Goal: Task Accomplishment & Management: Manage account settings

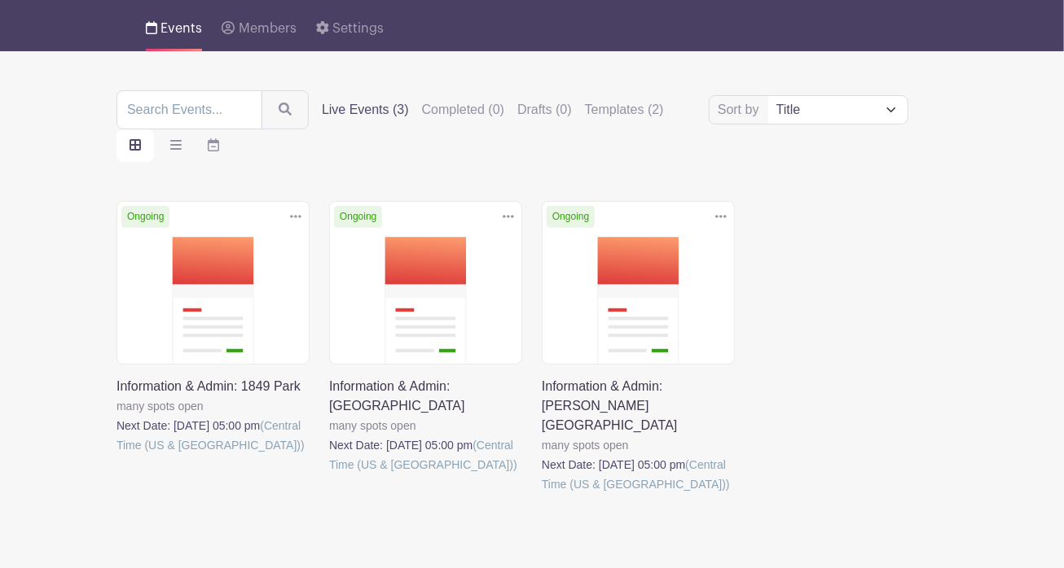
scroll to position [134, 0]
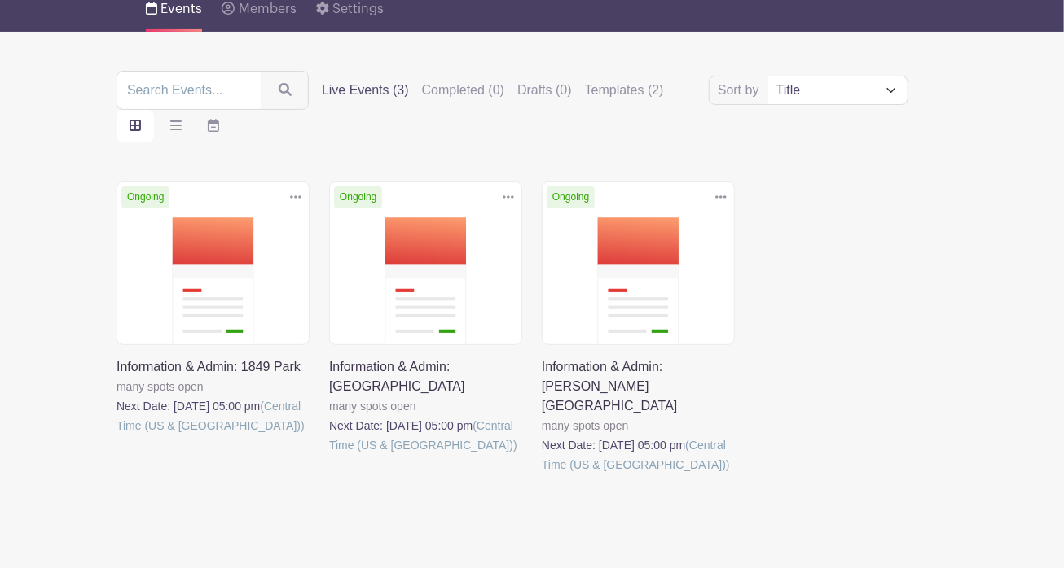
click at [329, 455] on link at bounding box center [329, 455] width 0 height 0
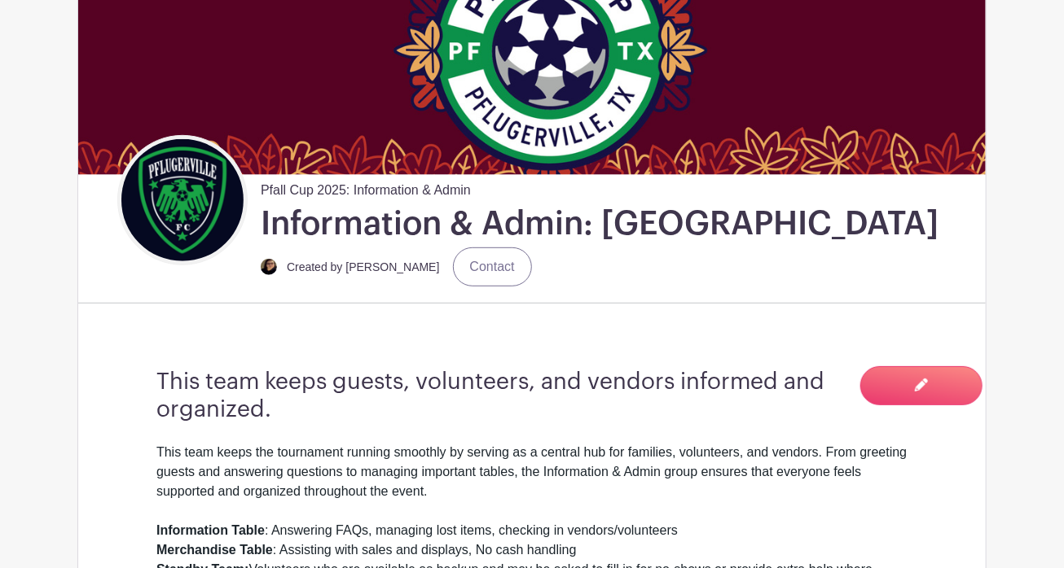
scroll to position [64, 0]
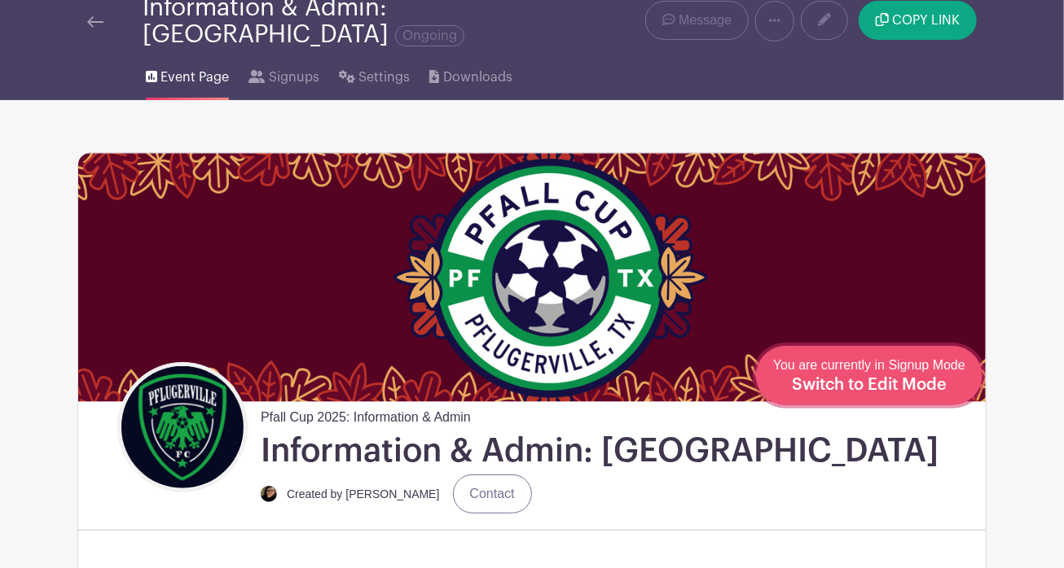
click at [932, 379] on span "Switch to Edit Mode" at bounding box center [869, 385] width 155 height 16
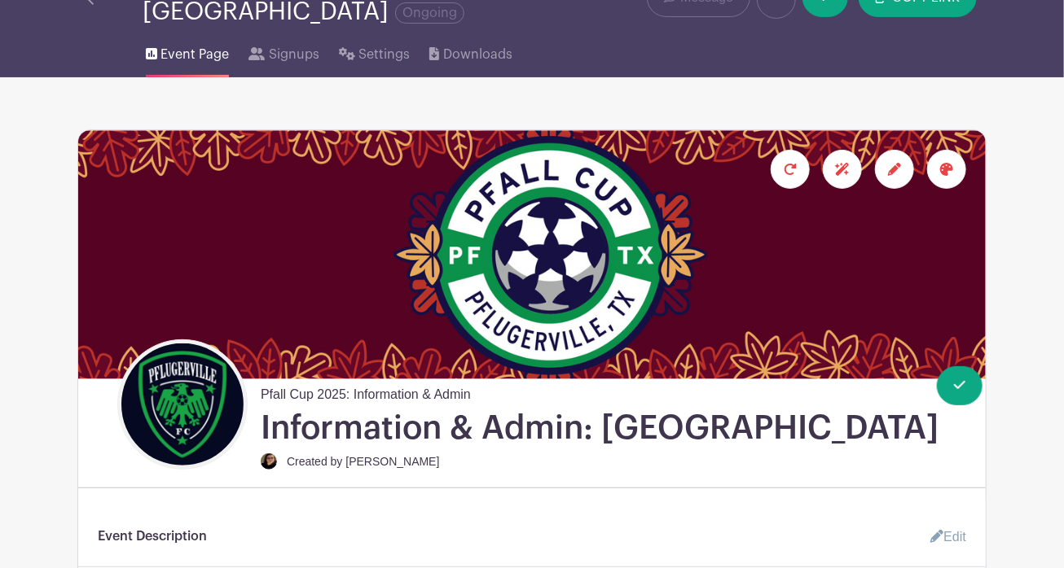
scroll to position [111, 0]
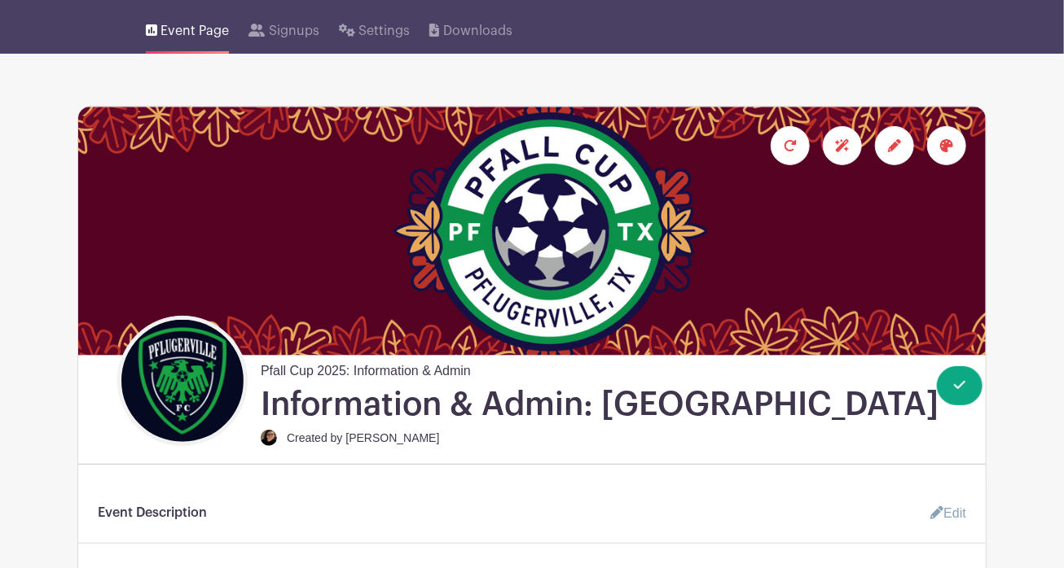
click at [892, 142] on icon at bounding box center [894, 145] width 13 height 13
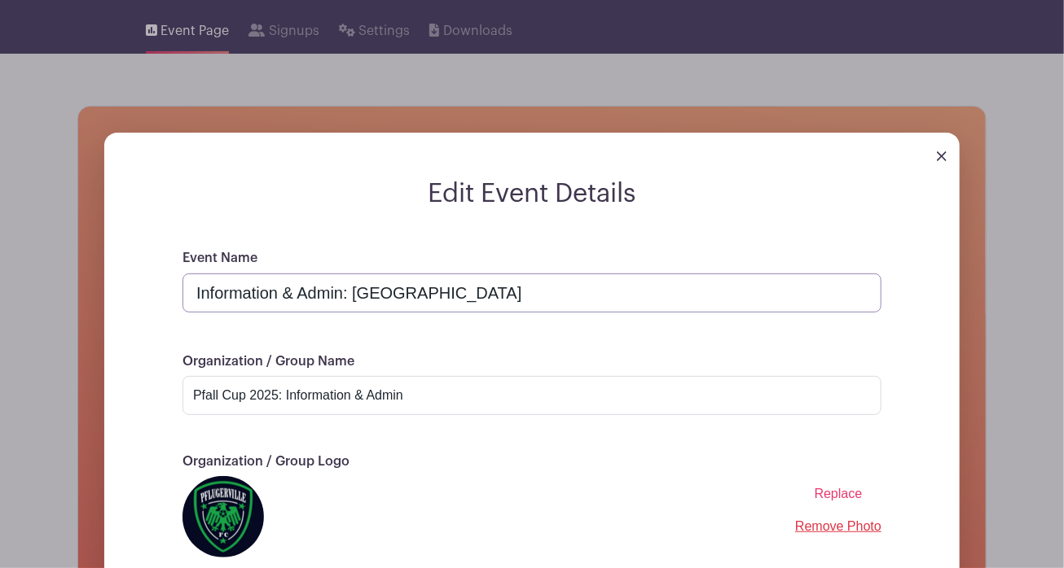
drag, startPoint x: 353, startPoint y: 293, endPoint x: 567, endPoint y: 296, distance: 214.2
click at [567, 296] on input "Information & Admin: [GEOGRAPHIC_DATA]" at bounding box center [531, 293] width 699 height 39
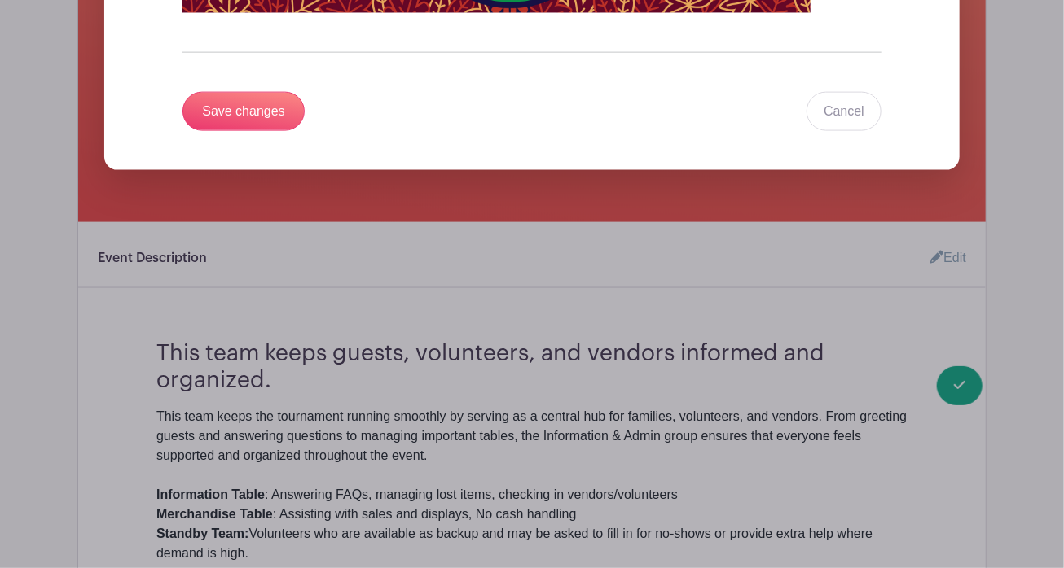
scroll to position [941, 0]
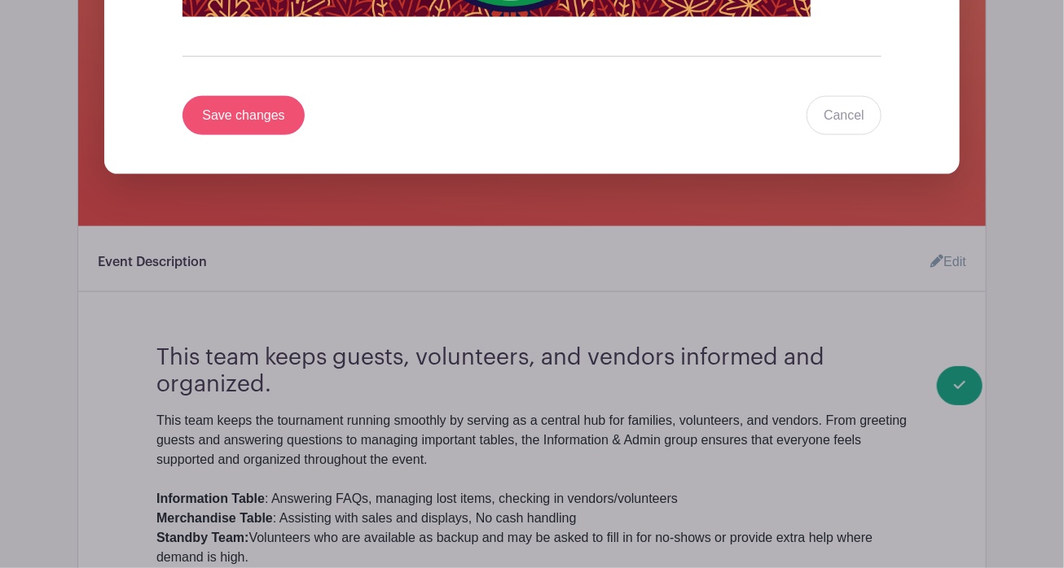
type input "Information & Admin: Old Settler's Park"
click at [233, 112] on input "Save changes" at bounding box center [243, 115] width 122 height 39
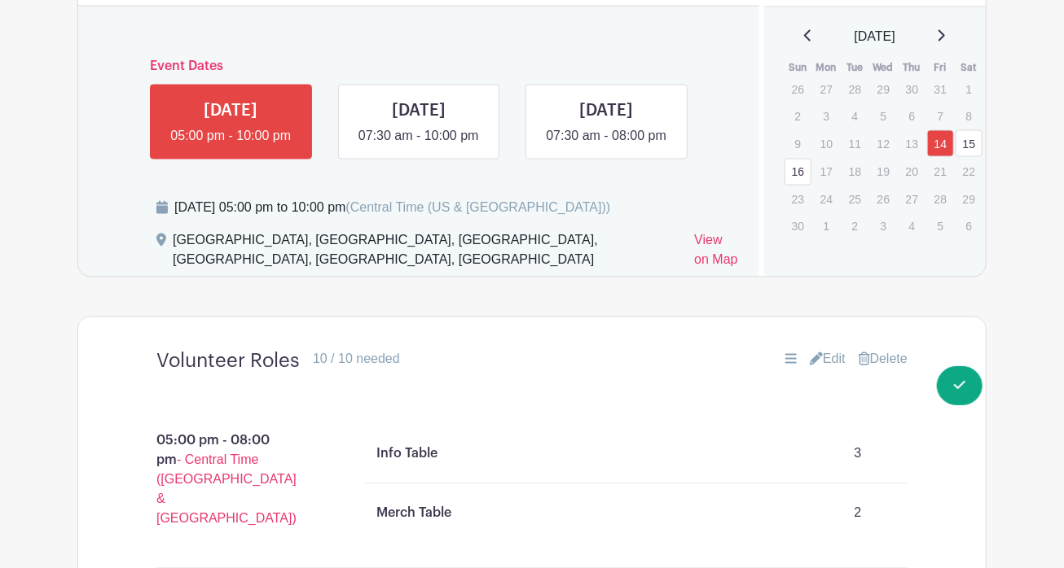
scroll to position [1137, 0]
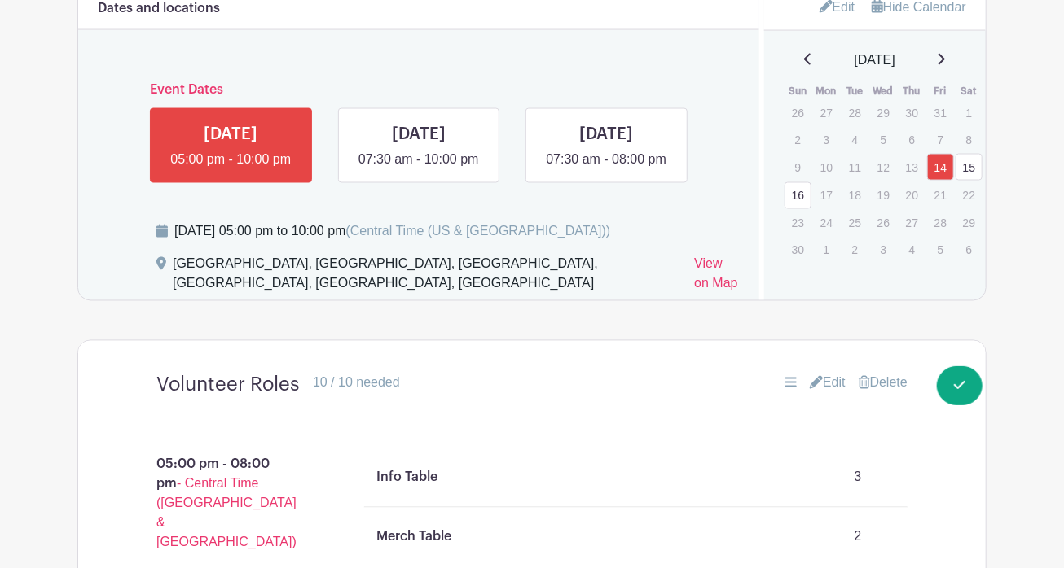
click at [844, 6] on link "Edit" at bounding box center [837, 6] width 36 height 27
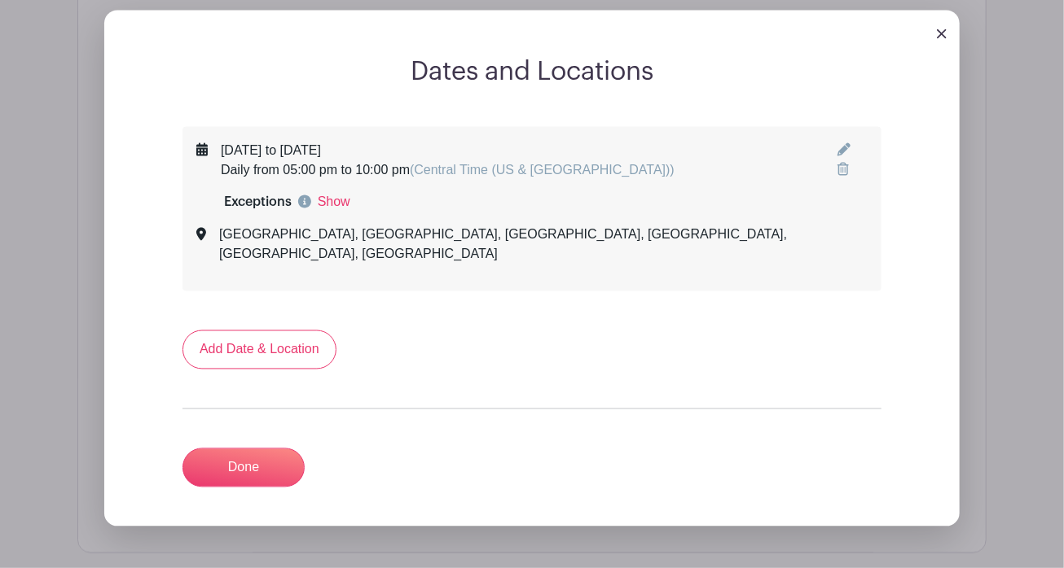
click at [837, 156] on icon at bounding box center [843, 149] width 13 height 13
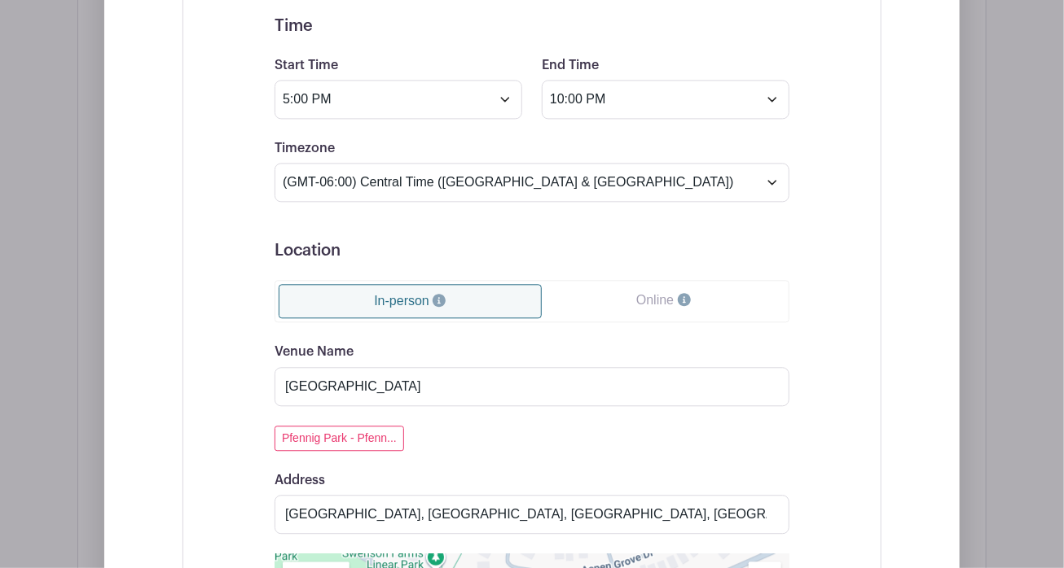
scroll to position [1559, 0]
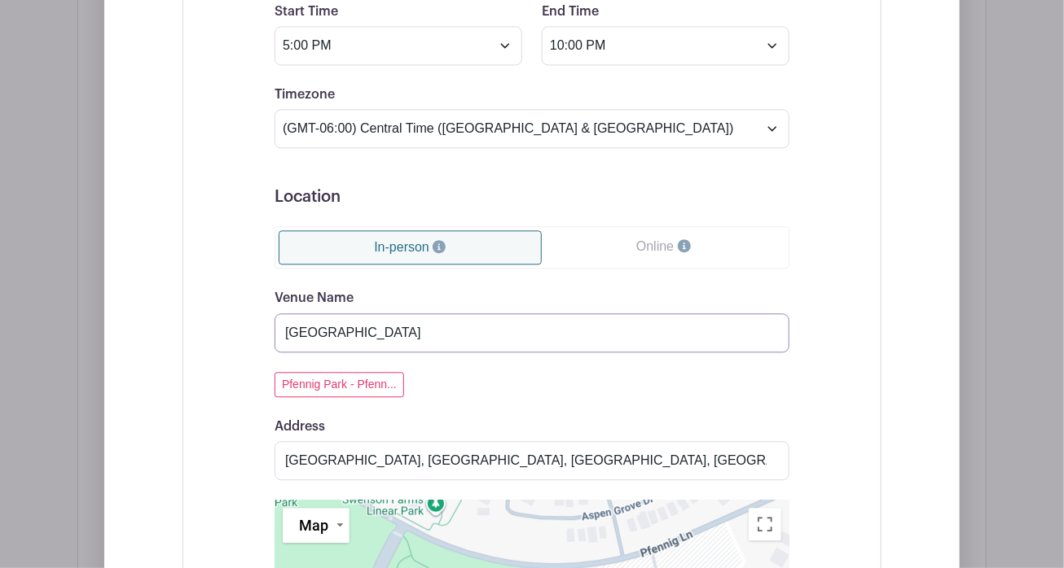
drag, startPoint x: 397, startPoint y: 329, endPoint x: 46, endPoint y: 331, distance: 351.0
click at [77, 331] on div "Dates and Locations Event Date Start Date [DATE] Repeats Does not repeat Daily …" at bounding box center [531, 410] width 909 height 1698
type input "Old Settler's Park"
click at [623, 456] on input "[GEOGRAPHIC_DATA], [GEOGRAPHIC_DATA], [GEOGRAPHIC_DATA], [GEOGRAPHIC_DATA], [GE…" at bounding box center [531, 460] width 515 height 39
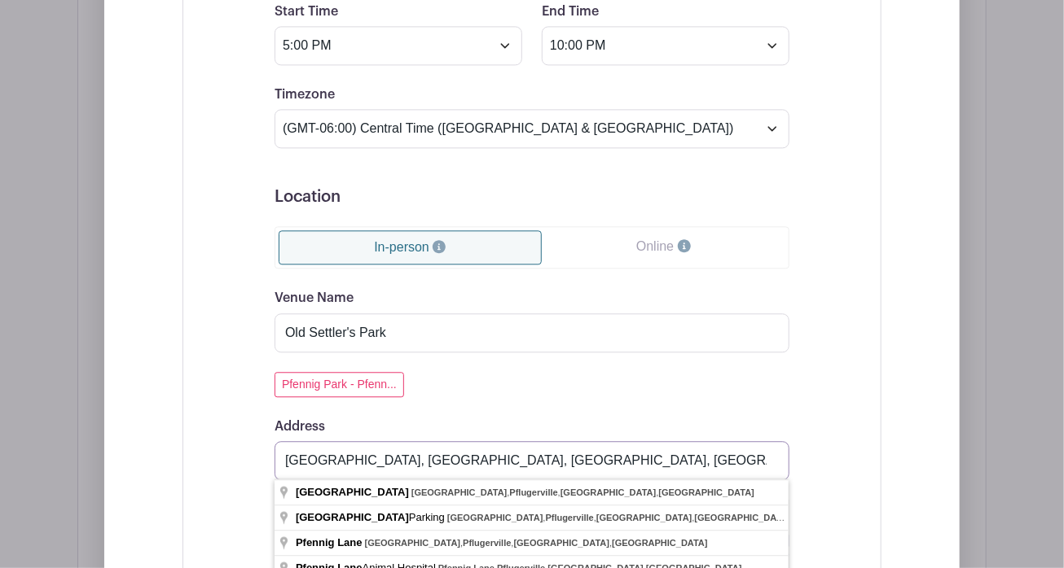
click at [774, 462] on input "[GEOGRAPHIC_DATA], [GEOGRAPHIC_DATA], [GEOGRAPHIC_DATA], [GEOGRAPHIC_DATA], [GE…" at bounding box center [531, 460] width 515 height 39
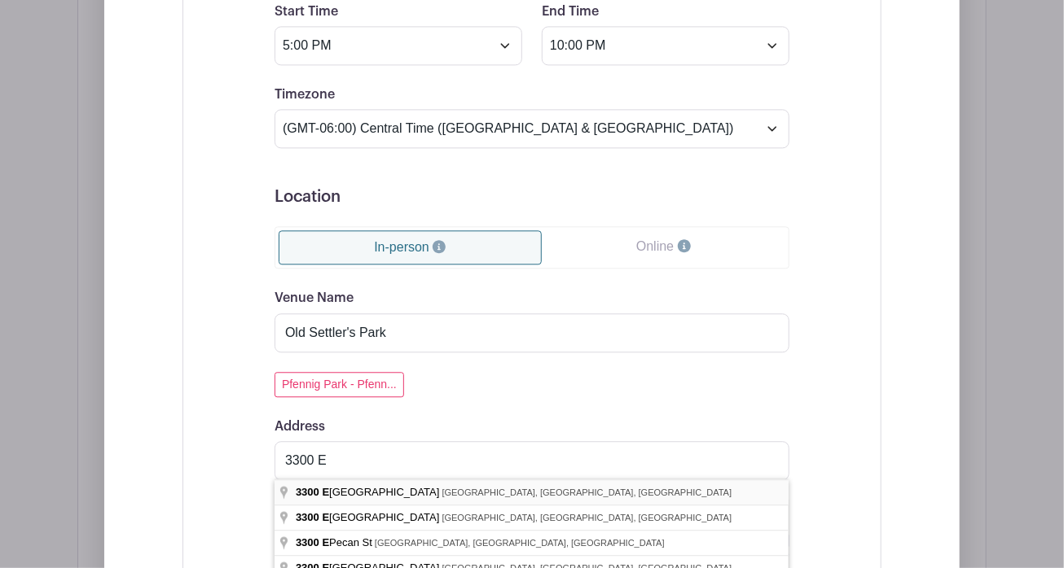
type input "[STREET_ADDRESS]"
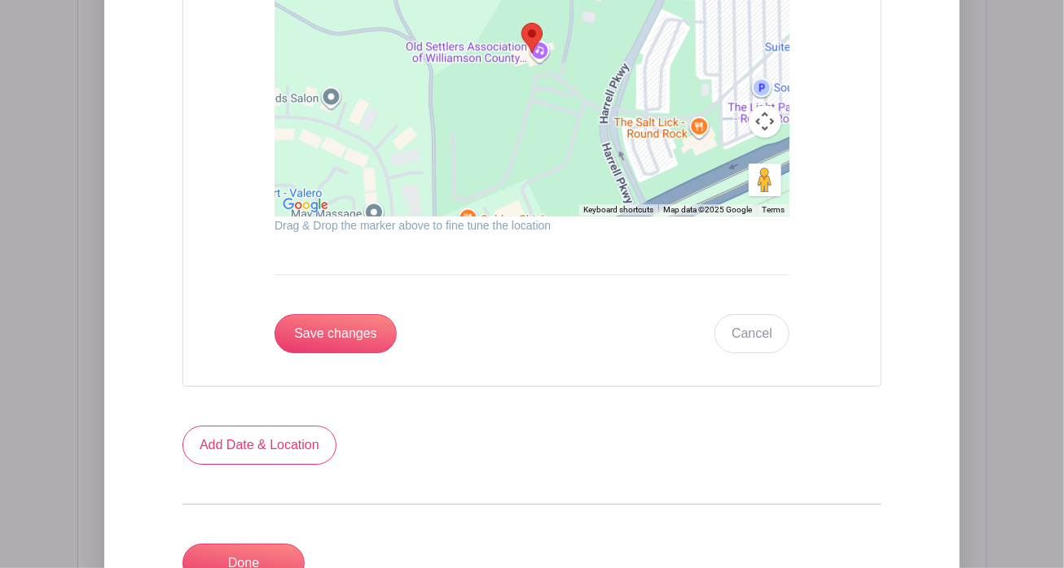
scroll to position [2182, 0]
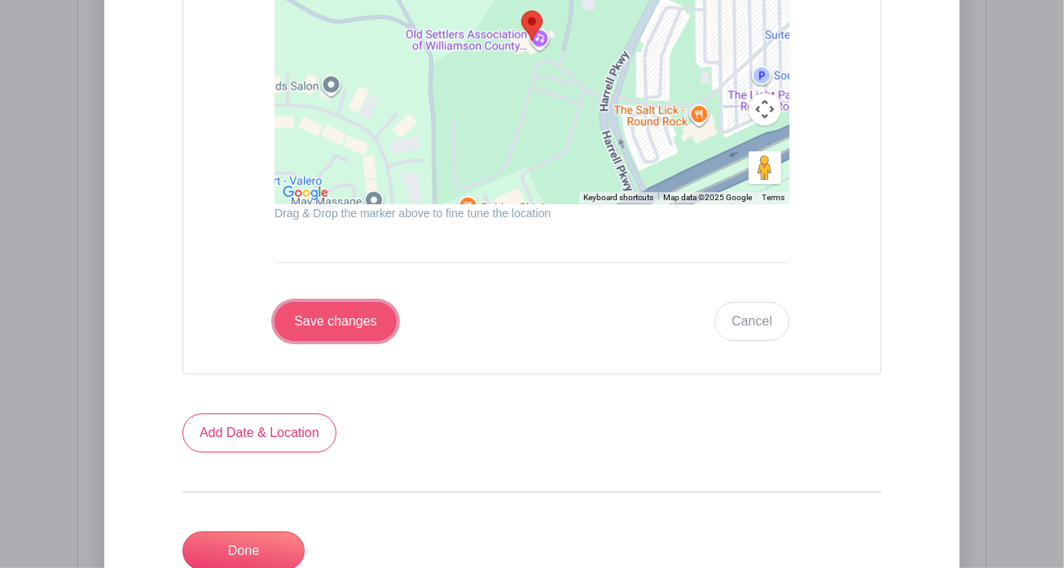
click at [342, 315] on input "Save changes" at bounding box center [335, 321] width 122 height 39
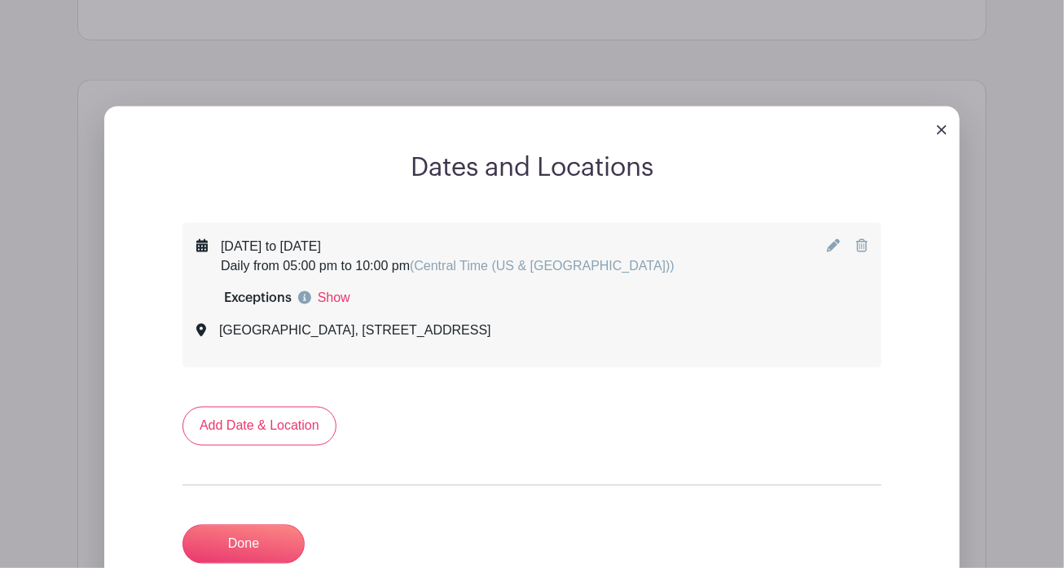
scroll to position [1104, 0]
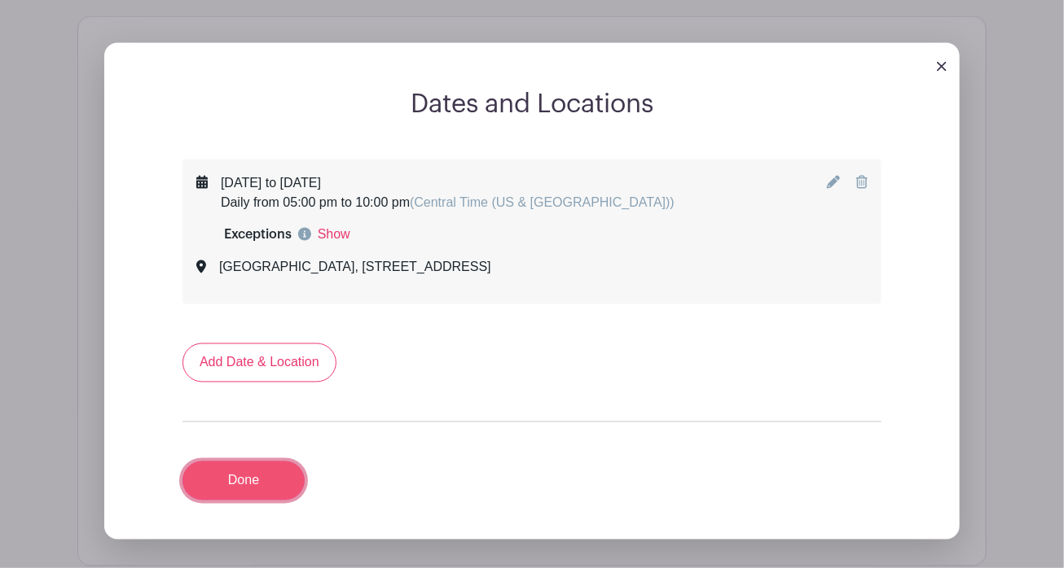
click at [248, 477] on link "Done" at bounding box center [243, 481] width 122 height 39
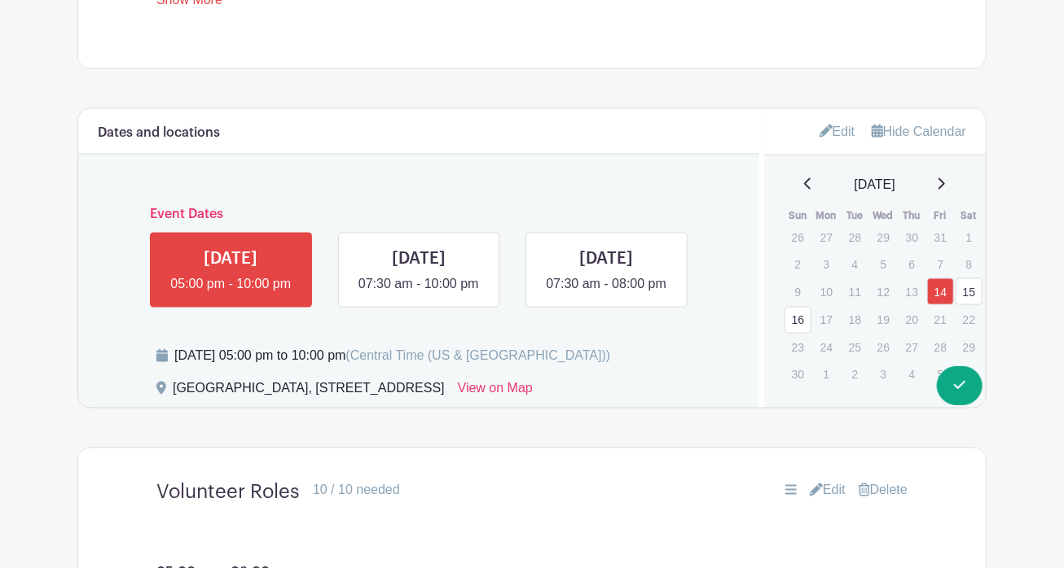
scroll to position [1002, 0]
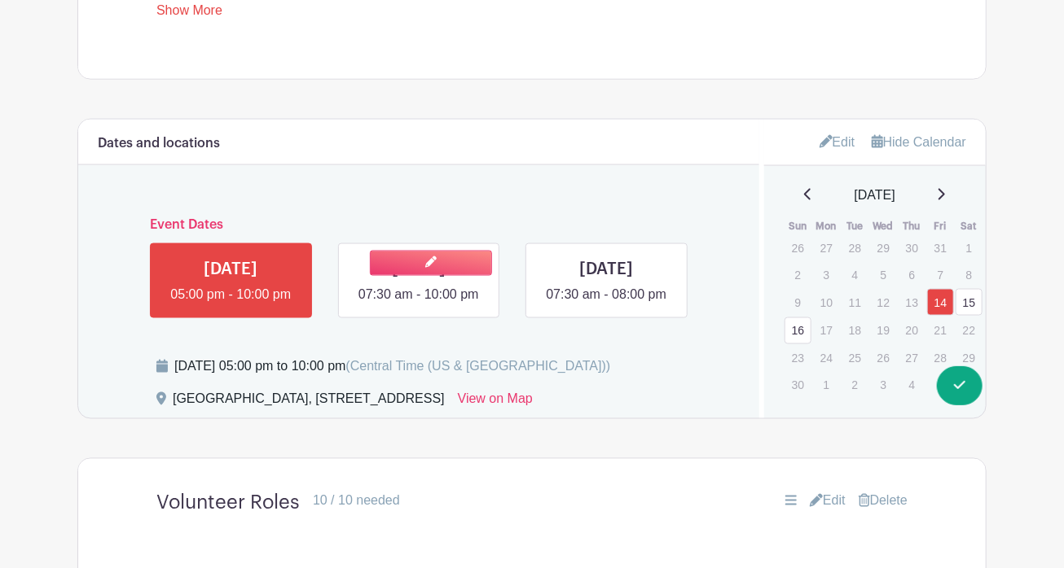
click at [419, 305] on link at bounding box center [419, 305] width 0 height 0
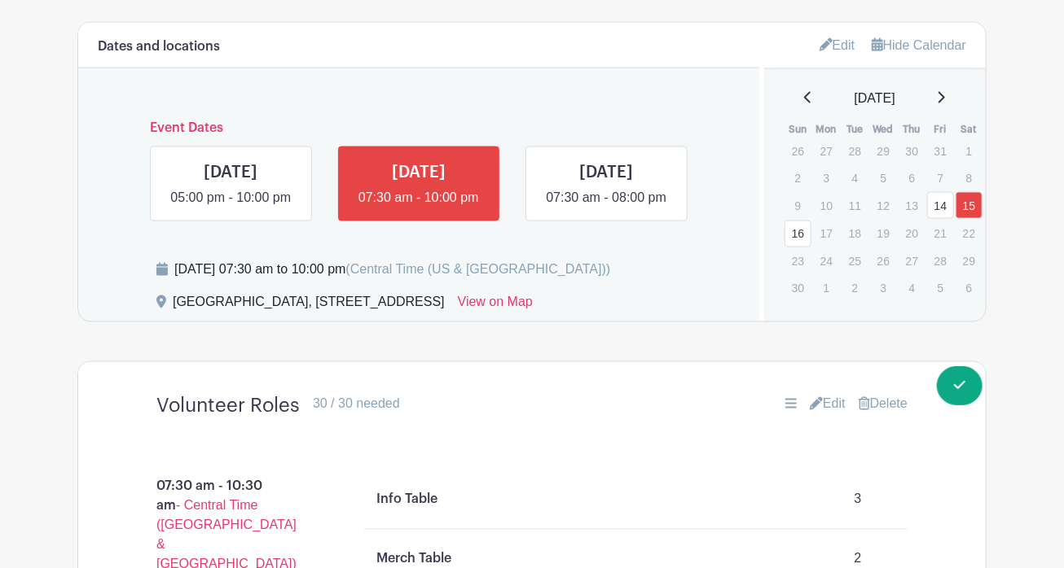
scroll to position [1057, 0]
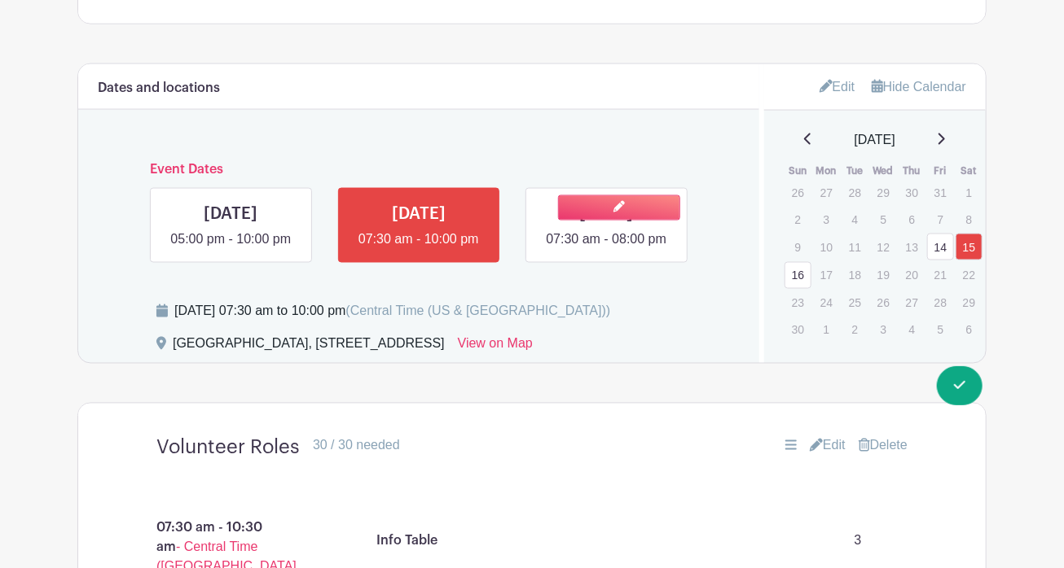
click at [606, 249] on link at bounding box center [606, 249] width 0 height 0
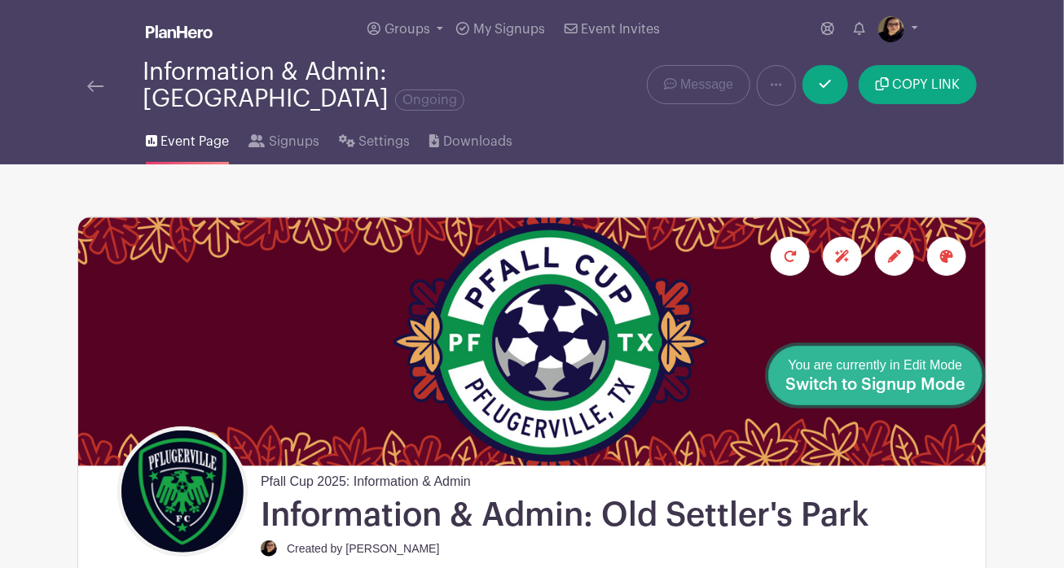
click at [957, 381] on span "Switch to Signup Mode" at bounding box center [875, 385] width 180 height 16
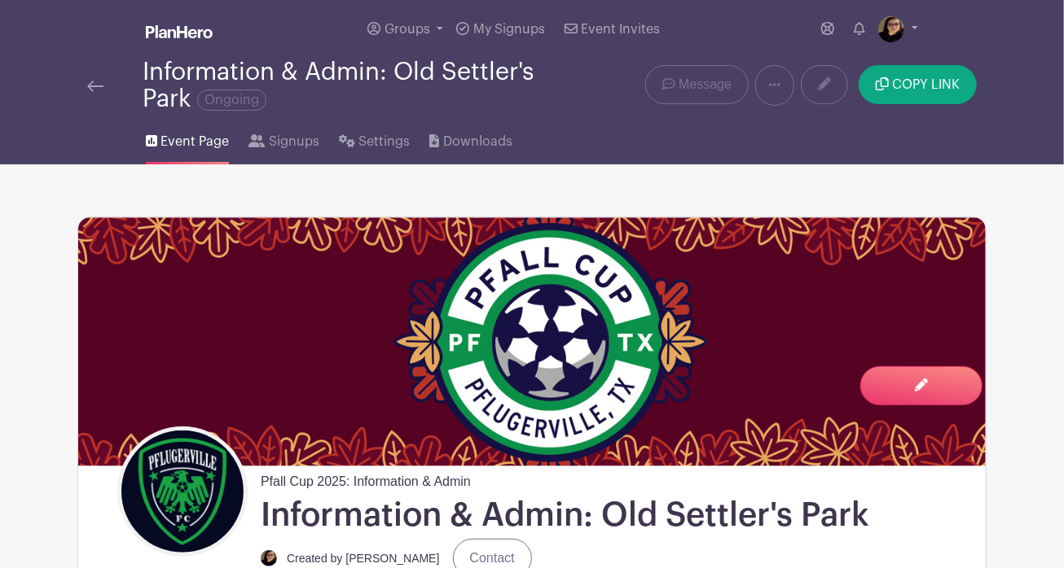
click at [93, 86] on img at bounding box center [95, 86] width 16 height 11
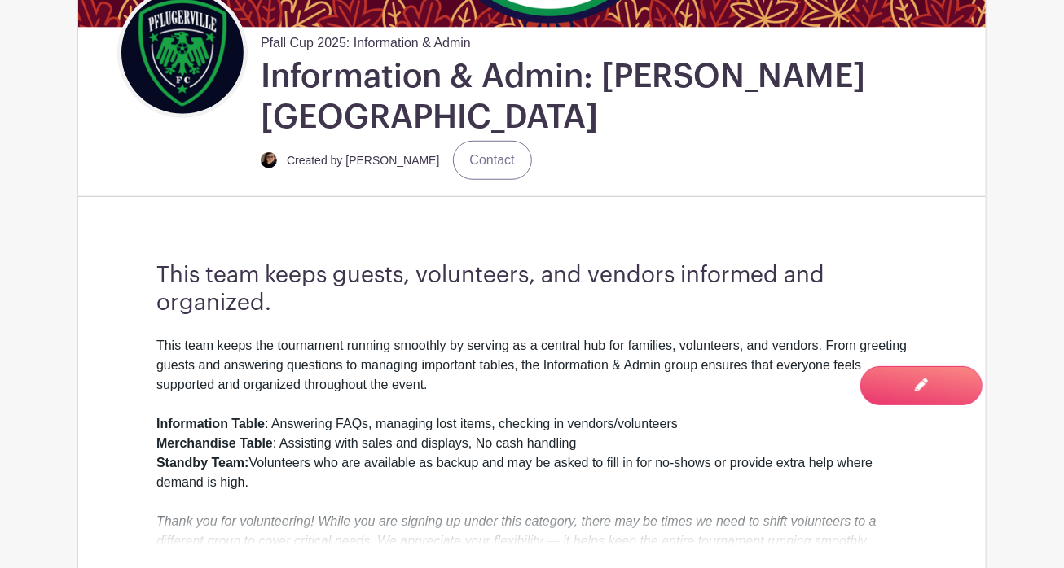
scroll to position [472, 0]
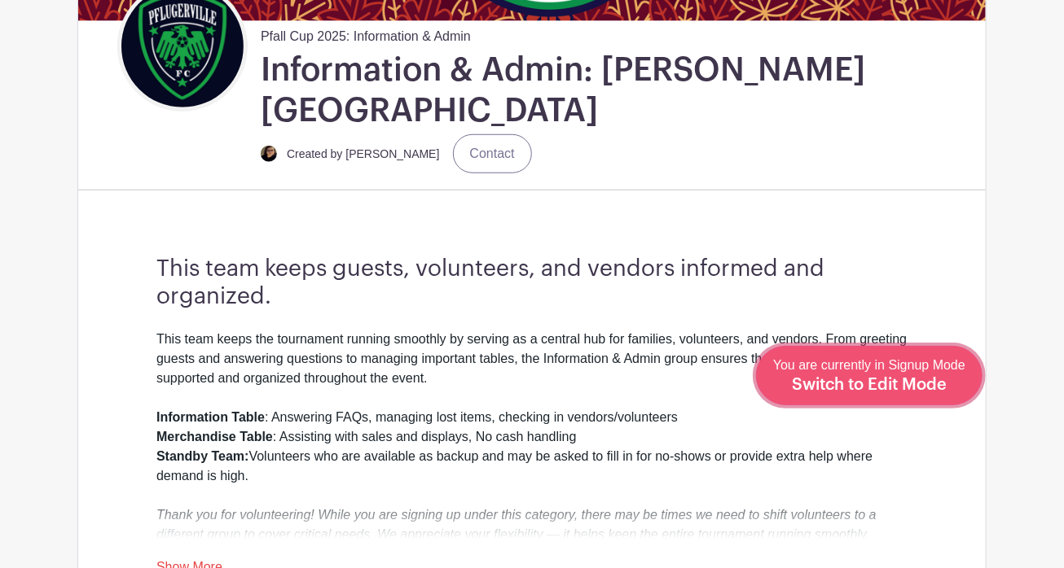
click at [909, 384] on span "Switch to Edit Mode" at bounding box center [869, 385] width 155 height 16
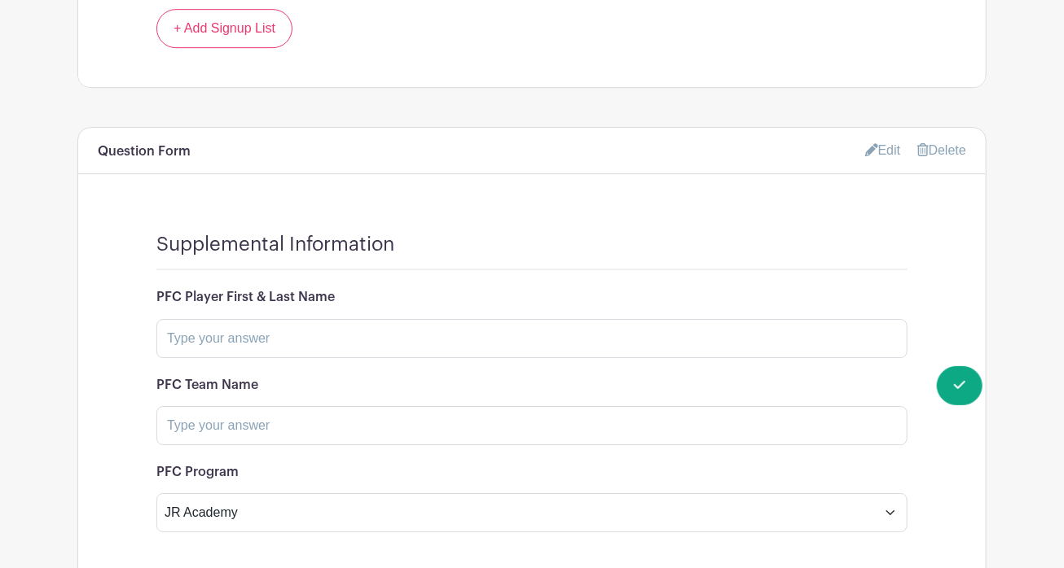
scroll to position [2252, 0]
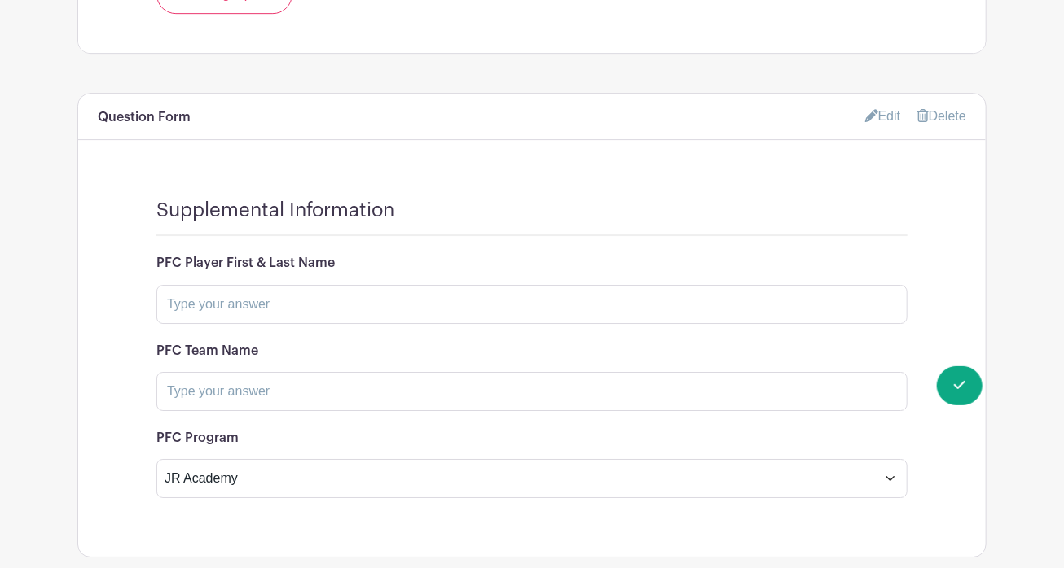
click at [879, 103] on link "Edit" at bounding box center [883, 116] width 36 height 27
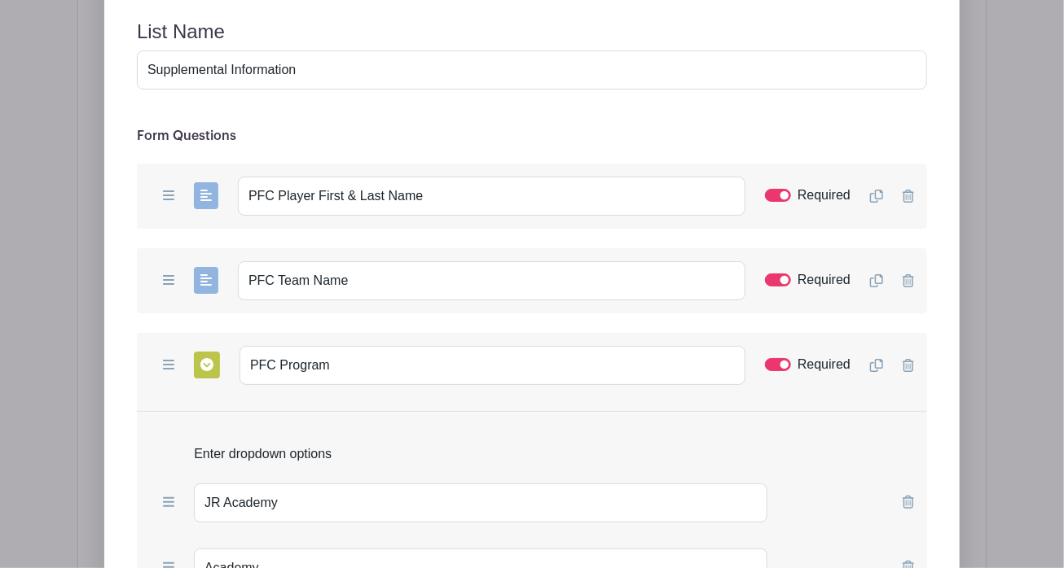
scroll to position [2590, 0]
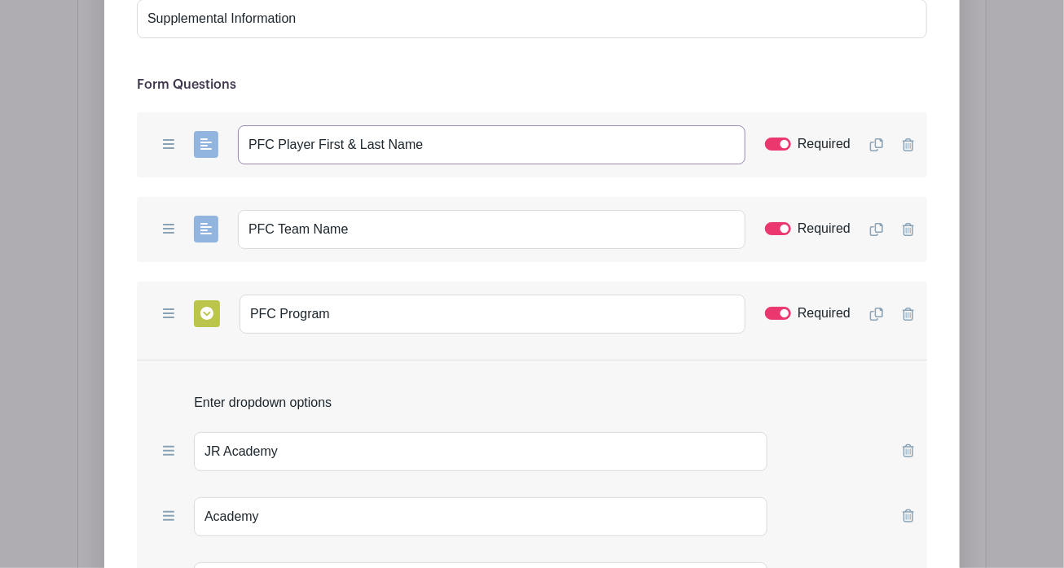
click at [542, 125] on input "PFC Player First & Last Name" at bounding box center [491, 144] width 507 height 39
type input "PFC Player First & Last Name (Enter NA, if no PFC affiliation)"
click at [463, 210] on input "PFC Team Name" at bounding box center [491, 229] width 507 height 39
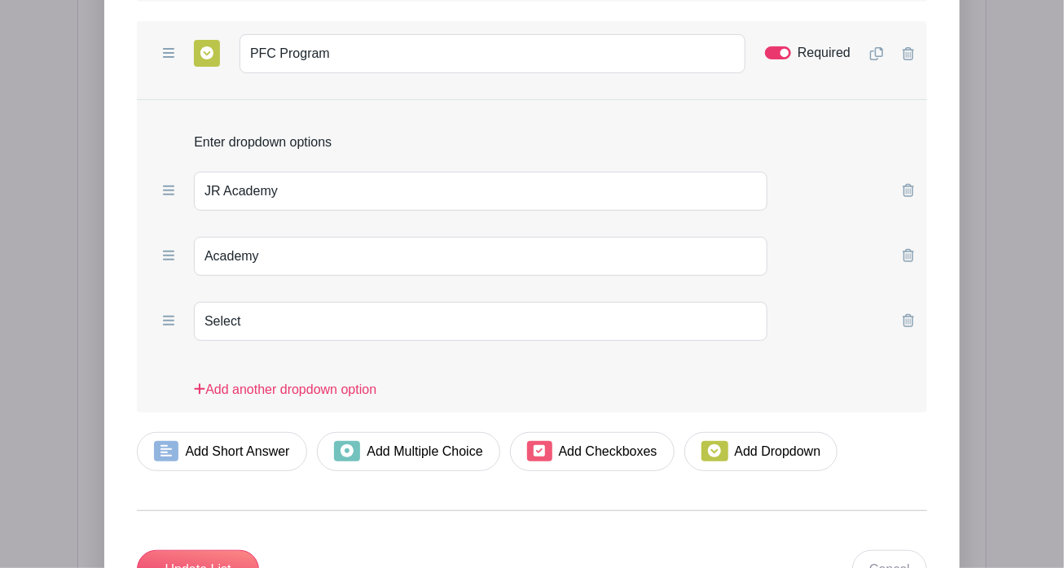
scroll to position [2869, 0]
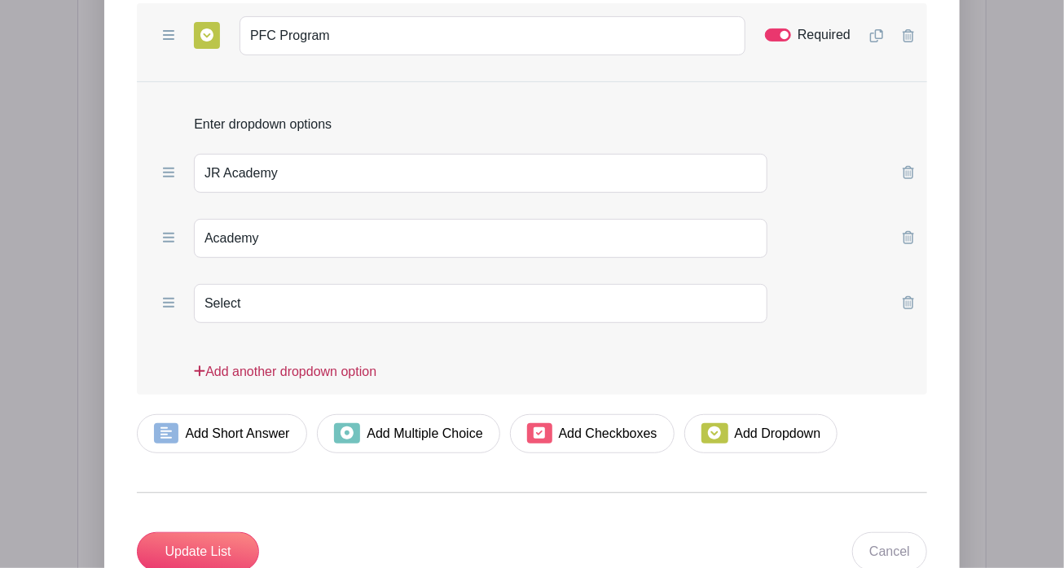
type input "PFC Team Name (Enter NA, if no PFC affiliation)"
click at [282, 362] on link "Add another dropdown option" at bounding box center [285, 378] width 182 height 33
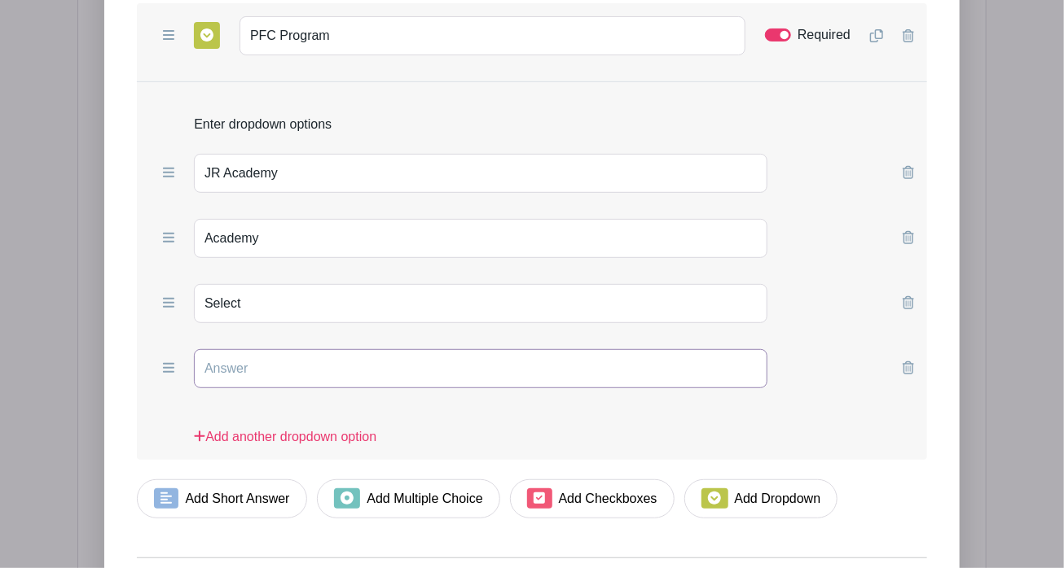
click at [280, 349] on input "text" at bounding box center [480, 368] width 573 height 39
click at [218, 349] on input "Not PFC" at bounding box center [480, 368] width 573 height 39
click at [261, 349] on input "No PFC" at bounding box center [480, 368] width 573 height 39
type input "No PFC program"
click at [909, 406] on div "Form Questions Add Short Answer Add Multiple Choice Add Checkboxes Add Dropdown…" at bounding box center [532, 159] width 790 height 720
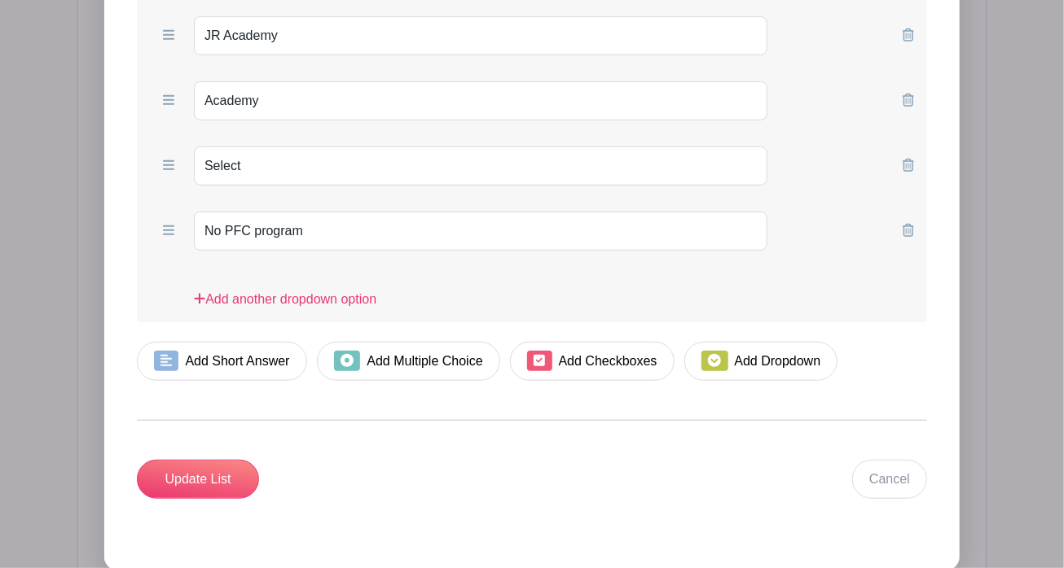
scroll to position [3024, 0]
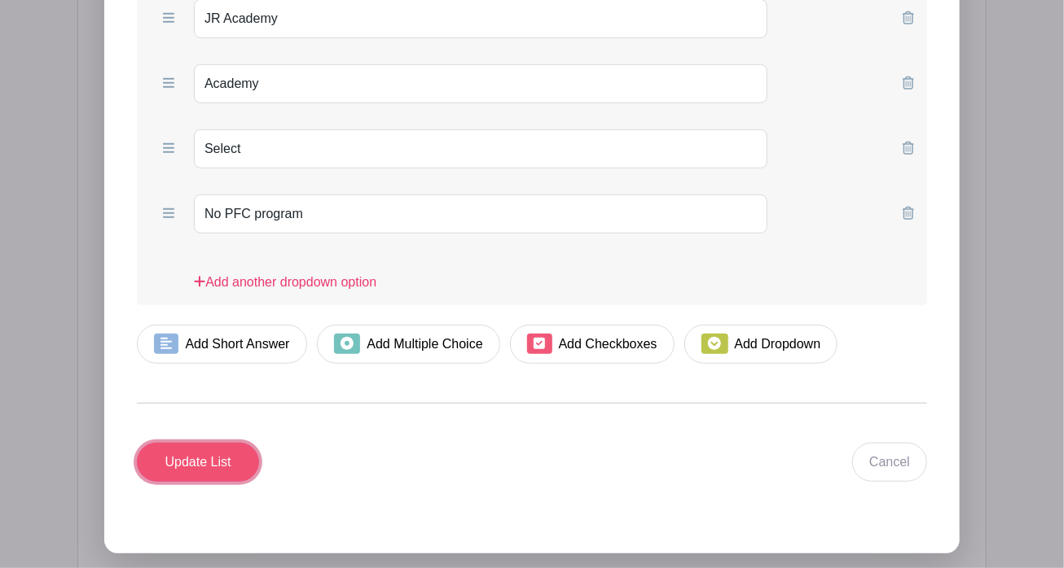
click at [195, 443] on input "Update List" at bounding box center [198, 462] width 122 height 39
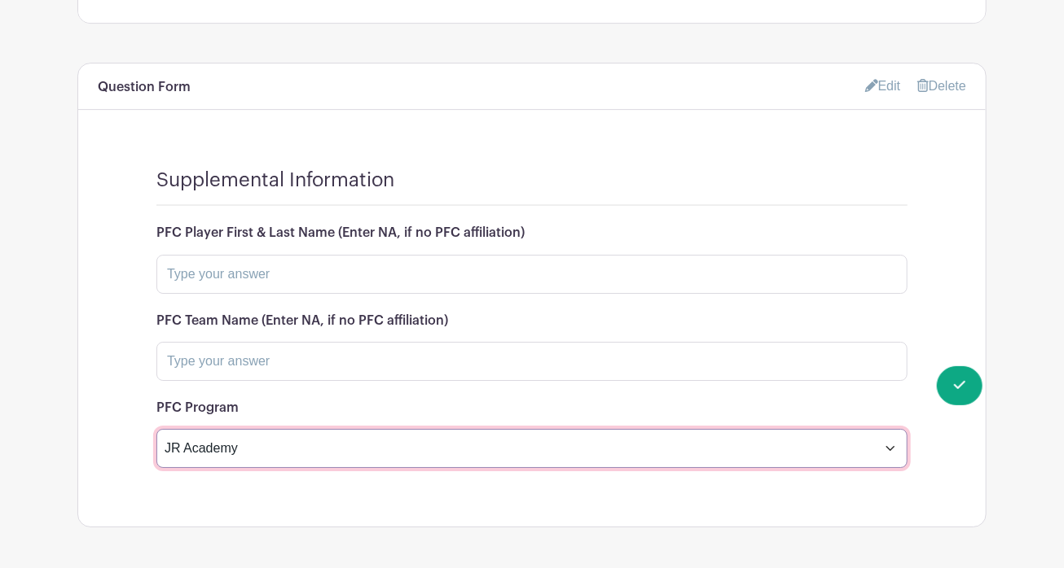
click at [888, 429] on select "JR Academy Academy Select No PFC program" at bounding box center [531, 448] width 751 height 39
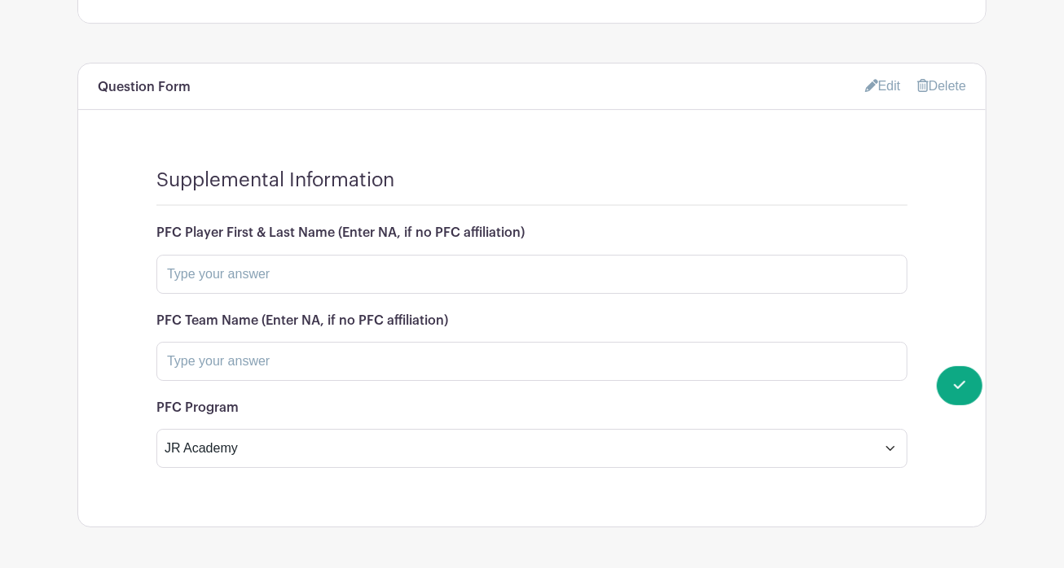
click at [945, 147] on div "Supplemental Information PFC Player First & Last Name (Enter NA, if no PFC affi…" at bounding box center [531, 327] width 907 height 397
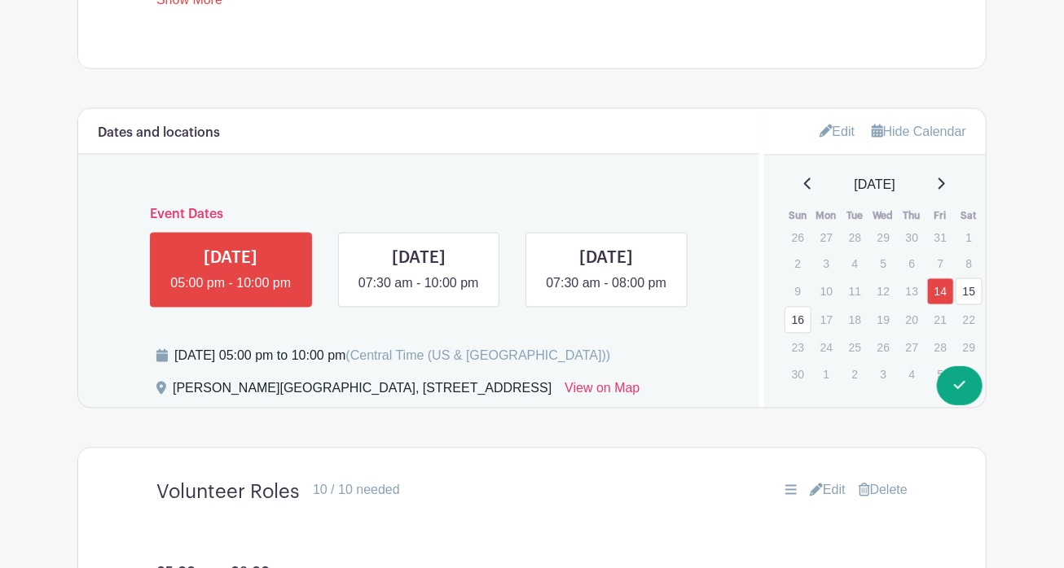
scroll to position [1069, 0]
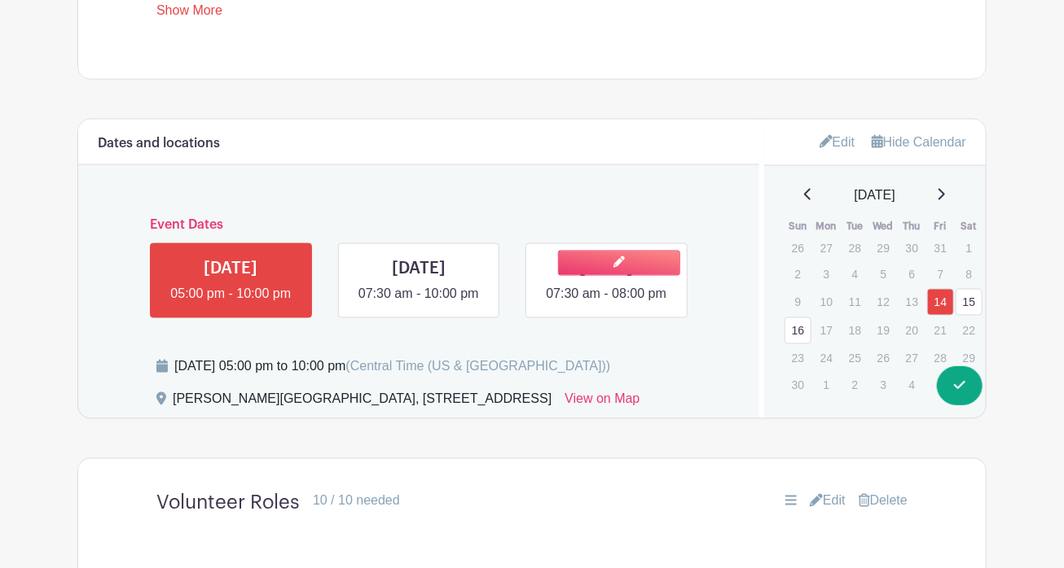
click at [606, 305] on link at bounding box center [606, 305] width 0 height 0
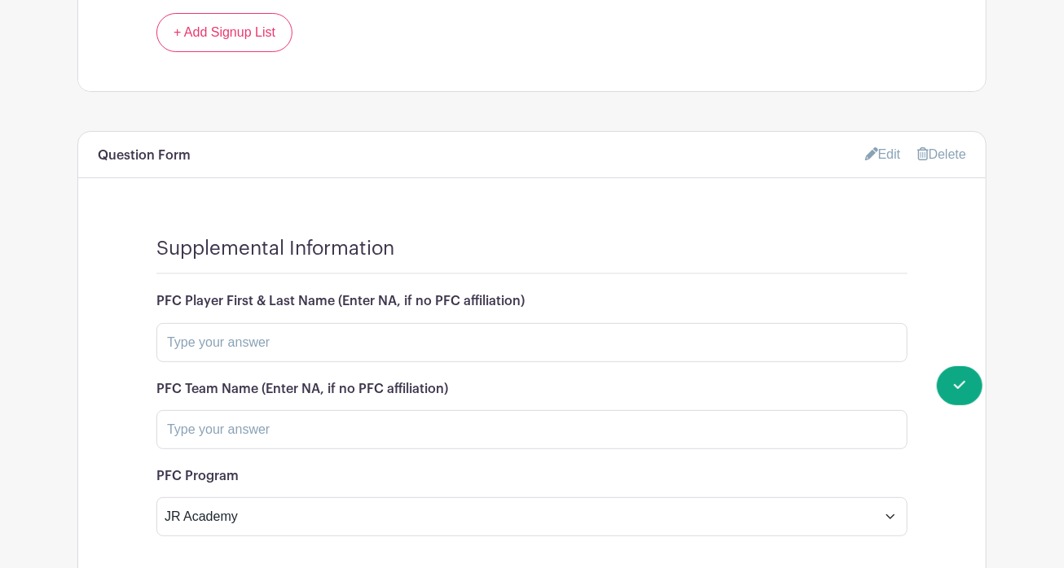
scroll to position [2736, 0]
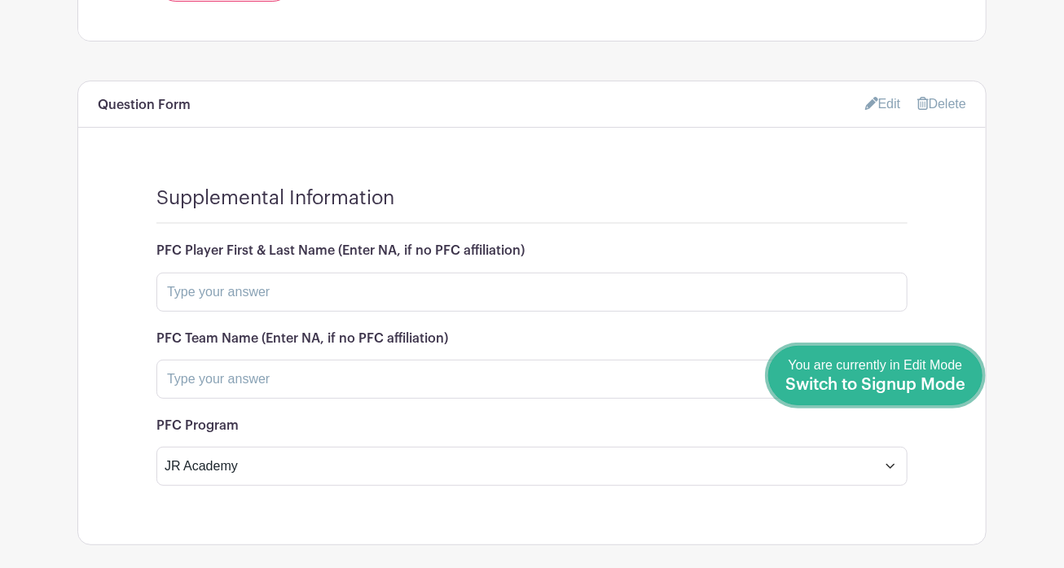
click at [935, 377] on span "Switch to Signup Mode" at bounding box center [875, 385] width 180 height 16
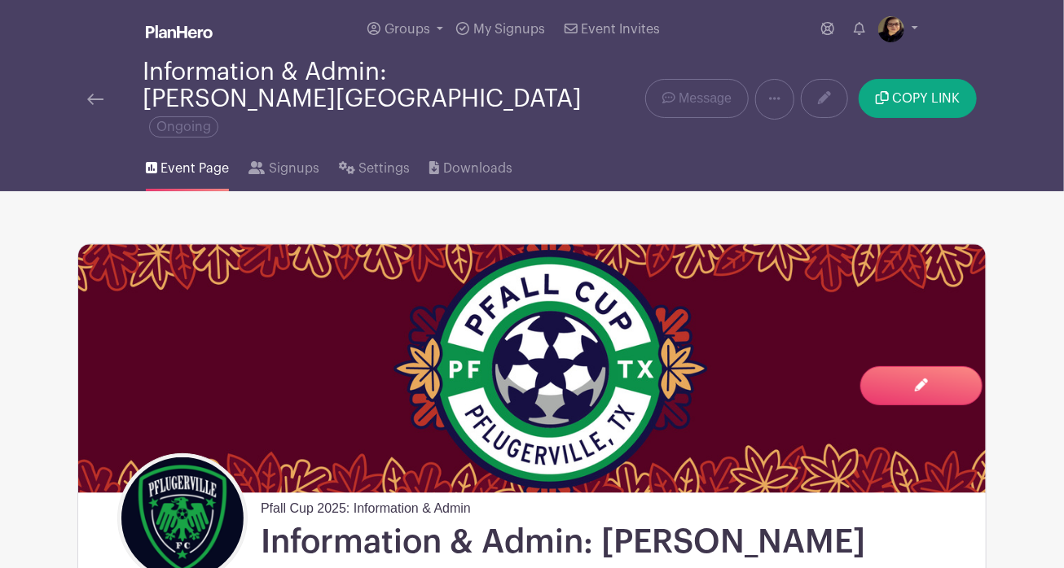
click at [91, 94] on img at bounding box center [95, 99] width 16 height 11
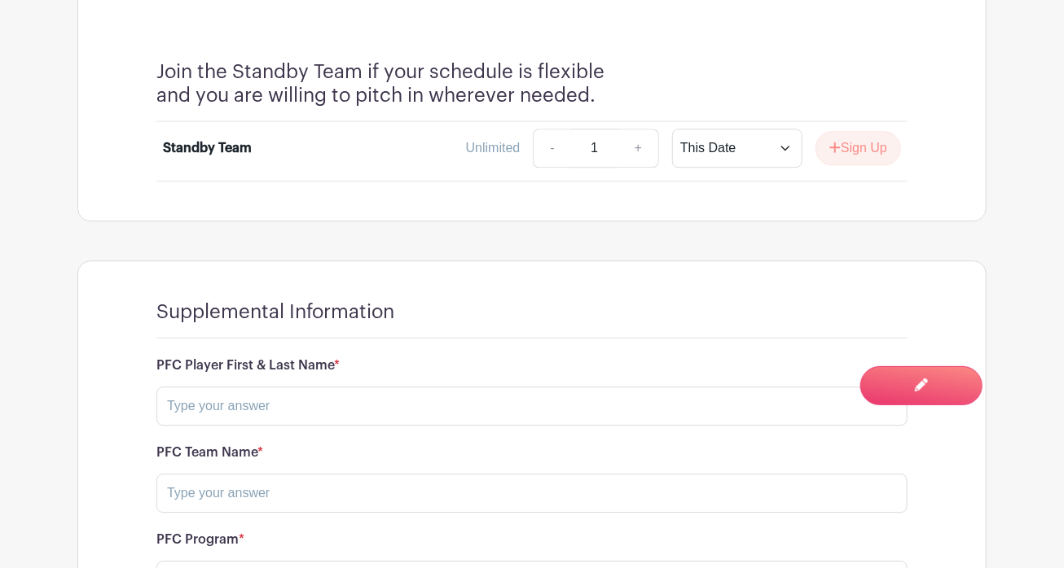
scroll to position [1850, 0]
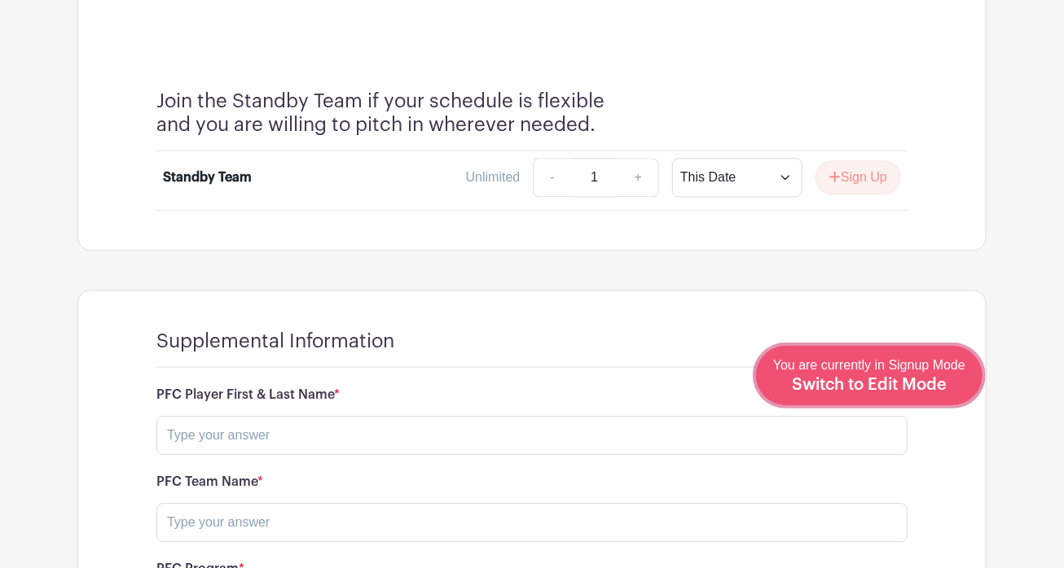
click at [914, 393] on div "You are currently in Signup Mode Switch to Edit Mode" at bounding box center [869, 376] width 192 height 40
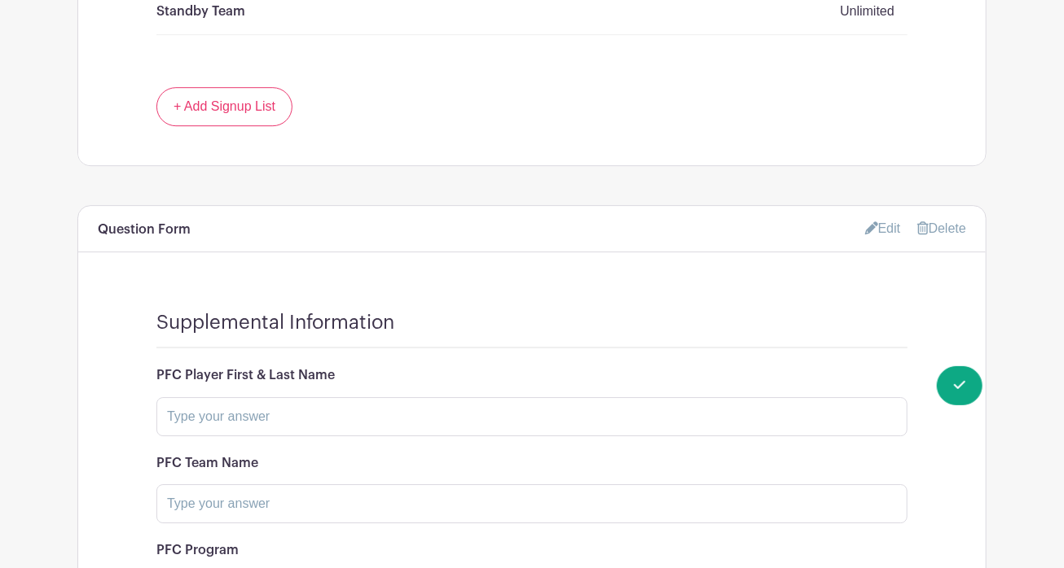
scroll to position [2283, 0]
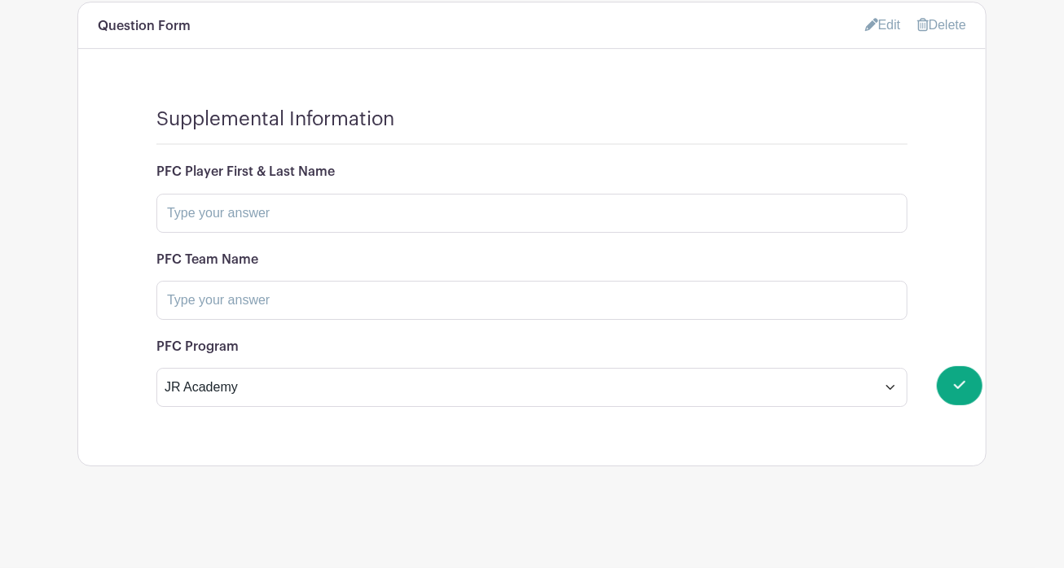
click at [876, 29] on link "Edit" at bounding box center [883, 24] width 36 height 27
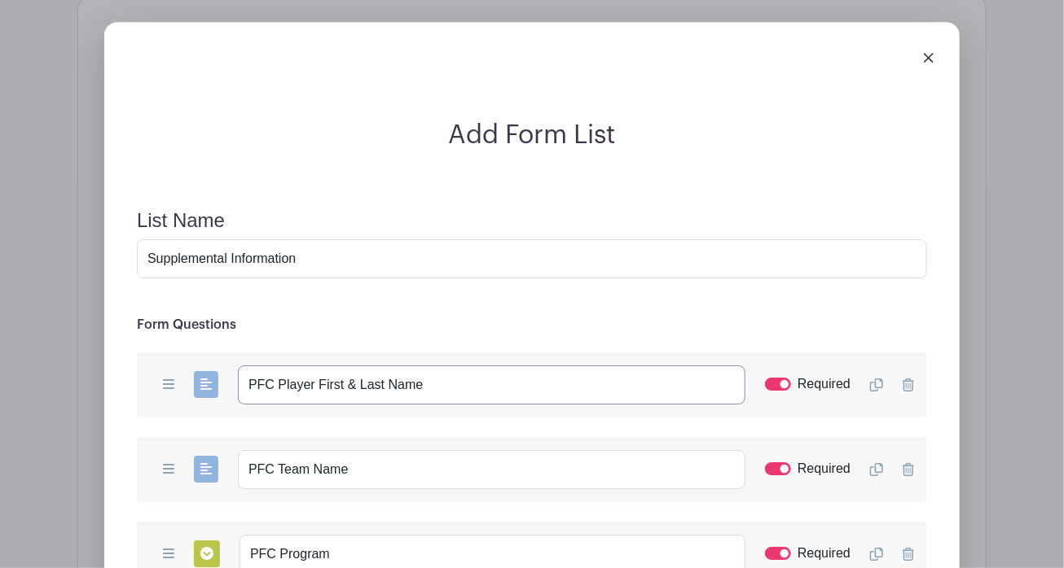
click at [469, 390] on input "PFC Player First & Last Name" at bounding box center [491, 385] width 507 height 39
drag, startPoint x: 428, startPoint y: 393, endPoint x: 612, endPoint y: 392, distance: 184.0
click at [612, 392] on input "PFC Player First & Last Name (Enter NA, if no PFC affiliation)" at bounding box center [491, 385] width 507 height 39
drag, startPoint x: 612, startPoint y: 392, endPoint x: 427, endPoint y: 390, distance: 185.7
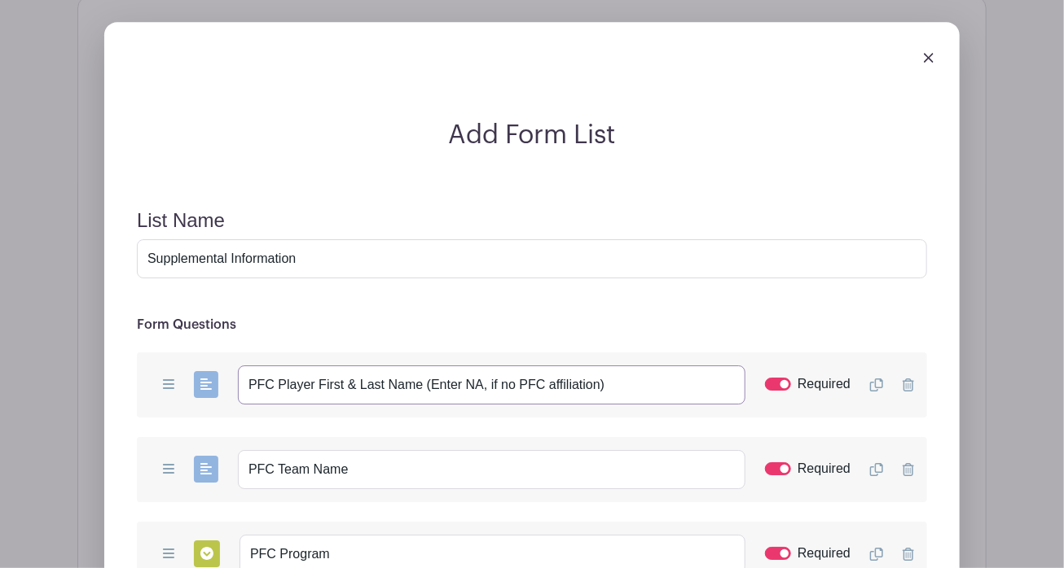
click at [427, 390] on input "PFC Player First & Last Name (Enter NA, if no PFC affiliation)" at bounding box center [491, 385] width 507 height 39
type input "PFC Player First & Last Name (Enter NA, if no PFC affiliation)"
click at [462, 474] on input "PFC Team Name" at bounding box center [491, 469] width 507 height 39
paste input "(Enter NA, if no PFC affiliation)"
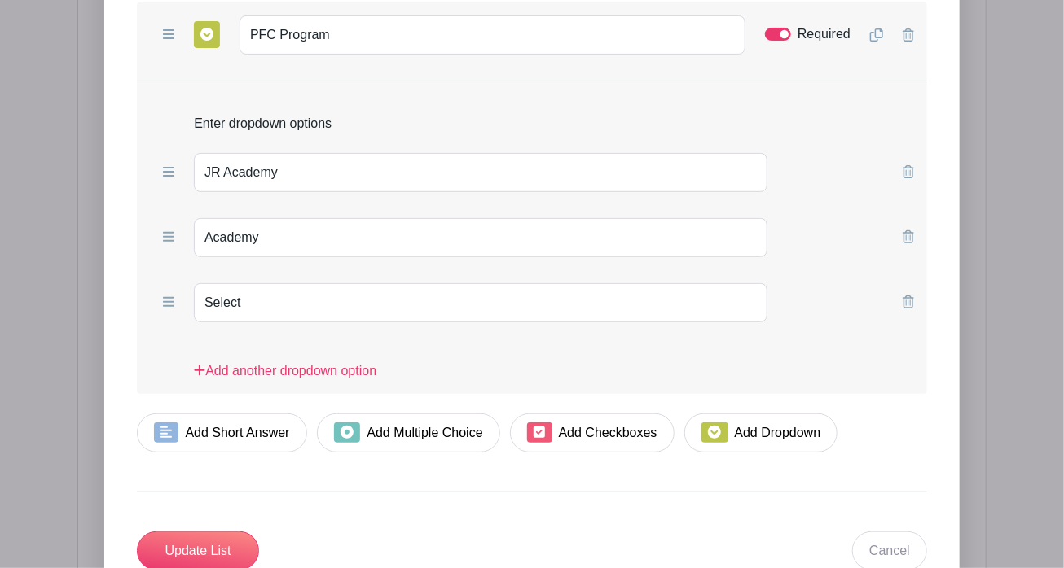
scroll to position [2811, 0]
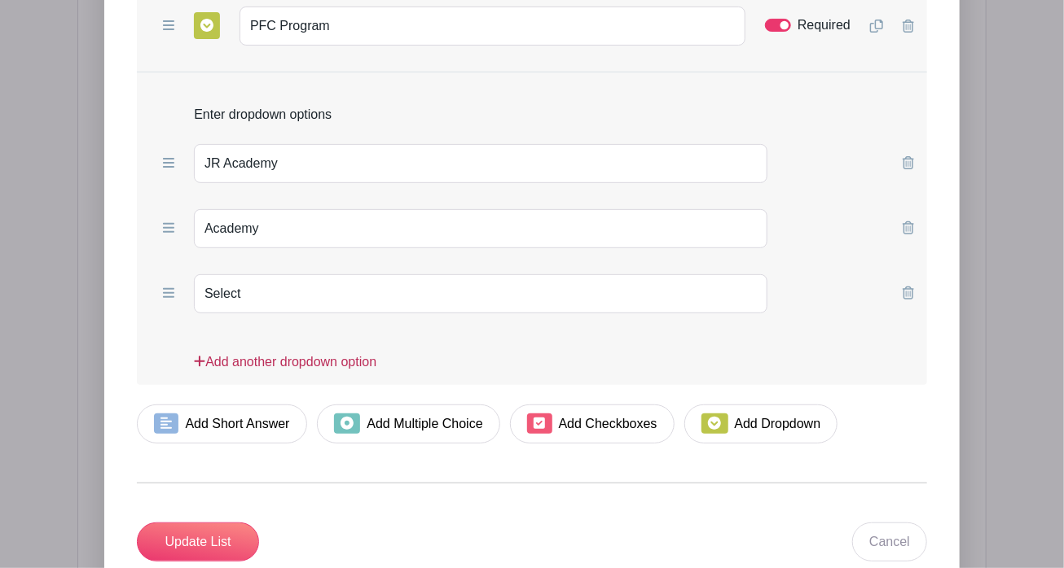
type input "PFC Team Name (Enter NA, if no PFC affiliation)"
click at [332, 368] on link "Add another dropdown option" at bounding box center [285, 369] width 182 height 33
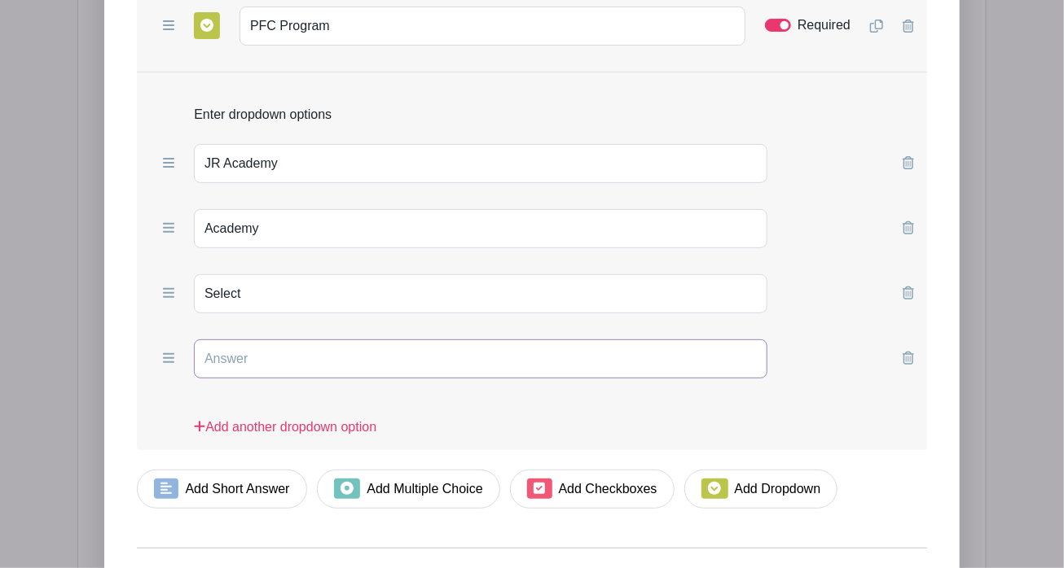
click at [259, 366] on input "text" at bounding box center [480, 359] width 573 height 39
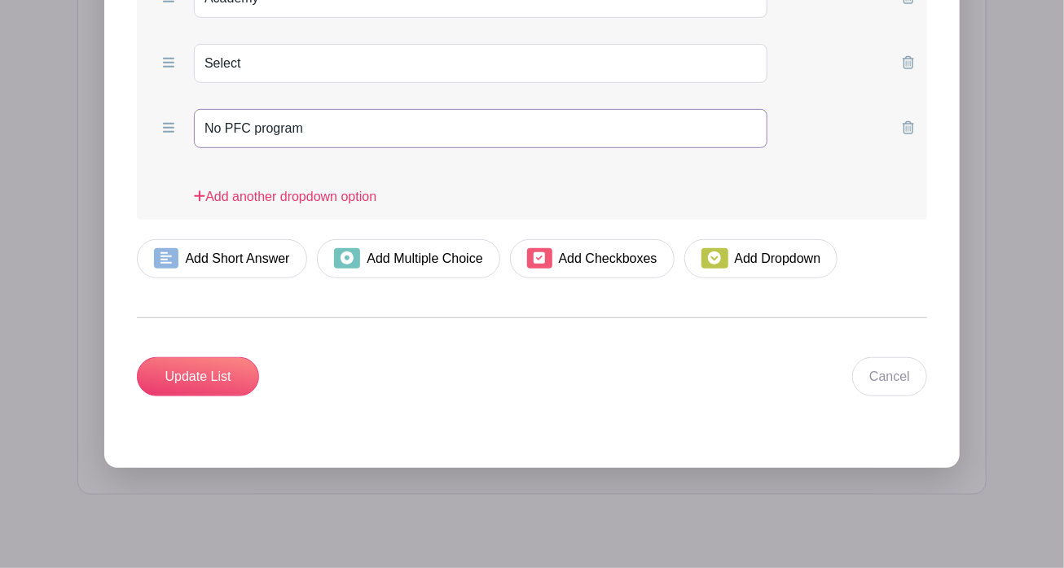
scroll to position [3075, 0]
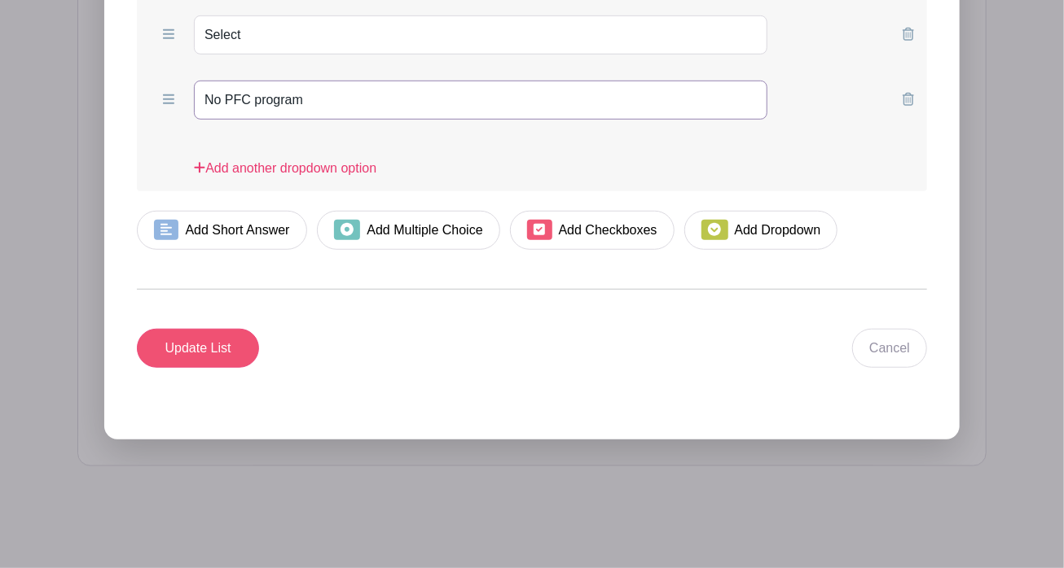
type input "No PFC program"
click at [212, 344] on input "Update List" at bounding box center [198, 348] width 122 height 39
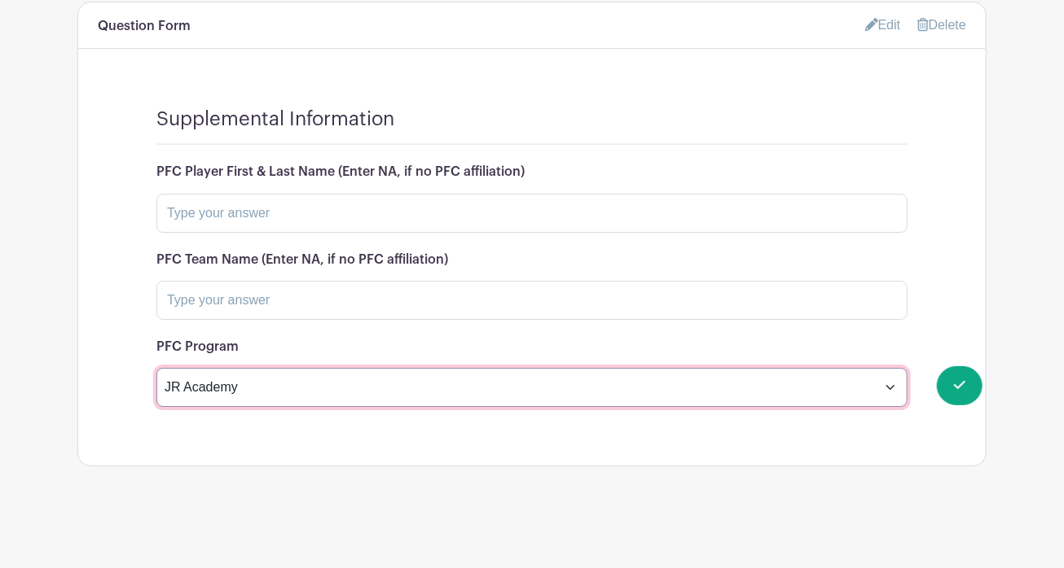
click at [886, 385] on select "JR Academy Academy Select No PFC program" at bounding box center [531, 387] width 751 height 39
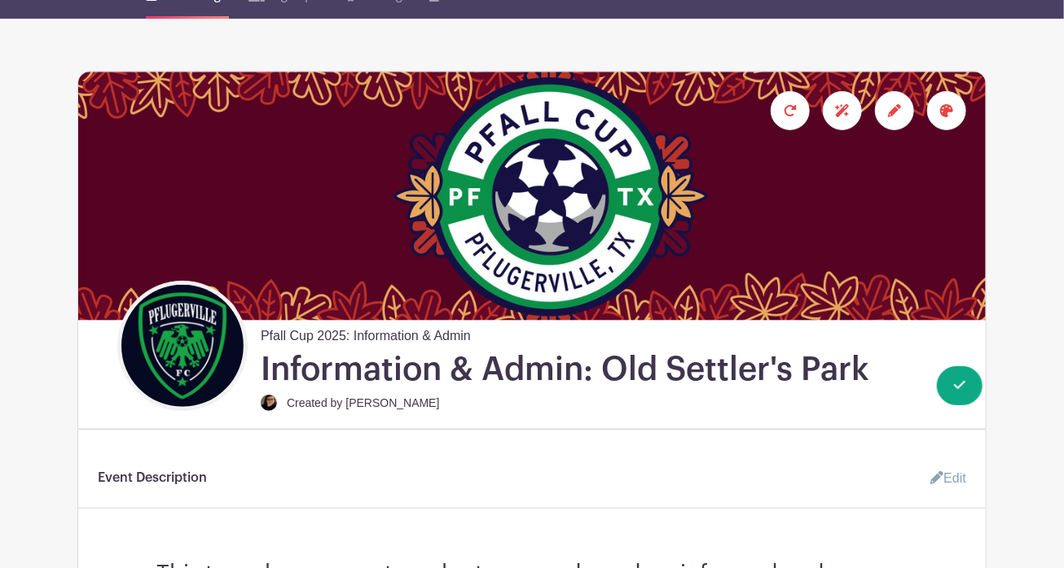
scroll to position [0, 0]
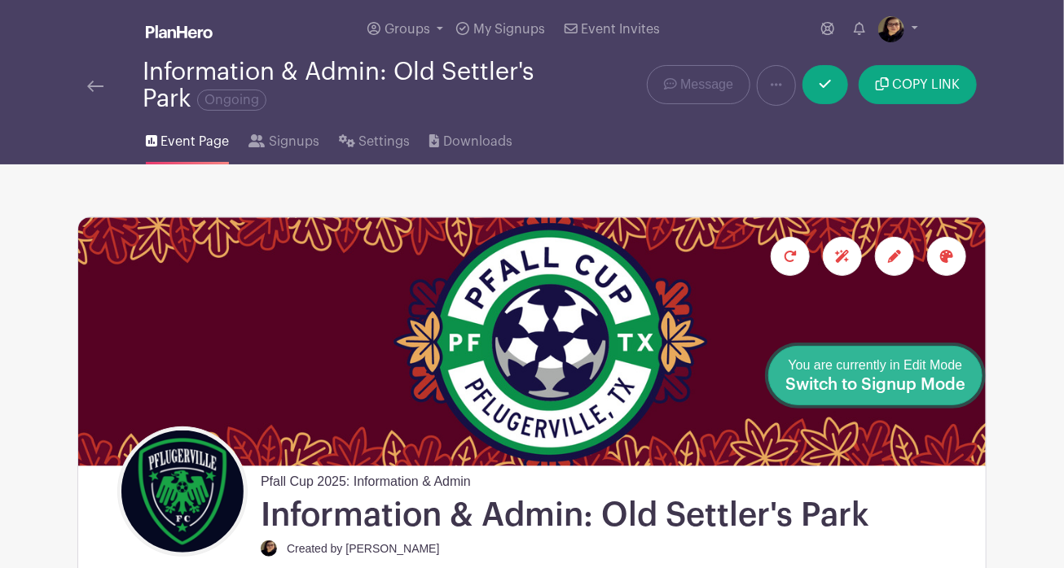
click at [958, 375] on div "You are currently in Edit Mode Switch to Signup Mode" at bounding box center [875, 376] width 180 height 40
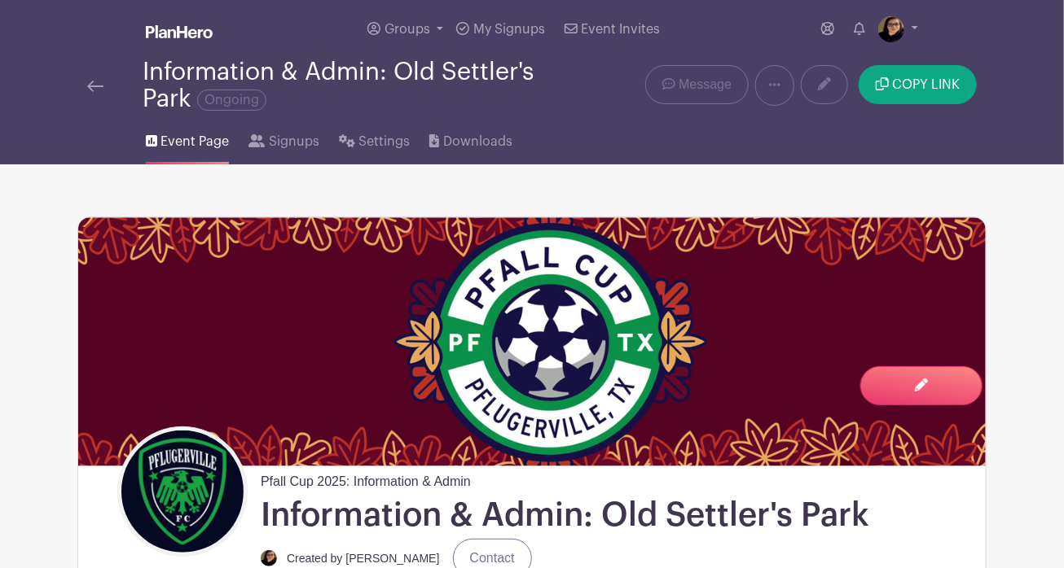
click at [95, 82] on img at bounding box center [95, 86] width 16 height 11
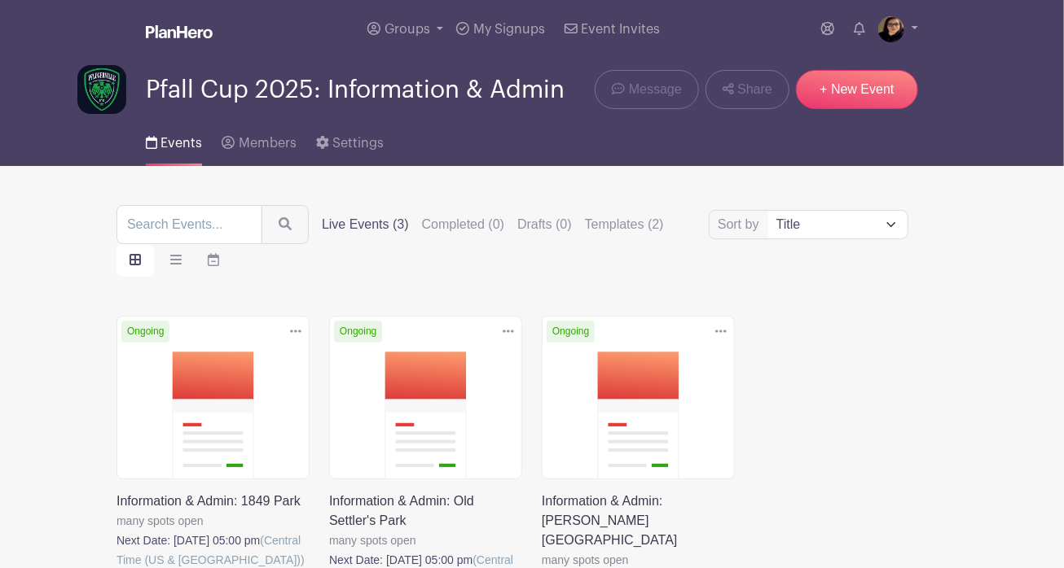
click at [116, 525] on link at bounding box center [116, 570] width 0 height 0
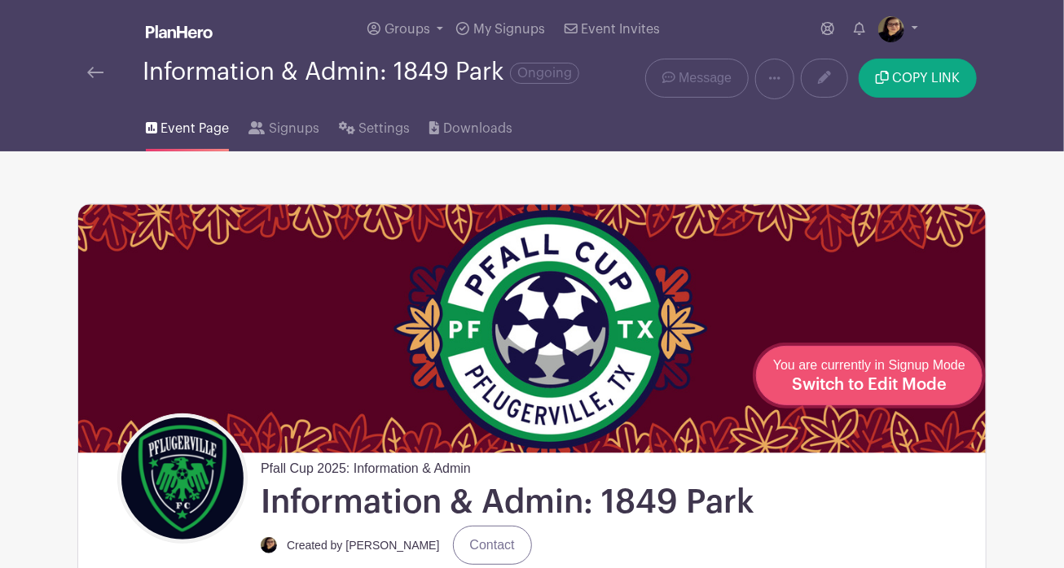
click at [910, 381] on span "Switch to Edit Mode" at bounding box center [869, 385] width 155 height 16
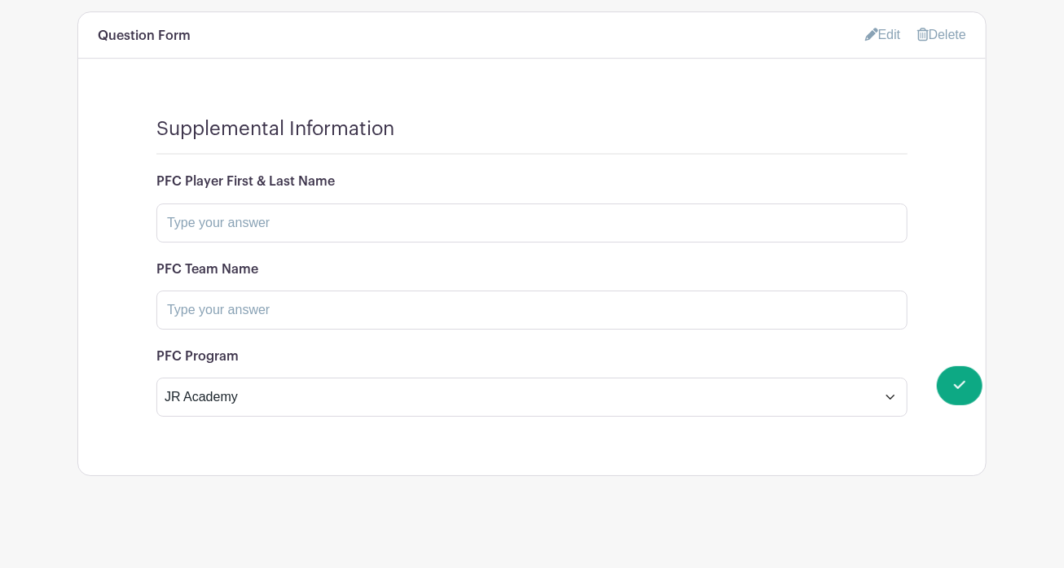
scroll to position [2250, 0]
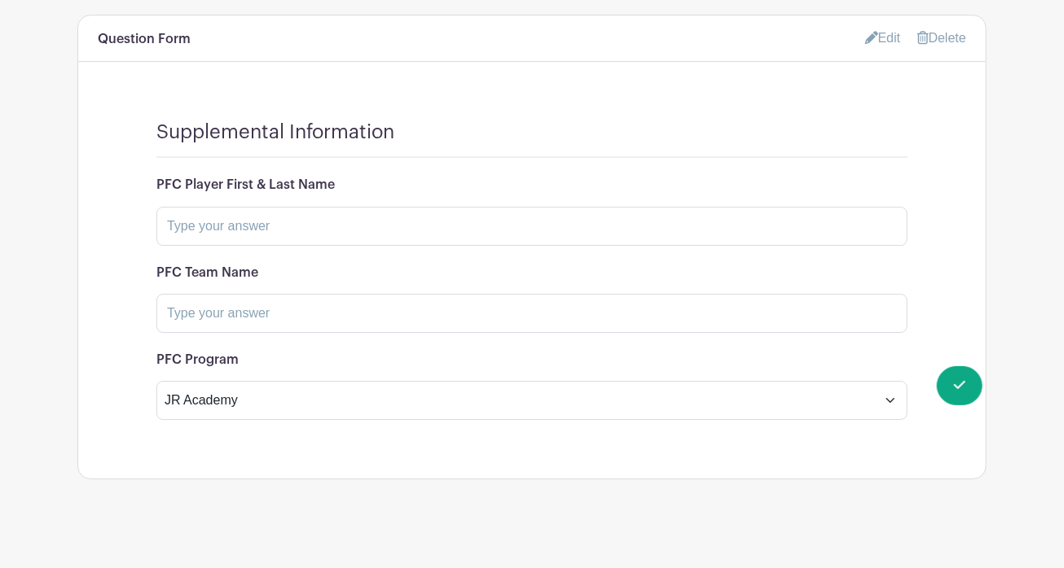
click at [880, 45] on link "Edit" at bounding box center [883, 37] width 36 height 27
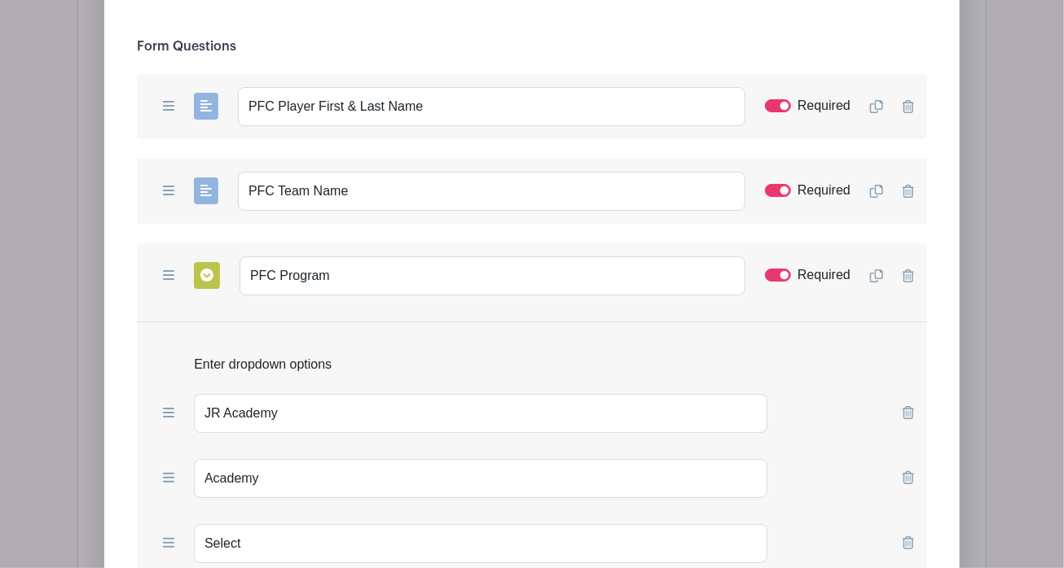
scroll to position [2553, 0]
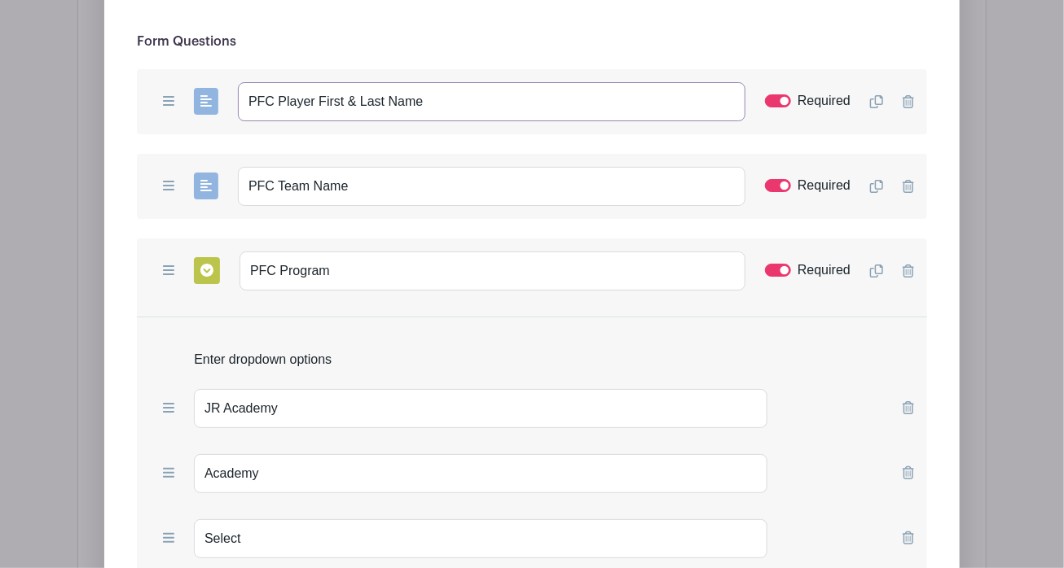
click at [537, 116] on input "PFC Player First & Last Name" at bounding box center [491, 101] width 507 height 39
paste input "(Enter NA, if no PFC affiliation)"
type input "PFC Player First & Last Name (Enter NA, if no PFC affiliation)"
click at [547, 191] on input "PFC Team Name" at bounding box center [491, 186] width 507 height 39
paste input "(Enter NA, if no PFC affiliation)"
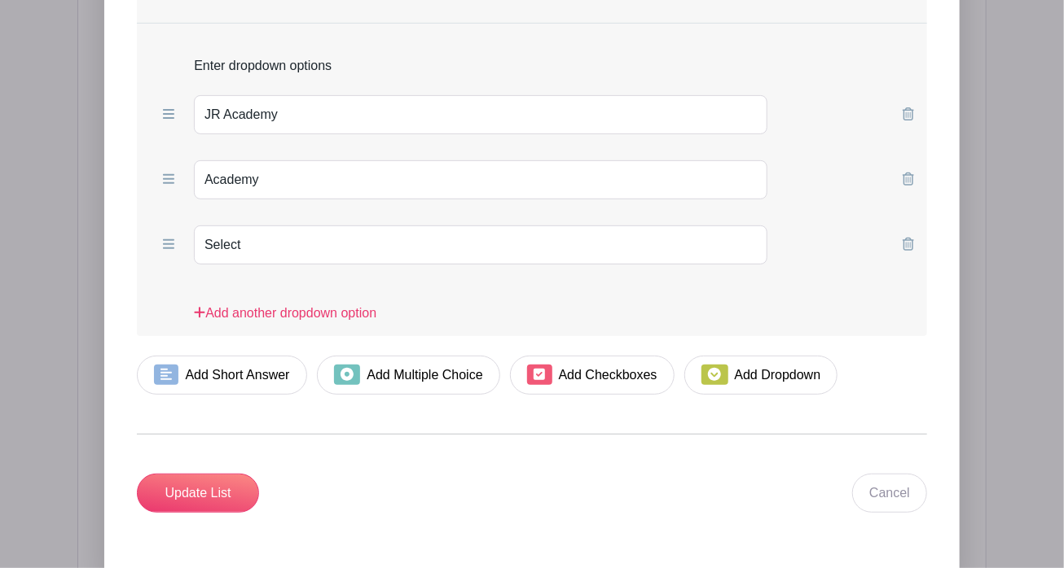
scroll to position [2860, 0]
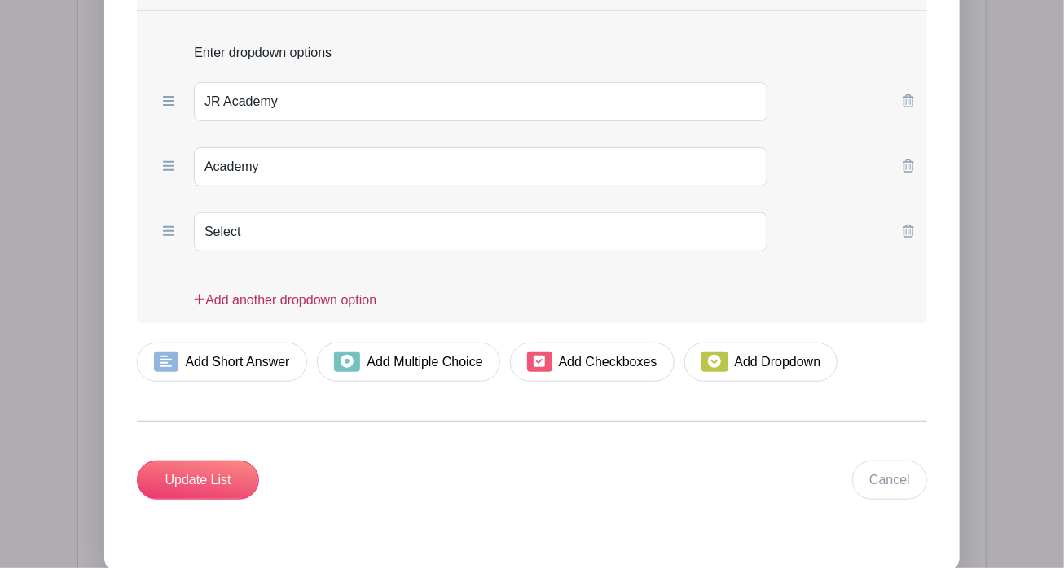
type input "PFC Team Name (Enter NA, if no PFC affiliation)"
click at [321, 307] on link "Add another dropdown option" at bounding box center [285, 307] width 182 height 33
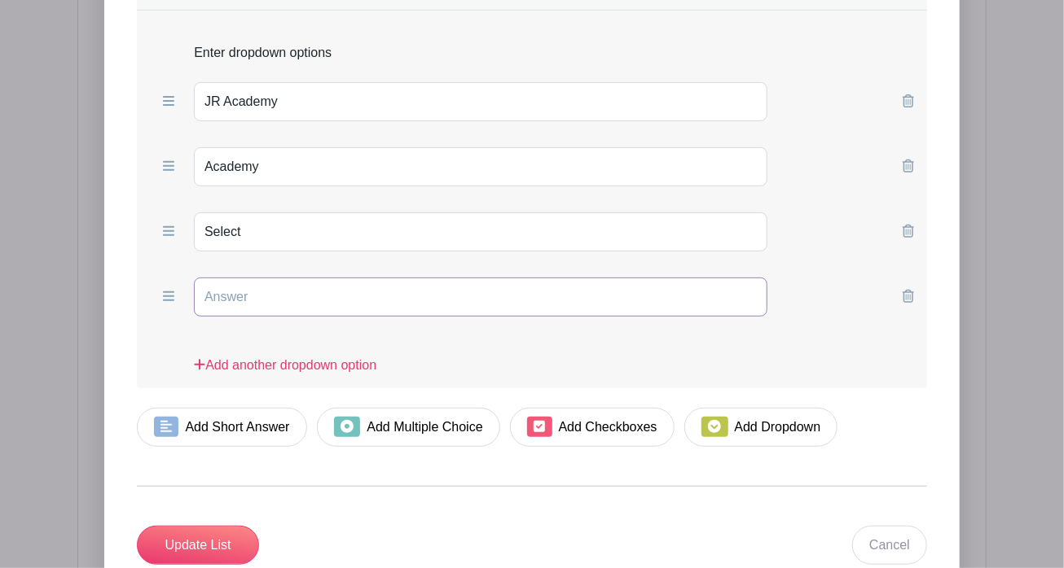
click at [313, 296] on input "text" at bounding box center [480, 297] width 573 height 39
type input "No PFC program"
click at [212, 525] on input "Update List" at bounding box center [198, 545] width 122 height 39
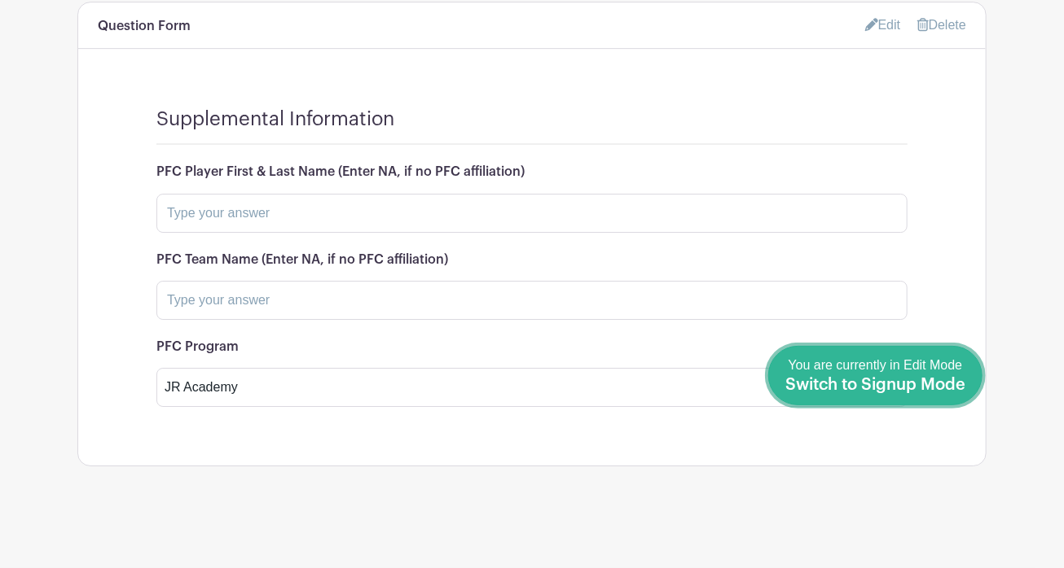
click at [967, 384] on link "Done Editing You are currently in Edit Mode Switch to Signup Mode" at bounding box center [875, 375] width 214 height 59
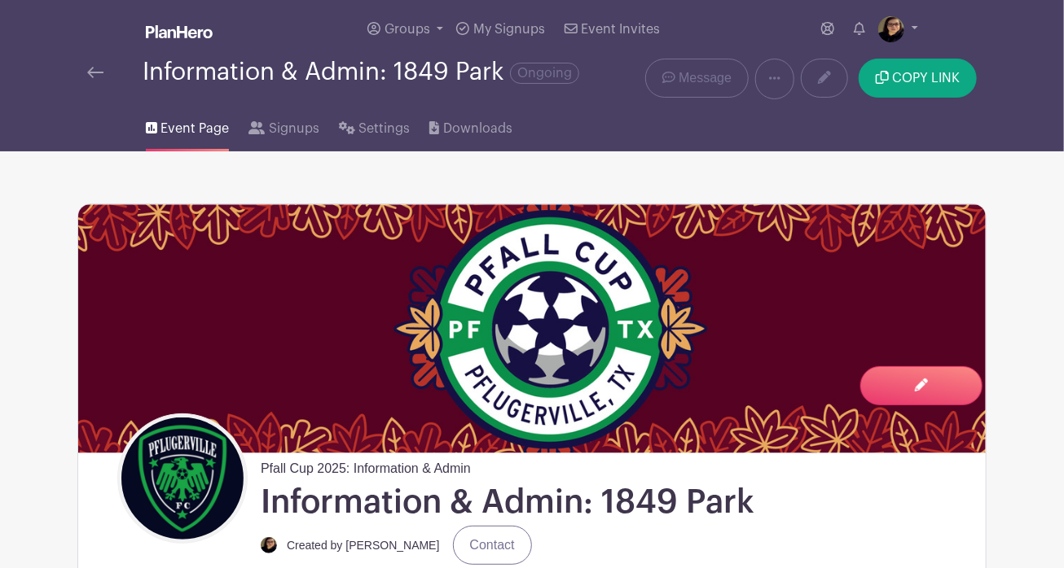
click at [87, 68] on img at bounding box center [95, 72] width 16 height 11
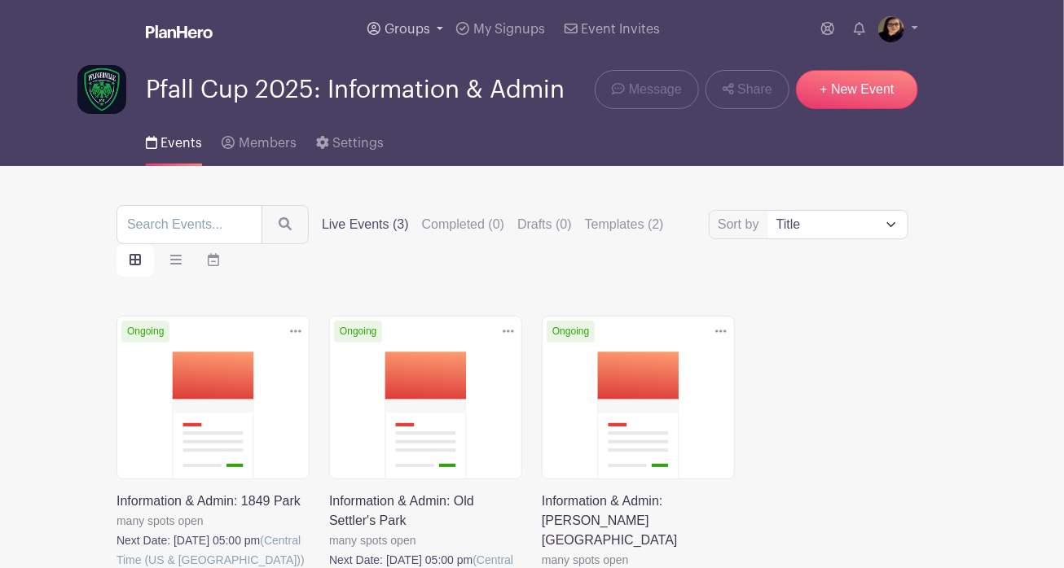
click at [415, 29] on span "Groups" at bounding box center [407, 29] width 46 height 13
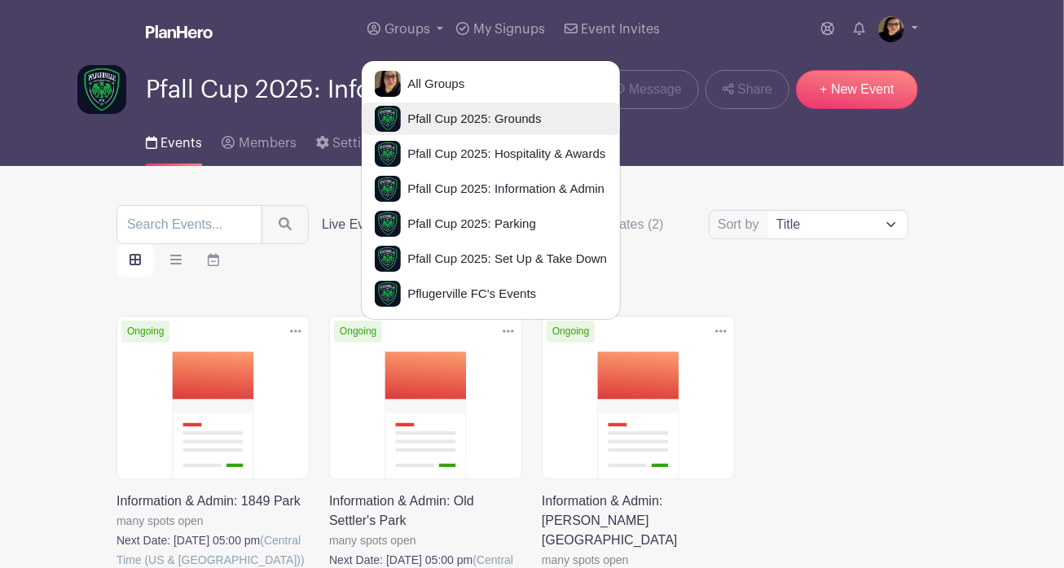
click at [470, 116] on span "Pfall Cup 2025: Grounds" at bounding box center [471, 119] width 140 height 19
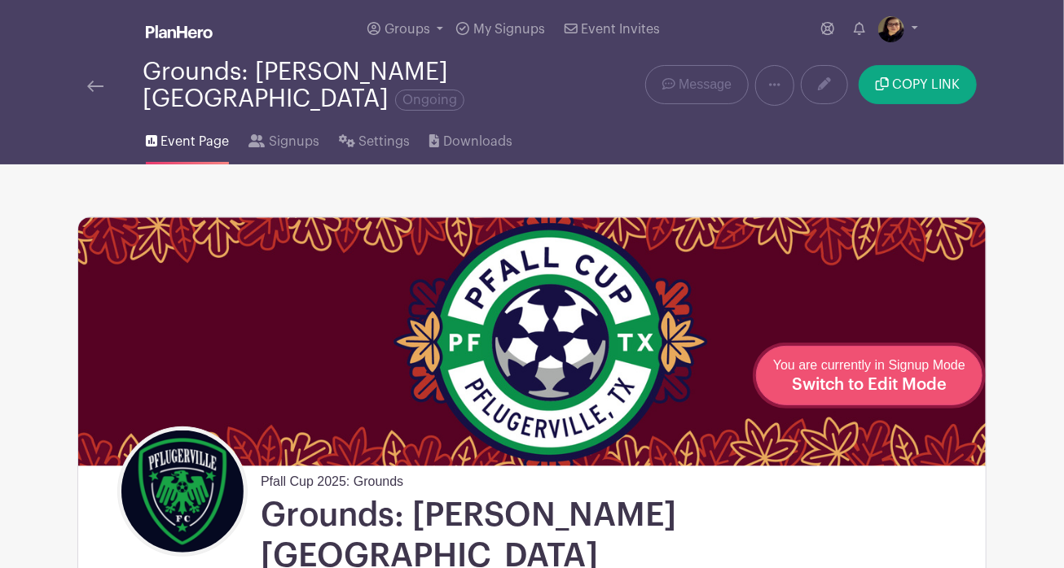
click at [929, 380] on span "Switch to Edit Mode" at bounding box center [869, 385] width 155 height 16
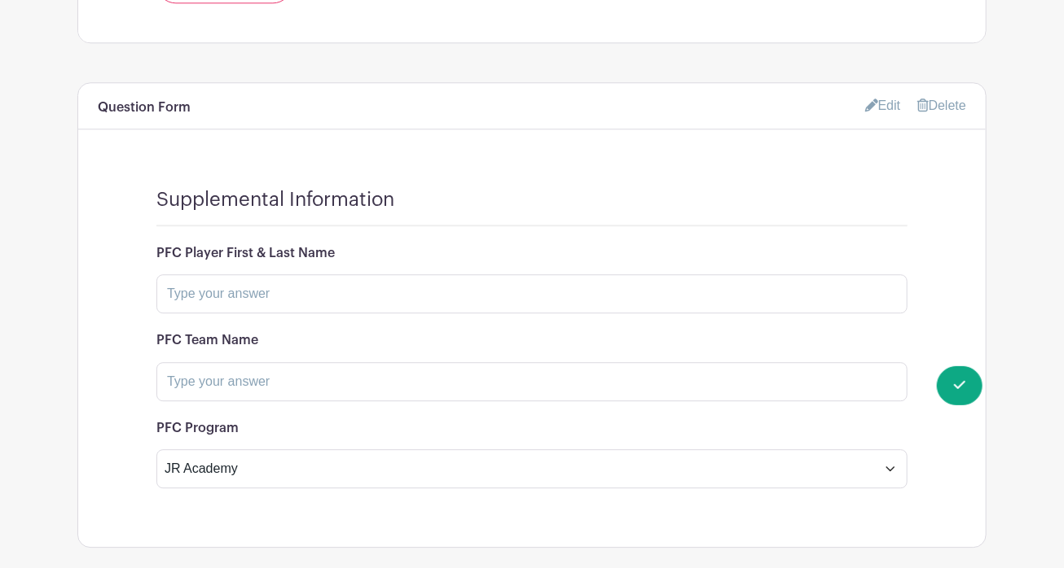
scroll to position [1757, 0]
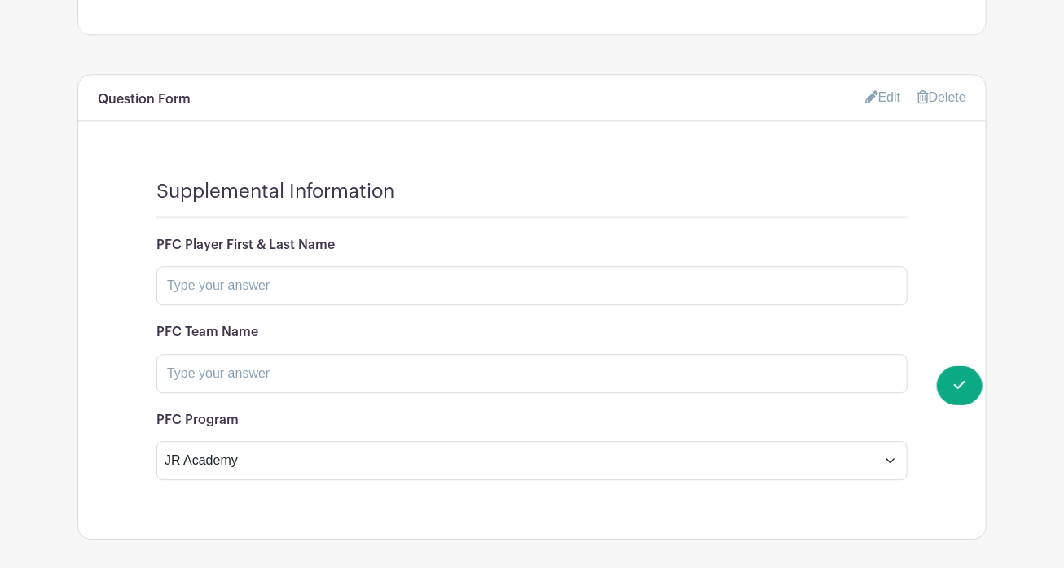
click at [875, 84] on link "Edit" at bounding box center [883, 97] width 36 height 27
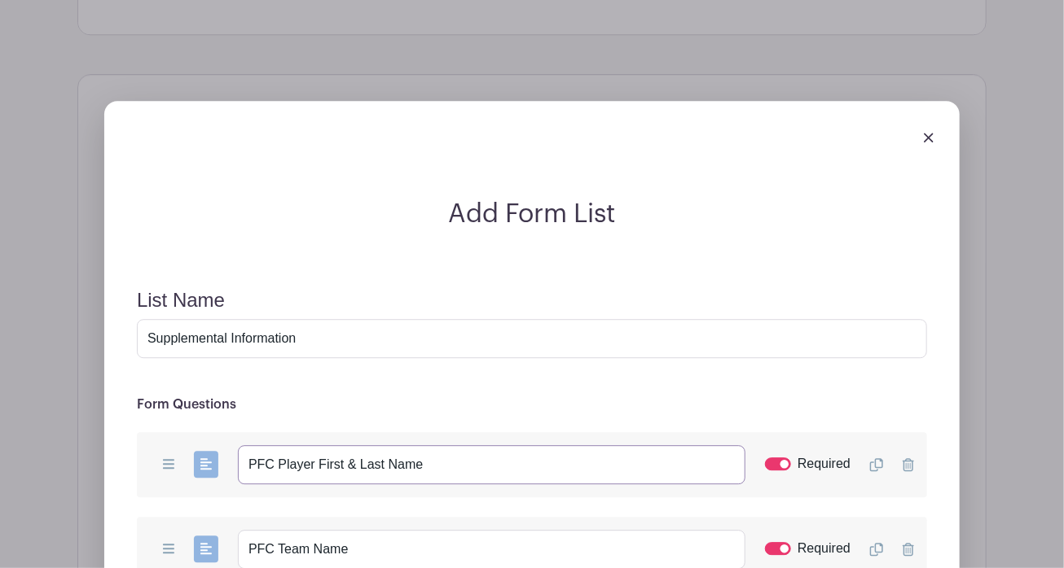
click at [498, 445] on input "PFC Player First & Last Name" at bounding box center [491, 464] width 507 height 39
paste input "(Enter NA, if no PFC affiliation)"
type input "PFC Player First & Last Name (Enter NA, if no PFC affiliation)"
click at [463, 525] on input "PFC Team Name" at bounding box center [491, 549] width 507 height 39
paste input "(Enter NA, if no PFC affiliation)"
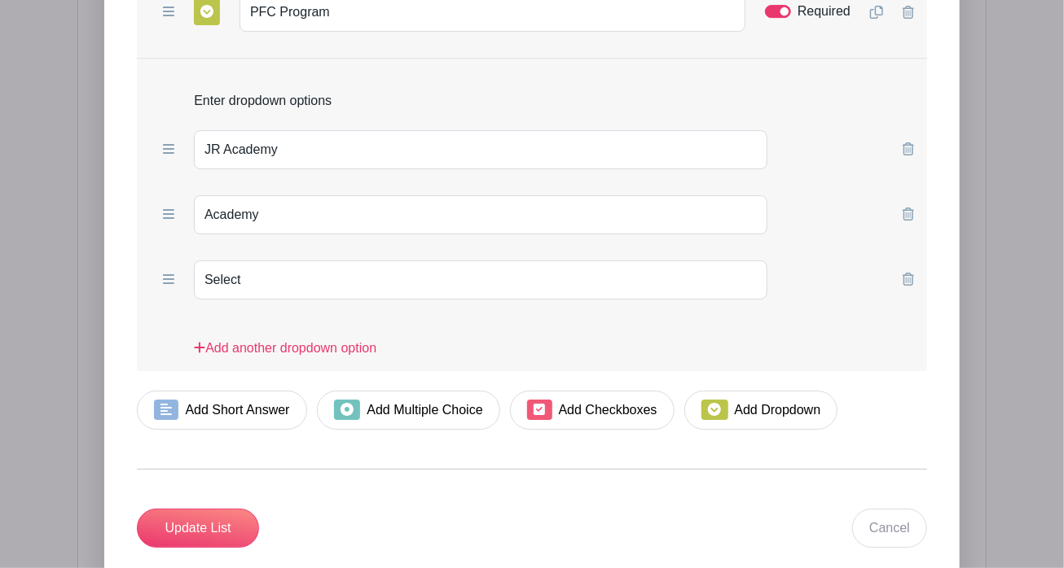
scroll to position [2384, 0]
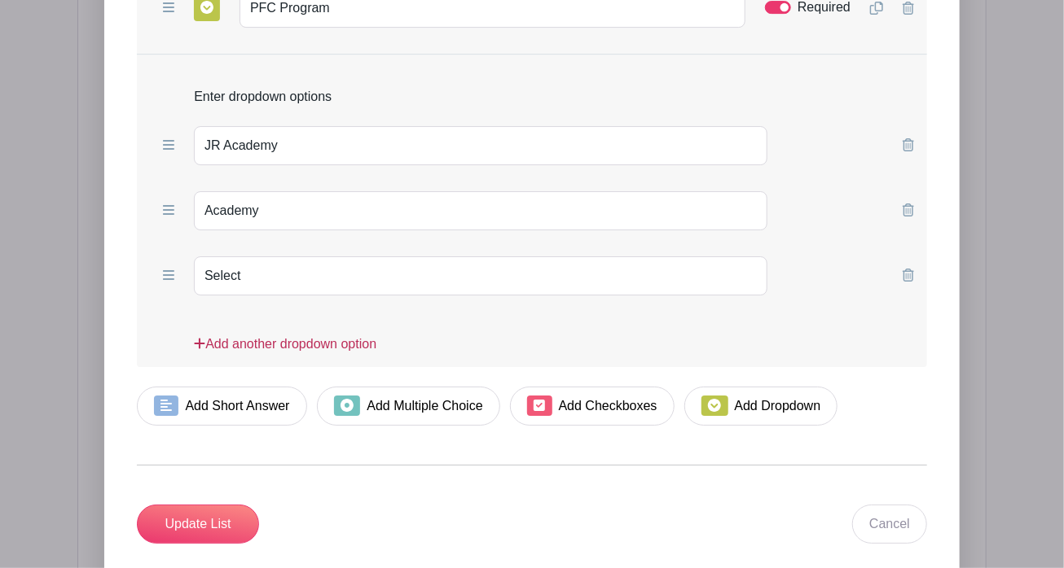
type input "PFC Team Name (Enter NA, if no PFC affiliation)"
click at [329, 335] on link "Add another dropdown option" at bounding box center [285, 351] width 182 height 33
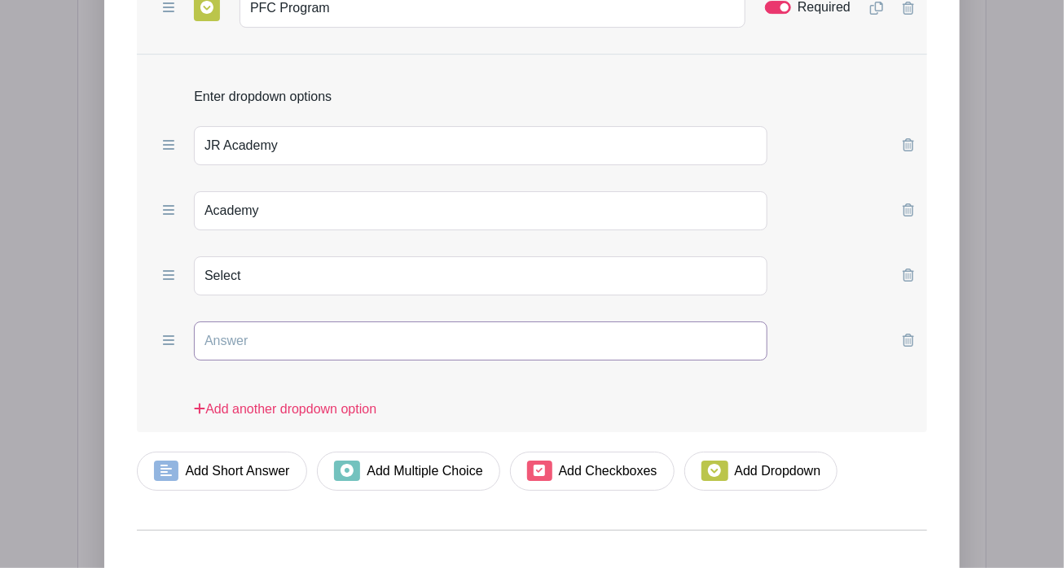
click at [300, 322] on input "text" at bounding box center [480, 341] width 573 height 39
click at [261, 322] on input "No PFC program" at bounding box center [480, 341] width 573 height 39
type input "No PFC Program"
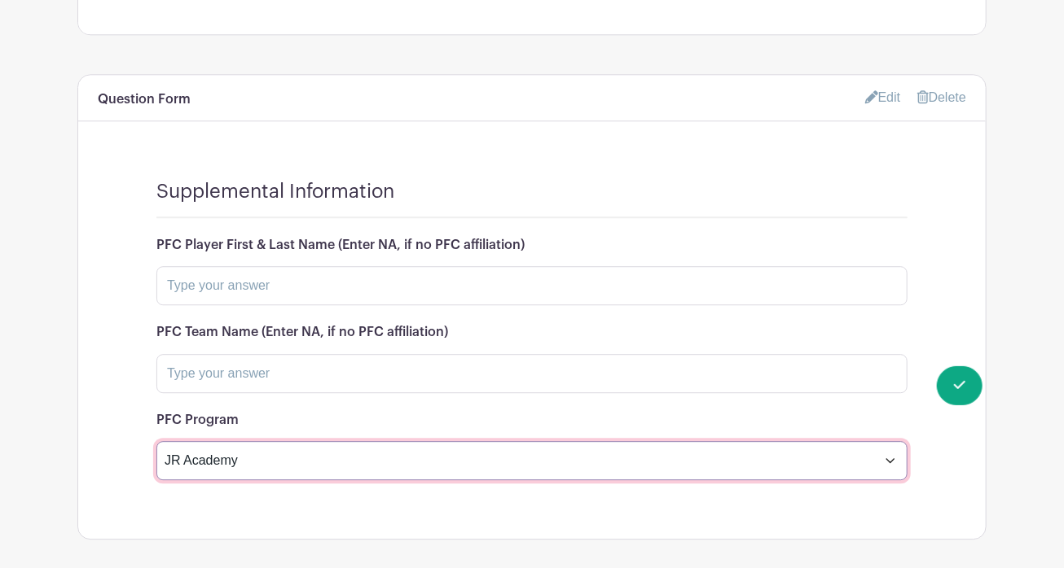
click at [435, 441] on select "JR Academy Academy Select No PFC Program" at bounding box center [531, 460] width 751 height 39
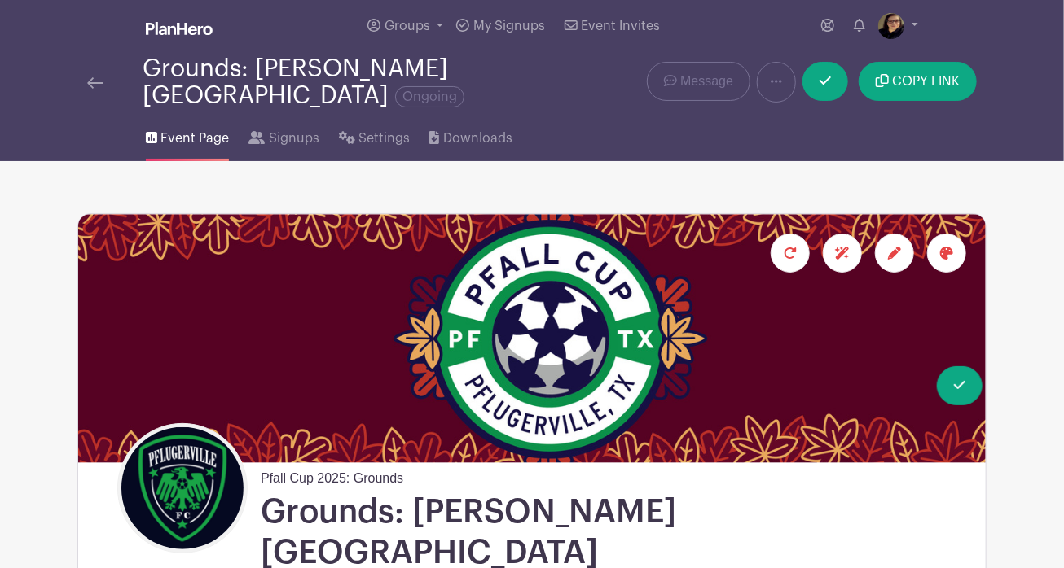
scroll to position [0, 0]
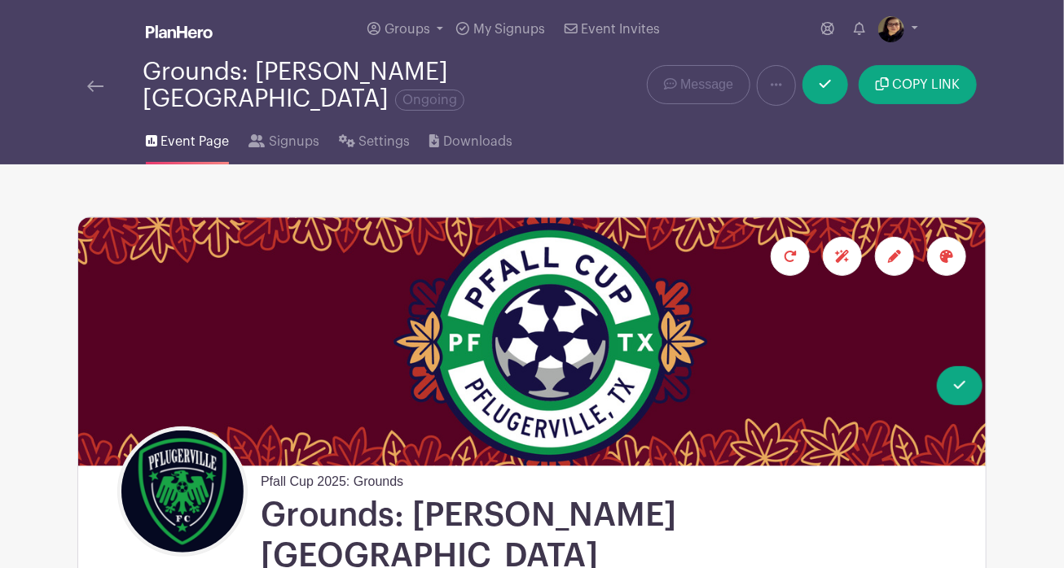
click at [91, 76] on link at bounding box center [95, 86] width 16 height 20
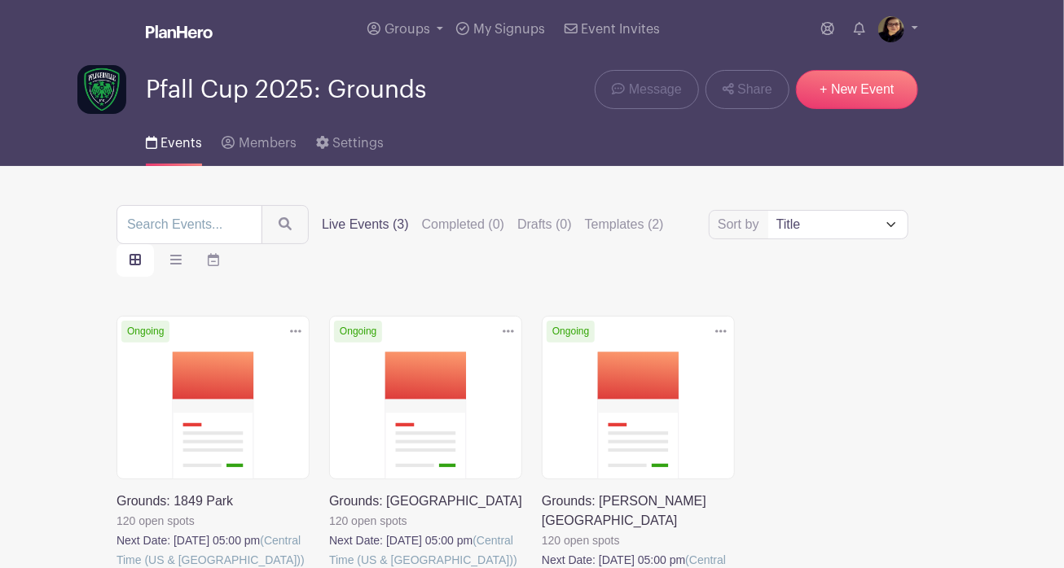
click at [329, 525] on link at bounding box center [329, 570] width 0 height 0
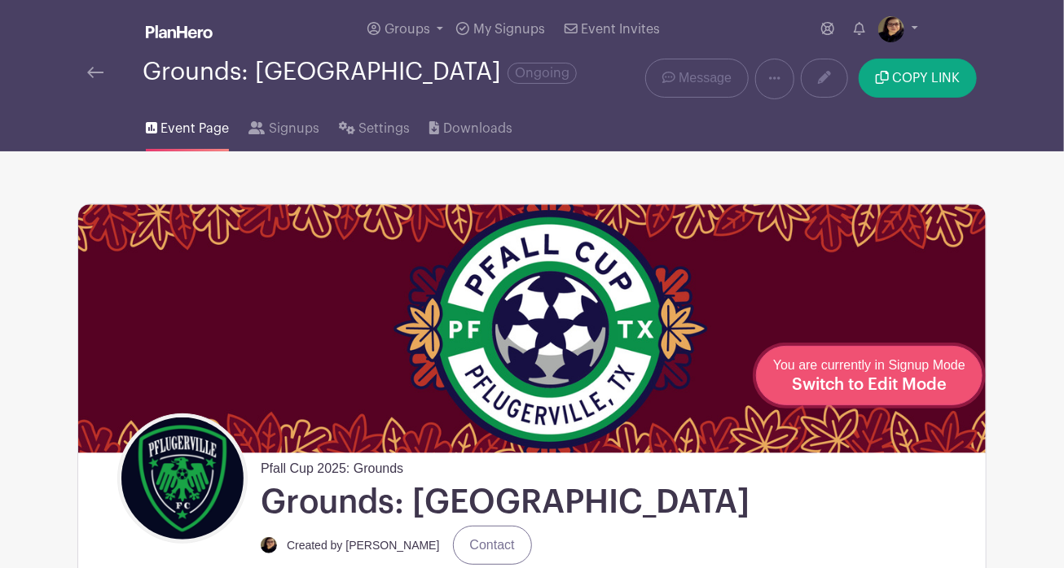
click at [936, 377] on span "Switch to Edit Mode" at bounding box center [869, 385] width 155 height 16
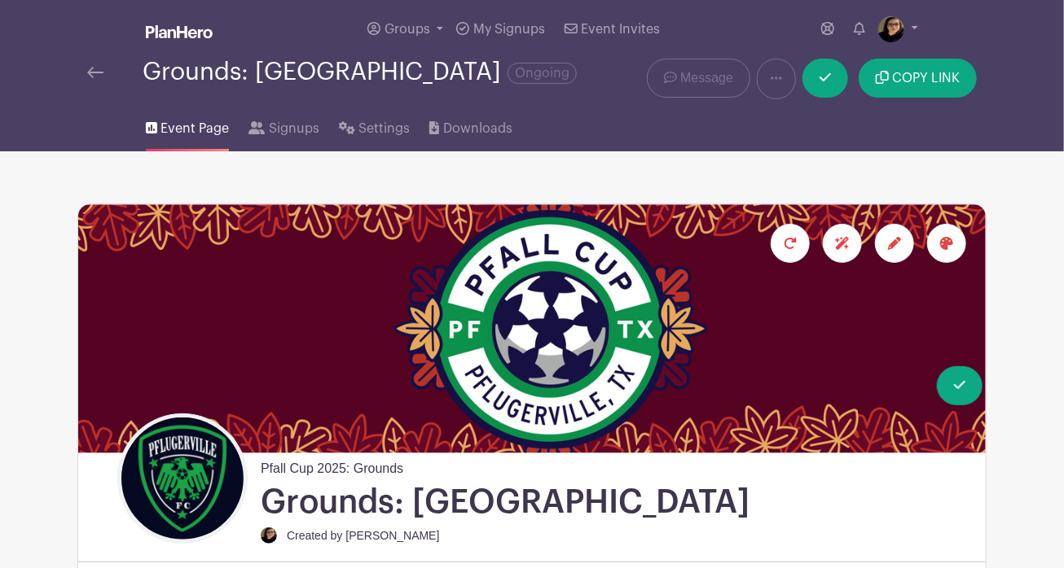
click at [893, 238] on icon at bounding box center [894, 243] width 13 height 13
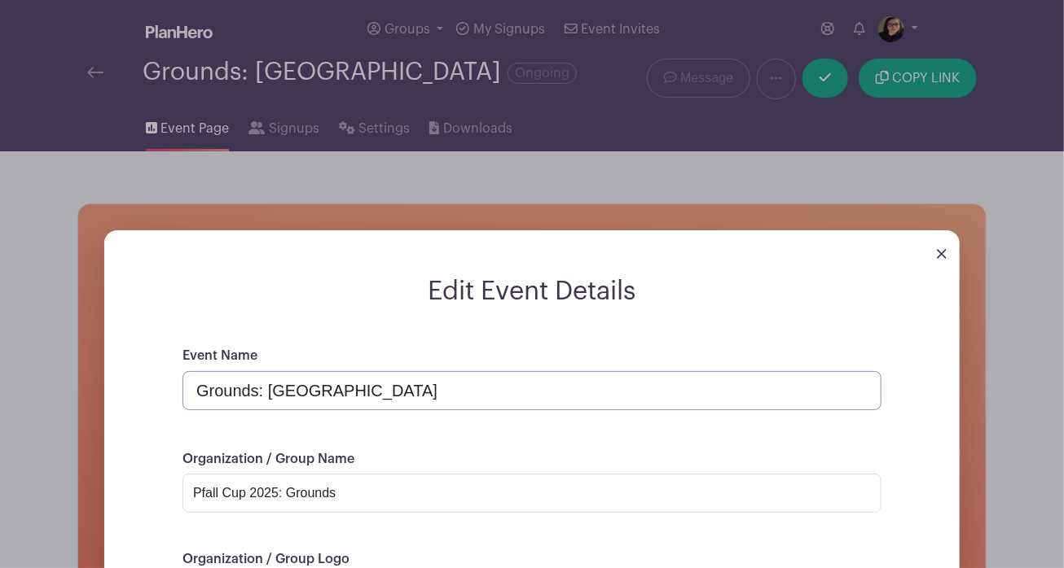
drag, startPoint x: 270, startPoint y: 389, endPoint x: 319, endPoint y: 398, distance: 50.5
click at [319, 398] on input "Grounds: [GEOGRAPHIC_DATA]" at bounding box center [531, 390] width 699 height 39
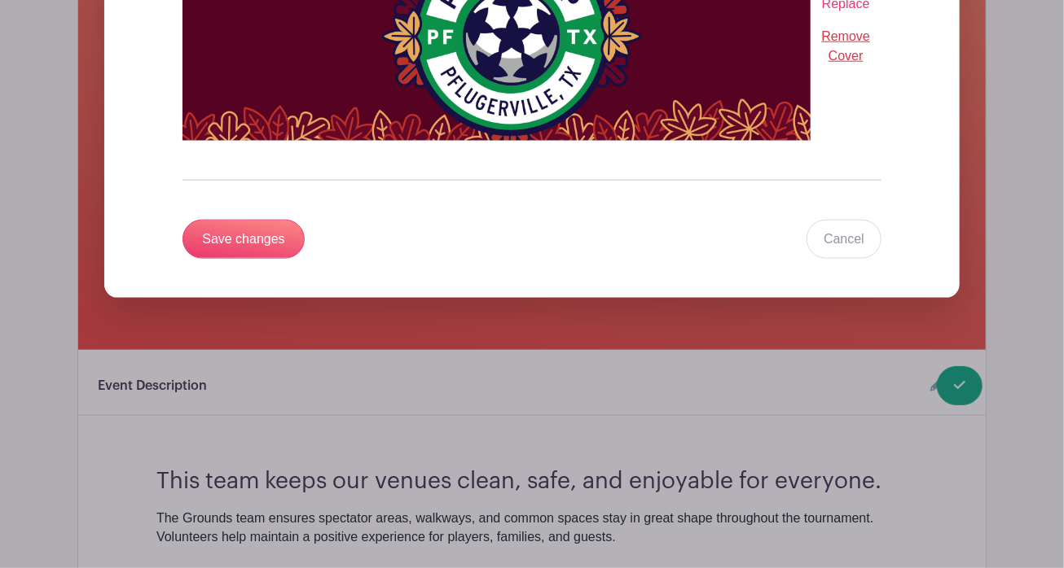
scroll to position [809, 0]
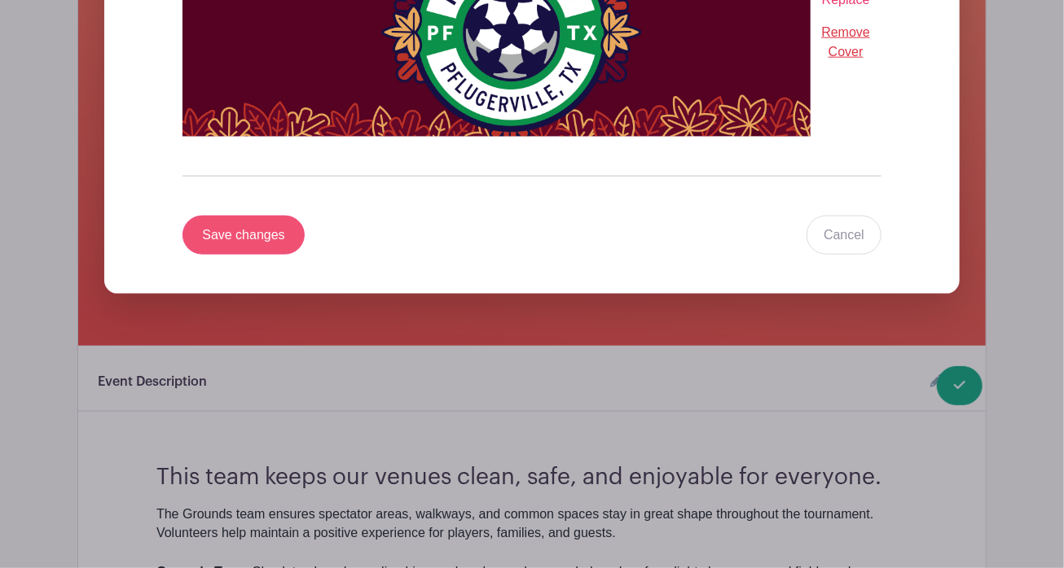
type input "Grounds: Old Settler's Park"
click at [226, 235] on input "Save changes" at bounding box center [243, 235] width 122 height 39
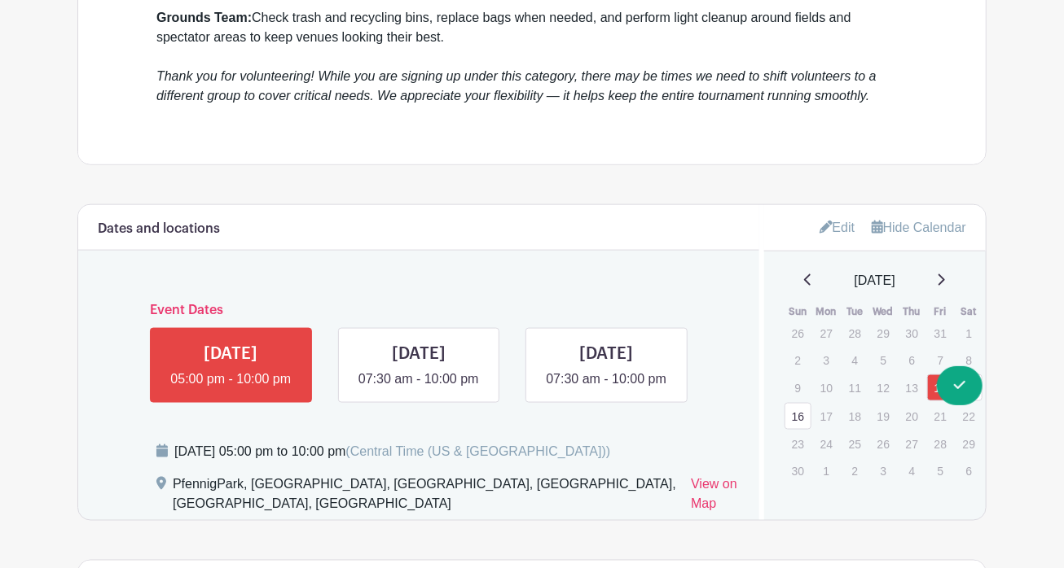
scroll to position [739, 0]
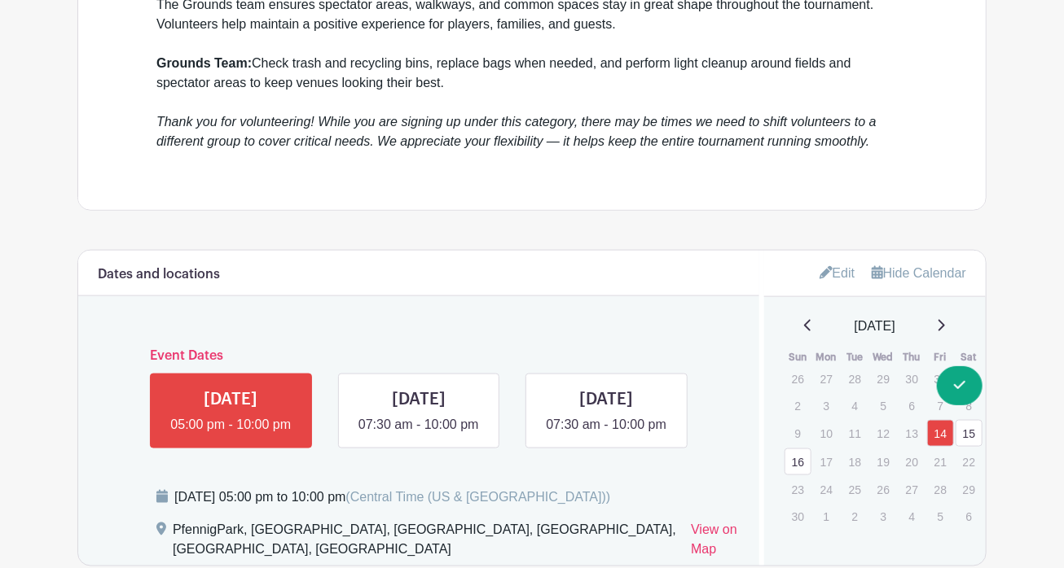
click at [832, 269] on link "Edit" at bounding box center [837, 273] width 36 height 27
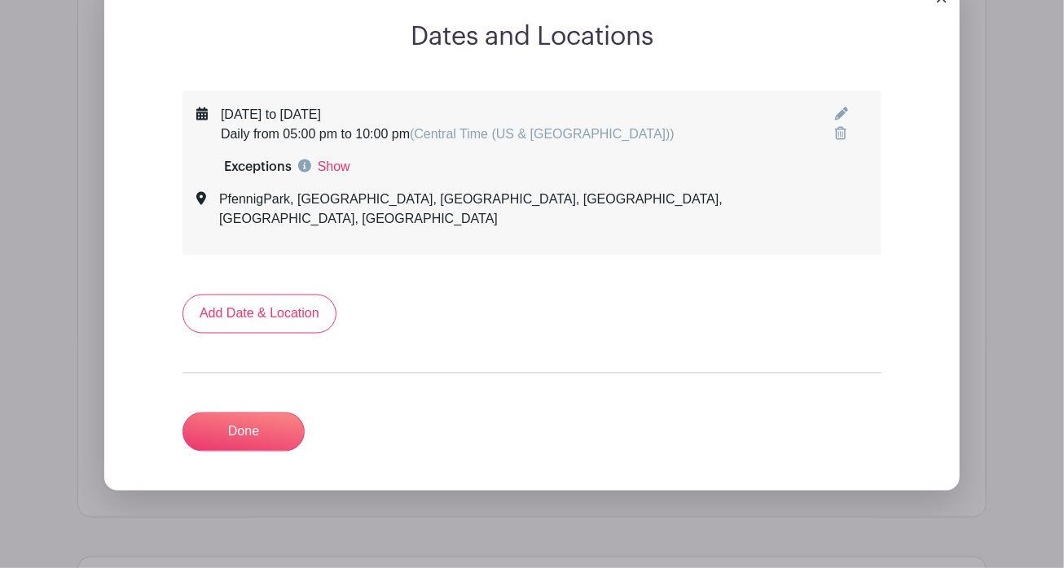
scroll to position [1049, 0]
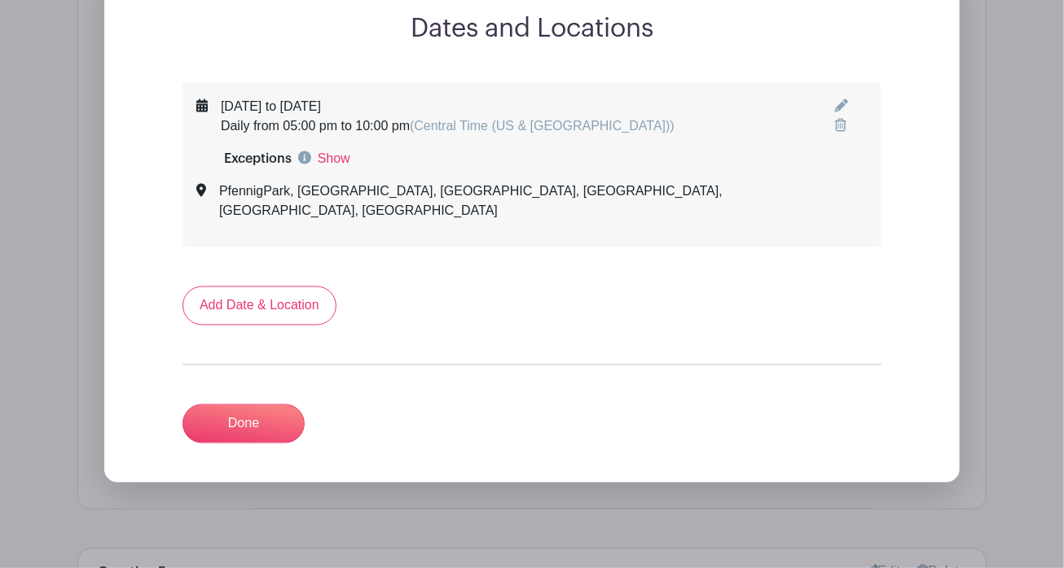
click at [835, 104] on icon at bounding box center [841, 105] width 13 height 13
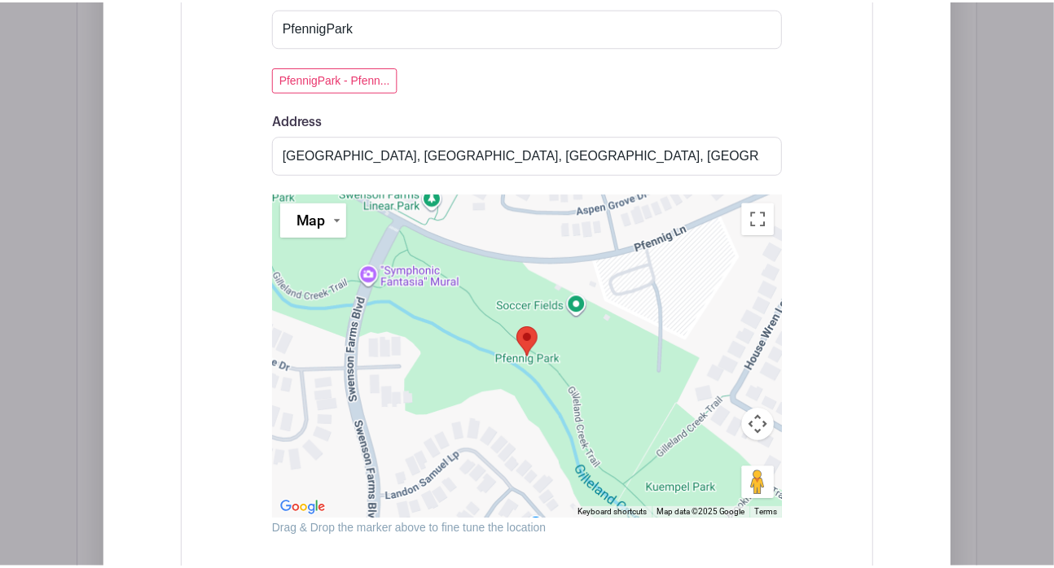
scroll to position [1730, 0]
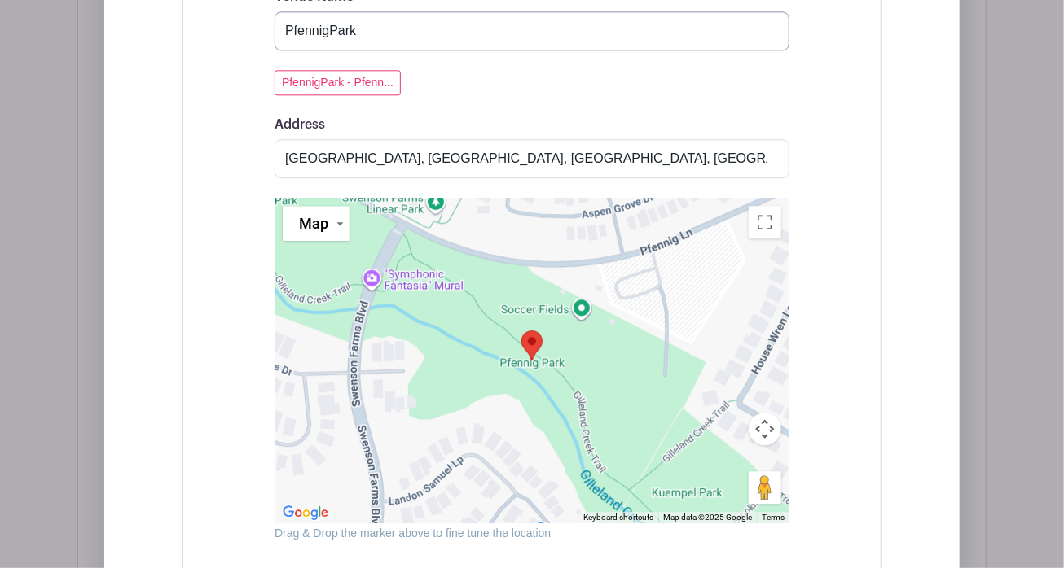
click at [328, 24] on input "PfennigPark" at bounding box center [531, 30] width 515 height 39
drag, startPoint x: 328, startPoint y: 24, endPoint x: 147, endPoint y: 20, distance: 181.7
click at [147, 20] on div "Event Date Start Date [DATE] Repeats Does not repeat Daily Weekly Monthly on da…" at bounding box center [531, 146] width 777 height 1489
type input "Old Settler's Park"
click at [772, 161] on input "[GEOGRAPHIC_DATA], [GEOGRAPHIC_DATA], [GEOGRAPHIC_DATA], [GEOGRAPHIC_DATA], [GE…" at bounding box center [531, 158] width 515 height 39
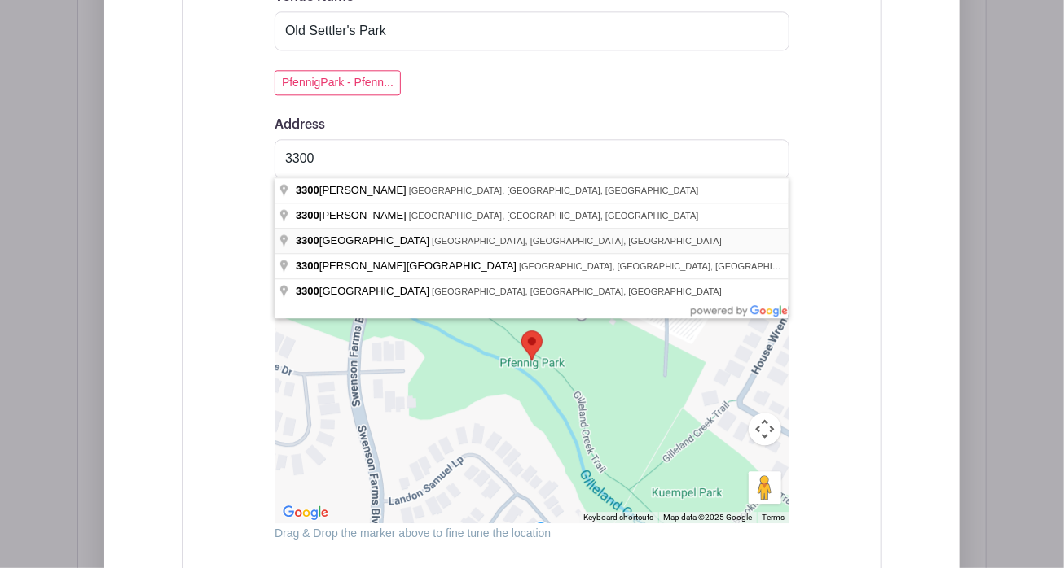
type input "[STREET_ADDRESS]"
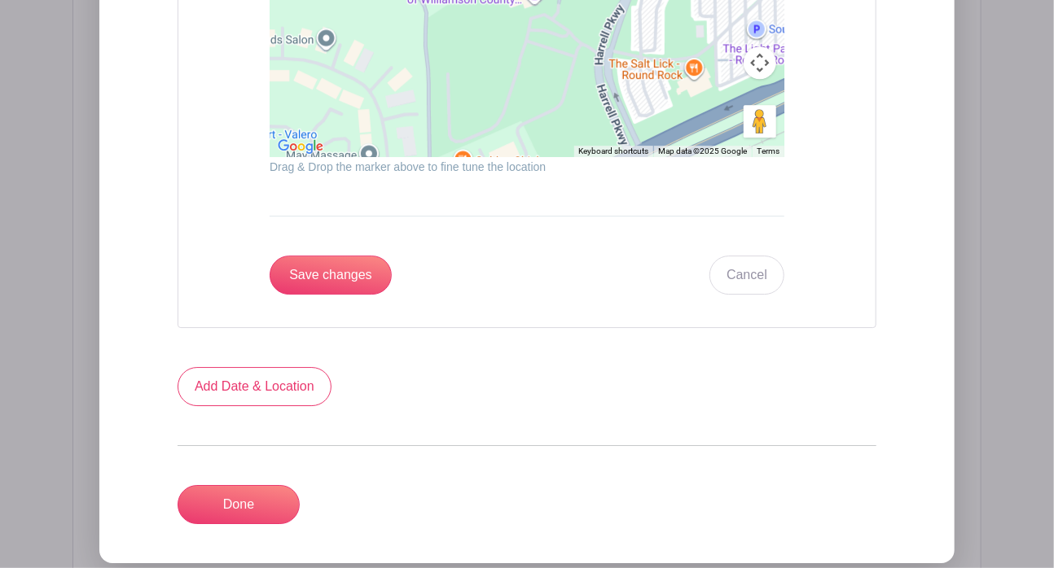
scroll to position [2104, 0]
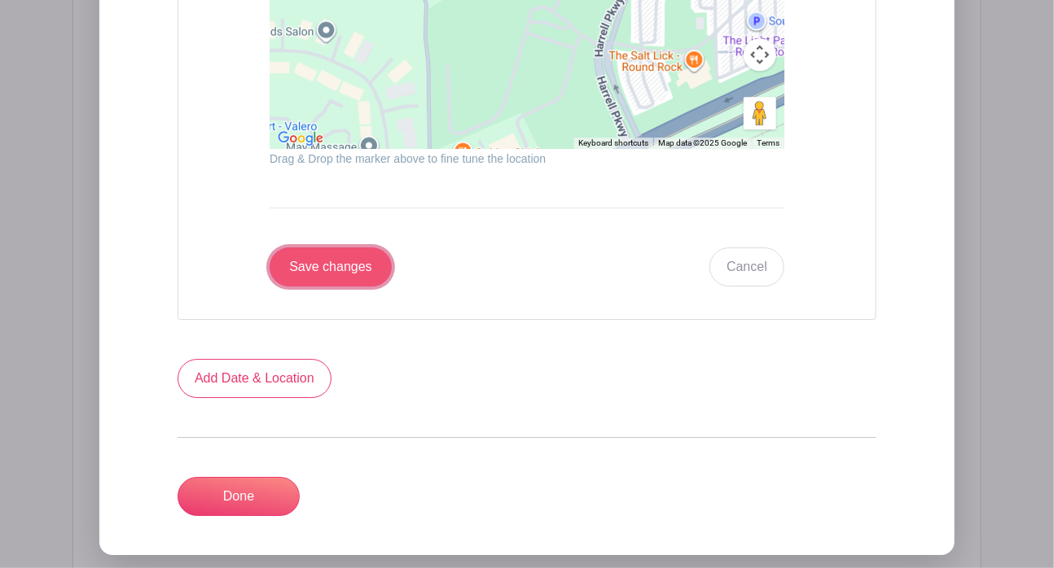
click at [318, 261] on input "Save changes" at bounding box center [331, 267] width 122 height 39
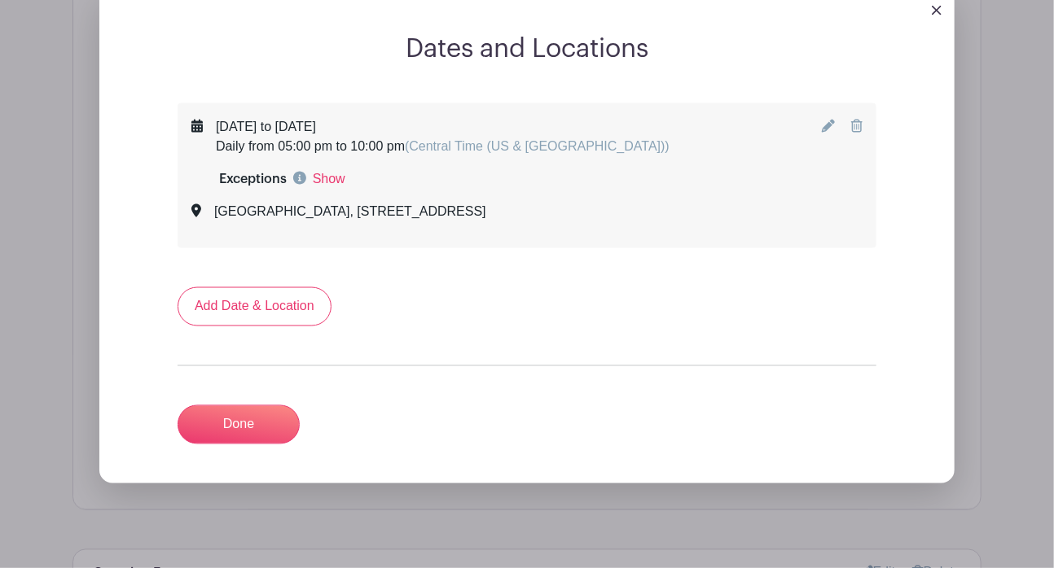
scroll to position [1013, 0]
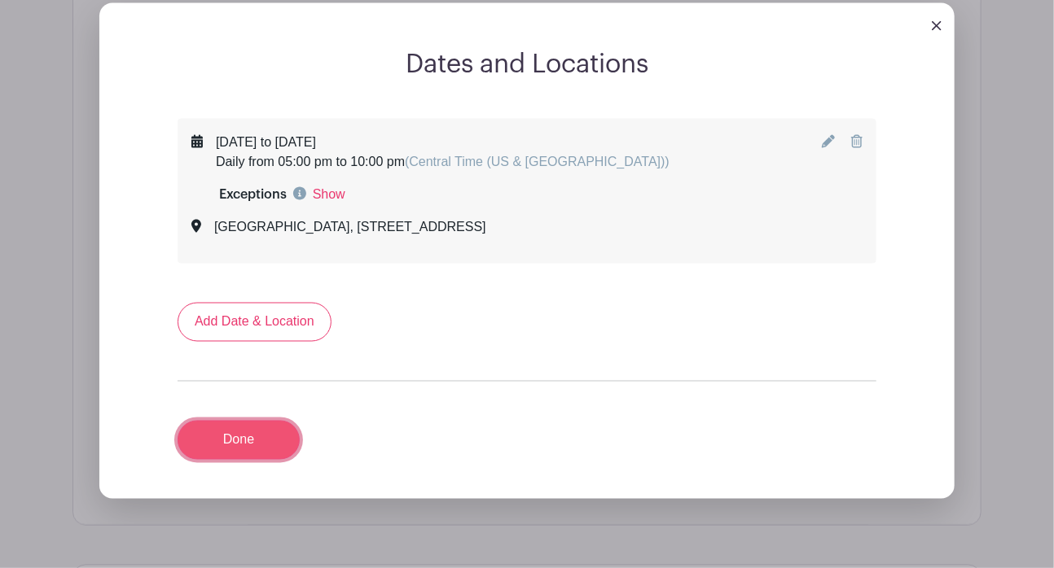
click at [263, 432] on link "Done" at bounding box center [239, 440] width 122 height 39
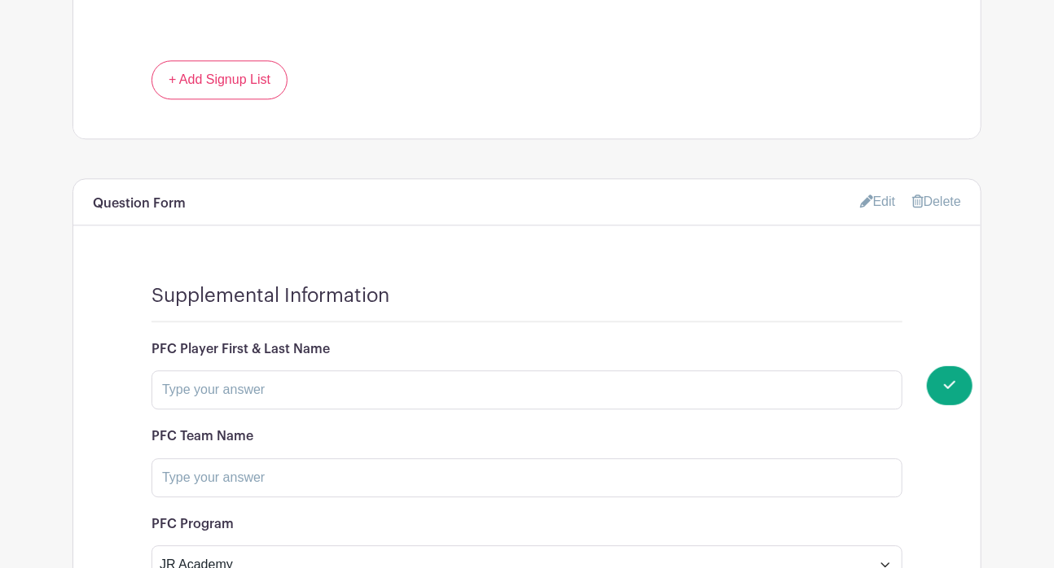
scroll to position [1625, 0]
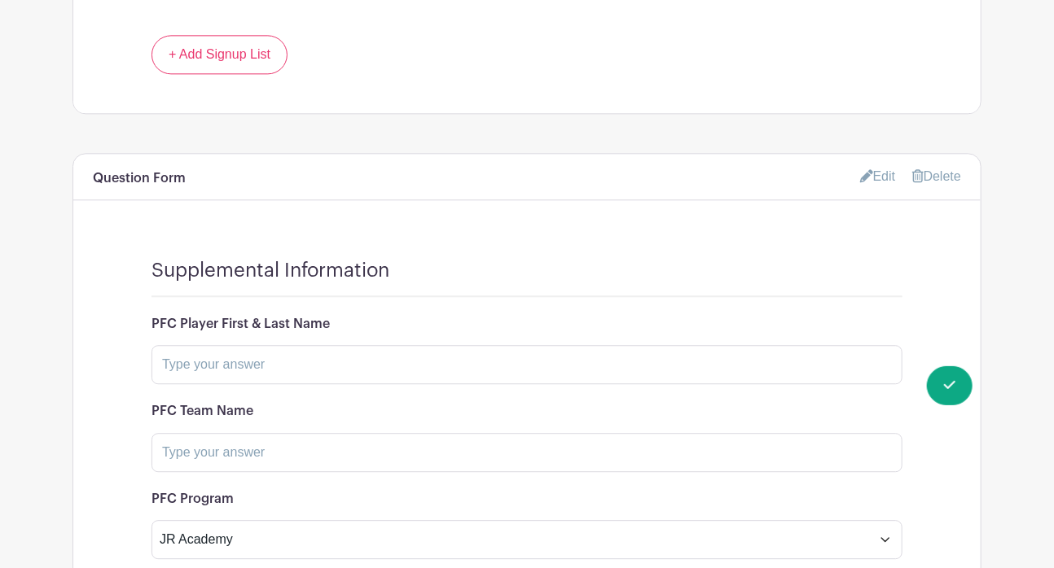
click at [879, 163] on link "Edit" at bounding box center [878, 176] width 36 height 27
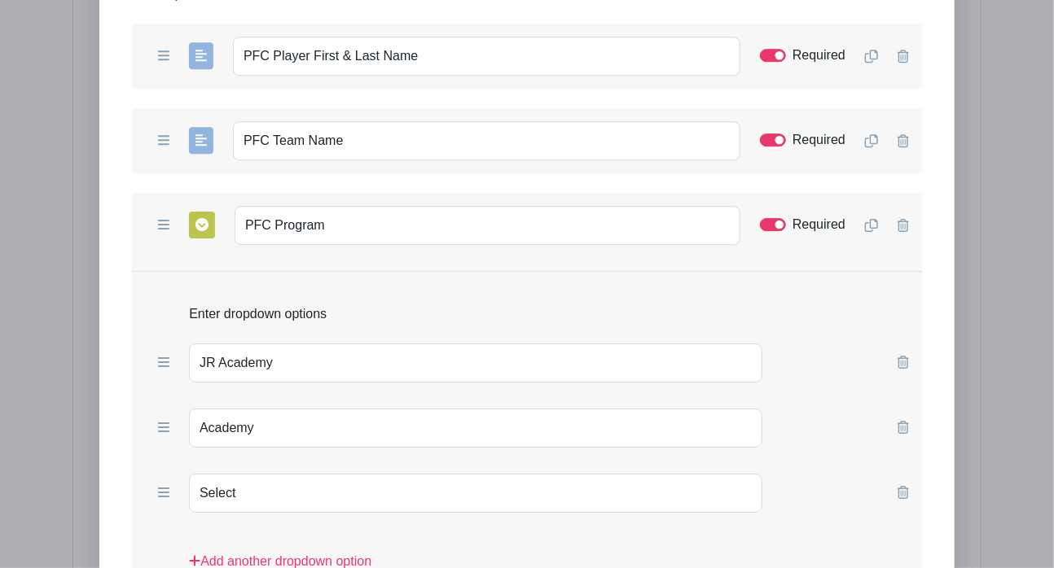
scroll to position [2138, 0]
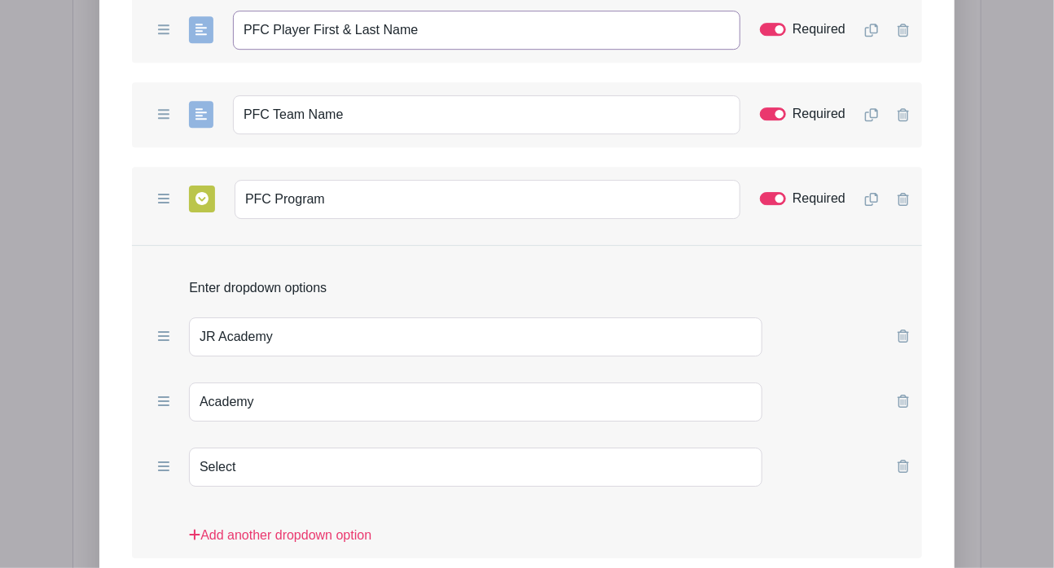
click at [633, 11] on input "PFC Player First & Last Name" at bounding box center [486, 30] width 507 height 39
paste input "(Enter NA, if no PFC affiliation)"
type input "PFC Player First & Last Name (Enter NA, if no PFC affiliation)"
click at [631, 95] on input "PFC Team Name" at bounding box center [486, 114] width 507 height 39
paste input "(Enter NA, if no PFC affiliation)"
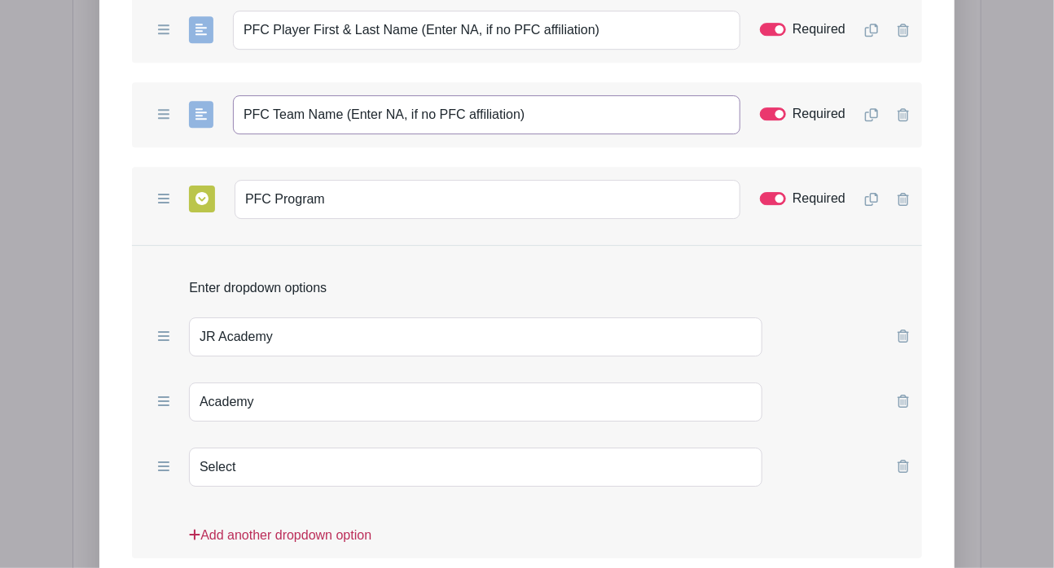
type input "PFC Team Name (Enter NA, if no PFC affiliation)"
click at [332, 525] on link "Add another dropdown option" at bounding box center [280, 542] width 182 height 33
click at [279, 513] on input "text" at bounding box center [475, 532] width 573 height 39
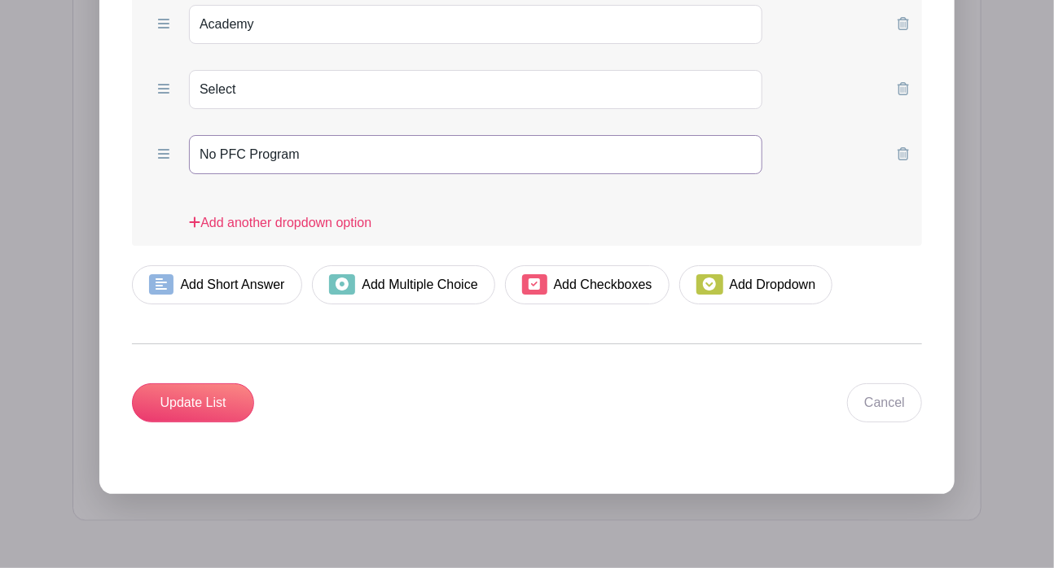
scroll to position [2550, 0]
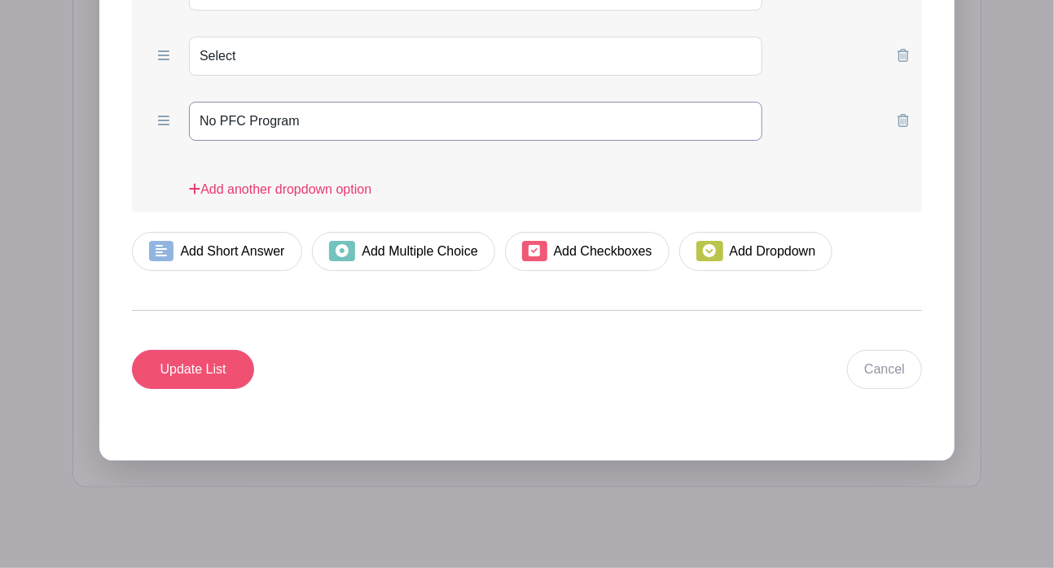
type input "No PFC Program"
click at [200, 350] on input "Update List" at bounding box center [193, 369] width 122 height 39
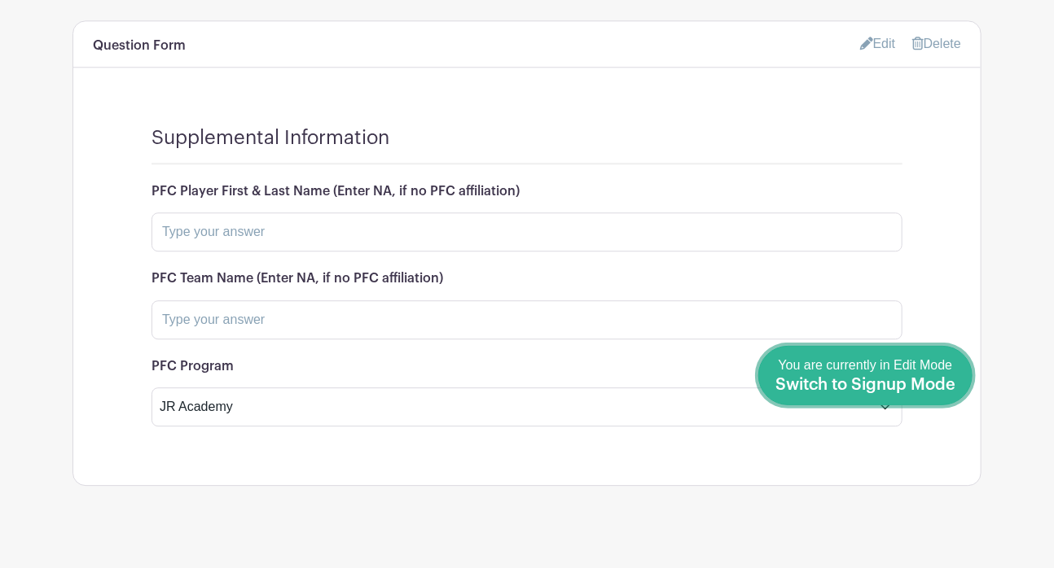
click at [910, 383] on span "Switch to Signup Mode" at bounding box center [865, 385] width 180 height 16
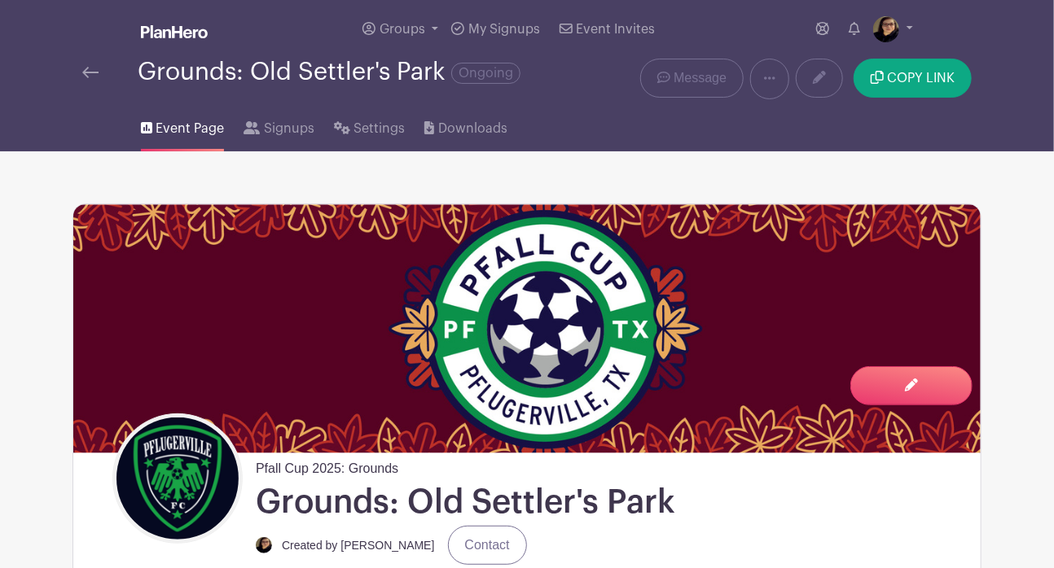
click at [86, 71] on img at bounding box center [90, 72] width 16 height 11
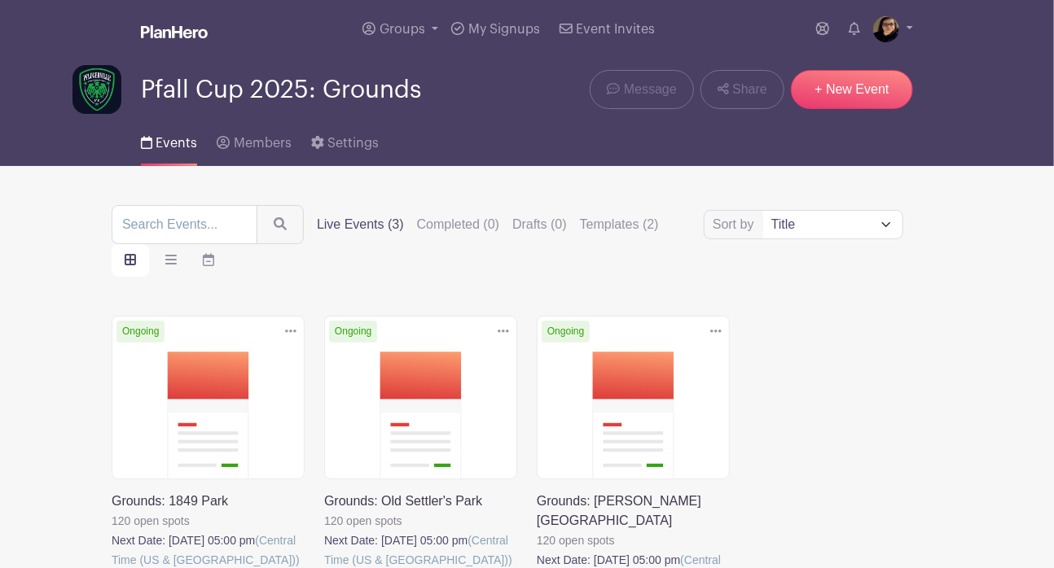
click at [112, 525] on link at bounding box center [112, 570] width 0 height 0
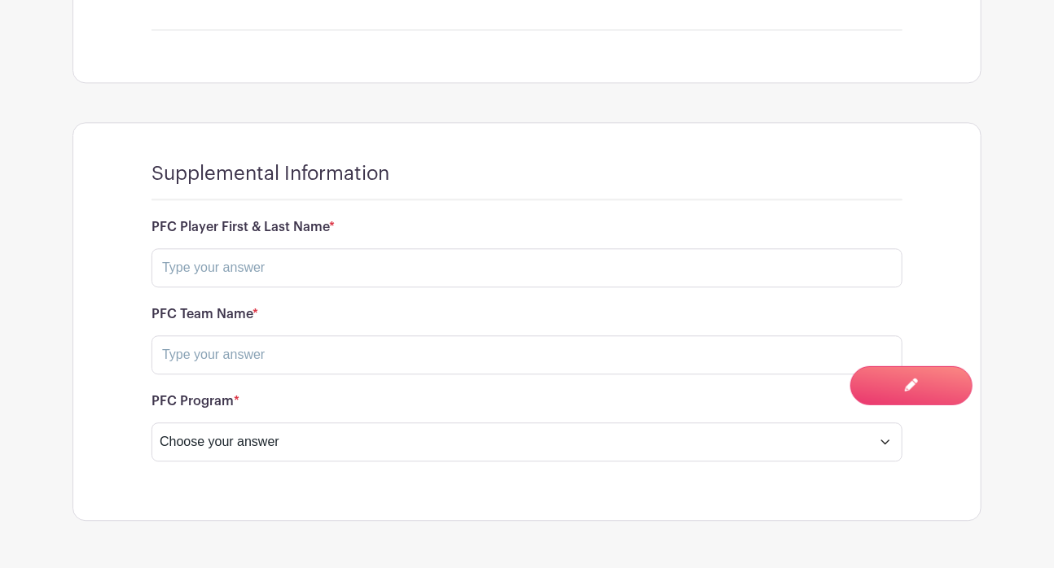
scroll to position [1549, 0]
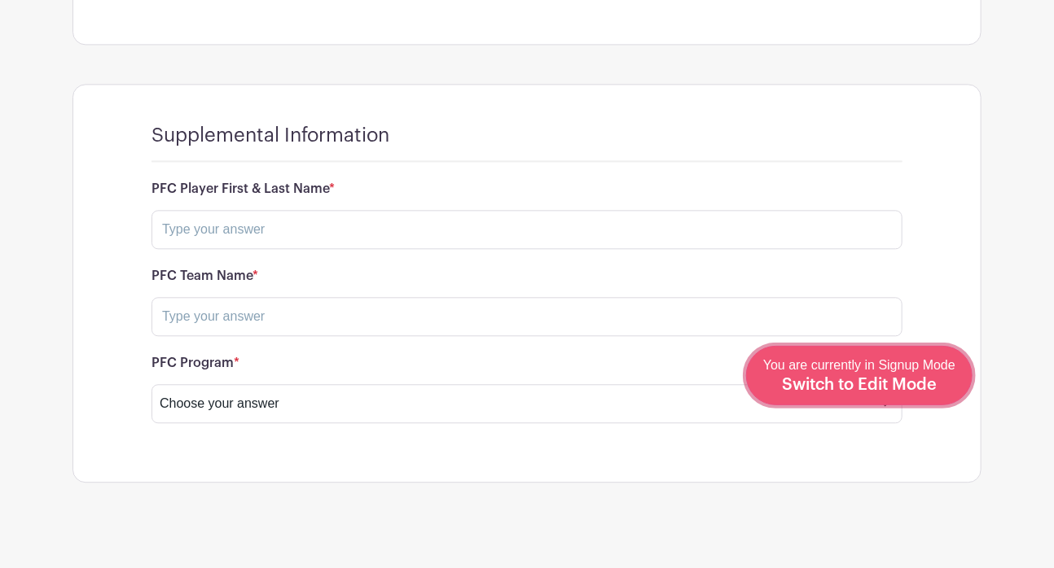
click at [939, 379] on div "You are currently in Signup Mode Switch to Edit Mode" at bounding box center [859, 376] width 192 height 40
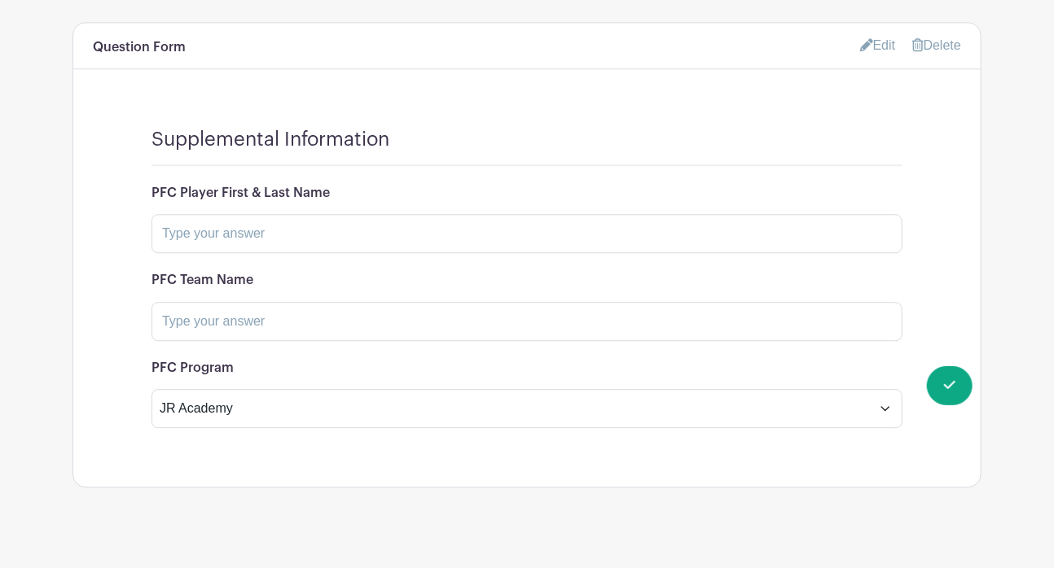
scroll to position [1752, 0]
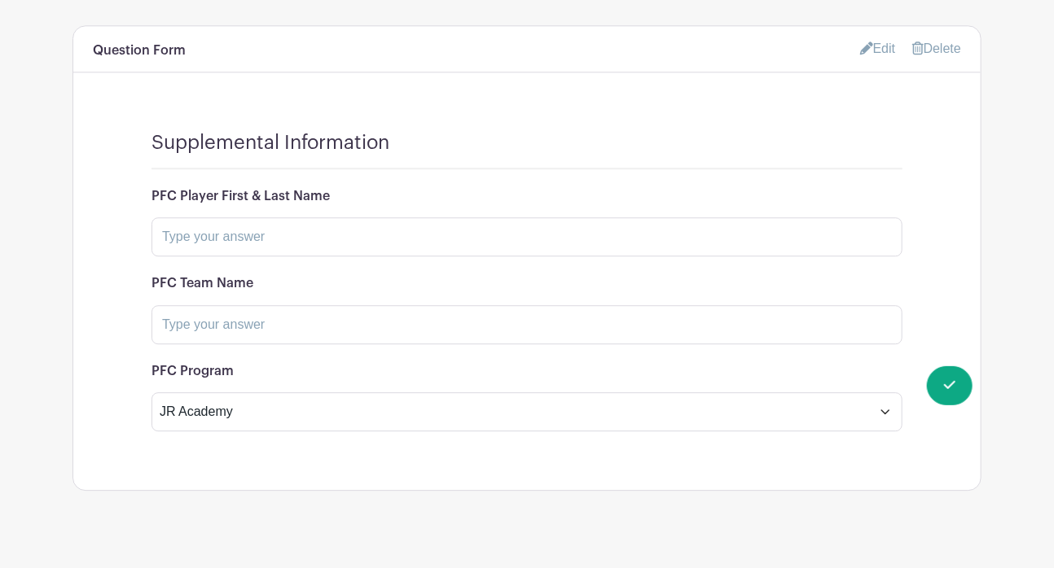
click at [883, 35] on link "Edit" at bounding box center [878, 48] width 36 height 27
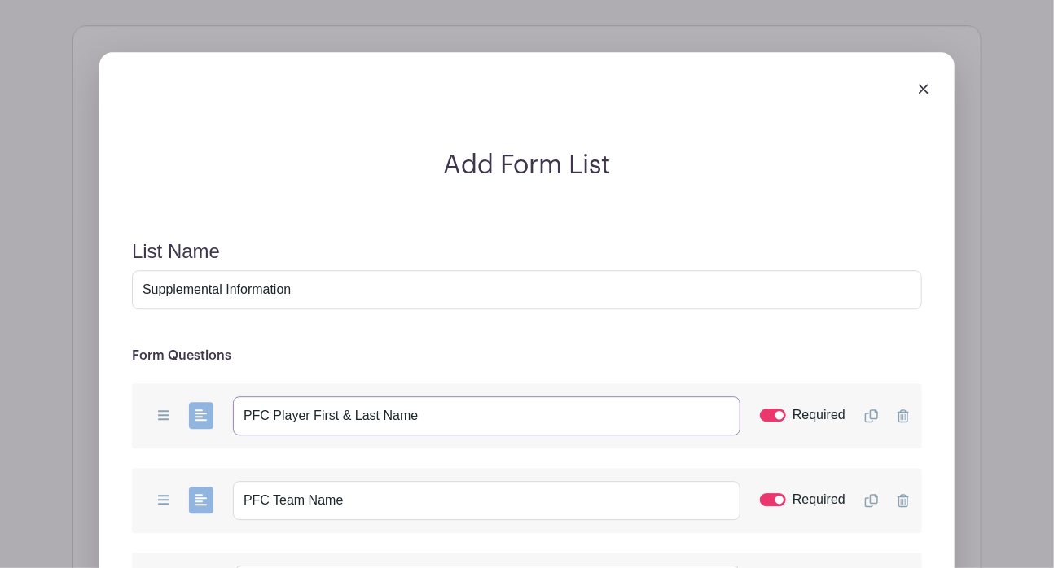
click at [462, 397] on input "PFC Player First & Last Name" at bounding box center [486, 416] width 507 height 39
paste input "(Enter NA, if no PFC affiliation)"
type input "PFC Player First & Last Name (Enter NA, if no PFC affiliation)"
click at [479, 495] on input "PFC Team Name" at bounding box center [486, 500] width 507 height 39
paste input "(Enter NA, if no PFC affiliation)"
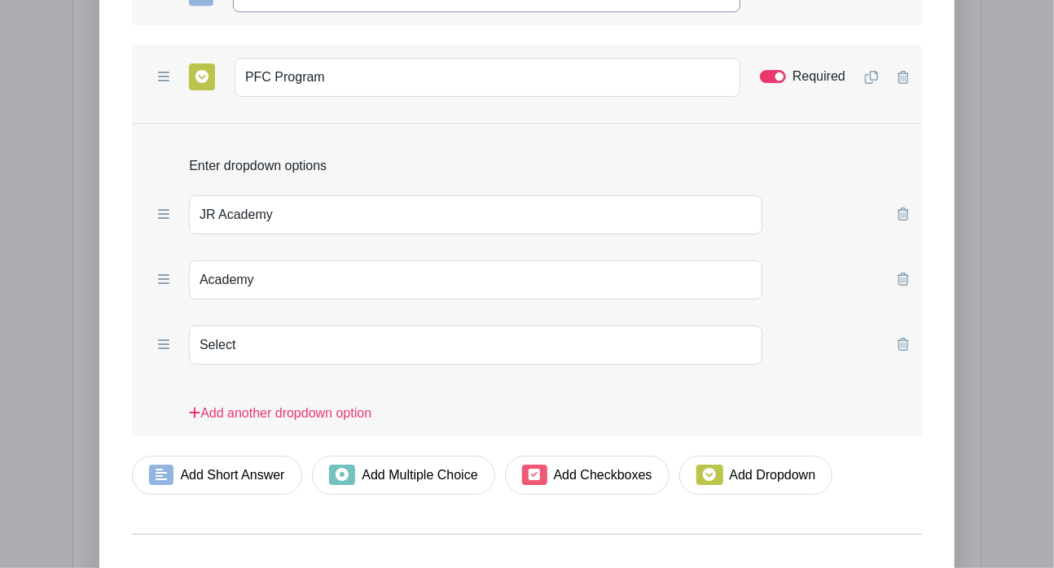
scroll to position [2301, 0]
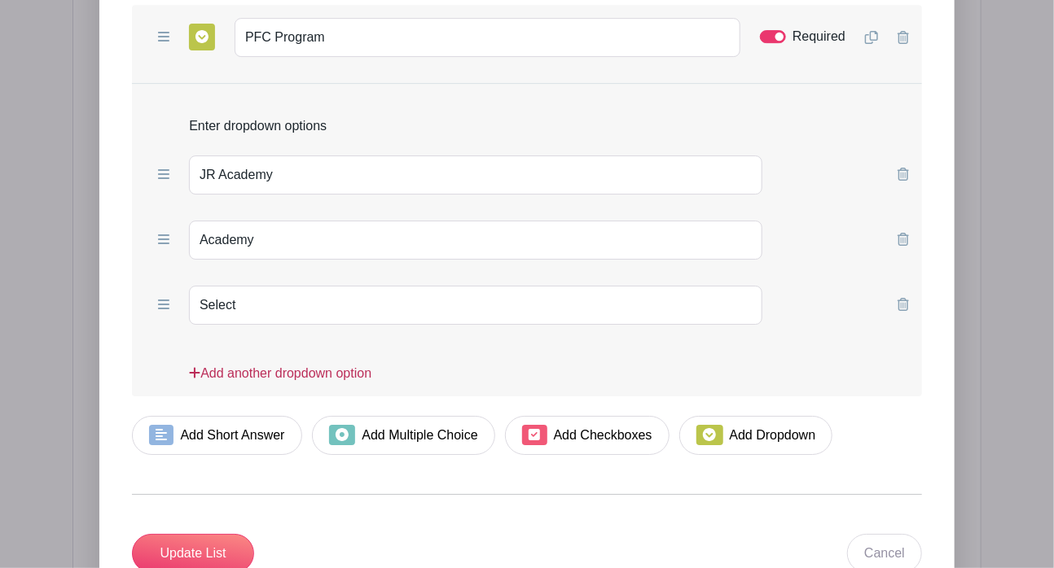
type input "PFC Team Name (Enter NA, if no PFC affiliation)"
click at [348, 364] on link "Add another dropdown option" at bounding box center [280, 380] width 182 height 33
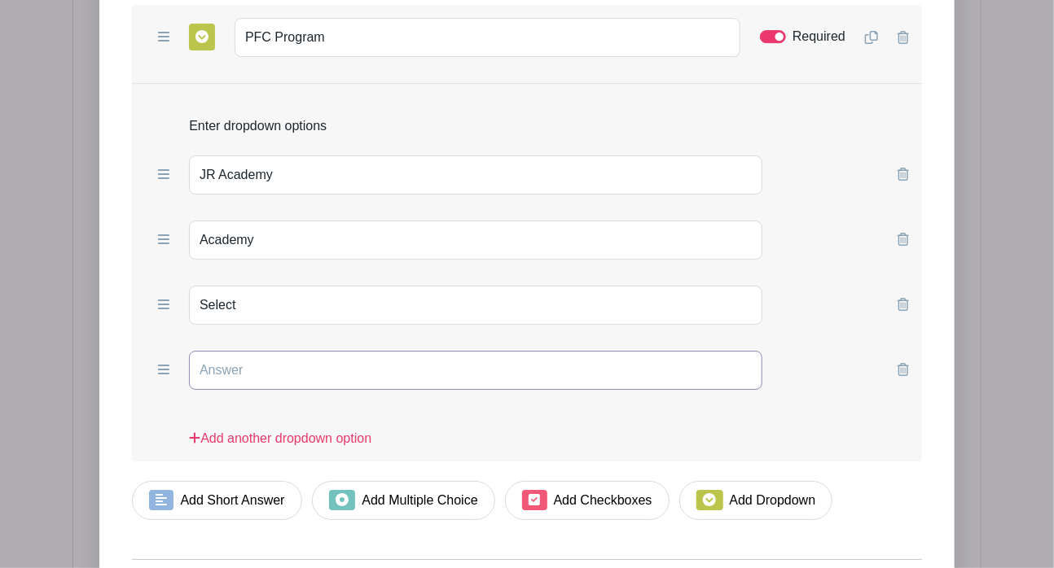
click at [335, 351] on input "text" at bounding box center [475, 370] width 573 height 39
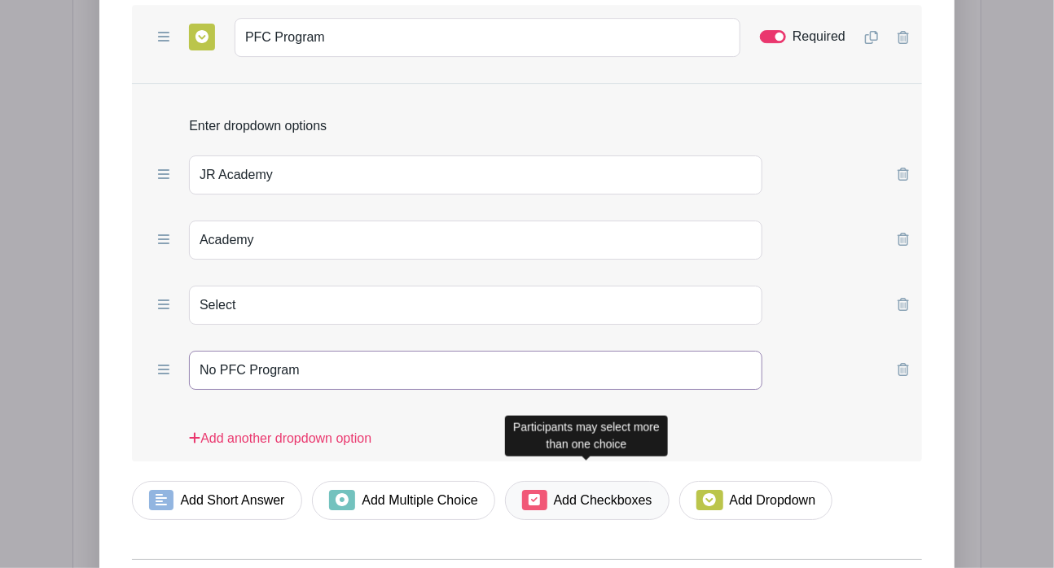
type input "No PFC Program"
click at [594, 482] on link "Add Checkboxes" at bounding box center [587, 500] width 164 height 39
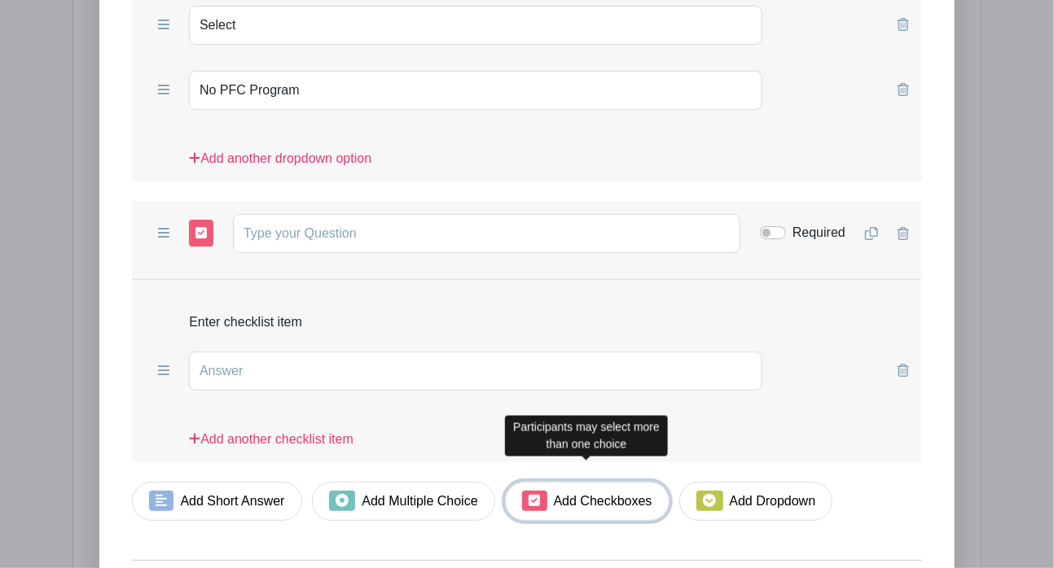
scroll to position [2556, 0]
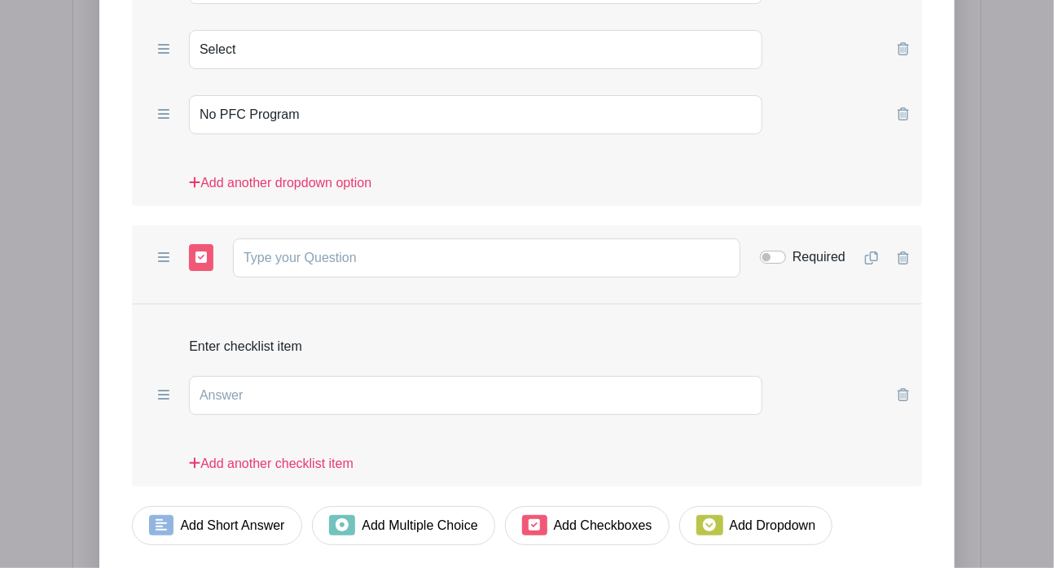
click at [906, 252] on icon at bounding box center [902, 258] width 11 height 13
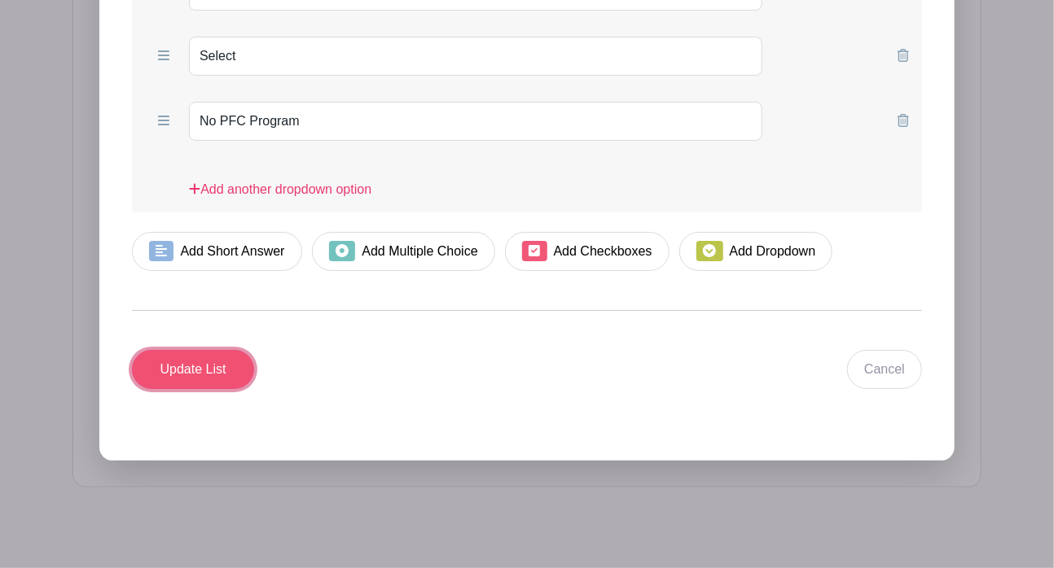
click at [186, 350] on input "Update List" at bounding box center [193, 369] width 122 height 39
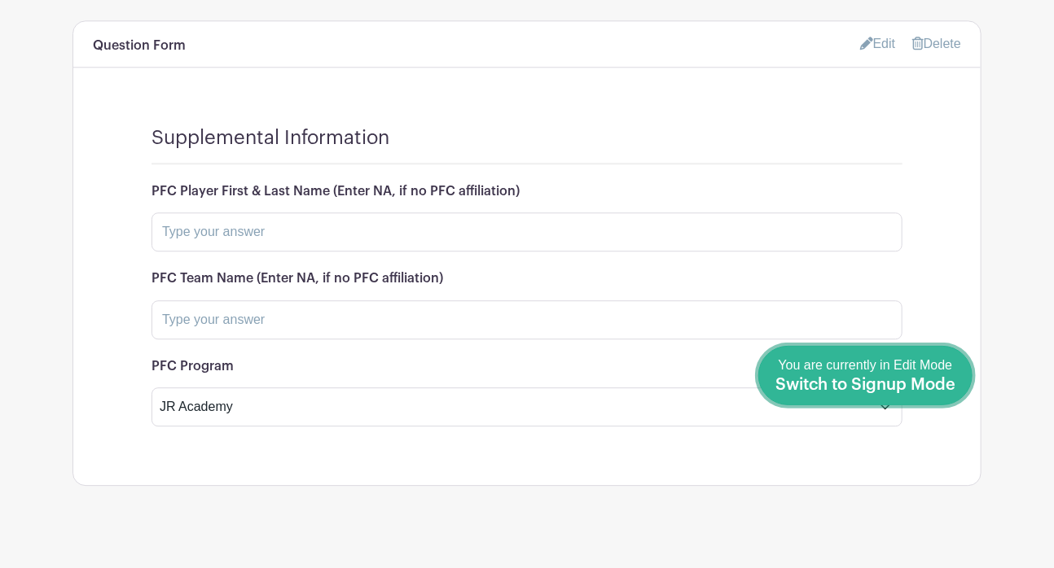
click at [945, 383] on span "Switch to Signup Mode" at bounding box center [865, 385] width 180 height 16
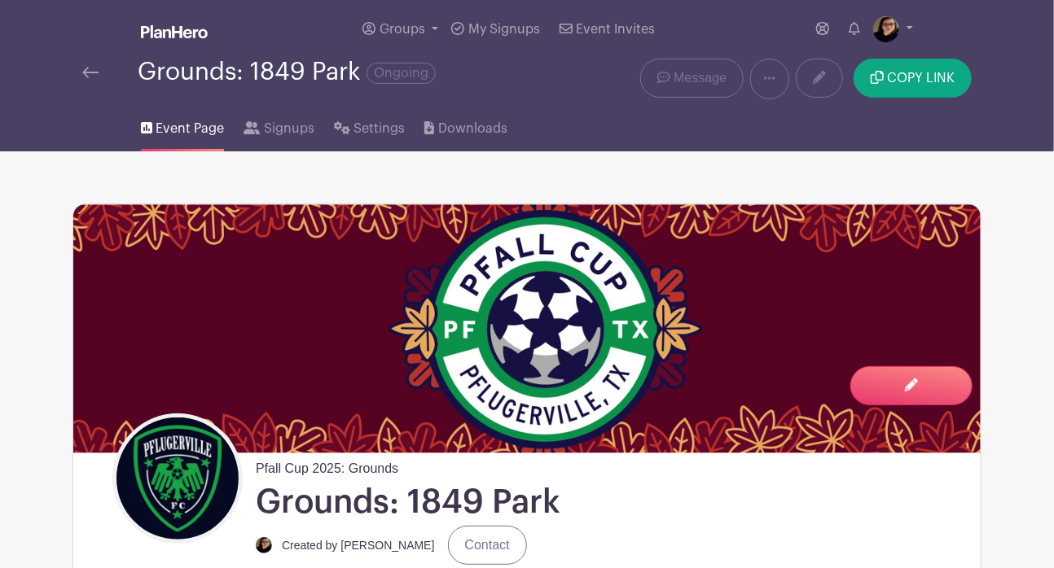
click at [83, 69] on img at bounding box center [90, 72] width 16 height 11
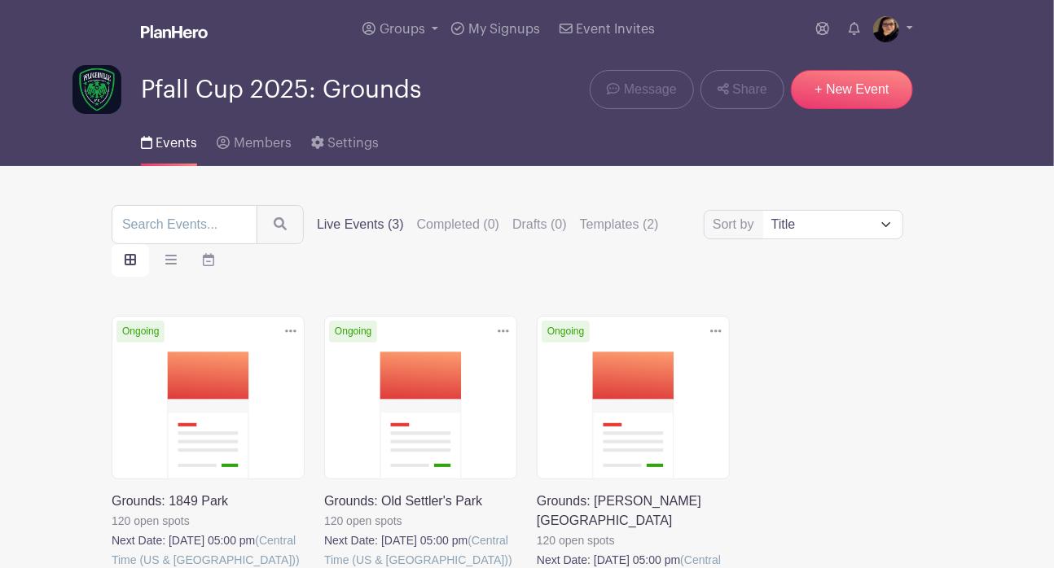
click at [324, 525] on link at bounding box center [324, 570] width 0 height 0
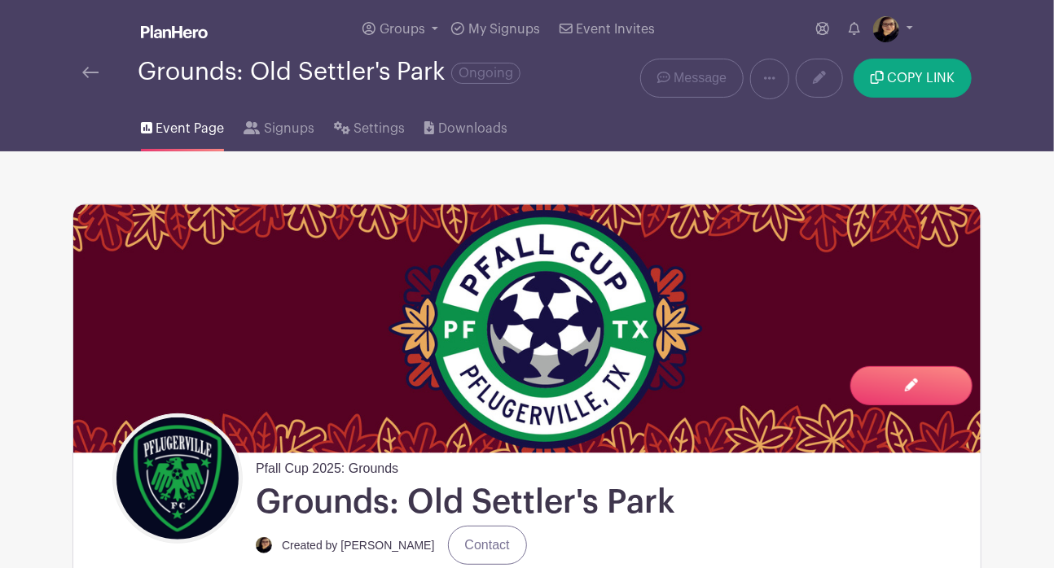
click at [89, 68] on img at bounding box center [90, 72] width 16 height 11
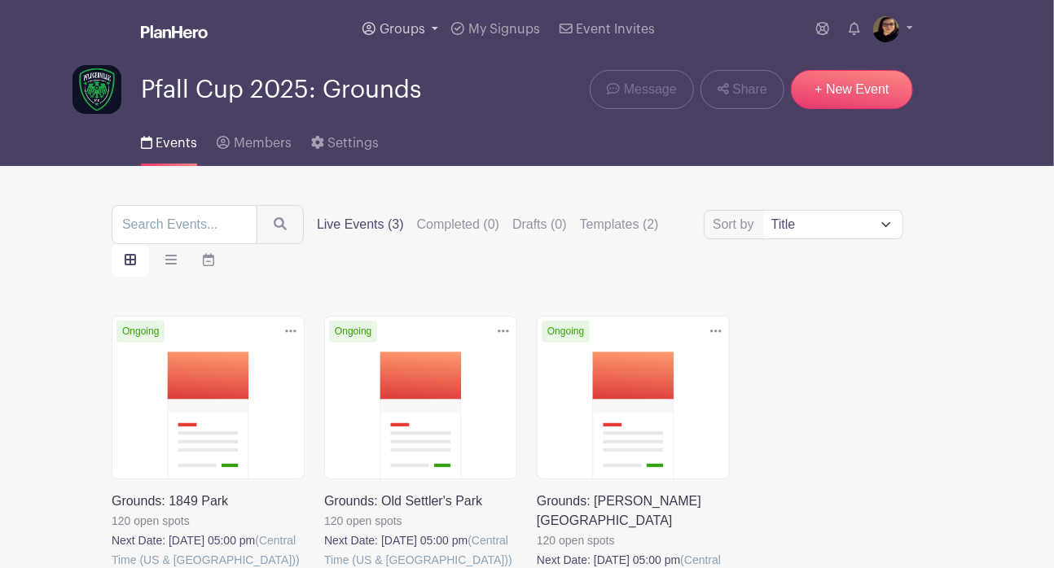
click at [410, 29] on span "Groups" at bounding box center [402, 29] width 46 height 13
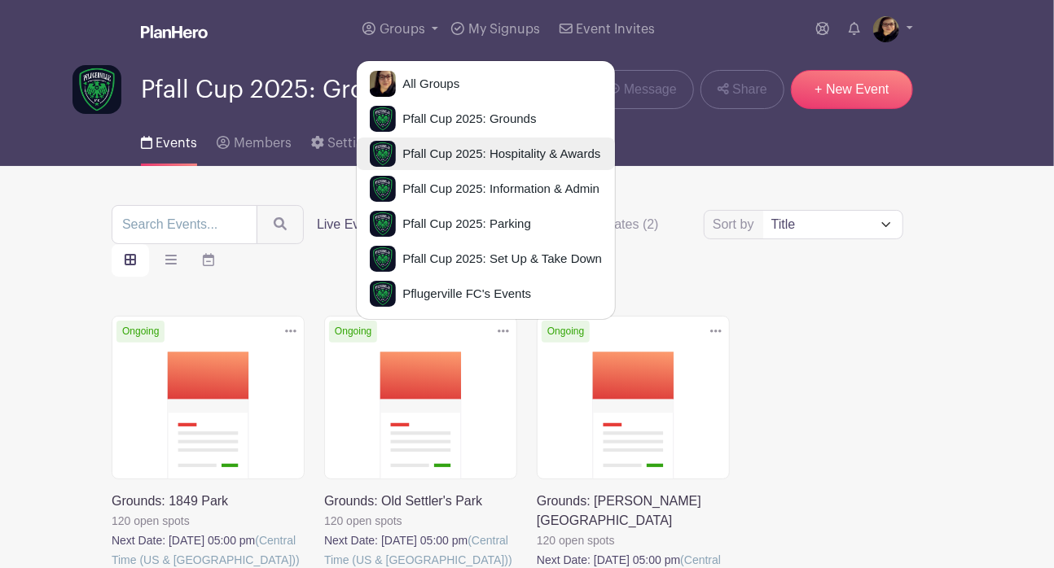
click at [501, 151] on span "Pfall Cup 2025: Hospitality & Awards" at bounding box center [498, 154] width 204 height 19
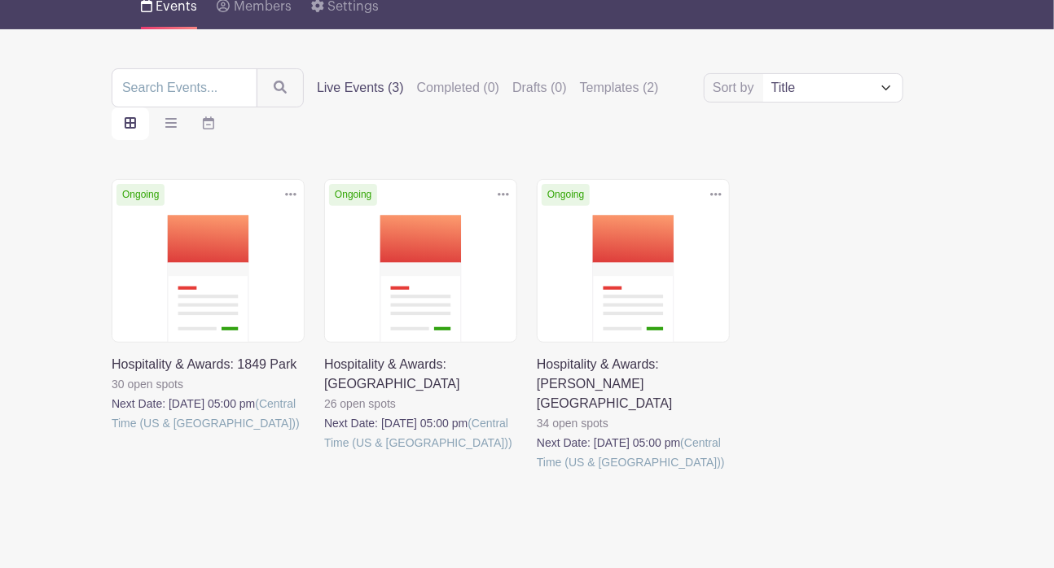
scroll to position [169, 0]
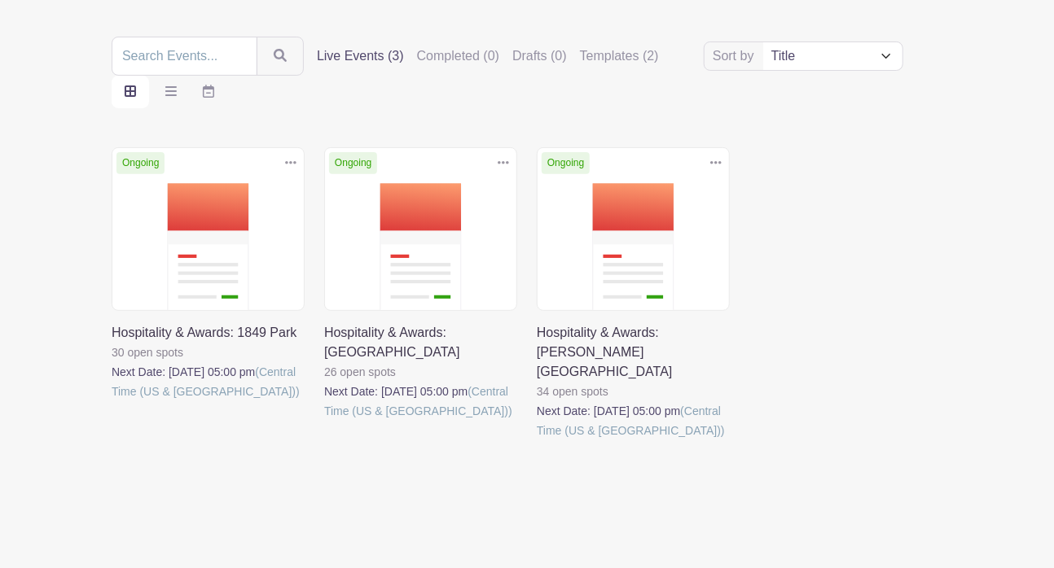
click at [537, 441] on link at bounding box center [537, 441] width 0 height 0
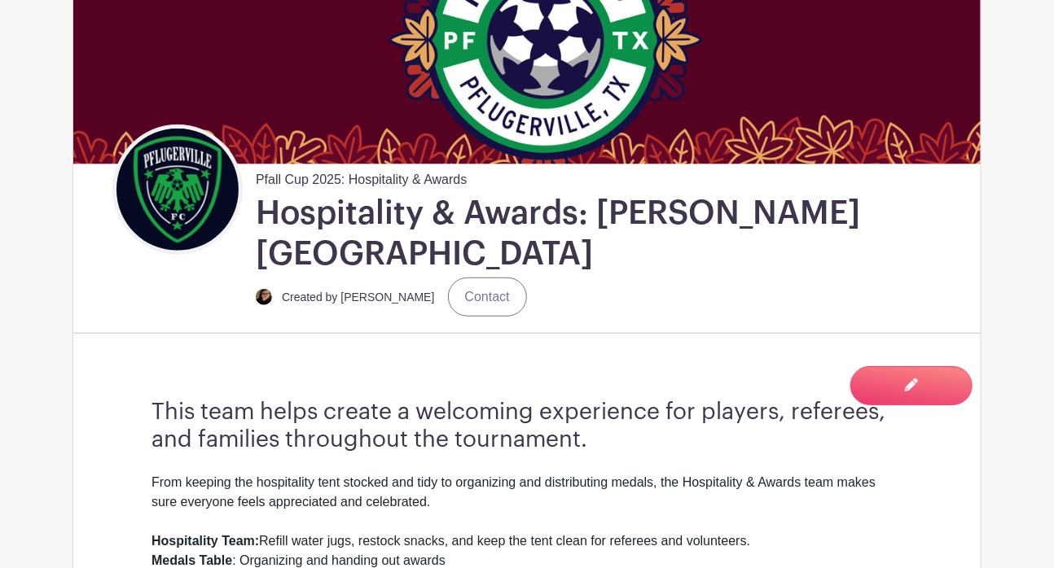
scroll to position [332, 0]
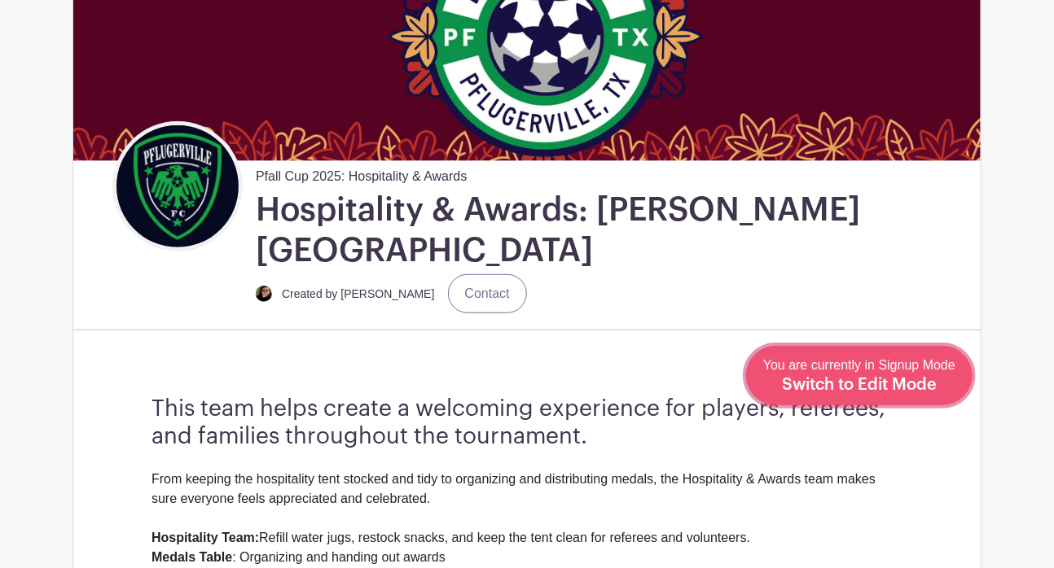
click at [915, 371] on span "You are currently in Signup Mode Switch to Edit Mode" at bounding box center [859, 375] width 192 height 34
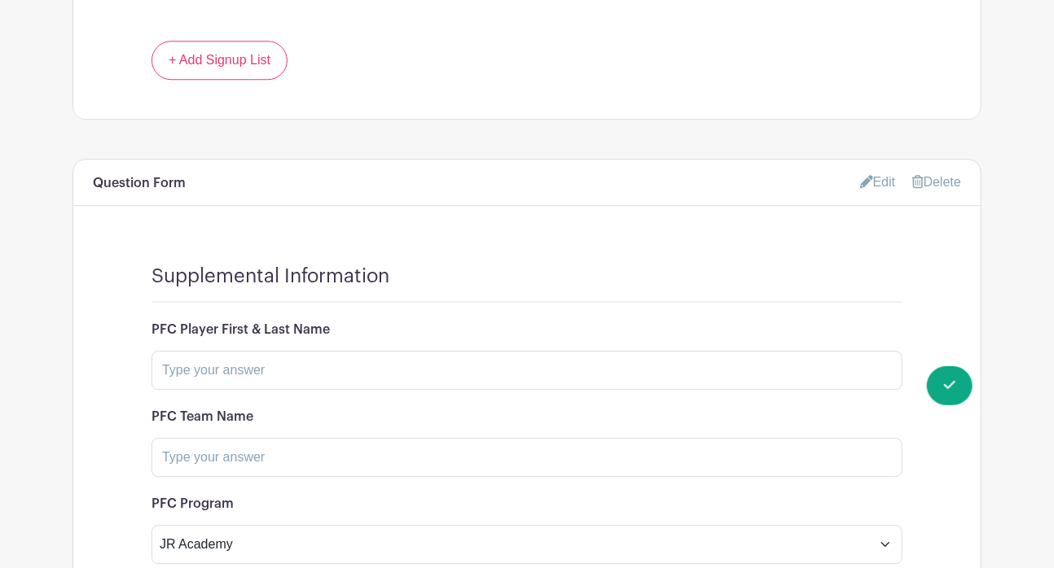
scroll to position [1917, 0]
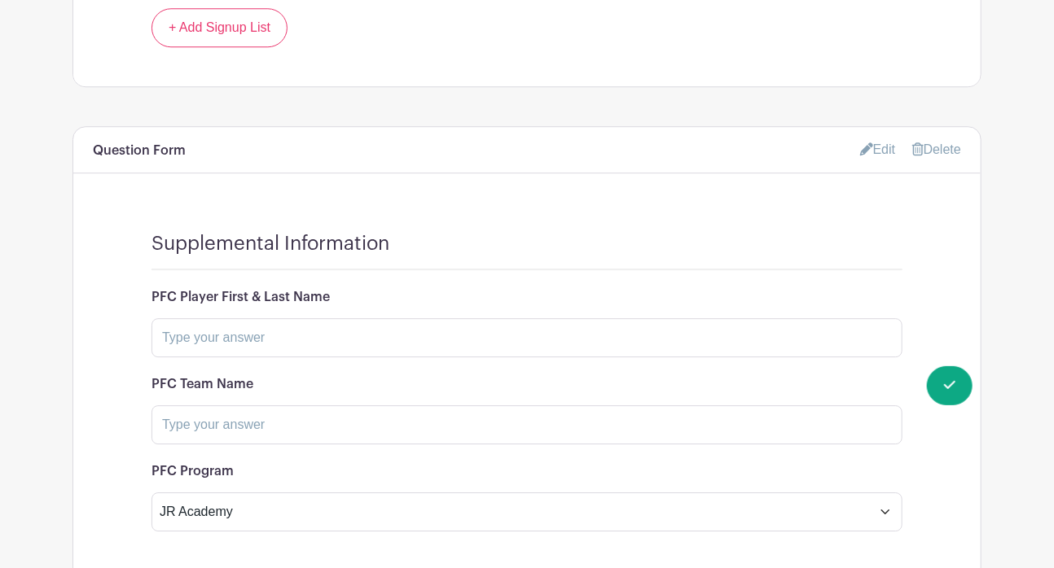
click at [876, 136] on link "Edit" at bounding box center [878, 149] width 36 height 27
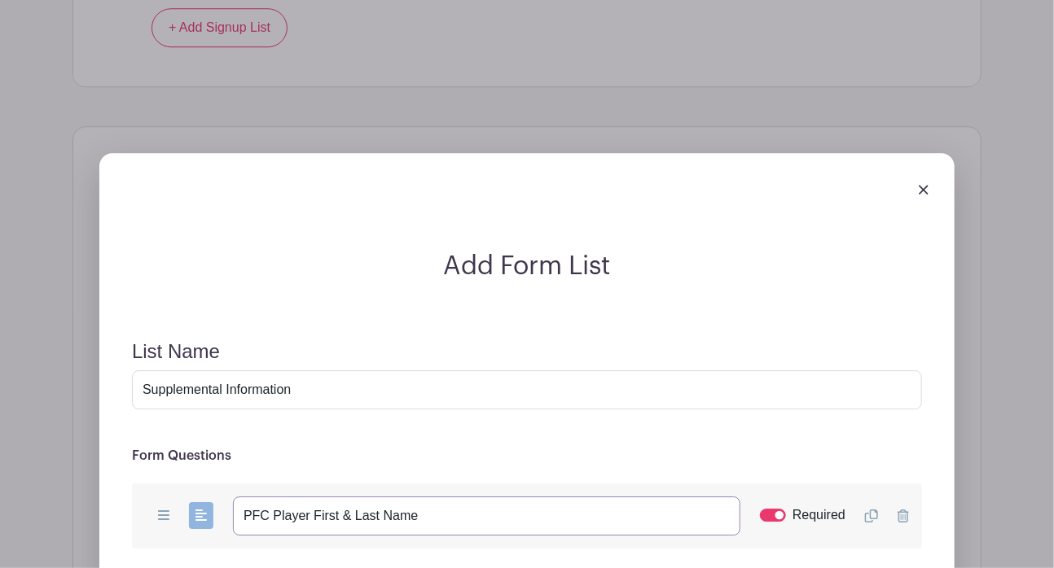
click at [498, 497] on input "PFC Player First & Last Name" at bounding box center [486, 516] width 507 height 39
paste input "(Enter NA, if no PFC affiliation)"
type input "PFC Player First & Last Name (Enter NA, if no PFC affiliation)"
paste input "(Enter NA, if no PFC affiliation)"
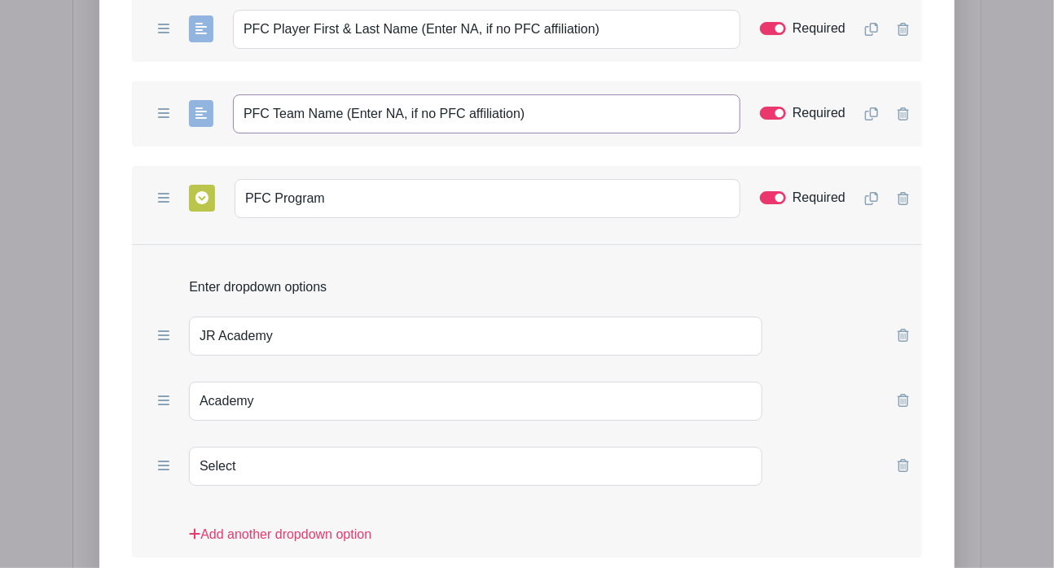
scroll to position [2415, 0]
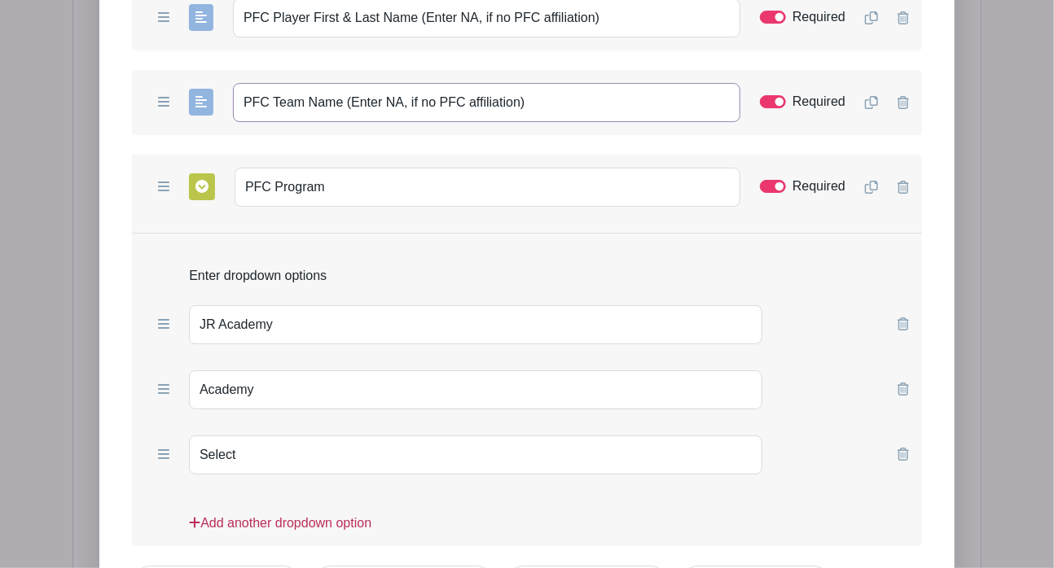
type input "PFC Team Name (Enter NA, if no PFC affiliation)"
click at [277, 514] on link "Add another dropdown option" at bounding box center [280, 530] width 182 height 33
click at [234, 501] on input "text" at bounding box center [475, 520] width 573 height 39
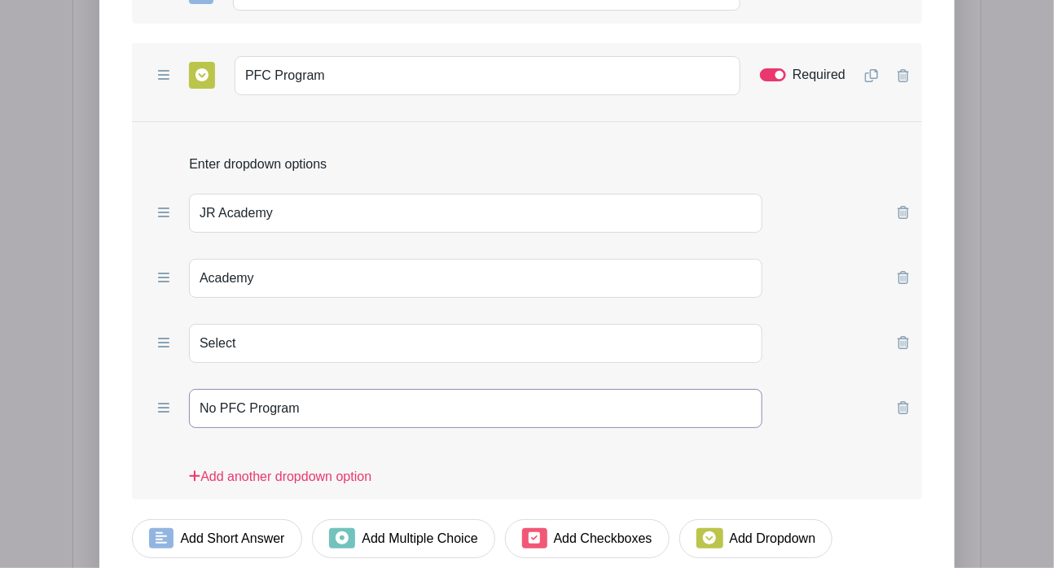
scroll to position [2709, 0]
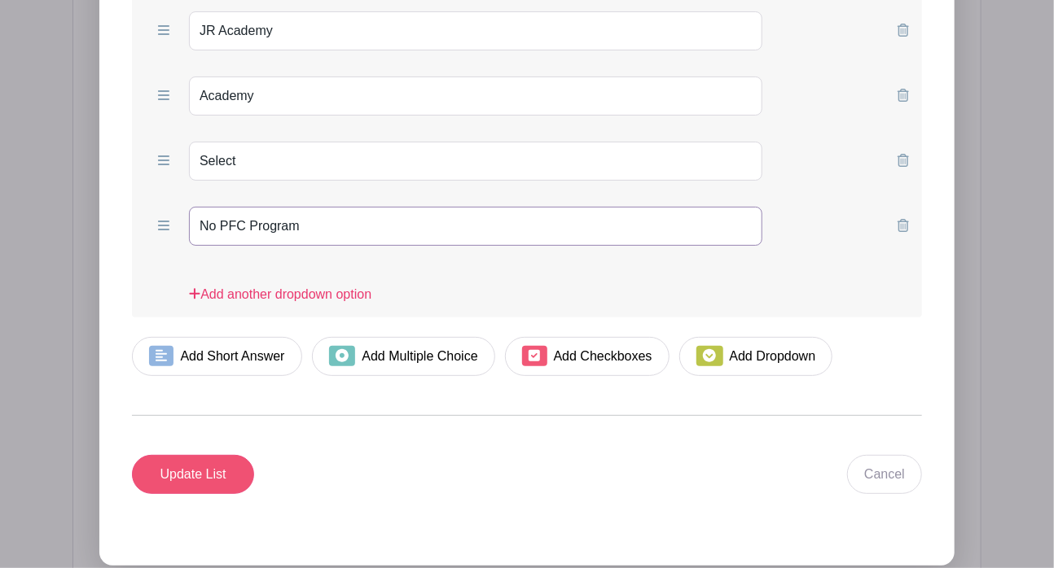
type input "No PFC Program"
click at [197, 455] on input "Update List" at bounding box center [193, 474] width 122 height 39
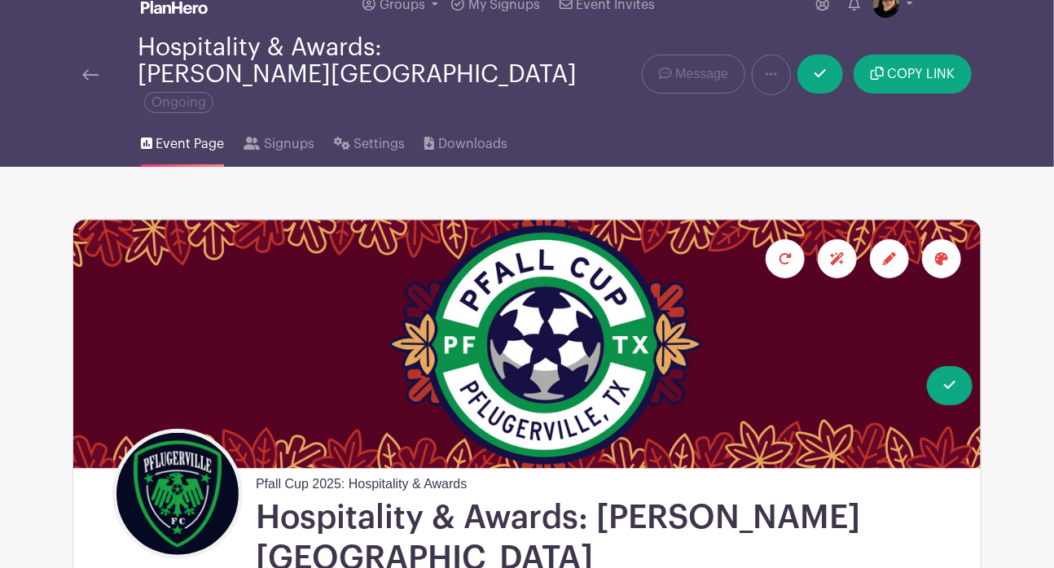
scroll to position [0, 0]
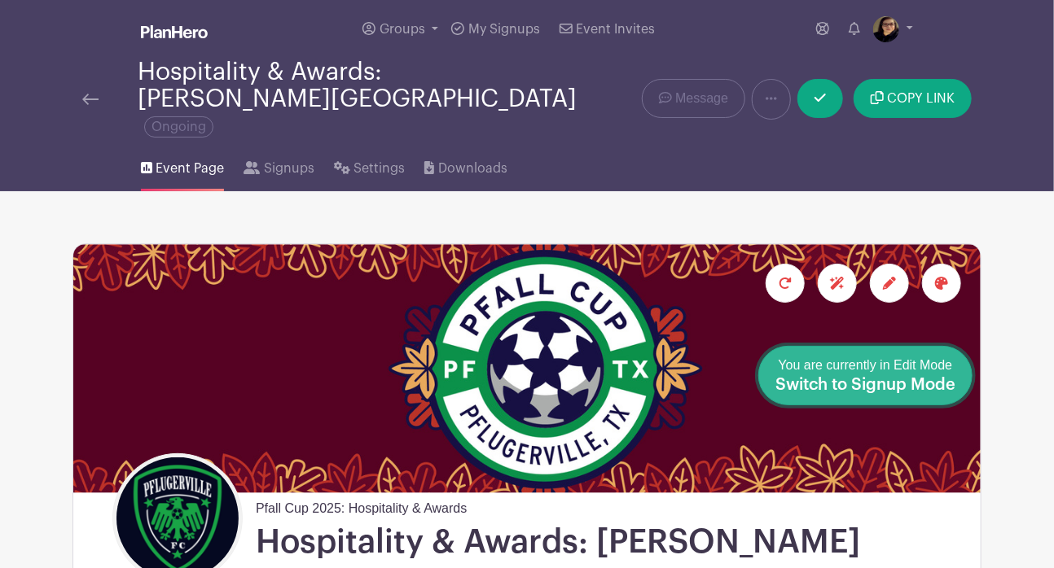
click at [902, 390] on span "Switch to Signup Mode" at bounding box center [865, 385] width 180 height 16
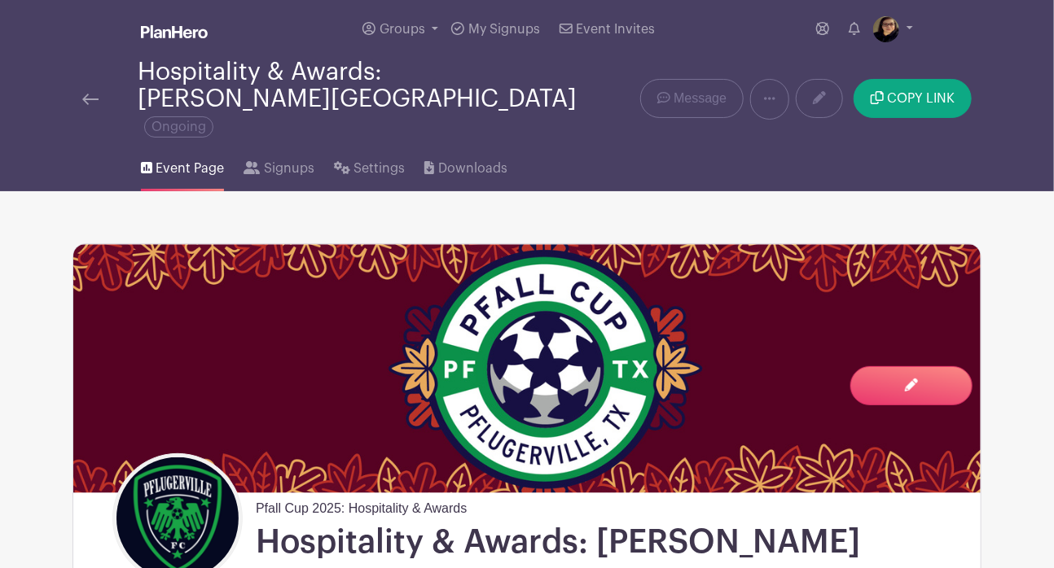
click at [91, 94] on img at bounding box center [90, 99] width 16 height 11
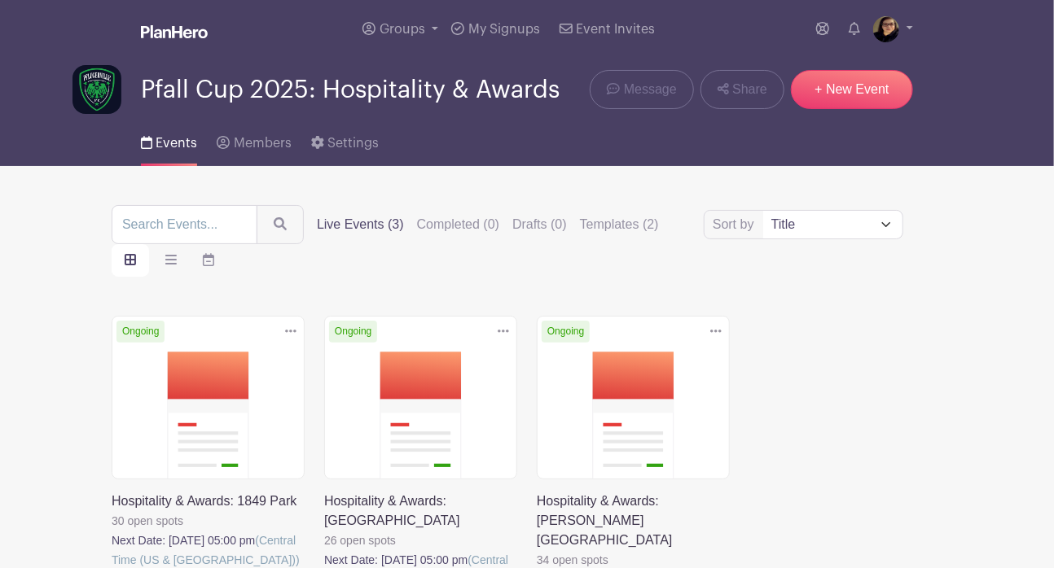
click at [112, 525] on link at bounding box center [112, 570] width 0 height 0
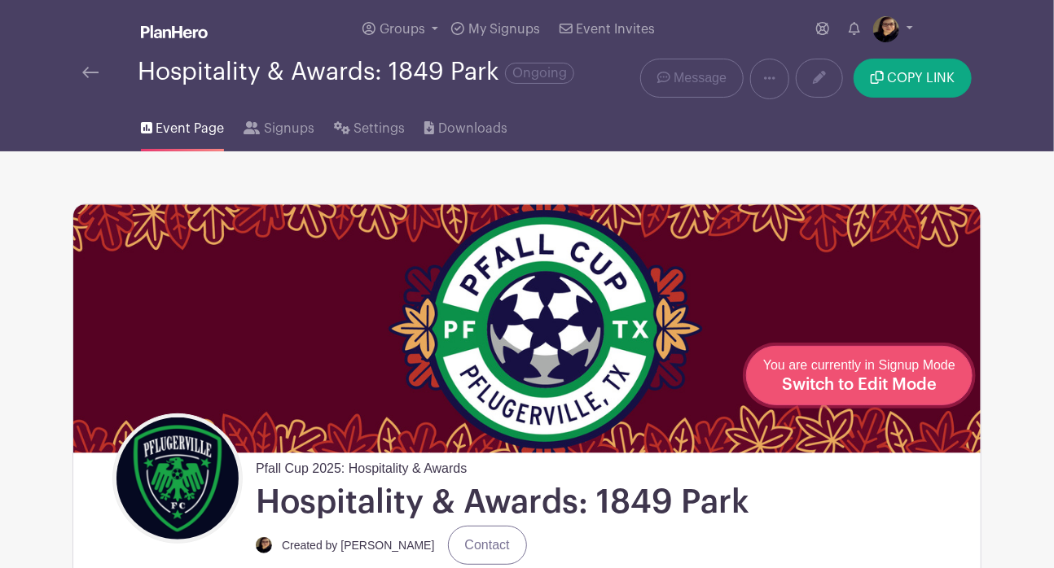
click at [925, 386] on span "Switch to Edit Mode" at bounding box center [859, 385] width 155 height 16
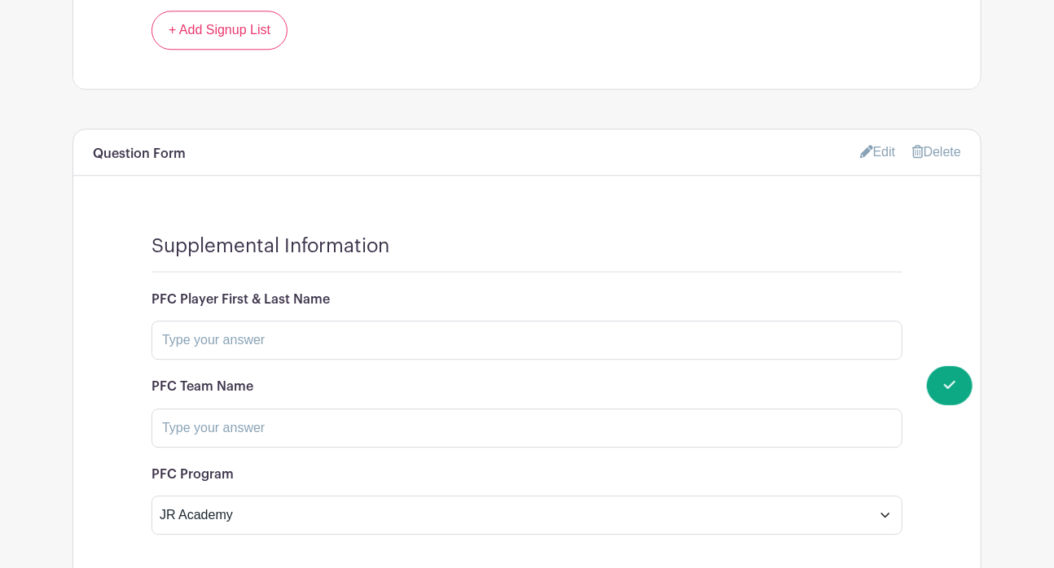
scroll to position [1876, 0]
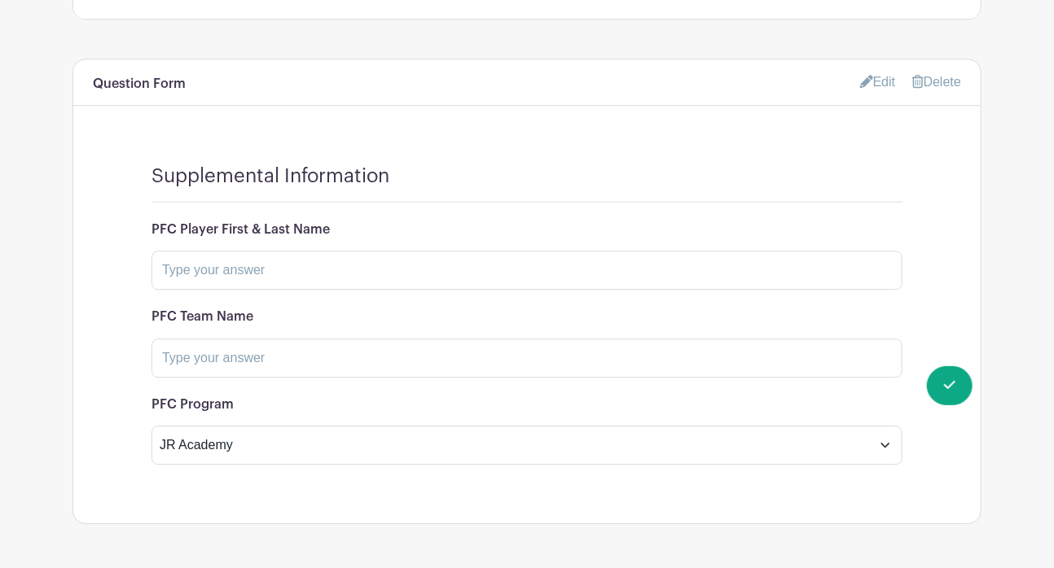
click at [877, 68] on link "Edit" at bounding box center [878, 81] width 36 height 27
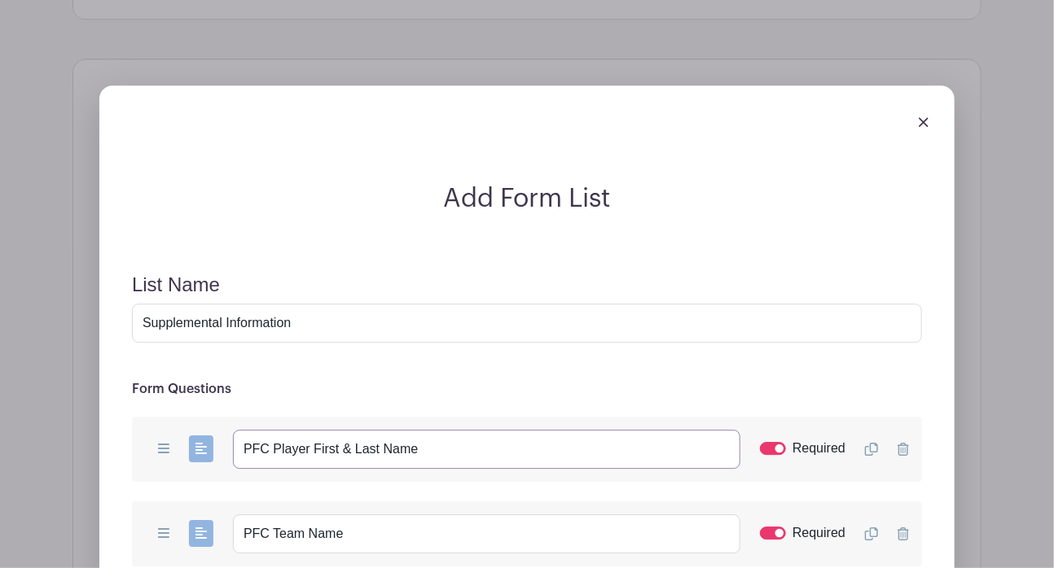
click at [613, 430] on input "PFC Player First & Last Name" at bounding box center [486, 449] width 507 height 39
paste input "(Enter NA, if no PFC affiliation)"
type input "PFC Player First & Last Name (Enter NA, if no PFC affiliation)"
click at [623, 515] on input "PFC Team Name" at bounding box center [486, 534] width 507 height 39
paste input "(Enter NA, if no PFC affiliation)"
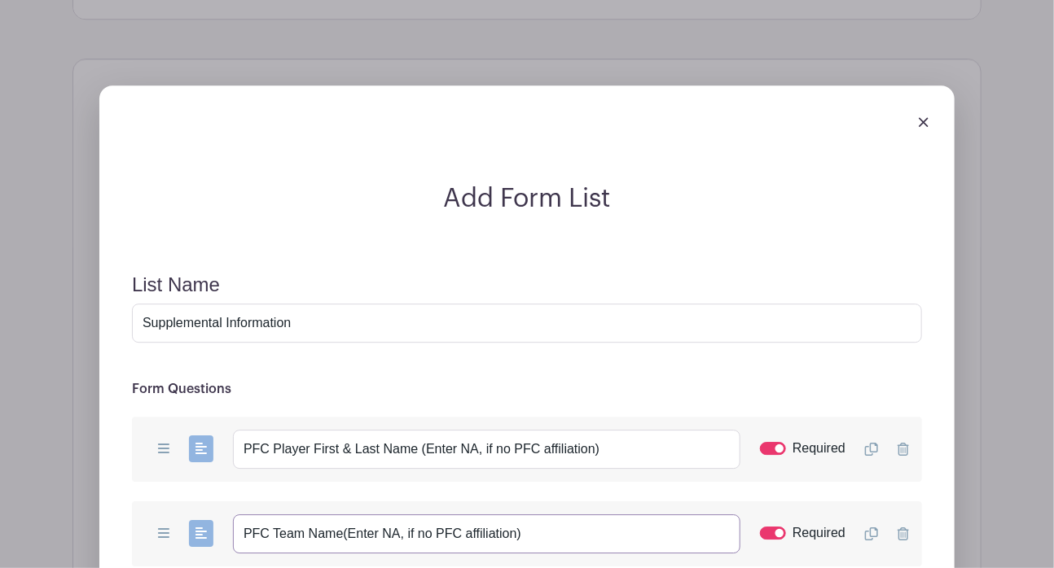
click at [341, 515] on input "PFC Team Name(Enter NA, if no PFC affiliation)" at bounding box center [486, 534] width 507 height 39
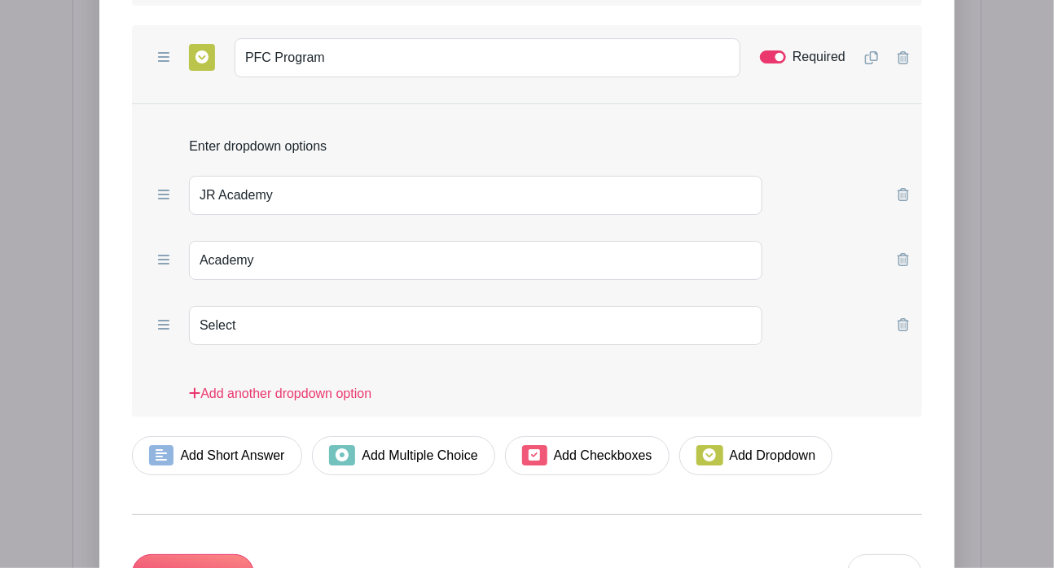
scroll to position [2464, 0]
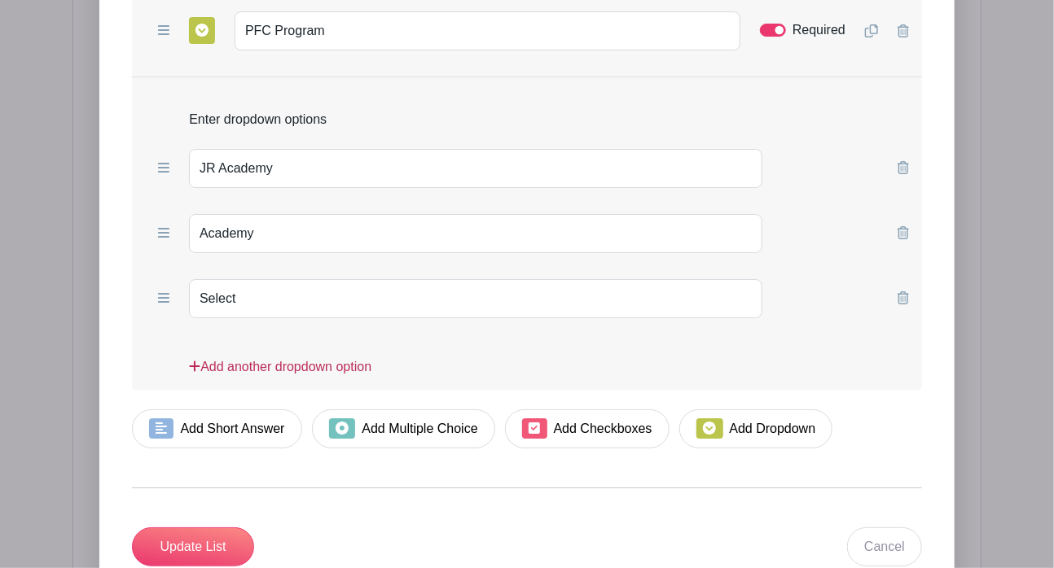
type input "PFC Team Name (Enter NA, if no PFC affiliation)"
click at [293, 357] on link "Add another dropdown option" at bounding box center [280, 373] width 182 height 33
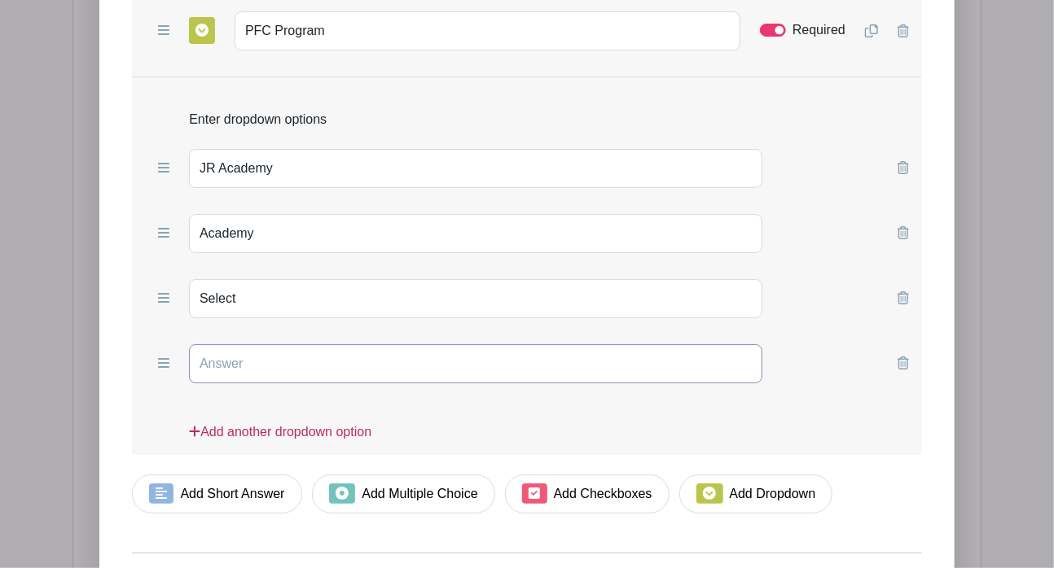
click at [293, 344] on input "text" at bounding box center [475, 363] width 573 height 39
type input "M"
type input "No PFC Program"
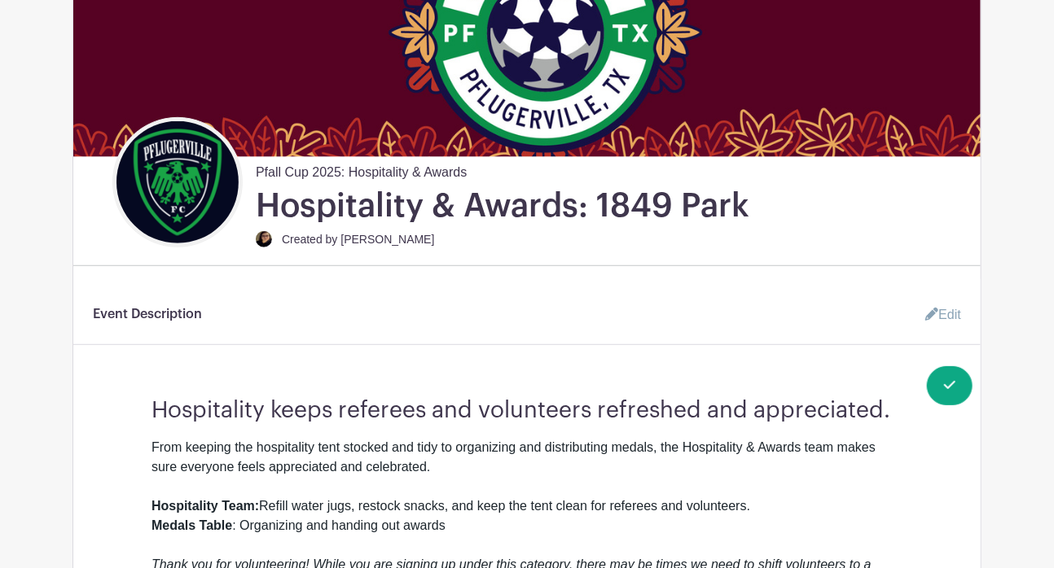
scroll to position [0, 0]
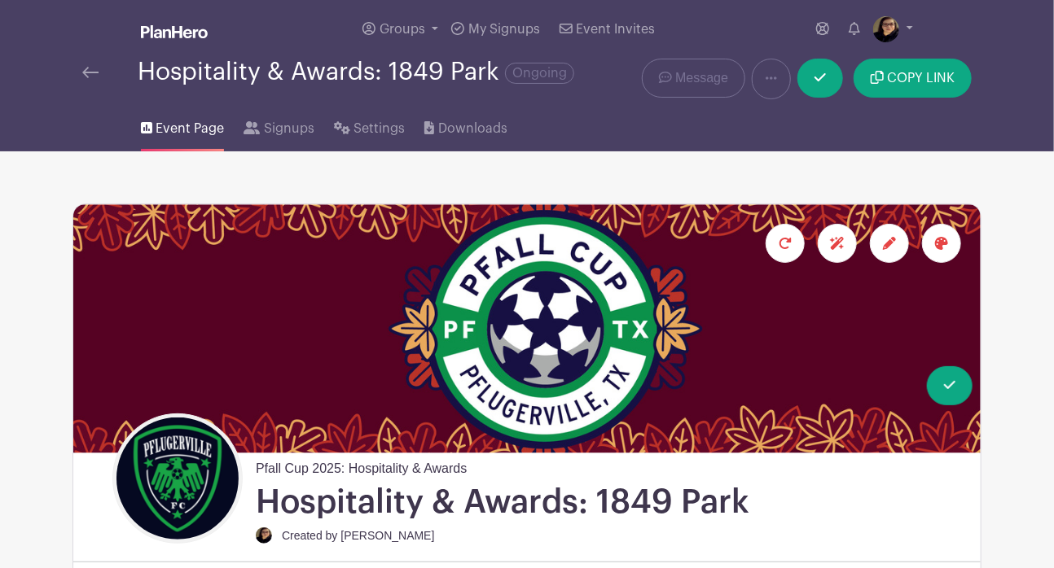
click at [91, 70] on img at bounding box center [90, 72] width 16 height 11
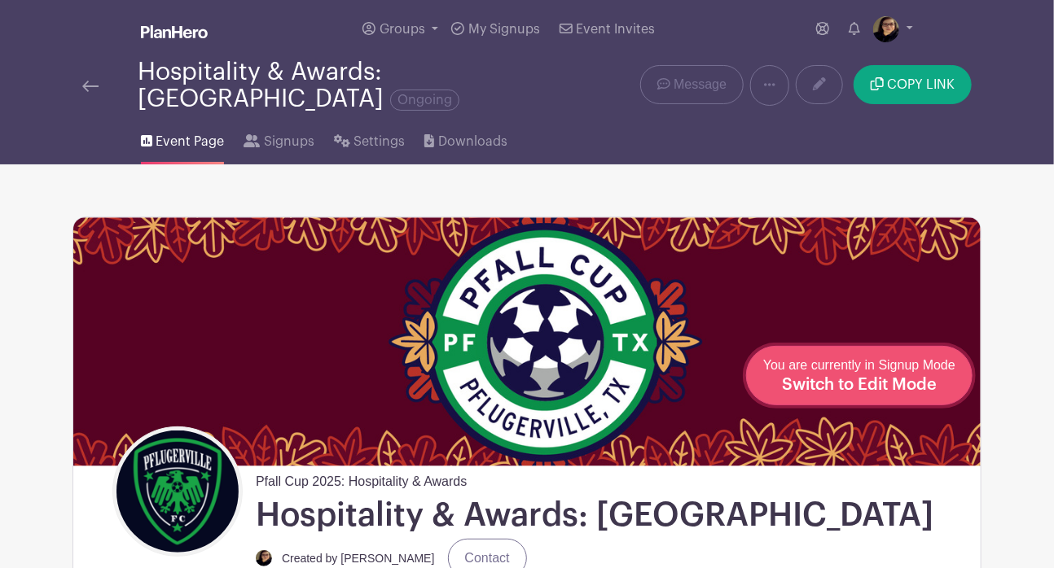
click at [916, 375] on div "You are currently in Signup Mode Switch to Edit Mode" at bounding box center [859, 376] width 192 height 40
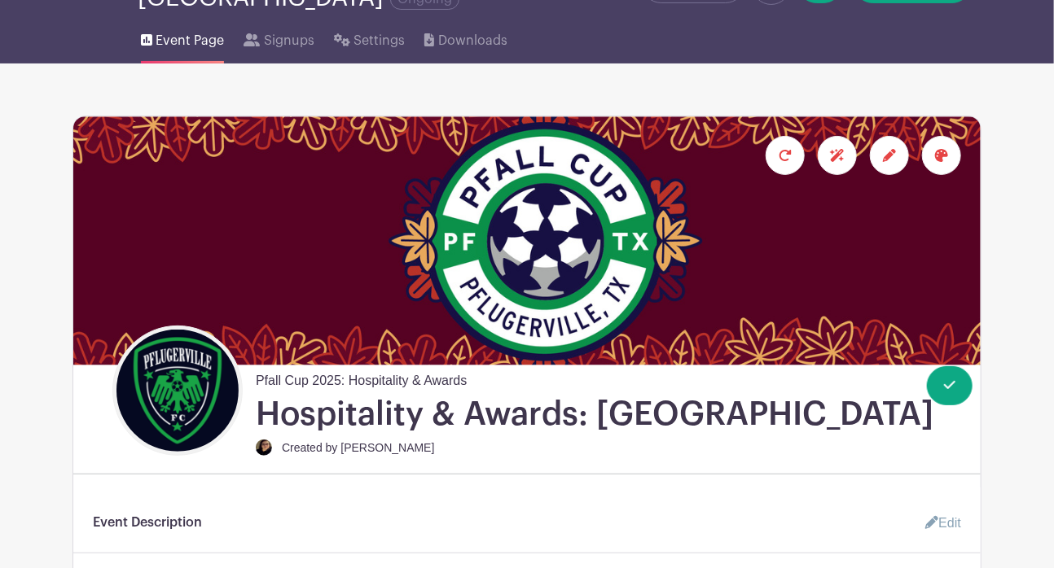
scroll to position [91, 0]
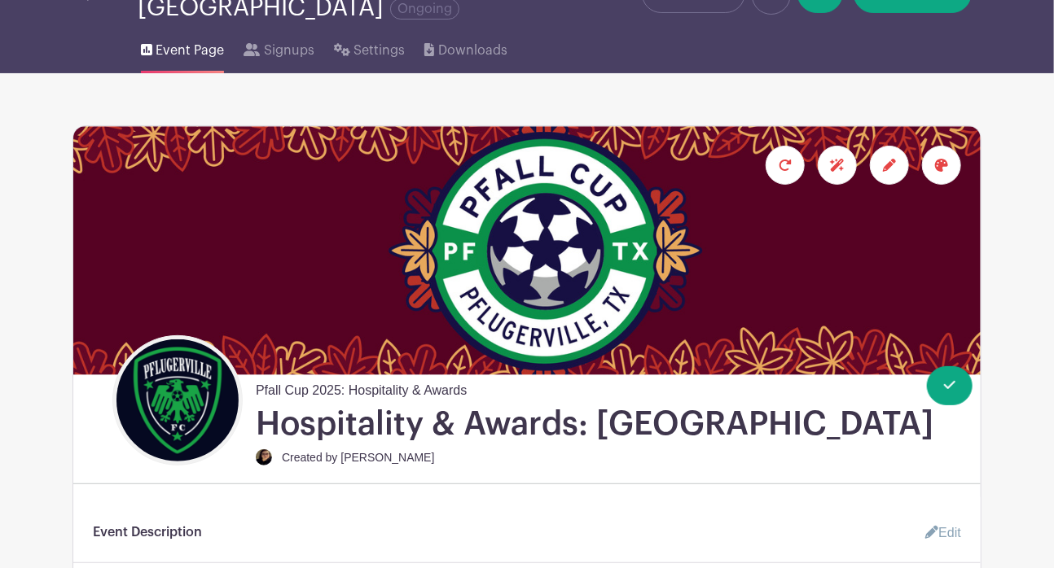
click at [889, 157] on div at bounding box center [889, 165] width 39 height 39
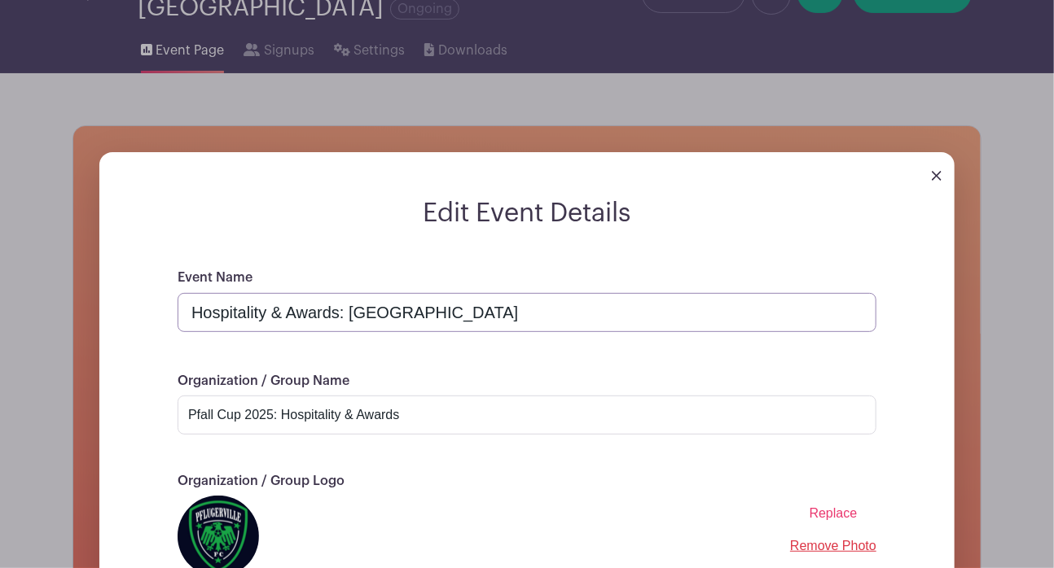
click at [375, 312] on input "Hospitality & Awards: [GEOGRAPHIC_DATA]" at bounding box center [527, 312] width 699 height 39
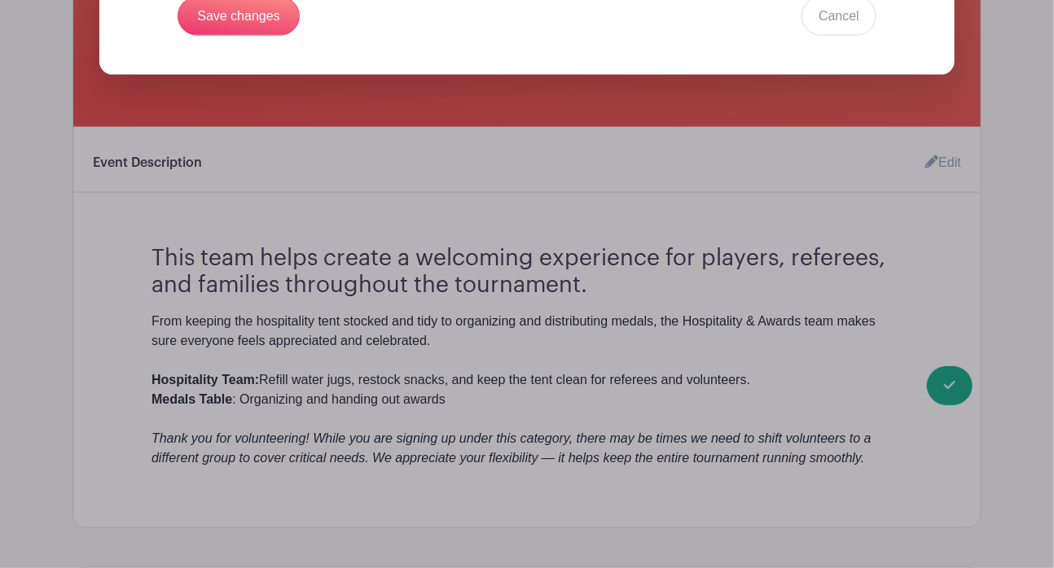
scroll to position [1033, 0]
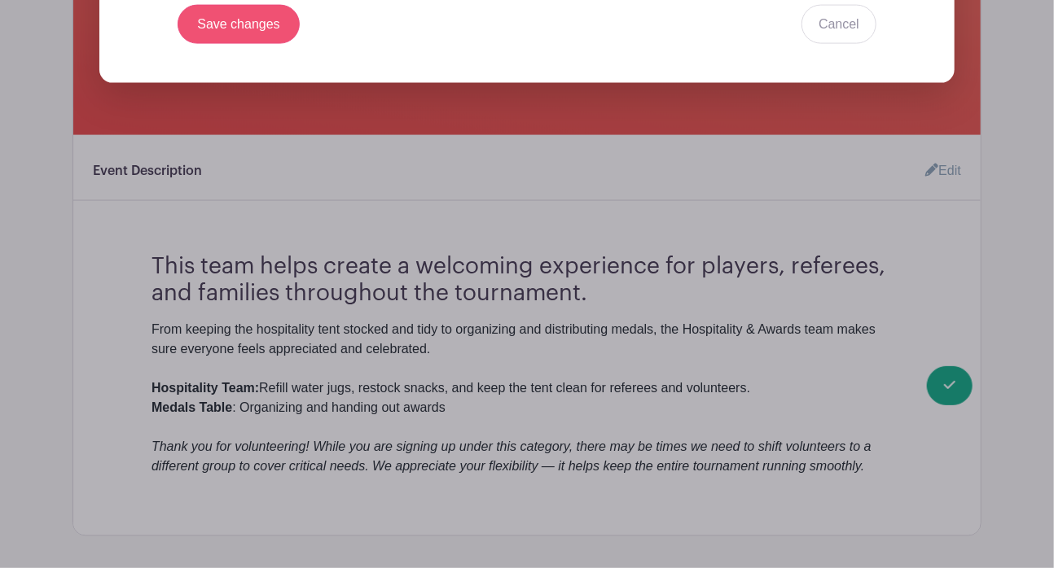
type input "Hospitality & Awards: Old Settler's Park"
click at [235, 25] on input "Save changes" at bounding box center [239, 24] width 122 height 39
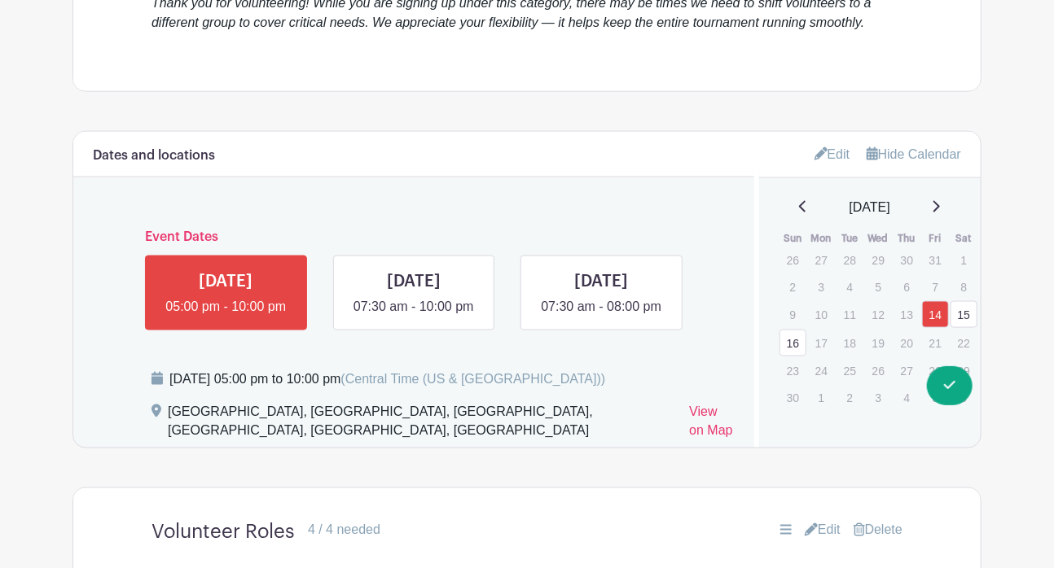
scroll to position [862, 0]
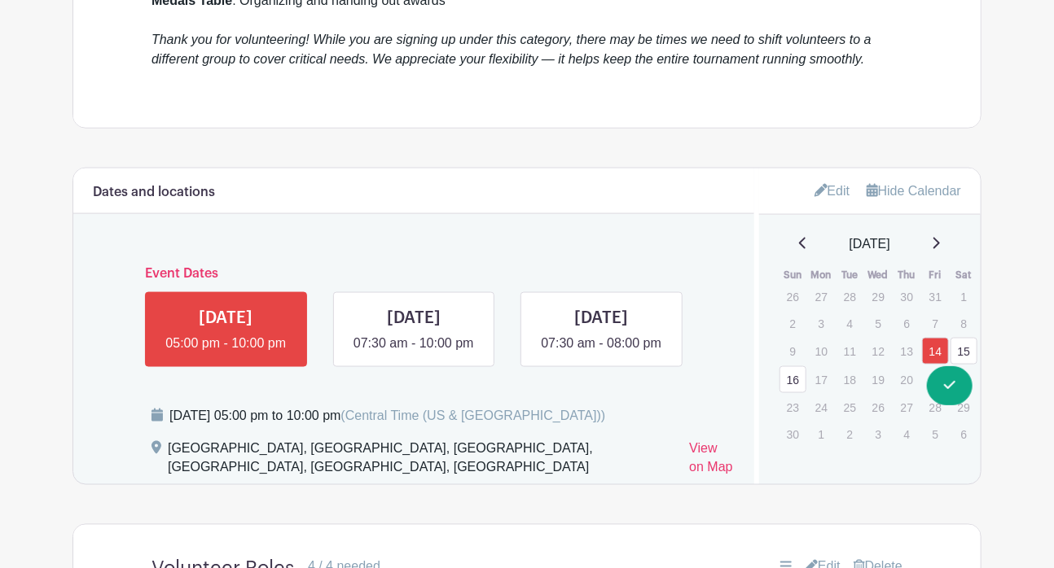
click at [831, 186] on link "Edit" at bounding box center [832, 191] width 36 height 27
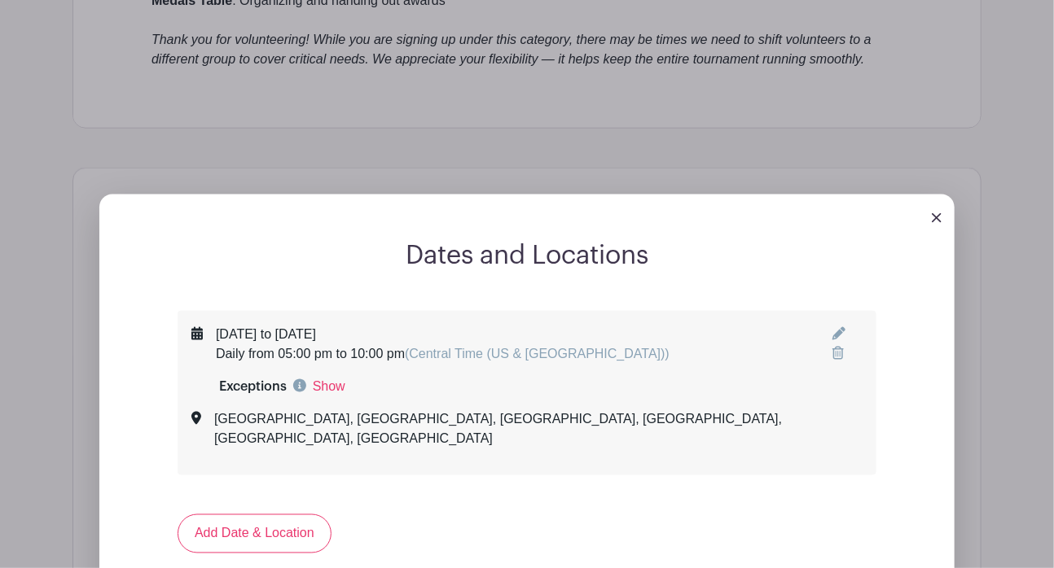
click at [832, 335] on icon at bounding box center [838, 333] width 13 height 13
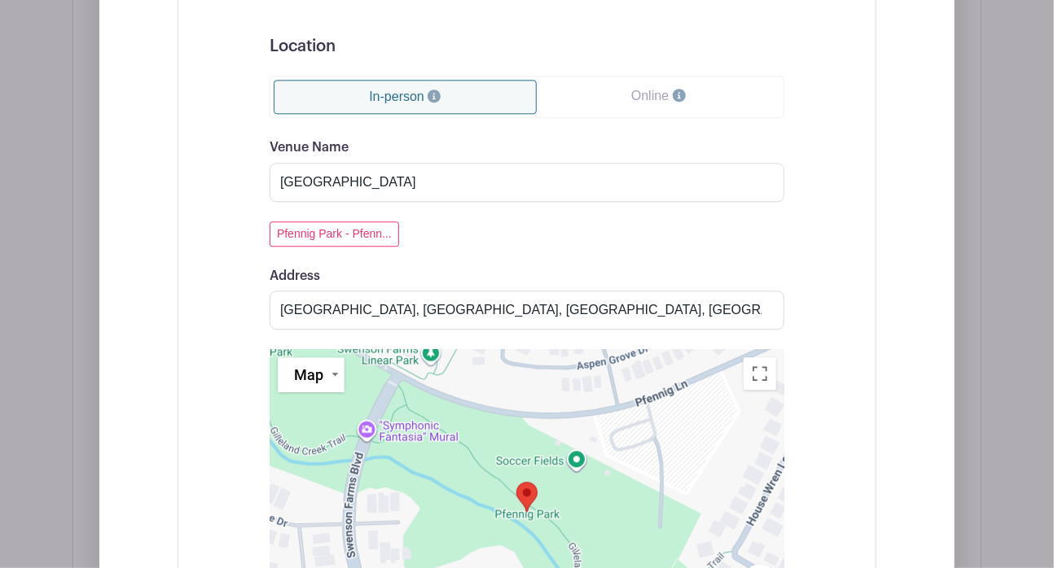
scroll to position [1664, 0]
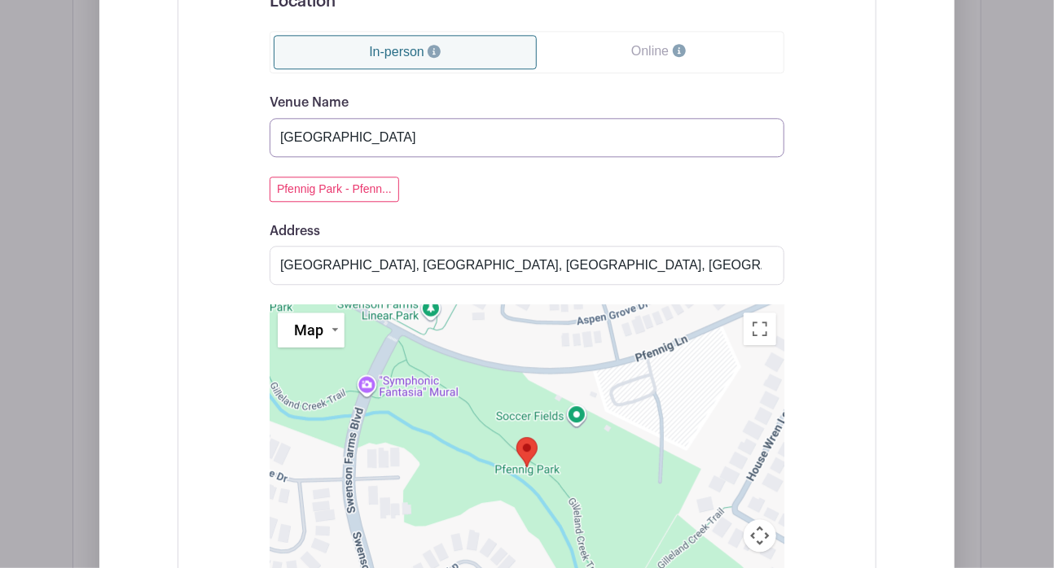
click at [302, 132] on input "[GEOGRAPHIC_DATA]" at bounding box center [527, 137] width 515 height 39
type input "Old Settler's Park"
click at [770, 266] on input "[GEOGRAPHIC_DATA], [GEOGRAPHIC_DATA], [GEOGRAPHIC_DATA], [GEOGRAPHIC_DATA], [GE…" at bounding box center [527, 265] width 515 height 39
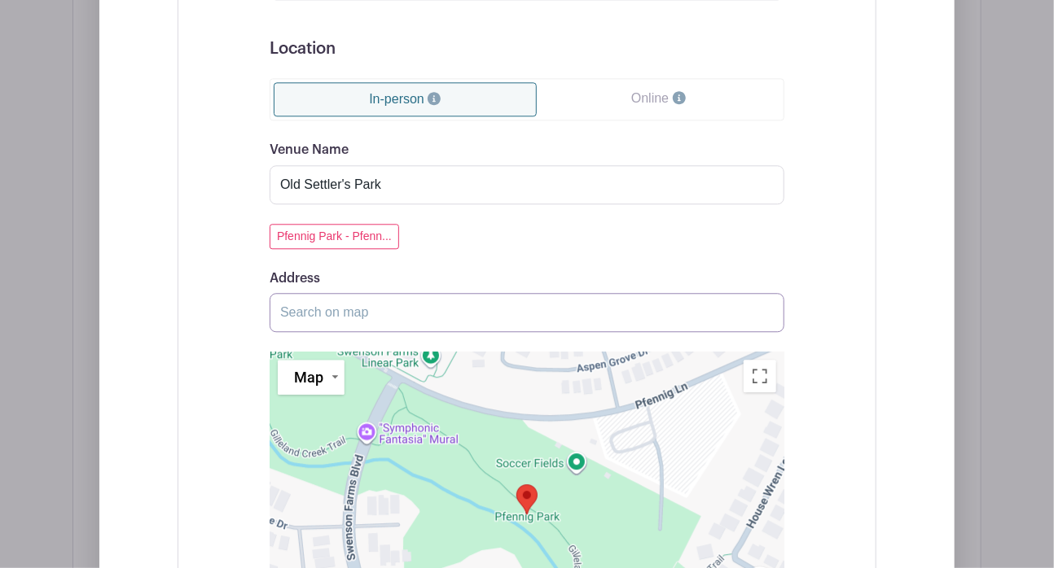
scroll to position [1593, 0]
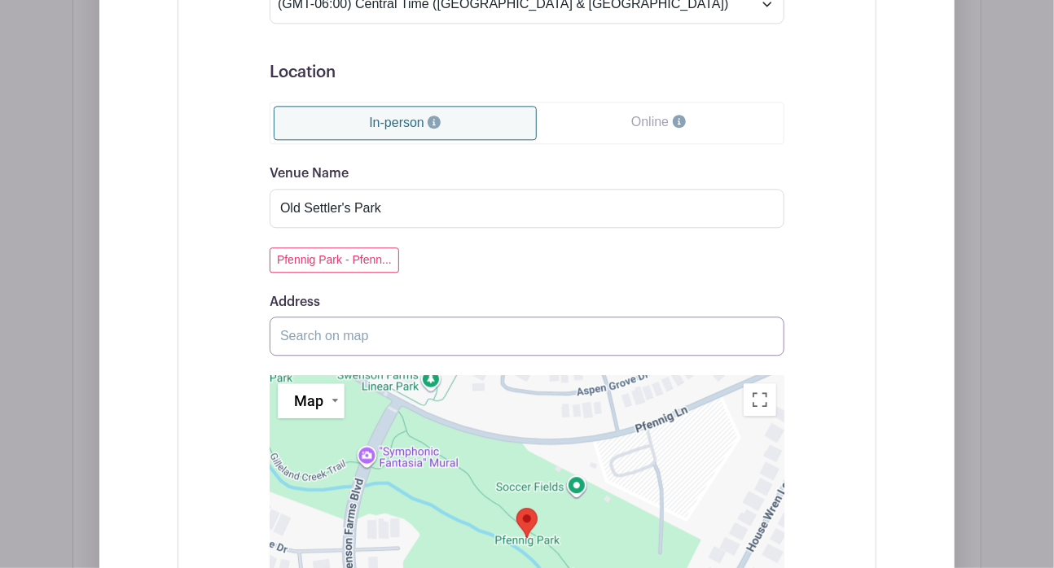
click at [573, 338] on input "Address" at bounding box center [527, 336] width 515 height 39
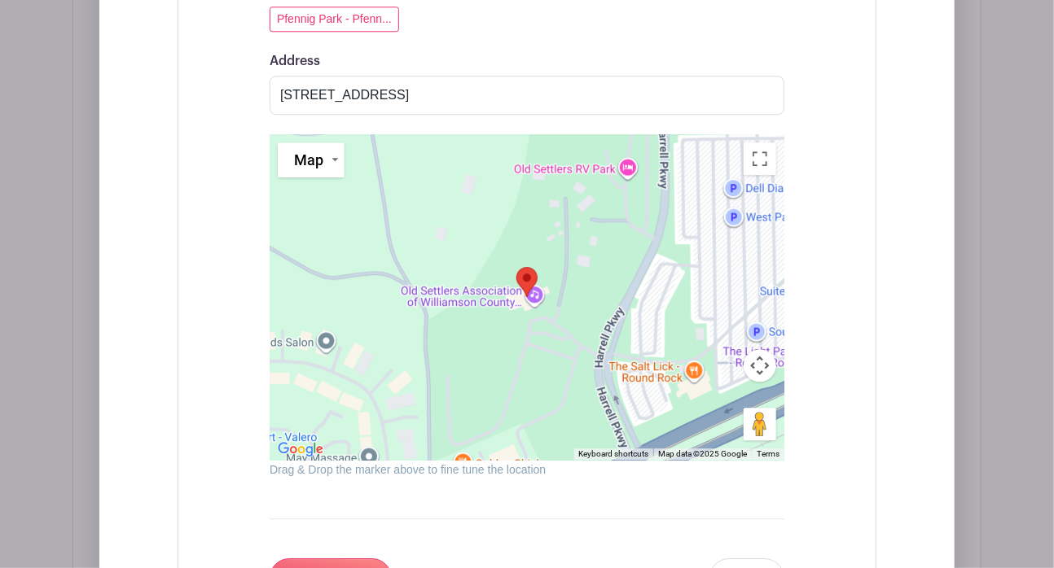
scroll to position [1826, 0]
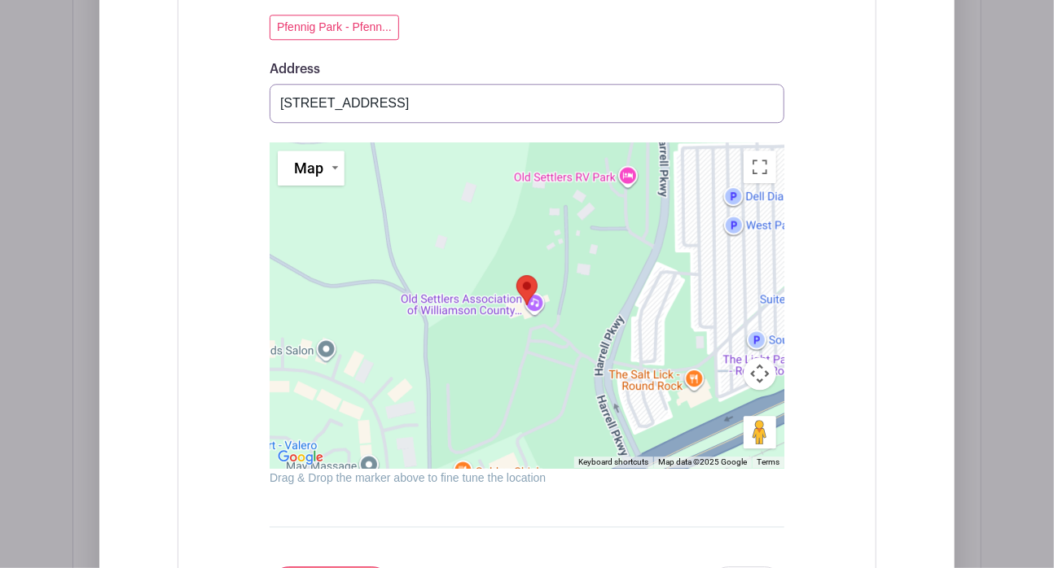
click at [511, 106] on input "[STREET_ADDRESS]" at bounding box center [527, 103] width 515 height 39
click at [510, 100] on input "[STREET_ADDRESS]" at bounding box center [527, 103] width 515 height 39
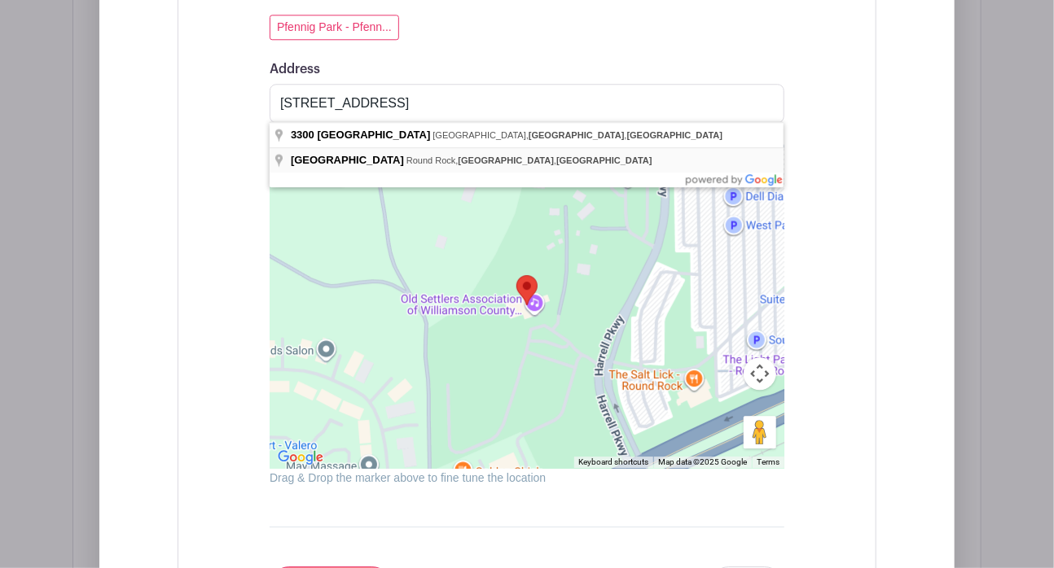
type input "[GEOGRAPHIC_DATA], [GEOGRAPHIC_DATA], [GEOGRAPHIC_DATA], [GEOGRAPHIC_DATA]"
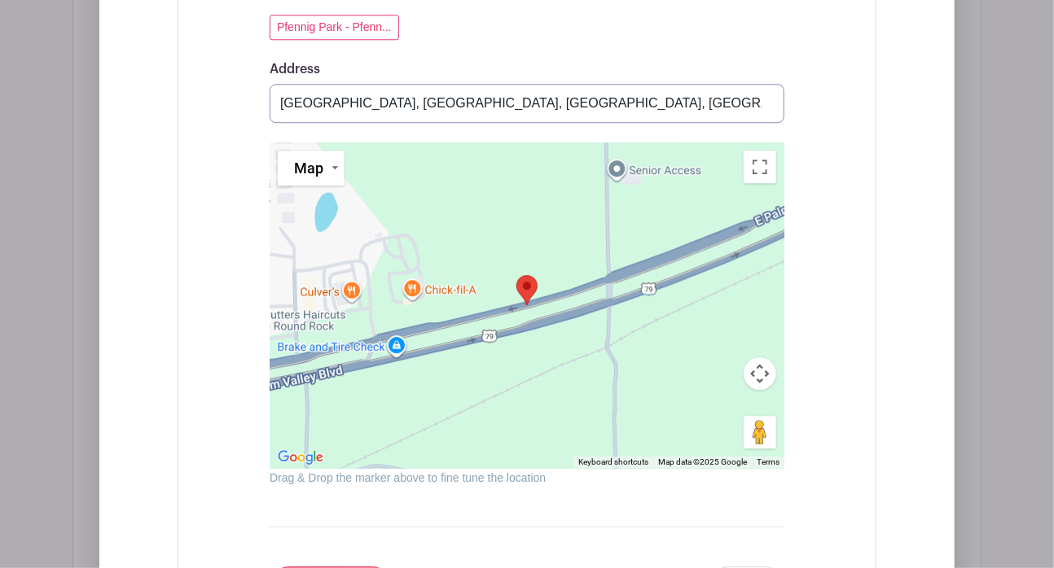
click at [557, 98] on input "[GEOGRAPHIC_DATA], [GEOGRAPHIC_DATA], [GEOGRAPHIC_DATA], [GEOGRAPHIC_DATA]" at bounding box center [527, 103] width 515 height 39
click at [767, 103] on input "[GEOGRAPHIC_DATA], [GEOGRAPHIC_DATA], [GEOGRAPHIC_DATA], [GEOGRAPHIC_DATA]" at bounding box center [527, 103] width 515 height 39
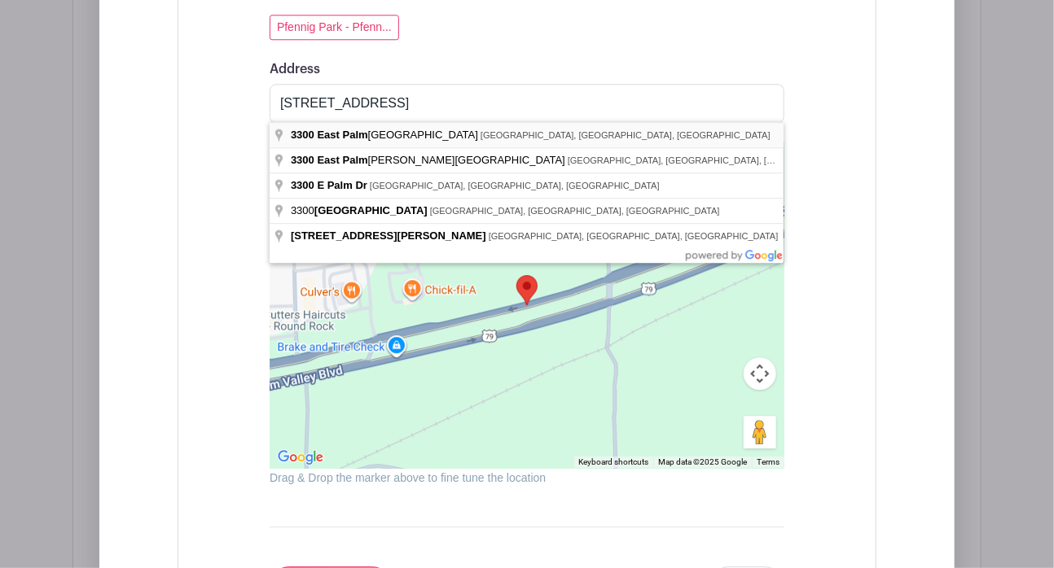
type input "[STREET_ADDRESS]"
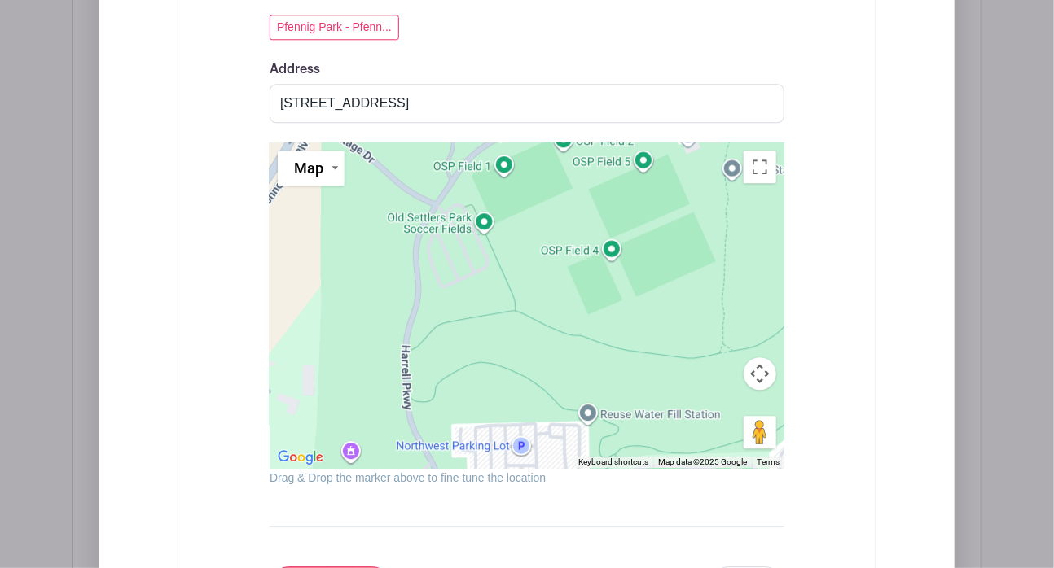
drag, startPoint x: 613, startPoint y: 226, endPoint x: 386, endPoint y: 587, distance: 426.3
click at [479, 221] on div at bounding box center [527, 306] width 515 height 326
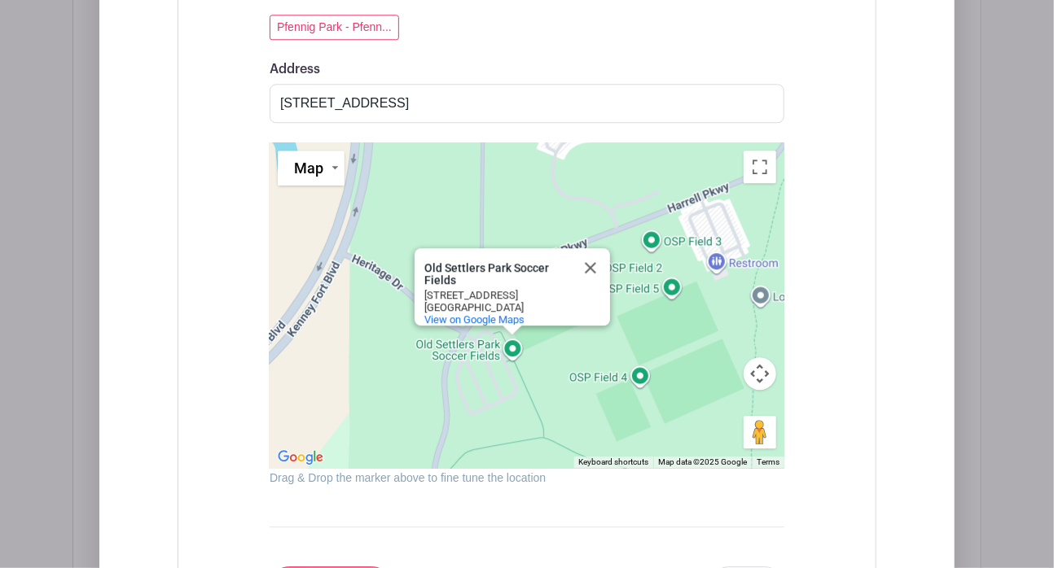
drag, startPoint x: 567, startPoint y: 306, endPoint x: 594, endPoint y: 349, distance: 51.3
click at [594, 349] on div "[GEOGRAPHIC_DATA] Soccer Fields [GEOGRAPHIC_DATA] [STREET_ADDRESS] View on Goog…" at bounding box center [527, 306] width 515 height 326
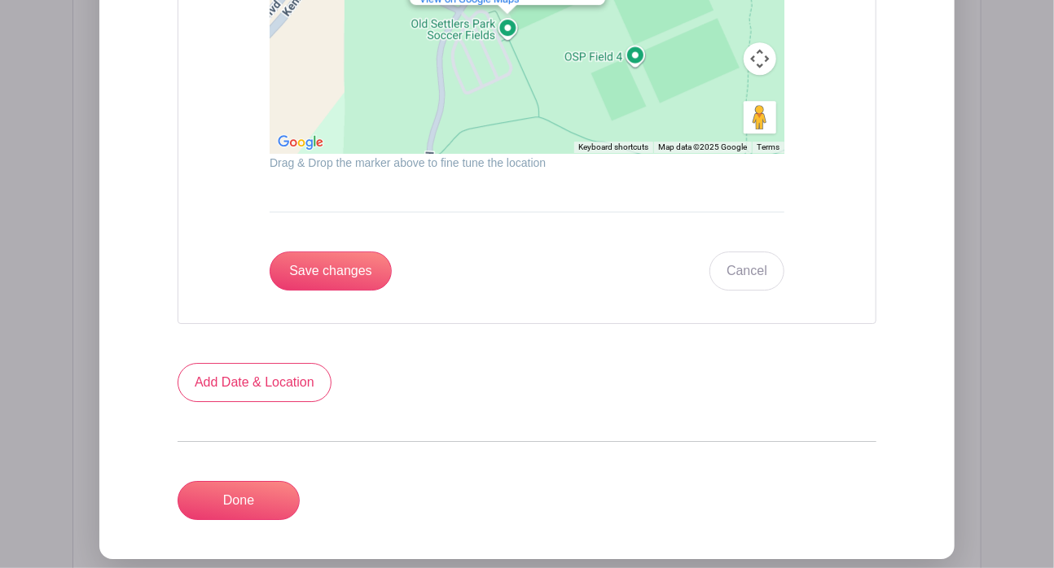
scroll to position [2153, 0]
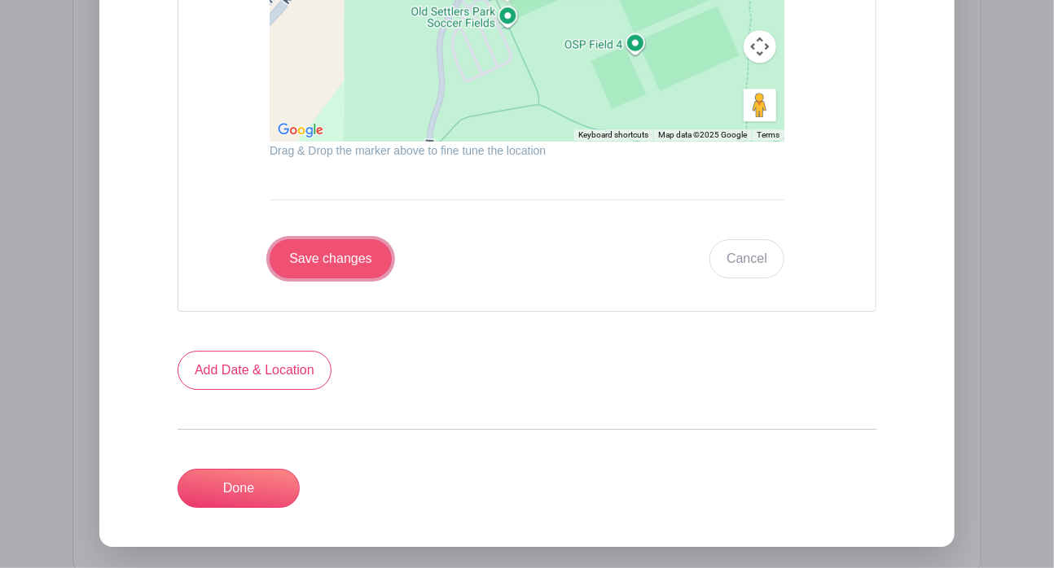
click at [336, 246] on input "Save changes" at bounding box center [331, 258] width 122 height 39
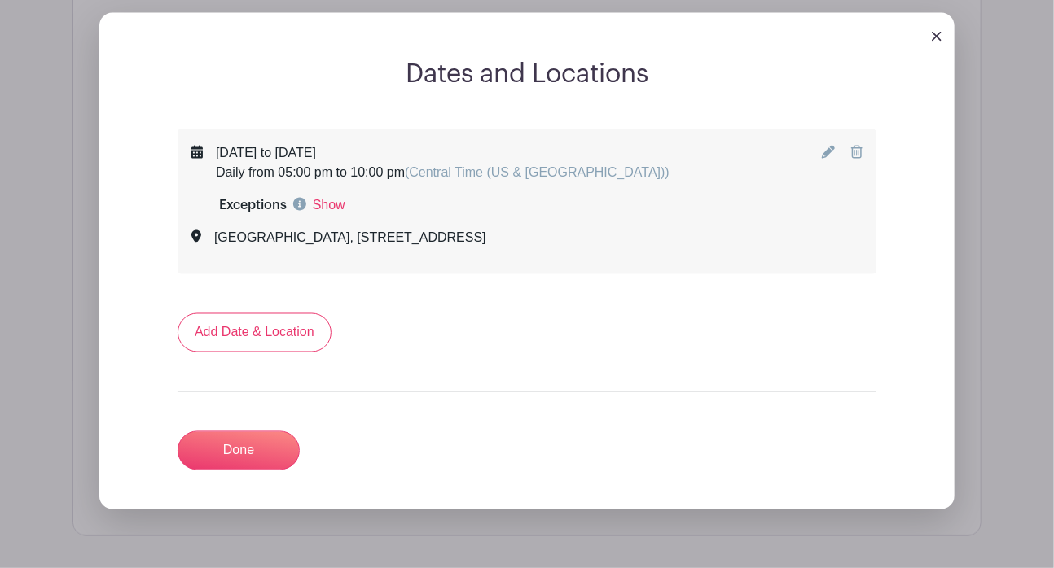
scroll to position [1041, 0]
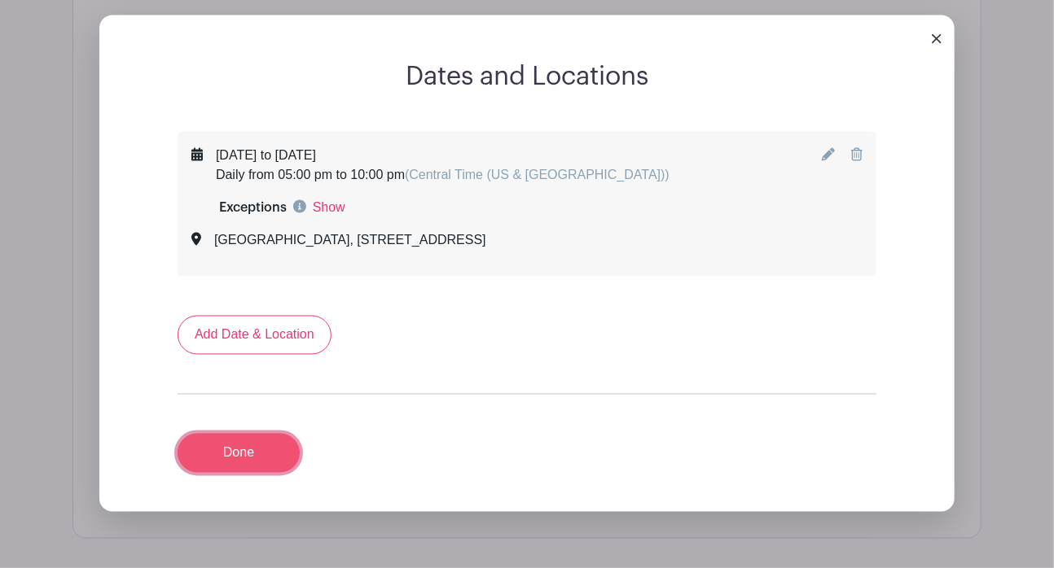
click at [229, 441] on link "Done" at bounding box center [239, 453] width 122 height 39
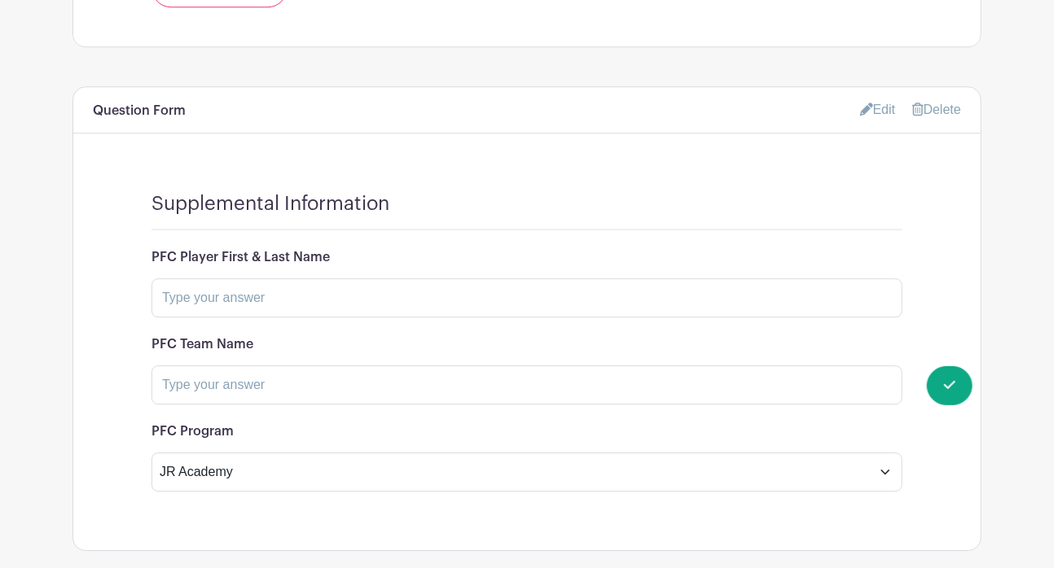
scroll to position [1904, 0]
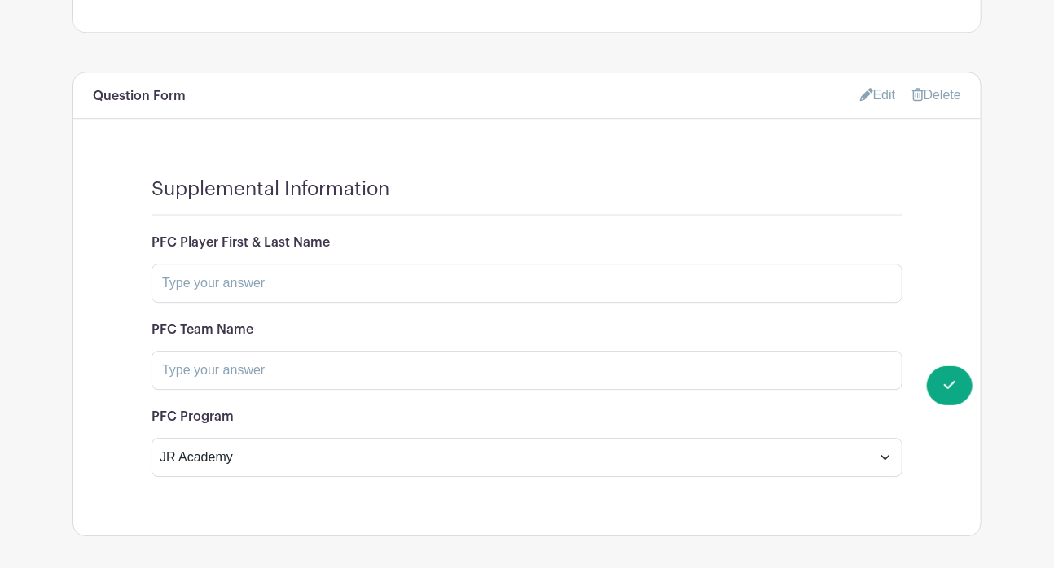
click at [873, 81] on link "Edit" at bounding box center [878, 94] width 36 height 27
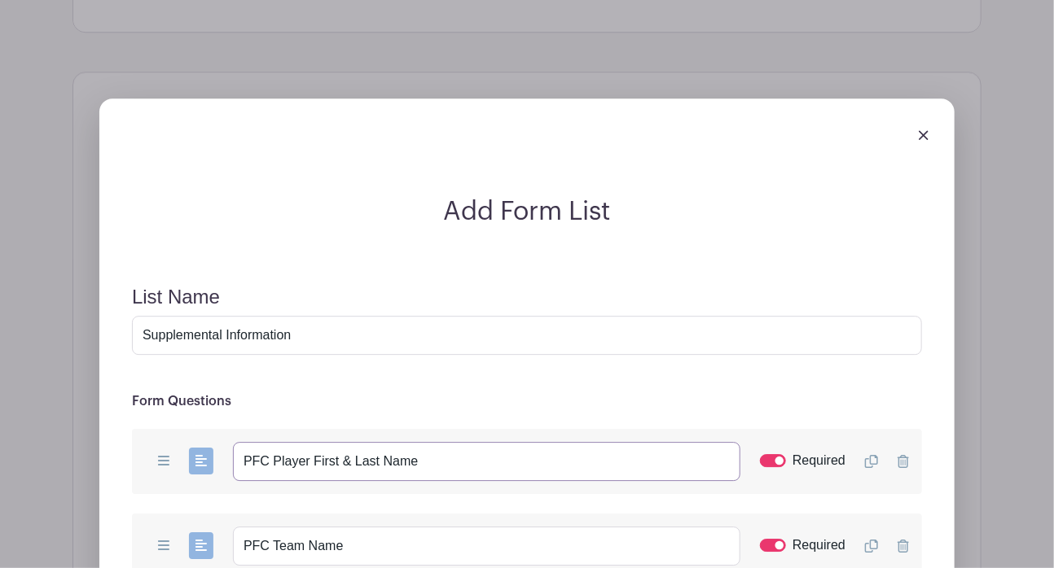
click at [489, 442] on input "PFC Player First & Last Name" at bounding box center [486, 461] width 507 height 39
paste input "(Enter NA, if no PFC affiliation)"
type input "PFC Player First & Last Name (Enter NA, if no PFC affiliation)"
click at [495, 525] on input "PFC Team Name" at bounding box center [486, 546] width 507 height 39
paste input "(Enter NA, if no PFC affiliation)"
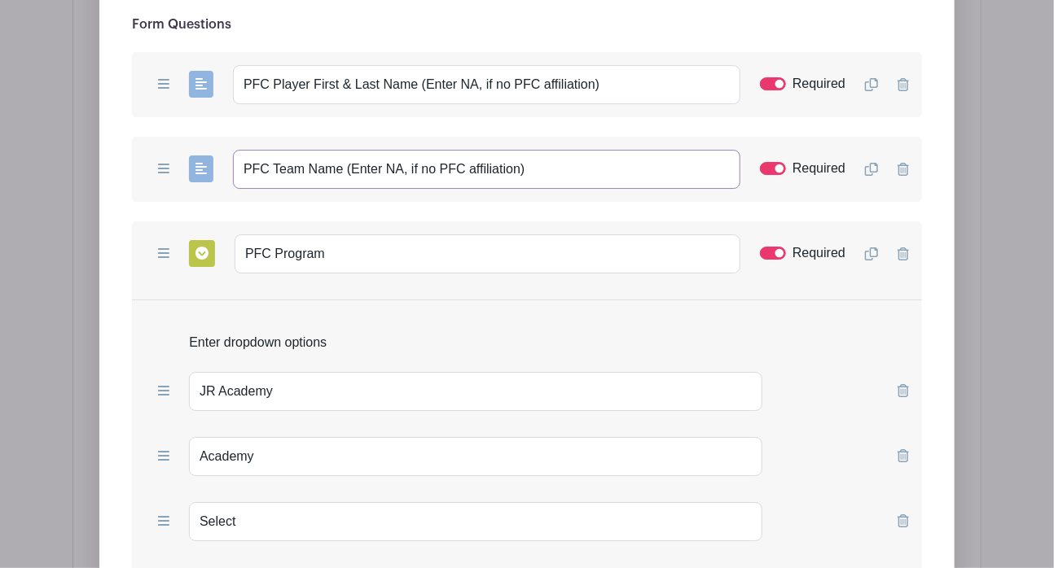
scroll to position [2305, 0]
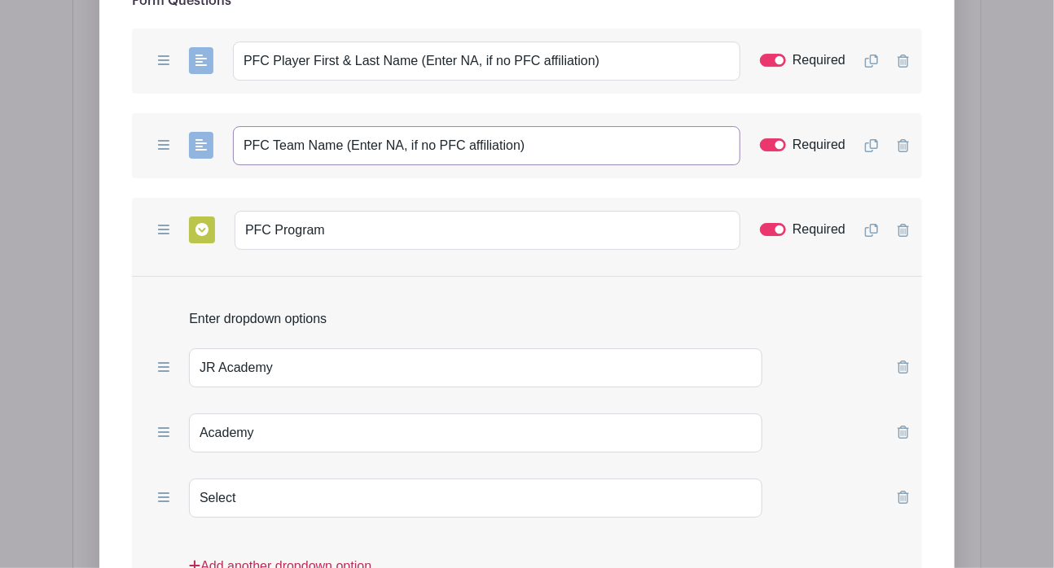
type input "PFC Team Name (Enter NA, if no PFC affiliation)"
click at [305, 525] on link "Add another dropdown option" at bounding box center [280, 573] width 182 height 33
click at [261, 525] on input "text" at bounding box center [475, 563] width 573 height 39
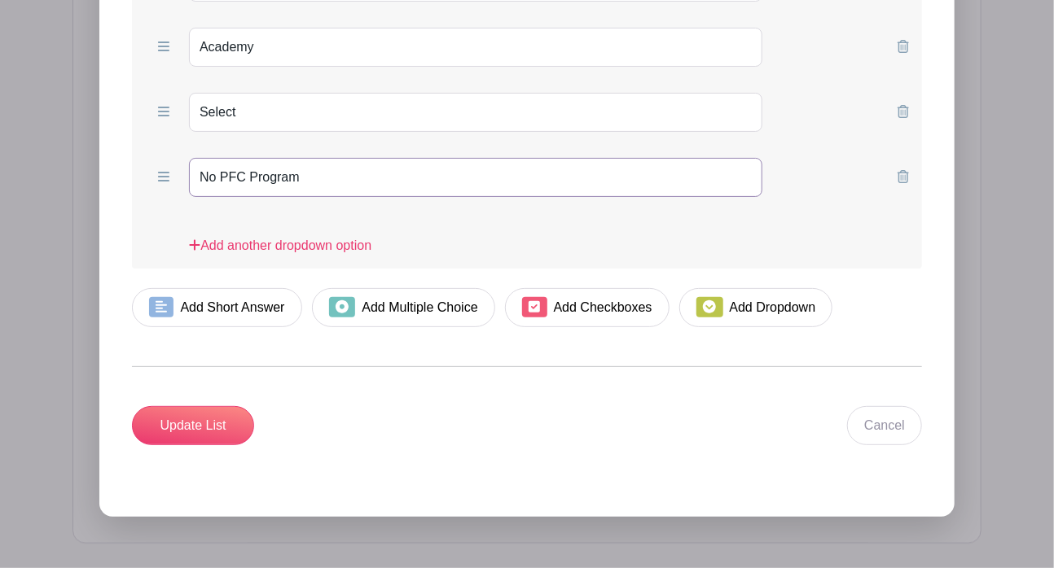
scroll to position [2709, 0]
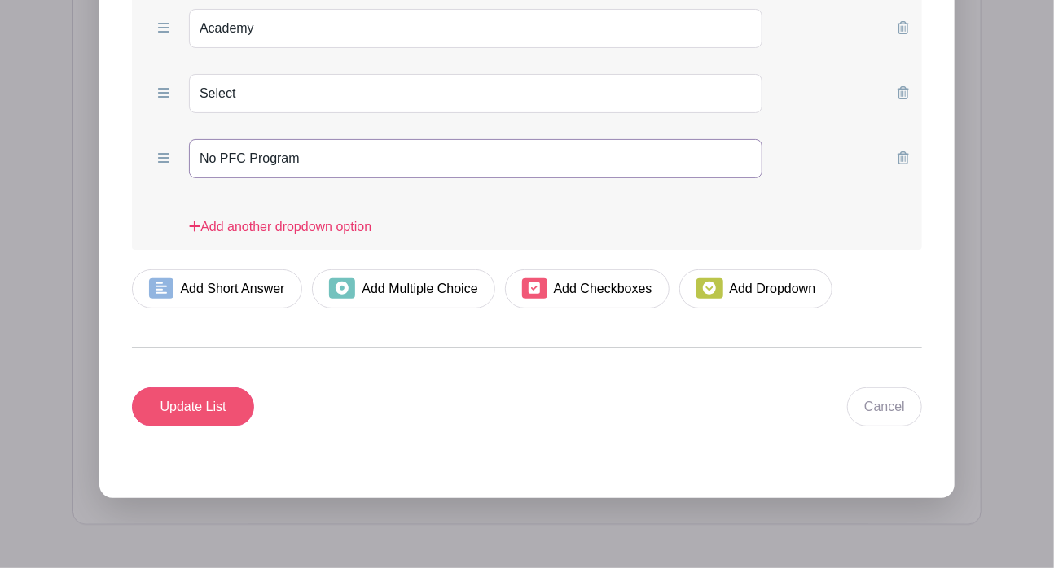
type input "No PFC Program"
click at [208, 388] on input "Update List" at bounding box center [193, 407] width 122 height 39
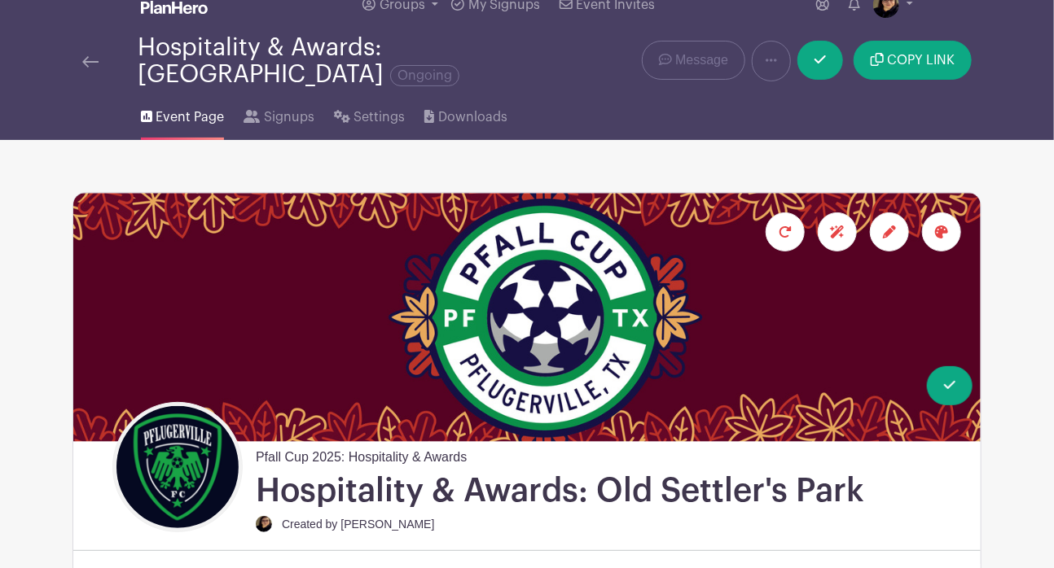
scroll to position [0, 0]
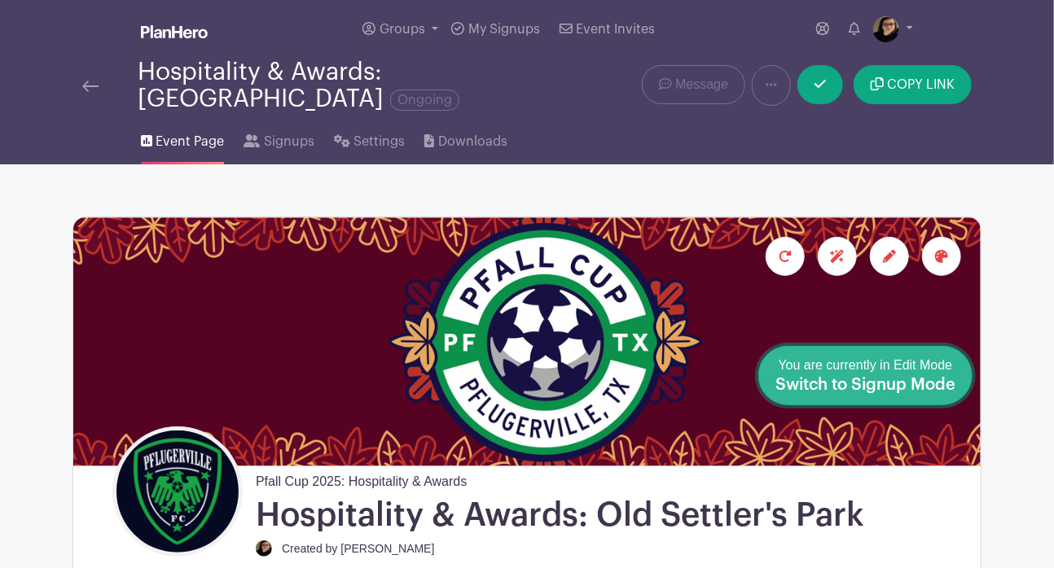
click at [932, 375] on div "You are currently in Edit Mode Switch to Signup Mode" at bounding box center [865, 376] width 180 height 40
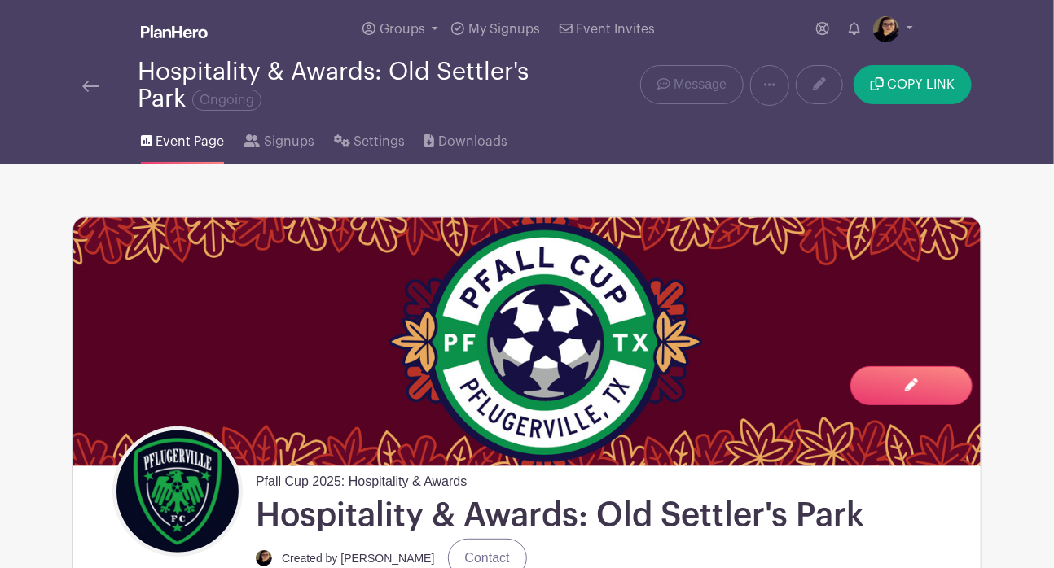
click at [91, 85] on img at bounding box center [90, 86] width 16 height 11
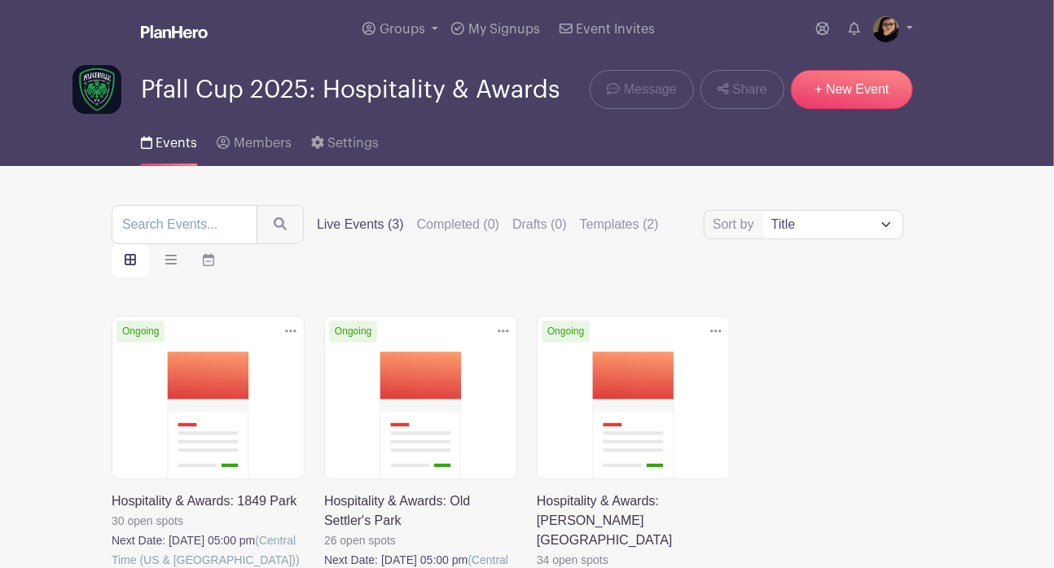
click at [112, 525] on link at bounding box center [112, 570] width 0 height 0
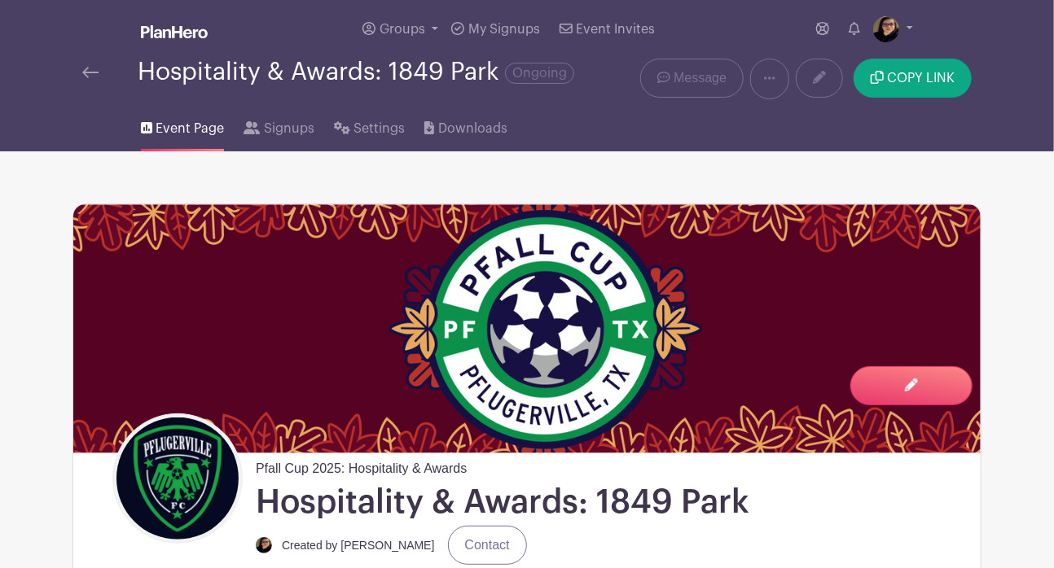
click at [101, 72] on div at bounding box center [109, 73] width 55 height 20
click at [84, 71] on img at bounding box center [90, 72] width 16 height 11
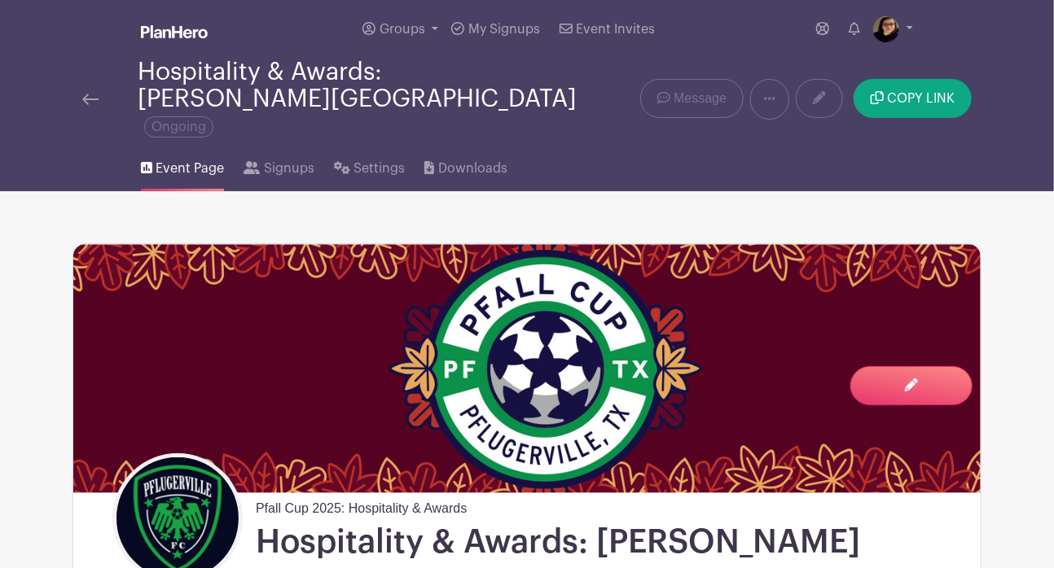
click at [90, 94] on img at bounding box center [90, 99] width 16 height 11
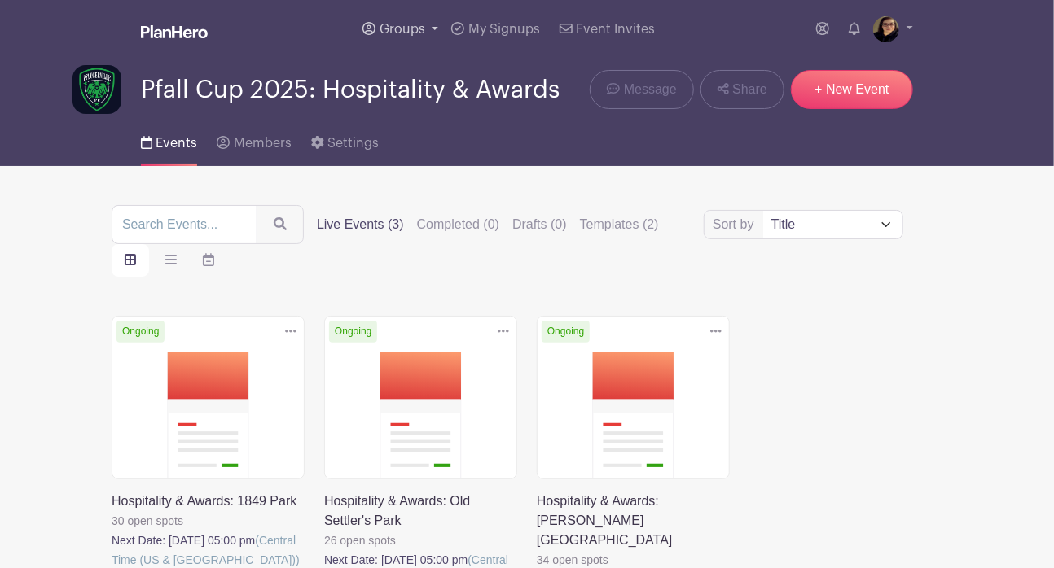
click at [393, 24] on span "Groups" at bounding box center [402, 29] width 46 height 13
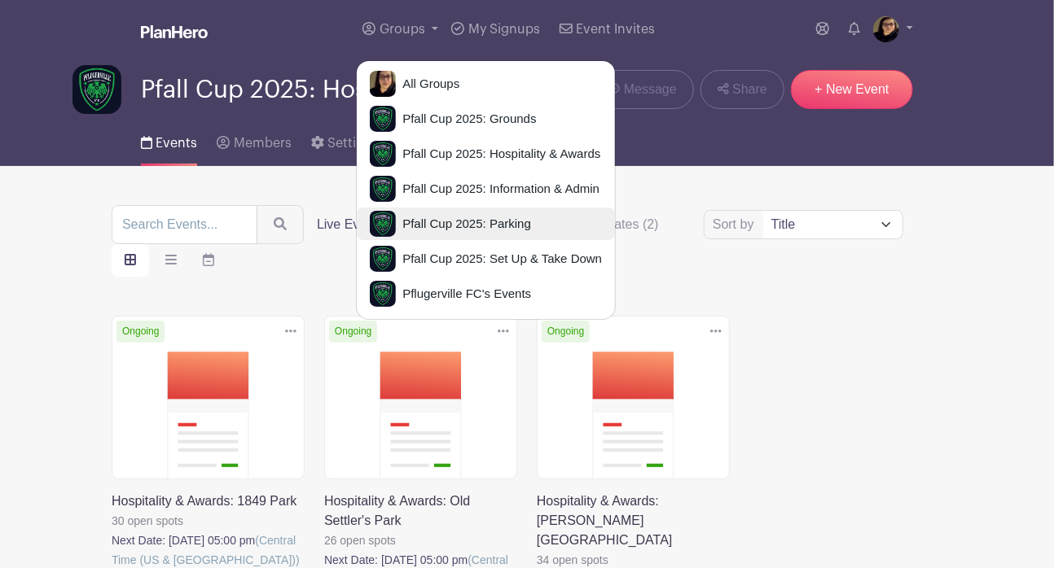
click at [514, 219] on span "Pfall Cup 2025: Parking" at bounding box center [463, 224] width 135 height 19
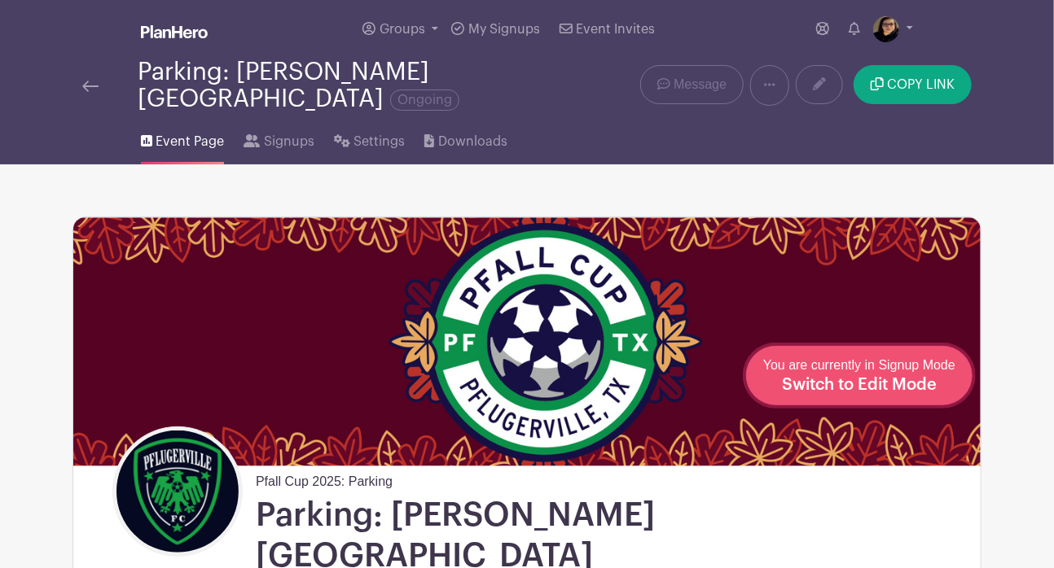
click at [916, 384] on span "Switch to Edit Mode" at bounding box center [859, 385] width 155 height 16
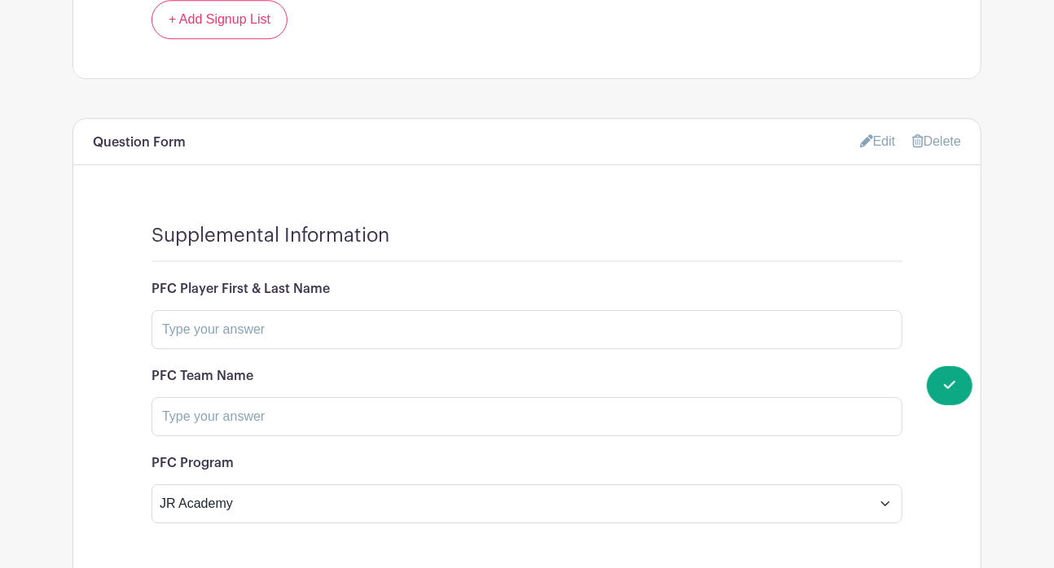
scroll to position [2068, 0]
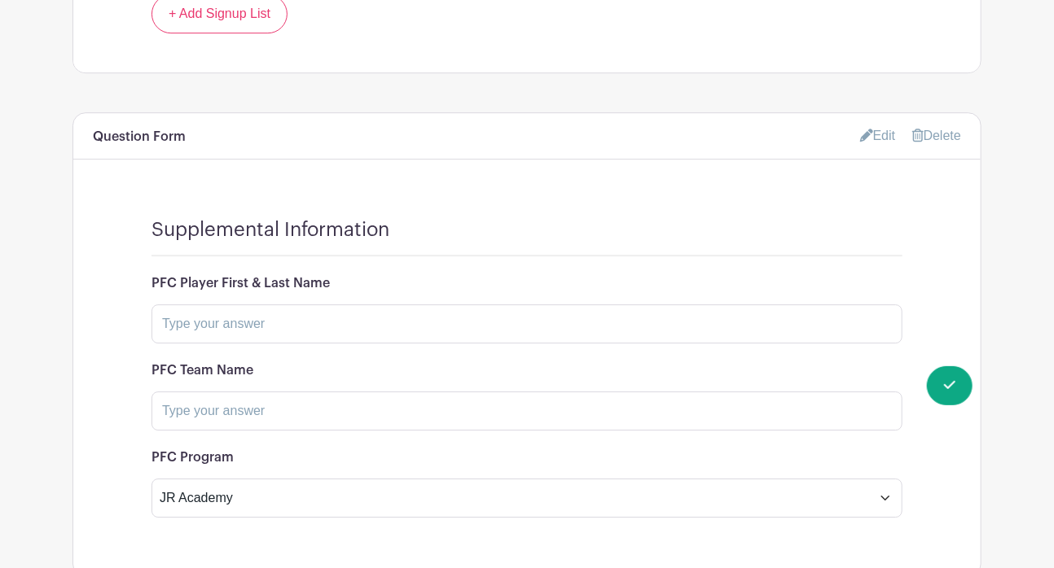
click at [877, 122] on link "Edit" at bounding box center [878, 135] width 36 height 27
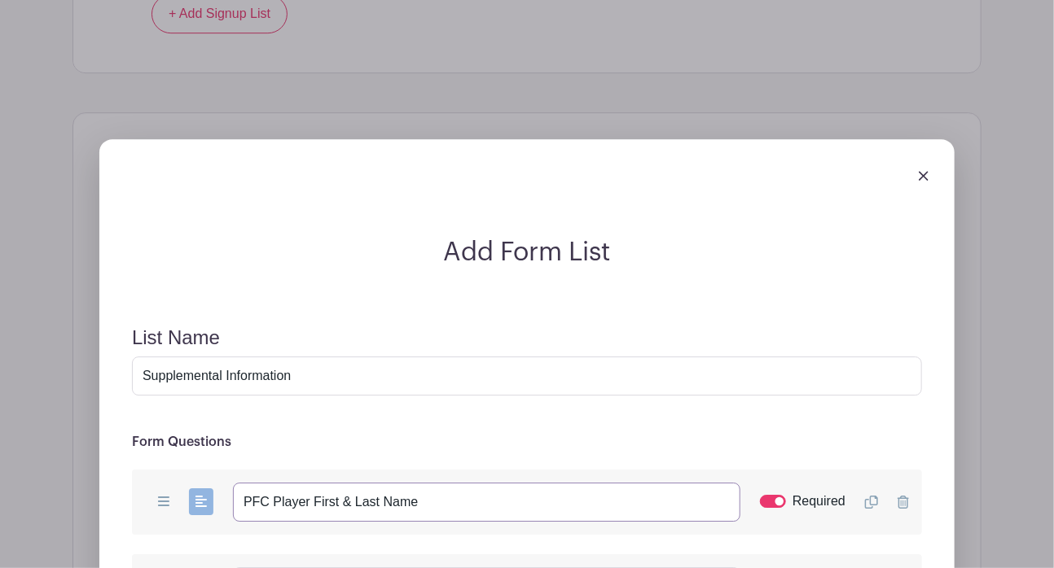
click at [450, 483] on input "PFC Player First & Last Name" at bounding box center [486, 502] width 507 height 39
paste input "(Enter NA, if no PFC affiliation)"
type input "PFC Player First & Last Name (Enter NA, if no PFC affiliation)"
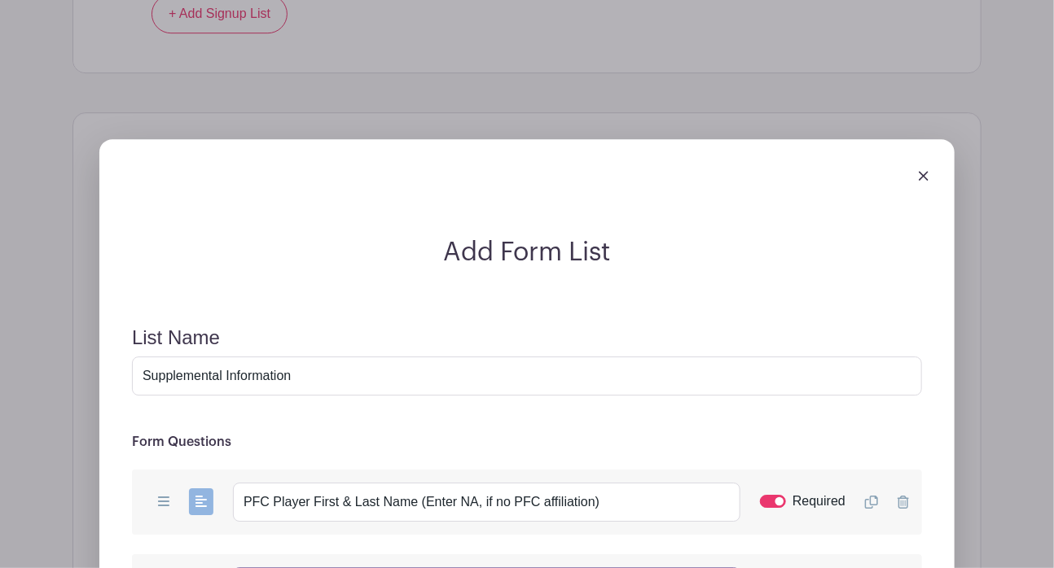
paste input "(Enter NA, if no PFC affiliation)"
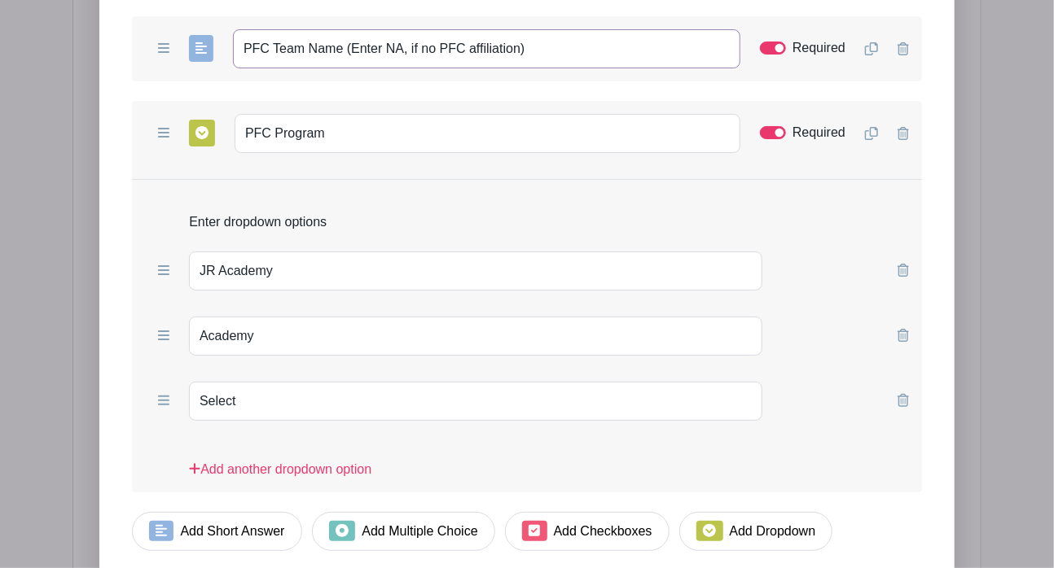
scroll to position [2611, 0]
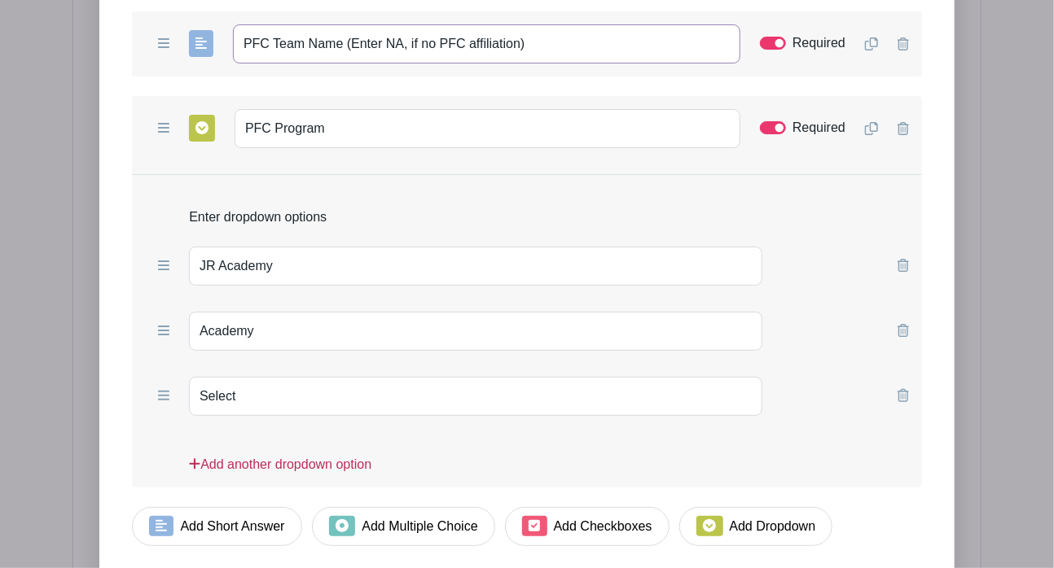
type input "PFC Team Name (Enter NA, if no PFC affiliation)"
click at [305, 455] on link "Add another dropdown option" at bounding box center [280, 471] width 182 height 33
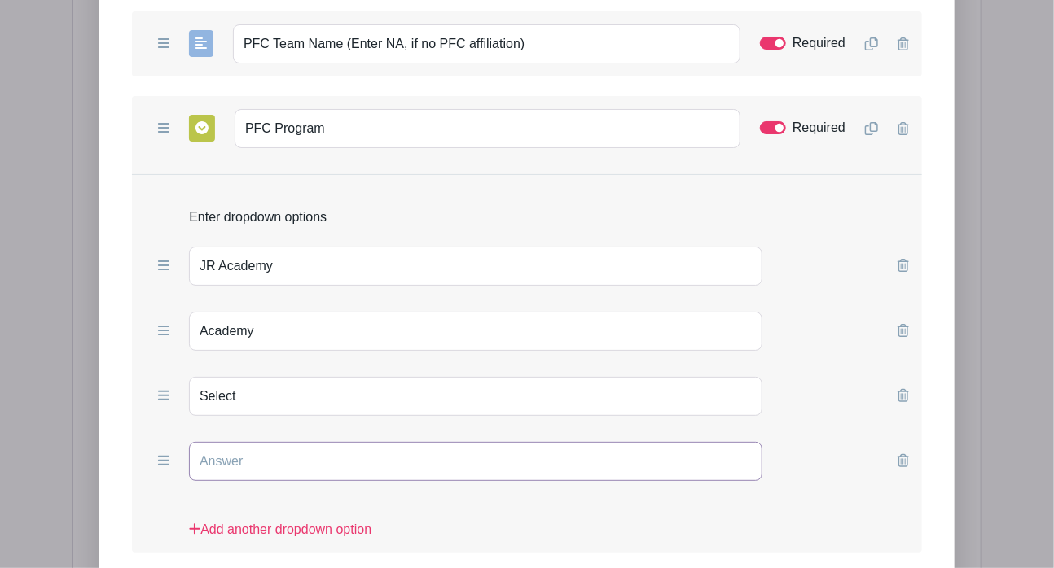
click at [288, 442] on input "text" at bounding box center [475, 461] width 573 height 39
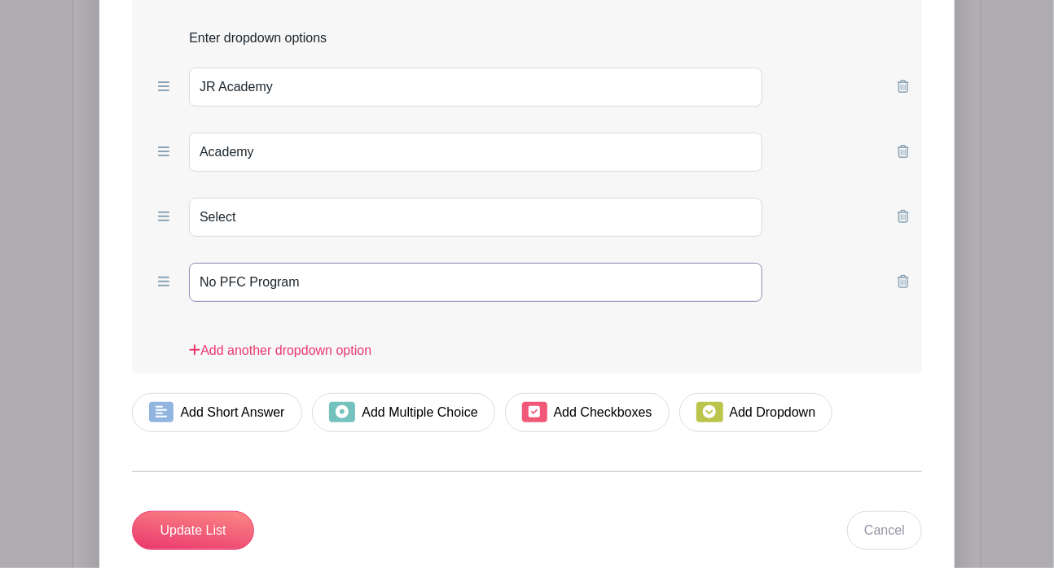
scroll to position [2782, 0]
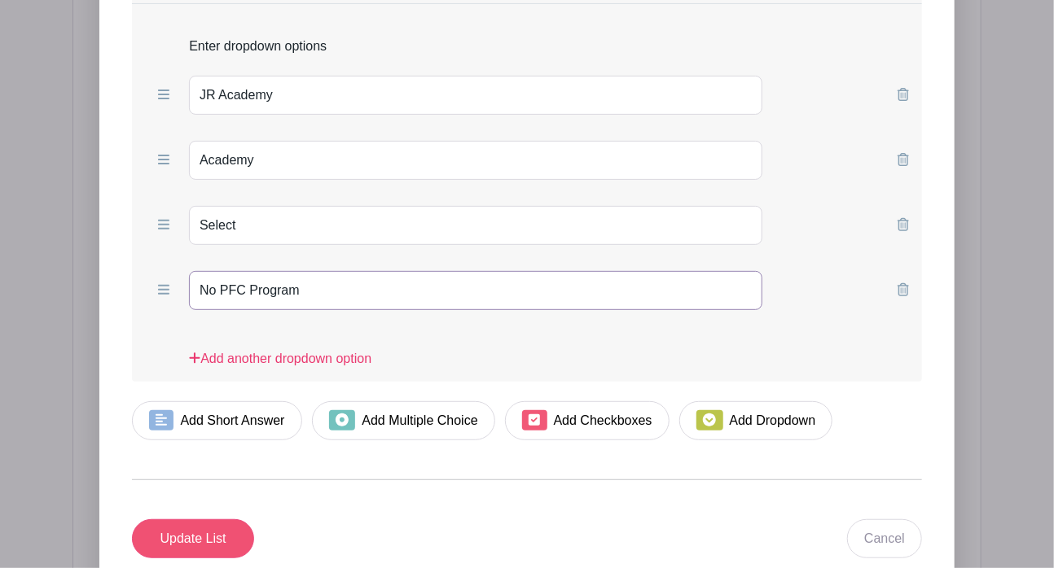
type input "No PFC Program"
click at [222, 520] on input "Update List" at bounding box center [193, 539] width 122 height 39
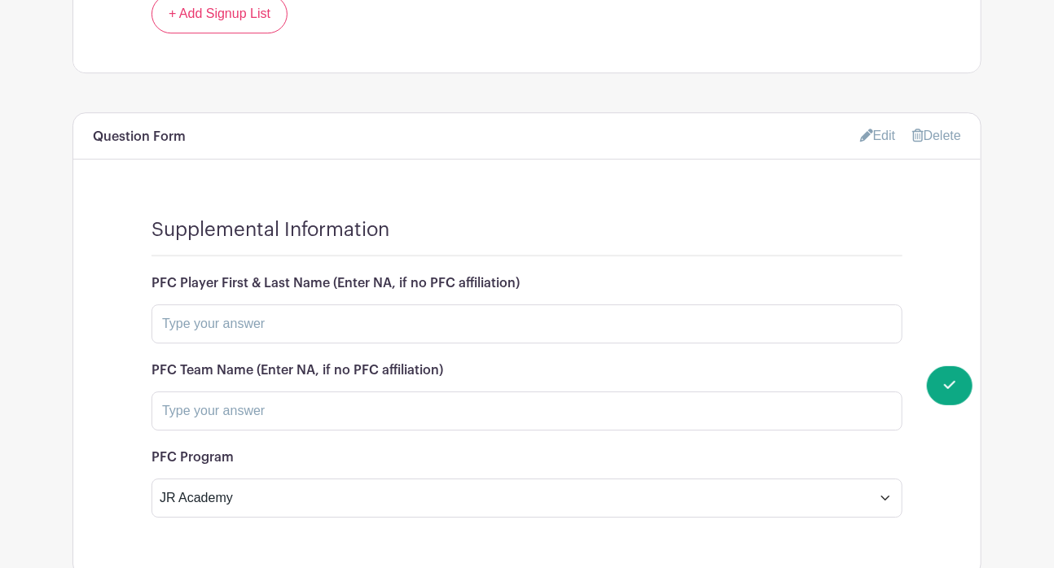
click at [873, 122] on link "Edit" at bounding box center [878, 135] width 36 height 27
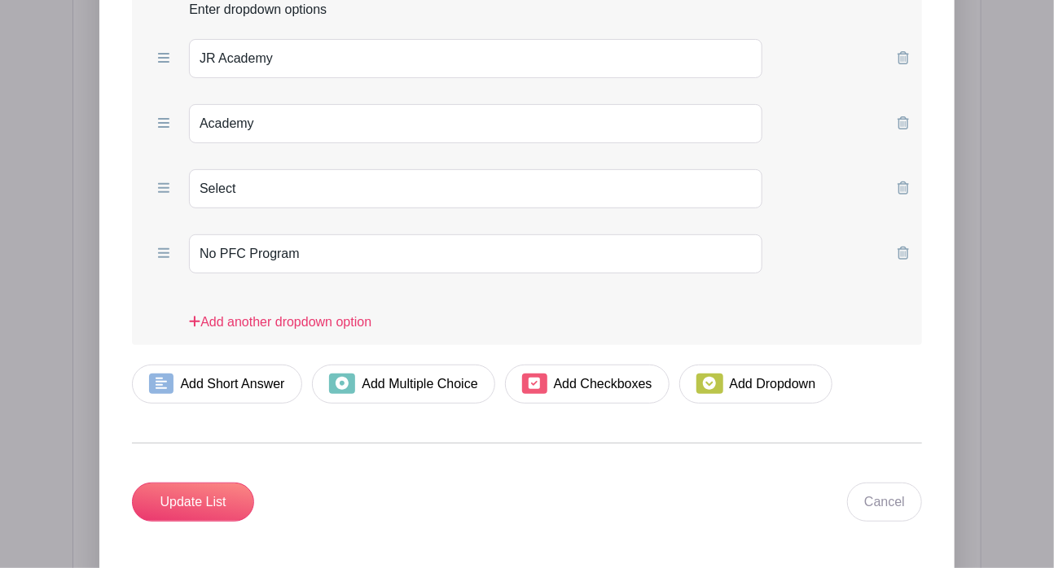
scroll to position [2810, 0]
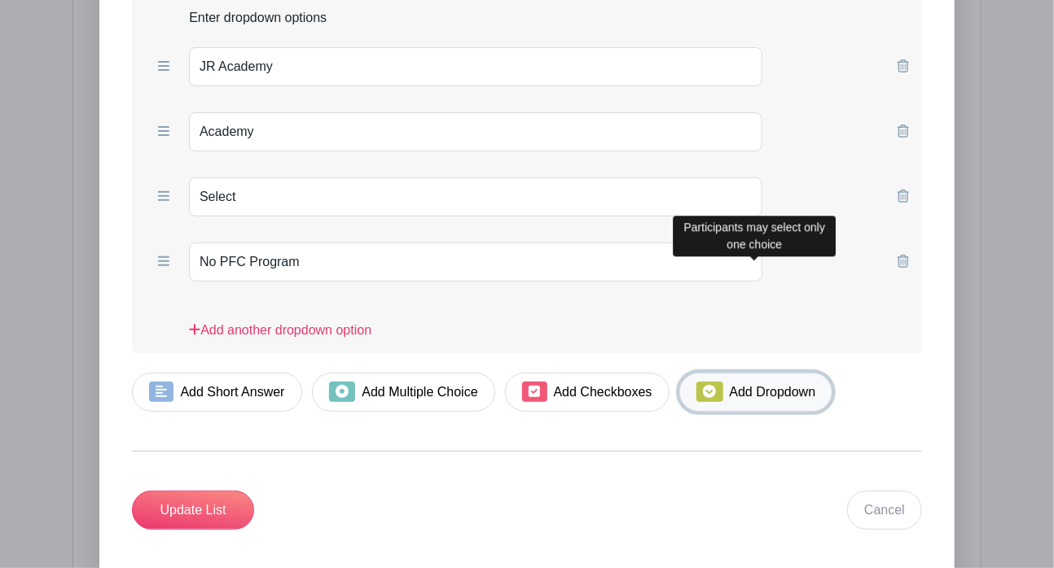
click at [772, 373] on link "Add Dropdown" at bounding box center [755, 392] width 153 height 39
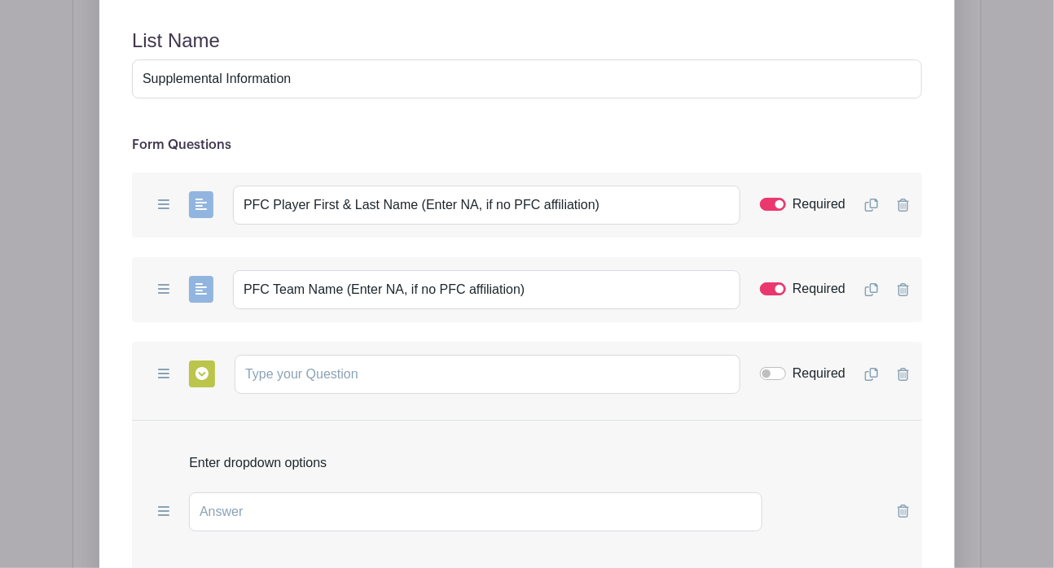
scroll to position [2369, 0]
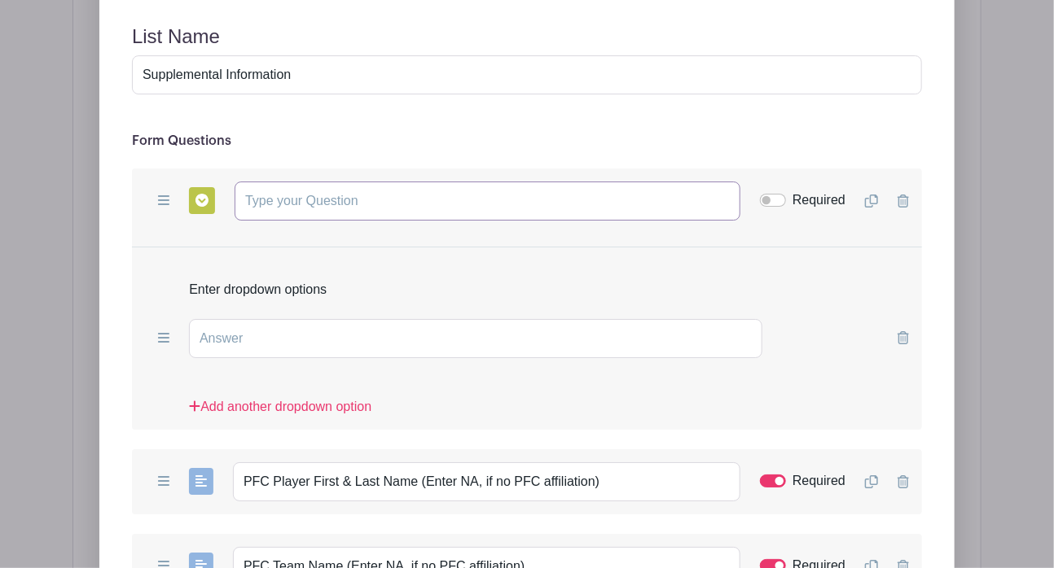
click at [306, 182] on input "text" at bounding box center [488, 201] width 506 height 39
drag, startPoint x: 502, startPoint y: 90, endPoint x: 221, endPoint y: 64, distance: 283.0
click at [221, 169] on div "Add Short Answer Add Multiple Choice Add Checkboxes Add Dropdown Are you volunt…" at bounding box center [527, 201] width 790 height 65
type input "Volunteer type:"
click at [231, 319] on input "text" at bounding box center [475, 338] width 573 height 39
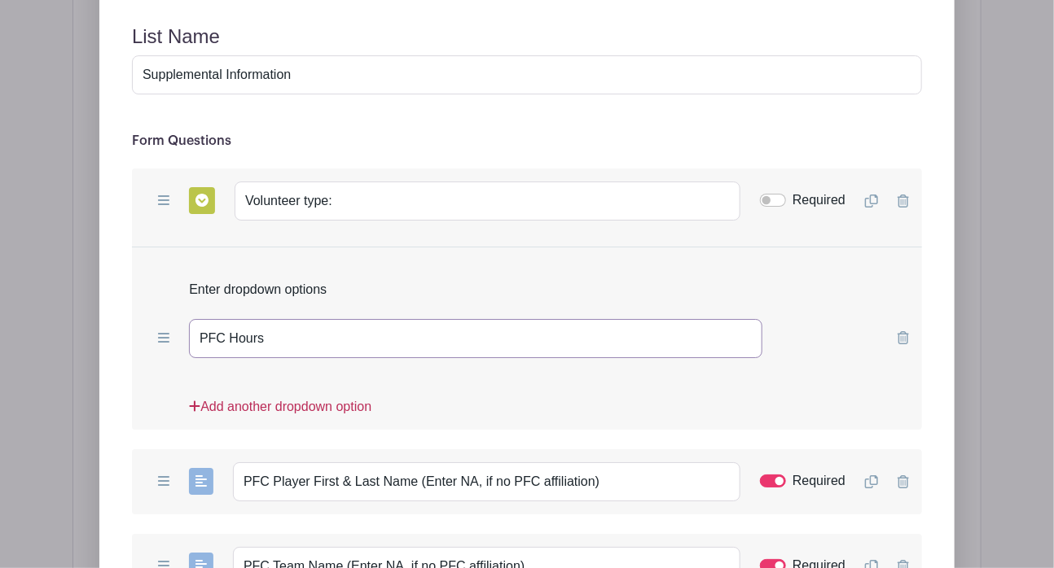
type input "PFC Hours"
click at [252, 397] on link "Add another dropdown option" at bounding box center [280, 413] width 182 height 33
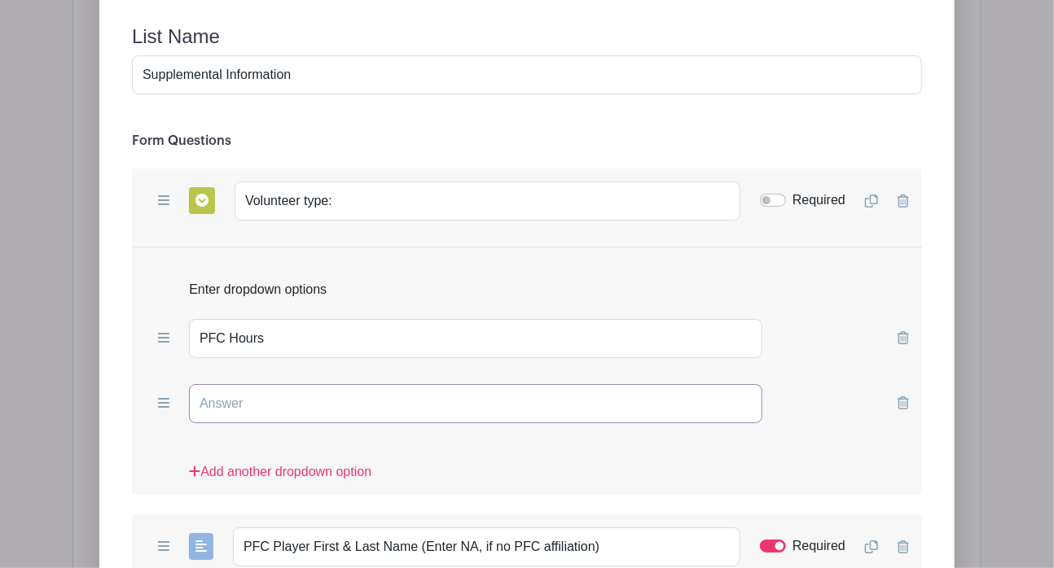
click at [252, 384] on input "text" at bounding box center [475, 403] width 573 height 39
type input "Other Organization"
click at [769, 194] on input "Required" at bounding box center [773, 200] width 26 height 13
checkbox input "true"
click at [300, 463] on link "Add another dropdown option" at bounding box center [280, 479] width 182 height 33
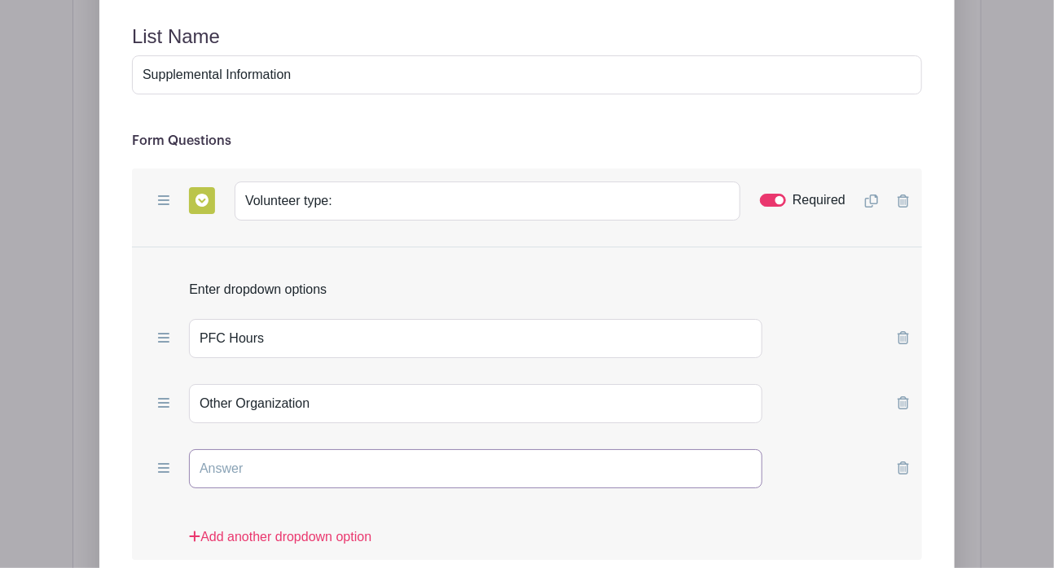
click at [290, 450] on input "text" at bounding box center [475, 469] width 573 height 39
type input "Extra Help"
click at [226, 319] on input "PFC Hours" at bounding box center [475, 338] width 573 height 39
type input "PFC Required Volunteer Hours"
click at [275, 450] on input "Extra Help" at bounding box center [475, 469] width 573 height 39
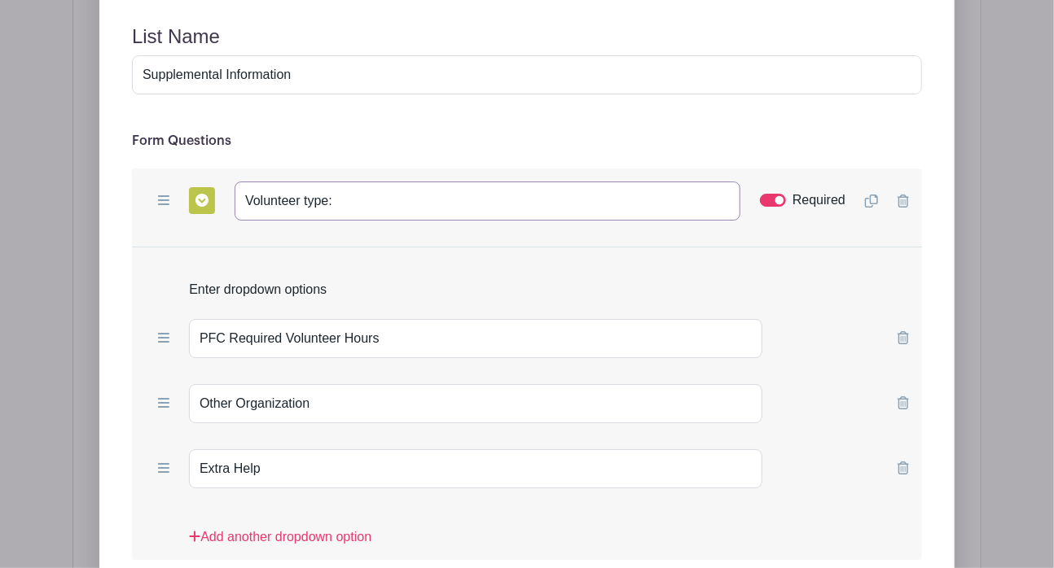
drag, startPoint x: 361, startPoint y: 81, endPoint x: -24, endPoint y: 112, distance: 386.4
type input "What best describes your volunteer status?"
drag, startPoint x: 389, startPoint y: 228, endPoint x: 110, endPoint y: 210, distance: 279.9
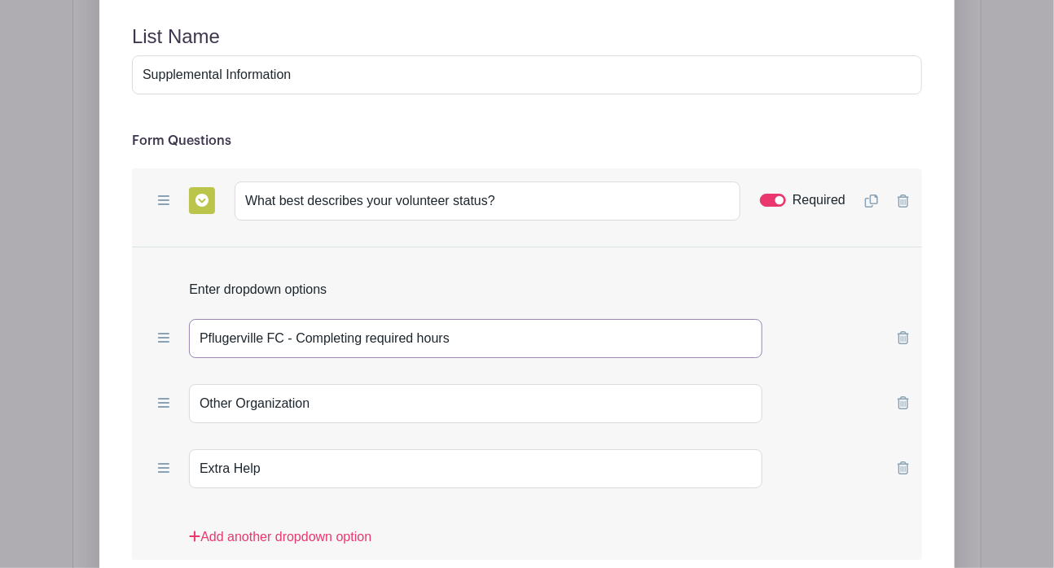
type input "Pflugerville FC - Completing required hours"
click at [197, 384] on input "Other Organization" at bounding box center [475, 403] width 573 height 39
type input "Volunteering with another Organization"
drag, startPoint x: 270, startPoint y: 359, endPoint x: 132, endPoint y: 353, distance: 138.6
click at [132, 436] on div "Extra Help" at bounding box center [527, 468] width 790 height 65
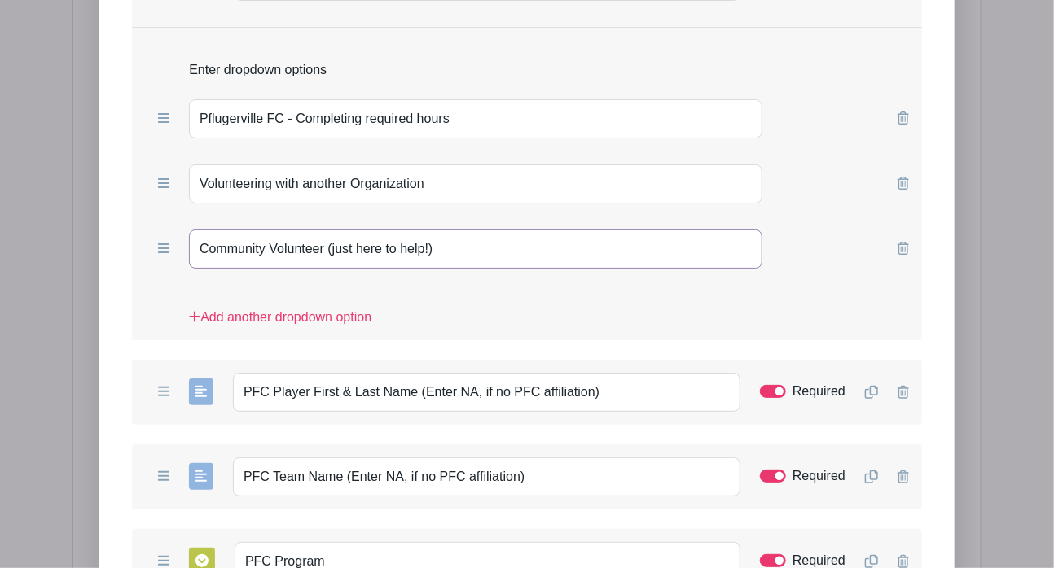
scroll to position [2593, 0]
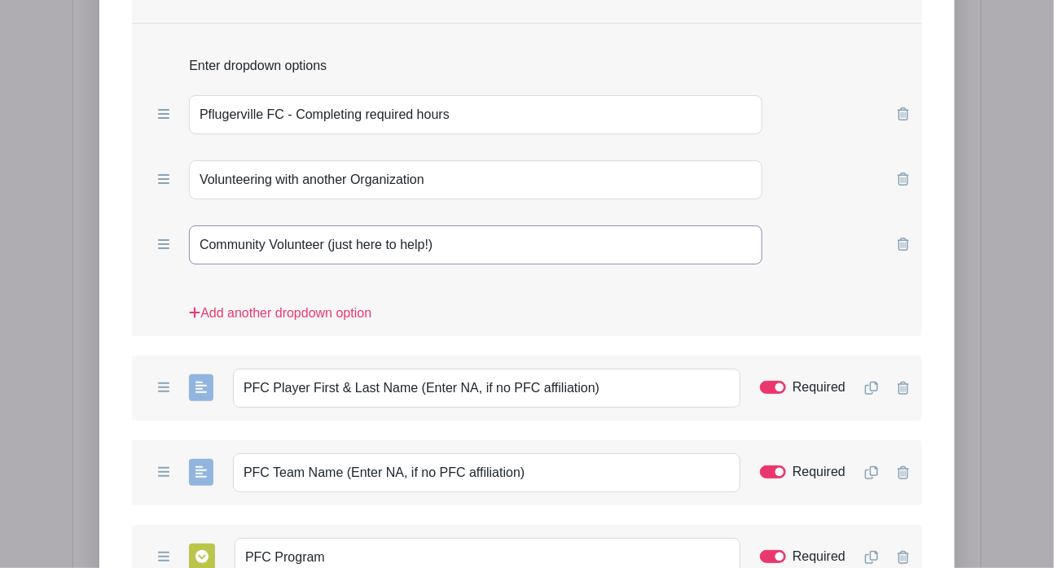
type input "Community Volunteer (just here to help!)"
drag, startPoint x: 267, startPoint y: 276, endPoint x: 182, endPoint y: 260, distance: 86.2
click at [182, 356] on div "Add Short Answer Add Multiple Choice Add Checkboxes Add Dropdown PFC Player Fir…" at bounding box center [527, 388] width 790 height 65
click at [239, 369] on input "Pflugerville FC Player First & Last Name (Enter NA, if no PFC affiliation)" at bounding box center [486, 388] width 507 height 39
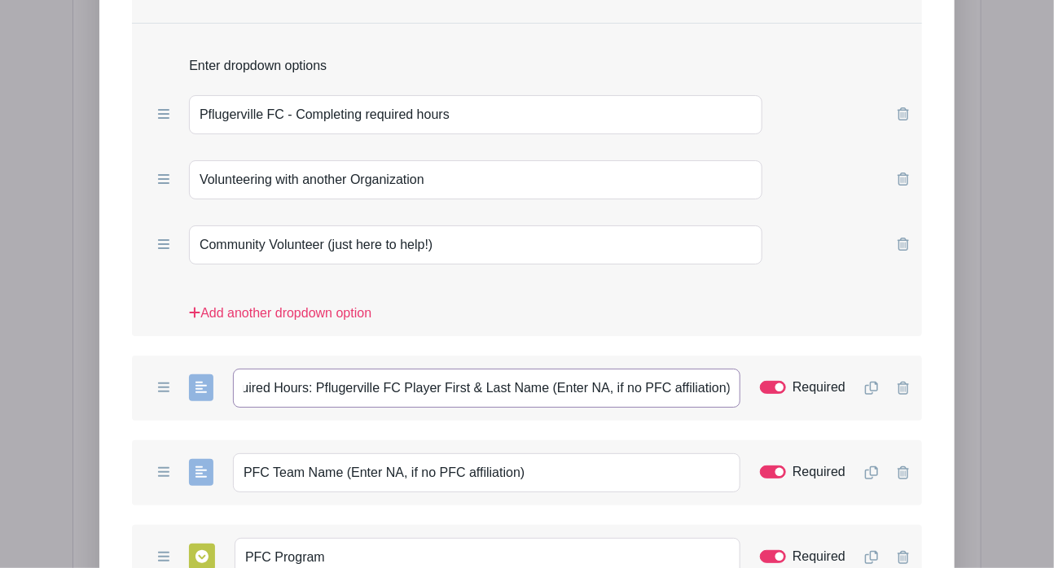
drag, startPoint x: 642, startPoint y: 280, endPoint x: 836, endPoint y: 292, distance: 195.0
click at [836, 356] on div "Add Short Answer Add Multiple Choice Add Checkboxes Add Dropdown Required Hours…" at bounding box center [527, 388] width 790 height 65
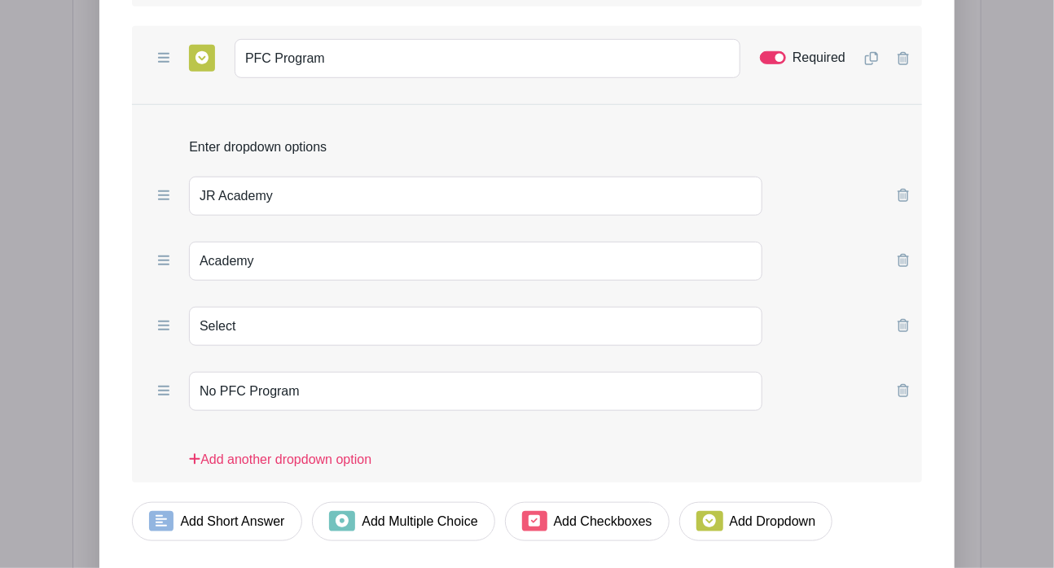
scroll to position [3130, 0]
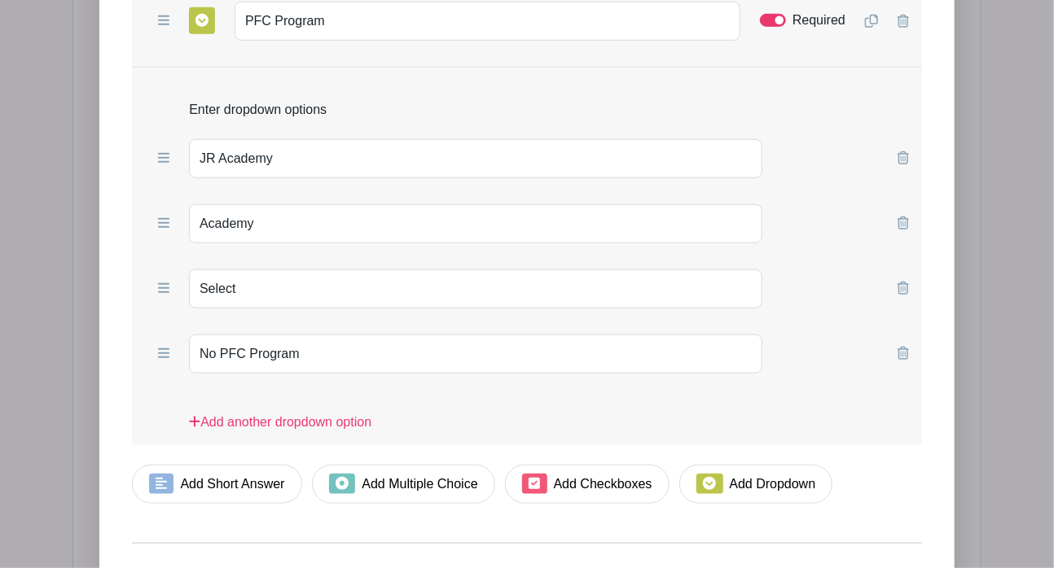
type input "Required Hours: Pflugerville FC Player First & Last Name (Enter NA if not appli…"
click at [160, 347] on icon at bounding box center [163, 353] width 11 height 13
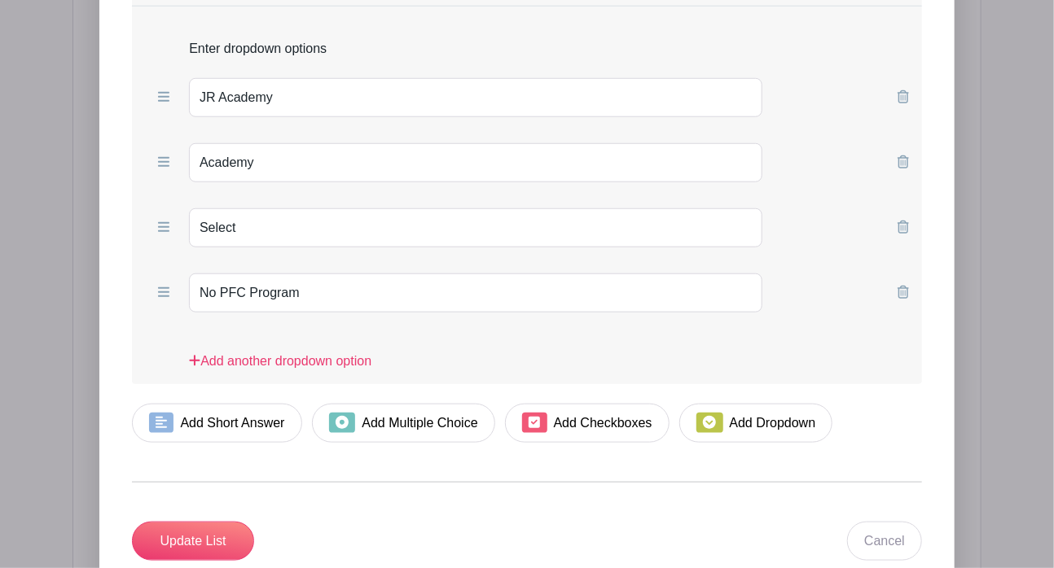
scroll to position [3270, 0]
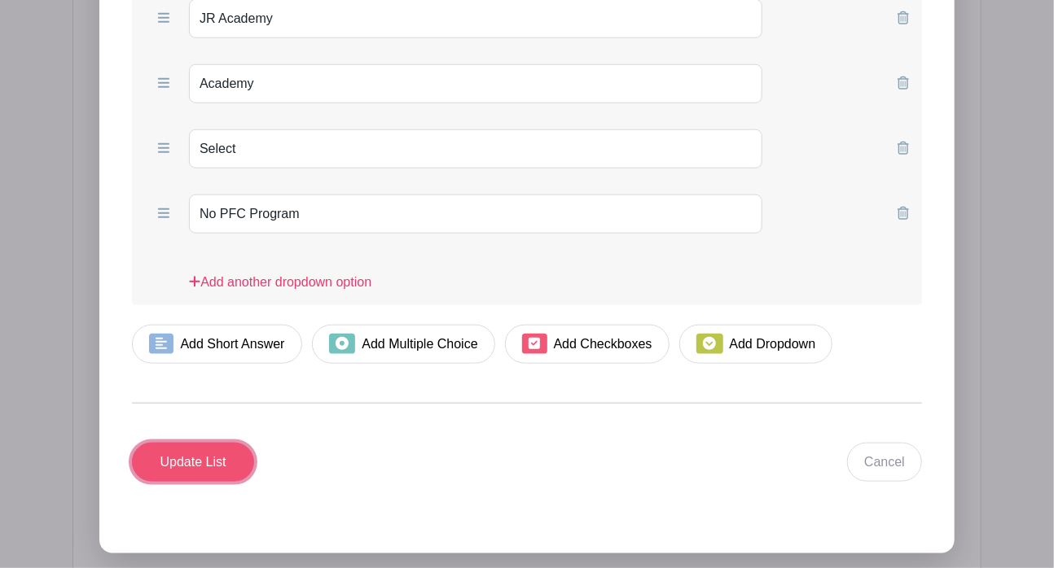
click at [225, 443] on input "Update List" at bounding box center [193, 462] width 122 height 39
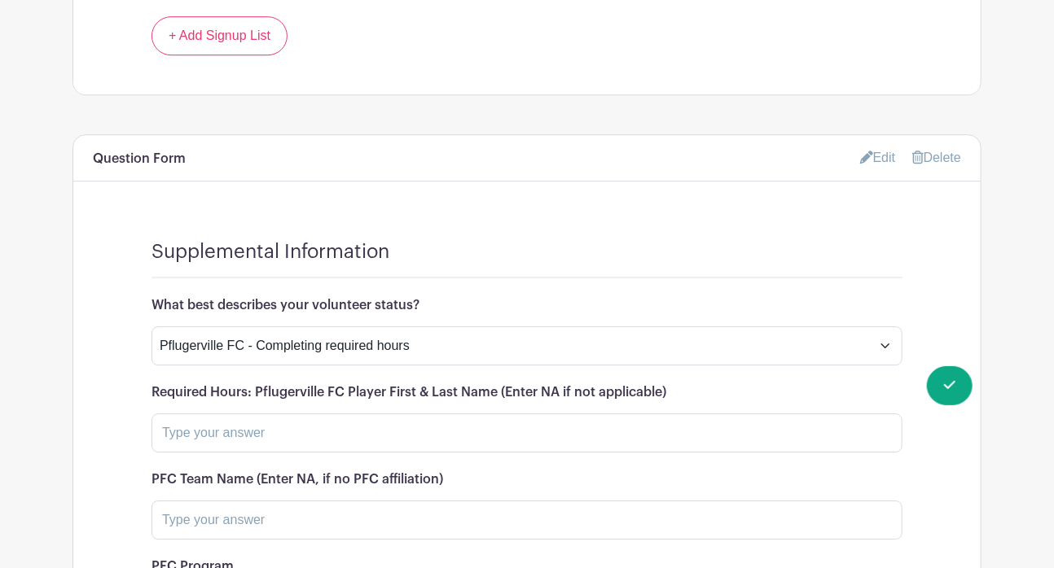
scroll to position [2053, 0]
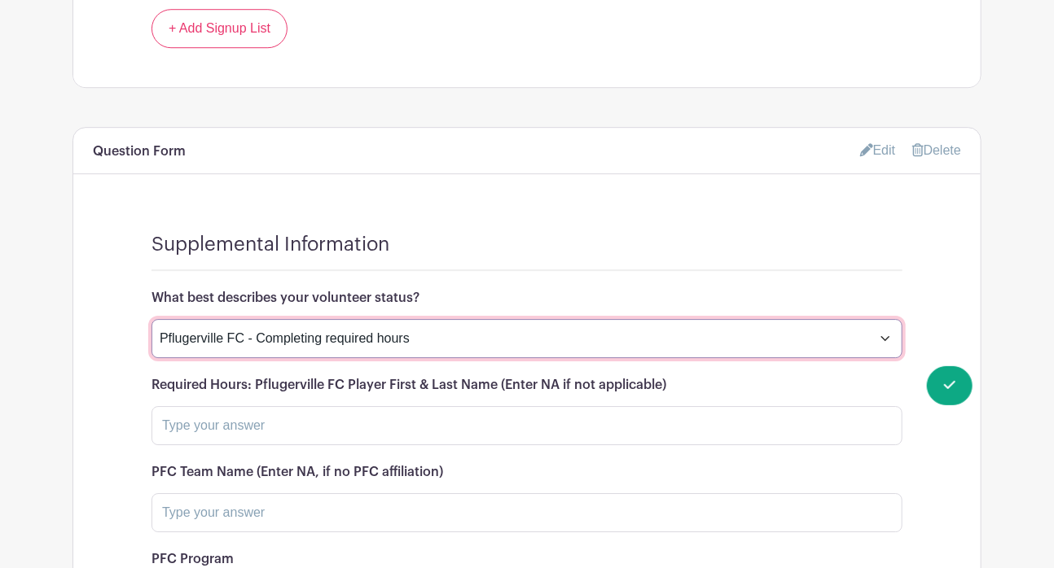
click at [878, 319] on select "Pflugerville FC - Completing required hours Volunteering with another Organizat…" at bounding box center [526, 338] width 751 height 39
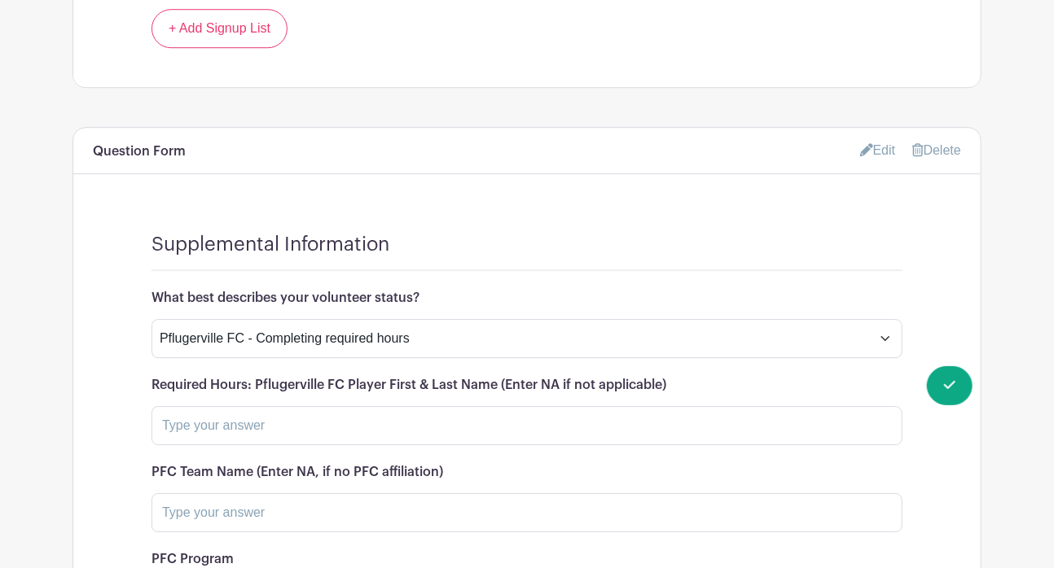
click at [556, 233] on div "Supplemental Information" at bounding box center [526, 252] width 751 height 38
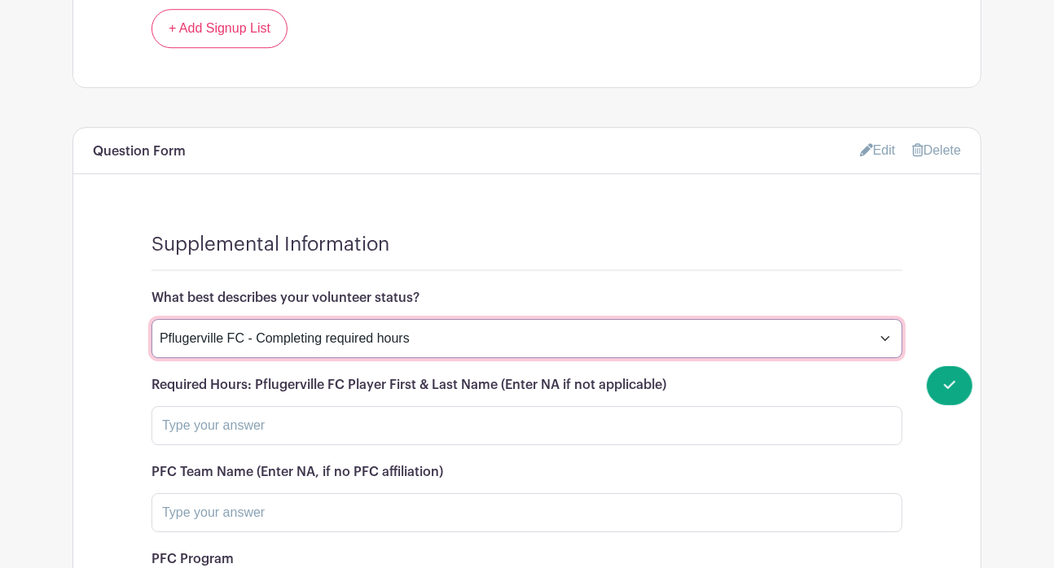
click at [744, 319] on select "Pflugerville FC - Completing required hours Volunteering with another Organizat…" at bounding box center [526, 338] width 751 height 39
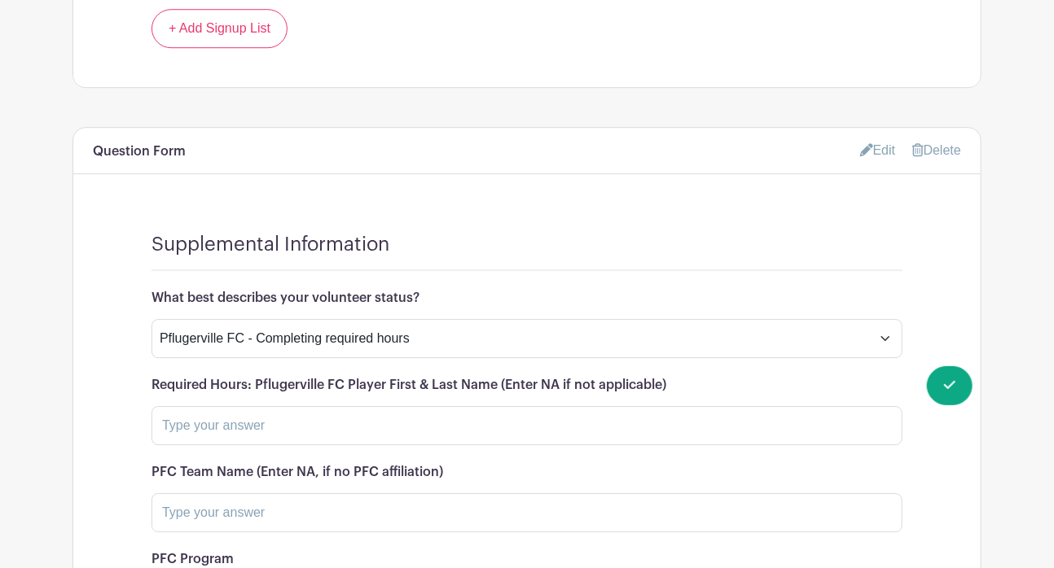
click at [779, 194] on div "Supplemental Information What best describes your volunteer status? Pflugervill…" at bounding box center [526, 436] width 907 height 485
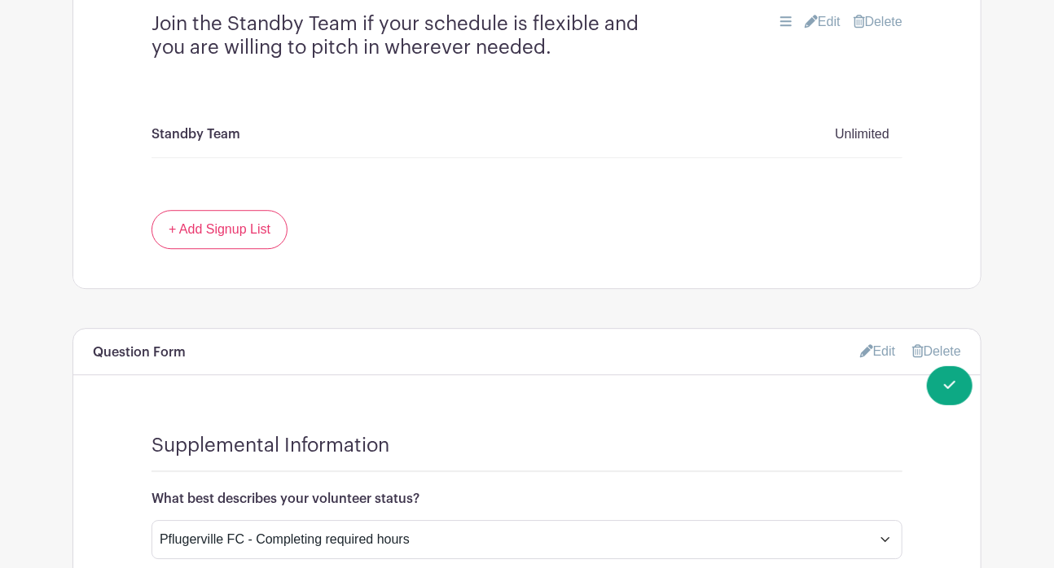
scroll to position [1905, 0]
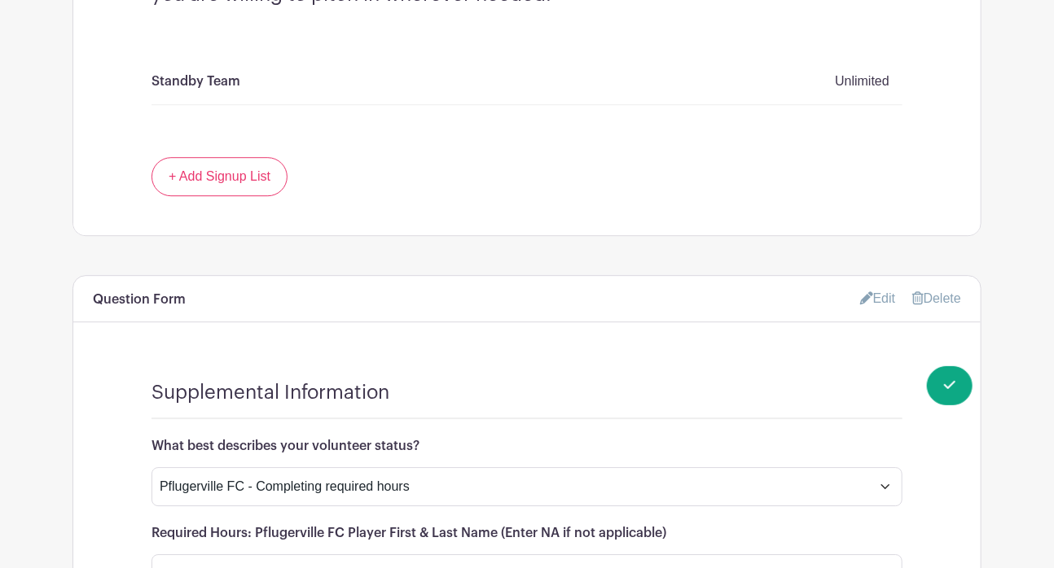
click at [875, 285] on link "Edit" at bounding box center [878, 298] width 36 height 27
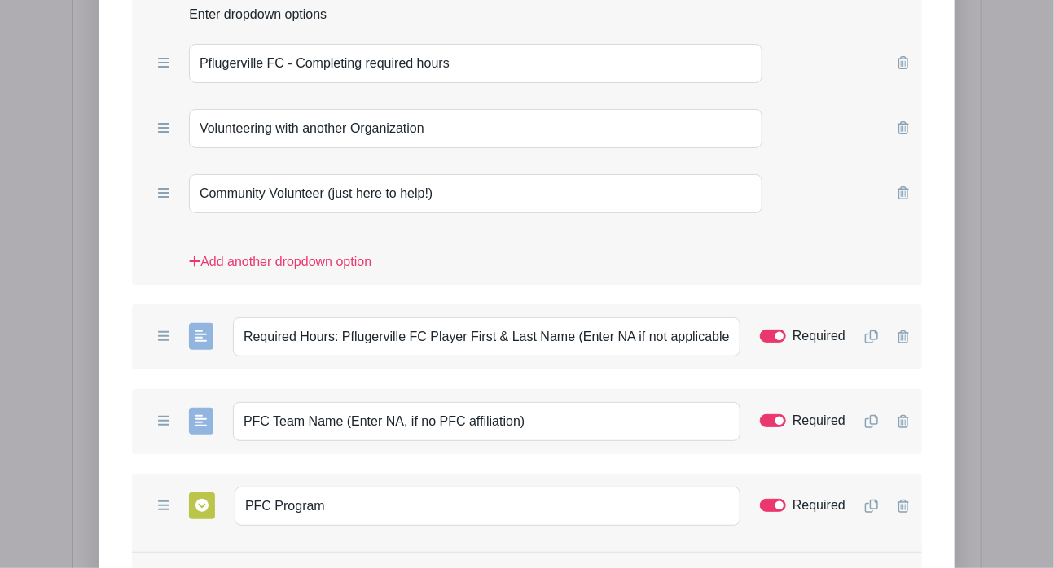
scroll to position [2677, 0]
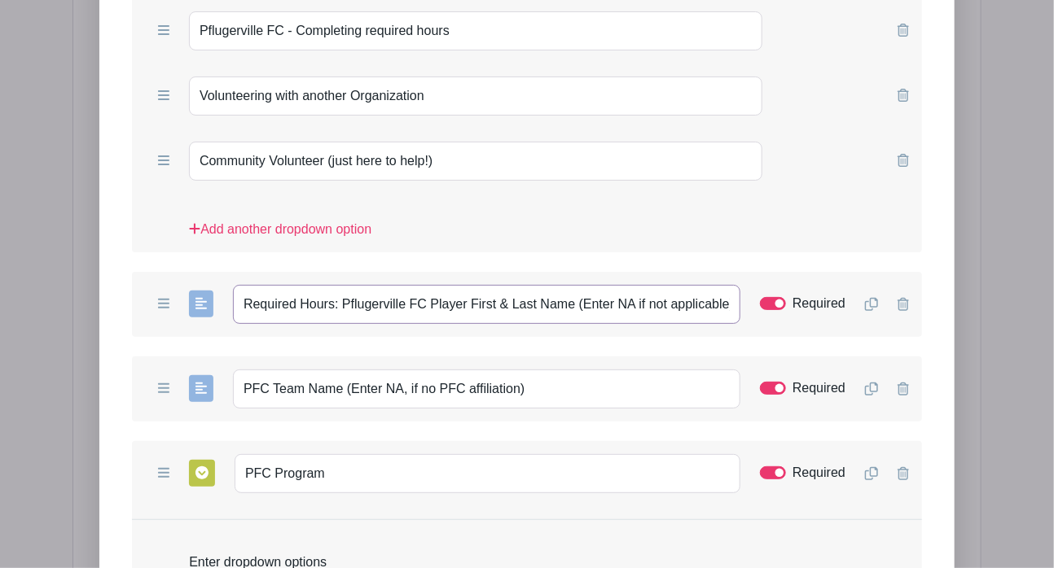
click at [717, 285] on input "Required Hours: Pflugerville FC Player First & Last Name (Enter NA if not appli…" at bounding box center [486, 304] width 507 height 39
drag, startPoint x: 733, startPoint y: 191, endPoint x: 126, endPoint y: 163, distance: 607.4
click at [126, 163] on form "List Name Supplemental Information Form Questions Add Short Answer Add Multiple…" at bounding box center [526, 396] width 829 height 1397
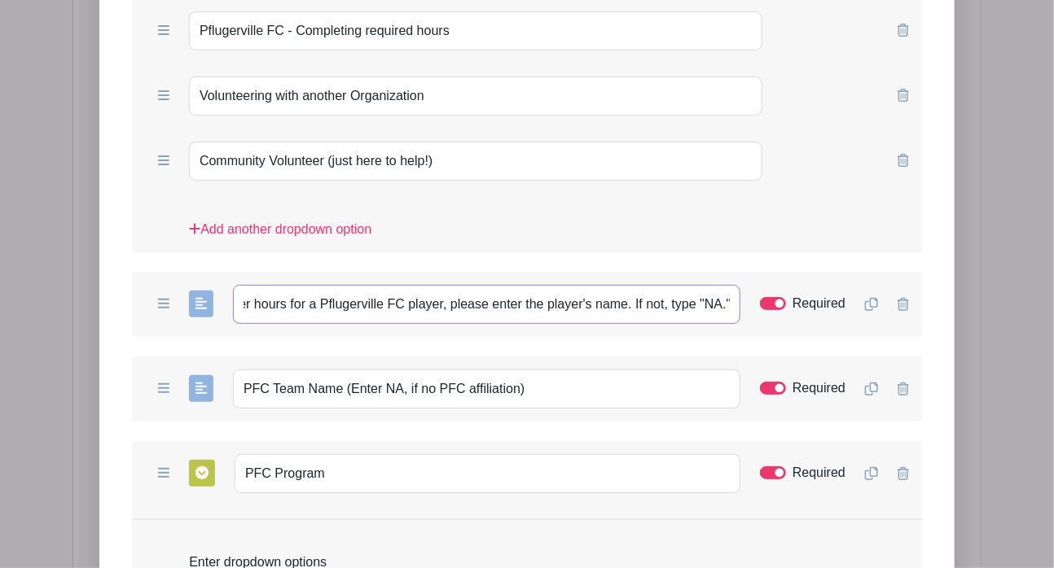
type input "If you're completing volunteer hours for a Pflugerville FC player, please enter…"
drag, startPoint x: 566, startPoint y: 270, endPoint x: 135, endPoint y: 295, distance: 431.5
click at [135, 357] on div "Add Short Answer Add Multiple Choice Add Checkboxes Add Dropdown PFC Team Name …" at bounding box center [527, 389] width 790 height 65
click at [281, 370] on input "Enter The player's team name" at bounding box center [486, 389] width 507 height 39
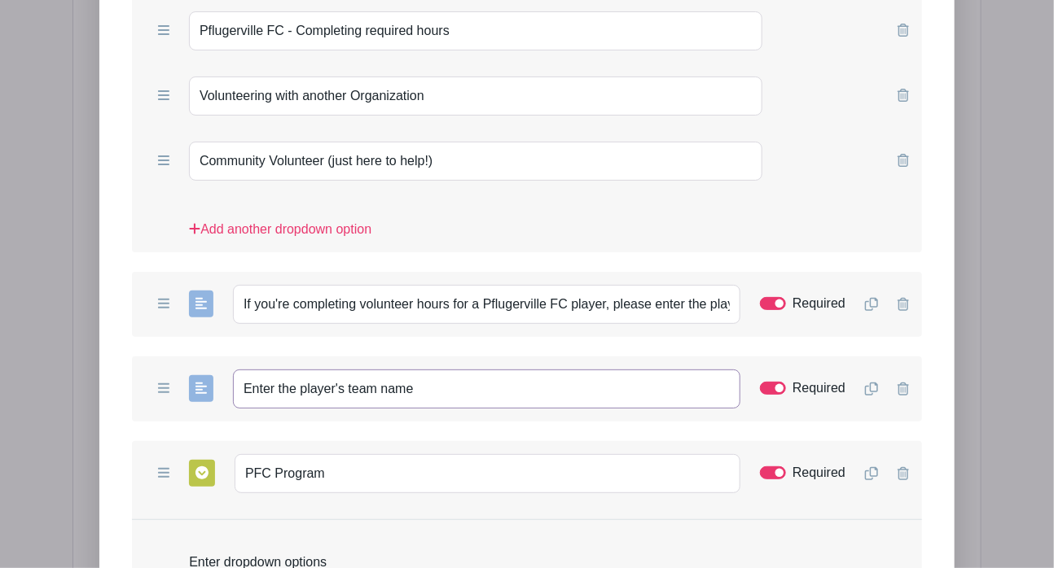
click at [440, 370] on input "Enter the player's team name" at bounding box center [486, 389] width 507 height 39
type input "Enter the player's team name. Type "NA" if not applicable."
click at [246, 454] on input "PFC Program" at bounding box center [488, 473] width 506 height 39
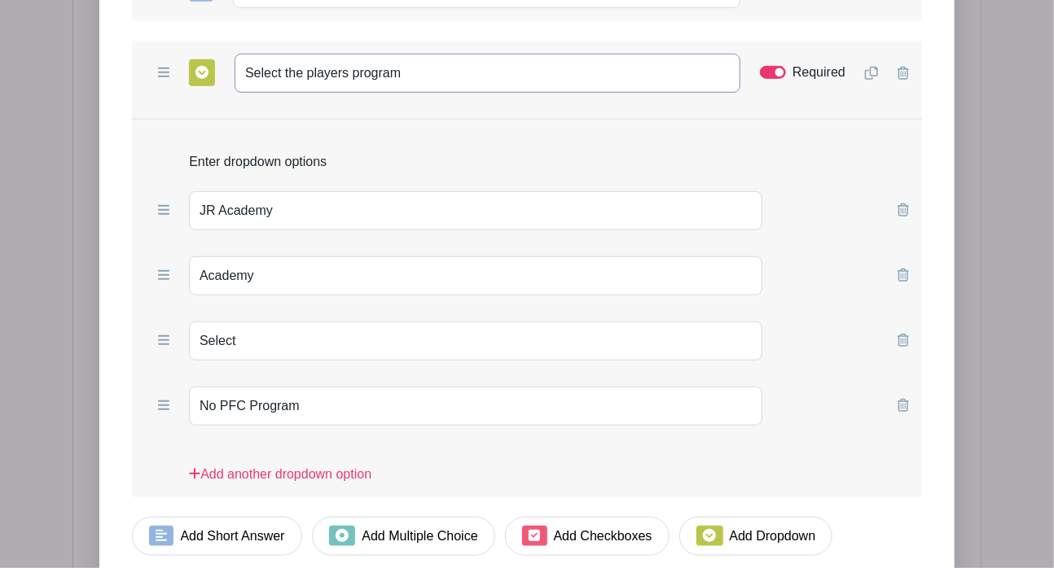
scroll to position [3101, 0]
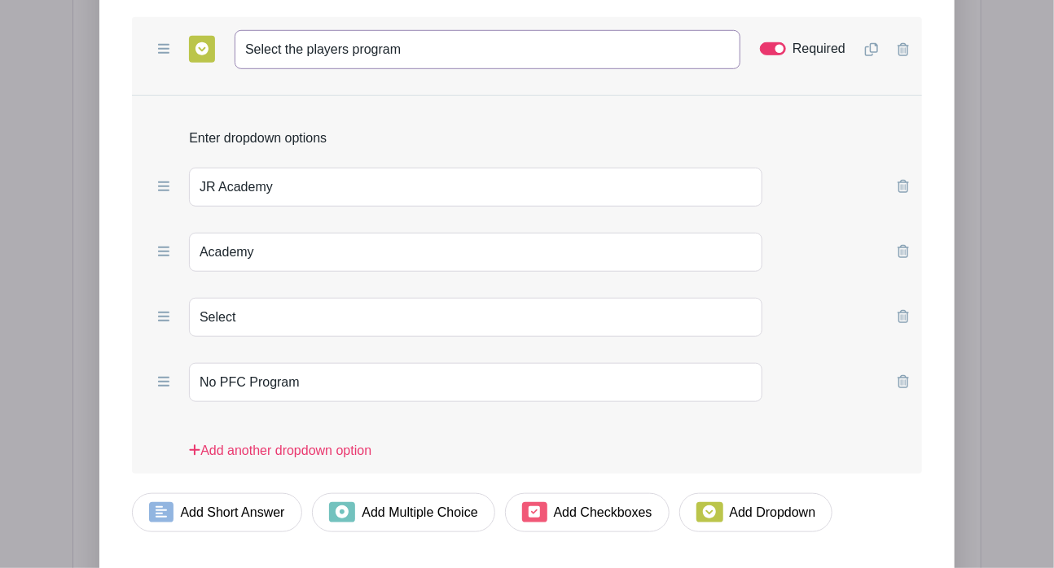
type input "Select the players program"
drag, startPoint x: 339, startPoint y: 266, endPoint x: 68, endPoint y: 250, distance: 270.9
type input "NA"
click at [634, 428] on div "Add another dropdown option" at bounding box center [527, 451] width 790 height 46
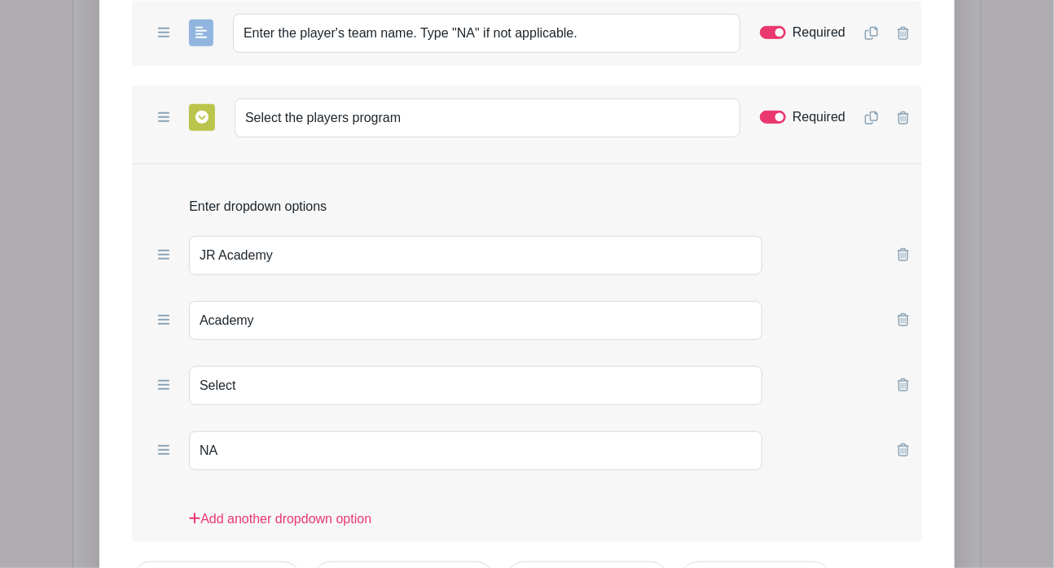
scroll to position [3013, 0]
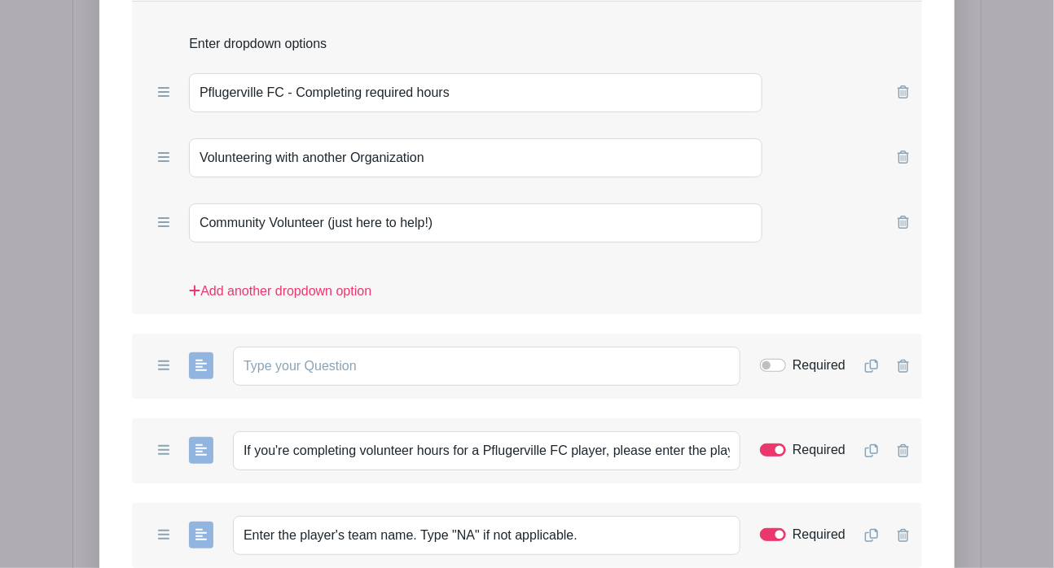
scroll to position [2624, 0]
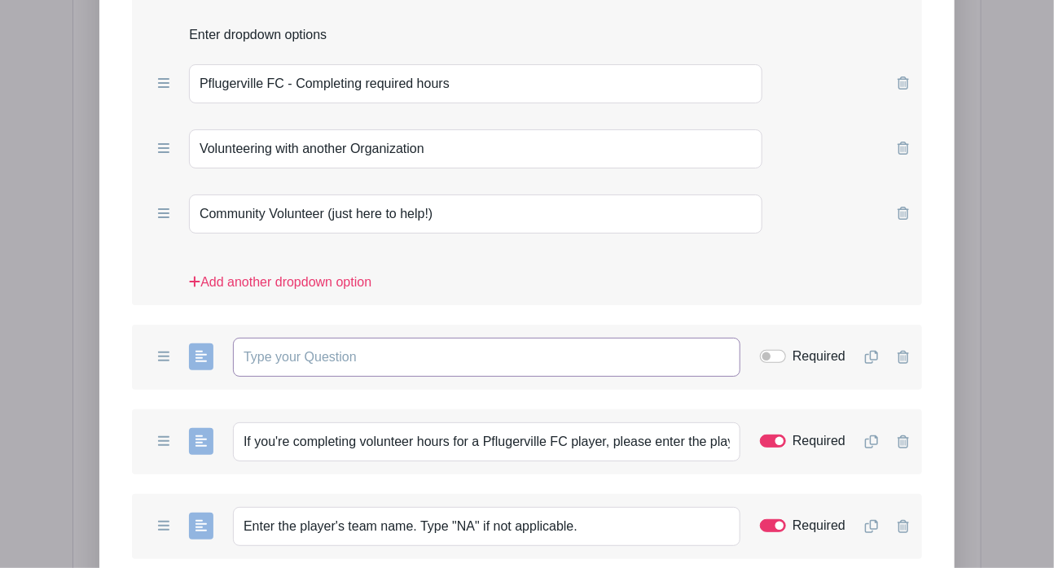
click at [533, 338] on input "text" at bounding box center [486, 357] width 507 height 39
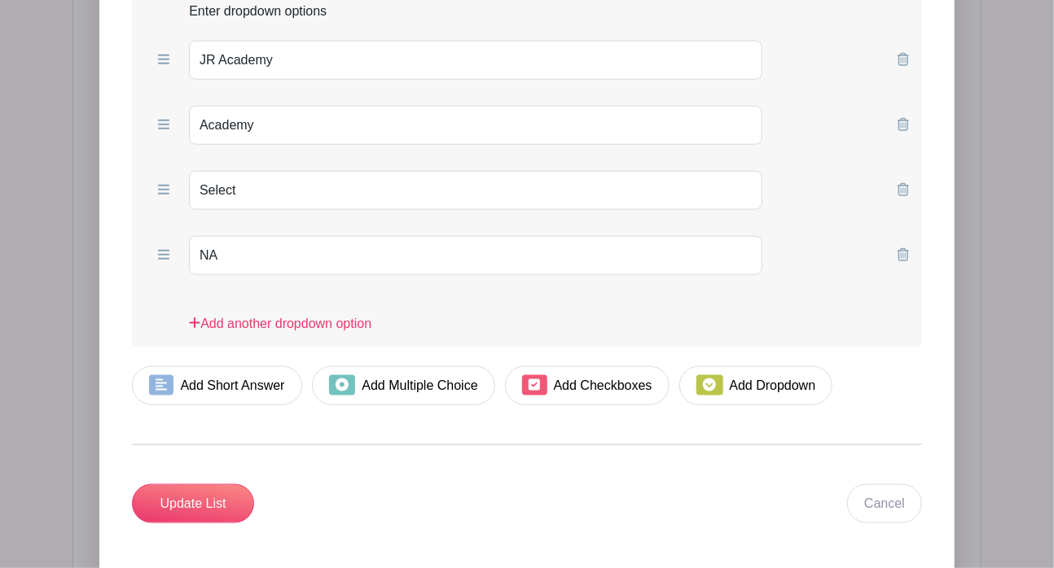
scroll to position [3354, 0]
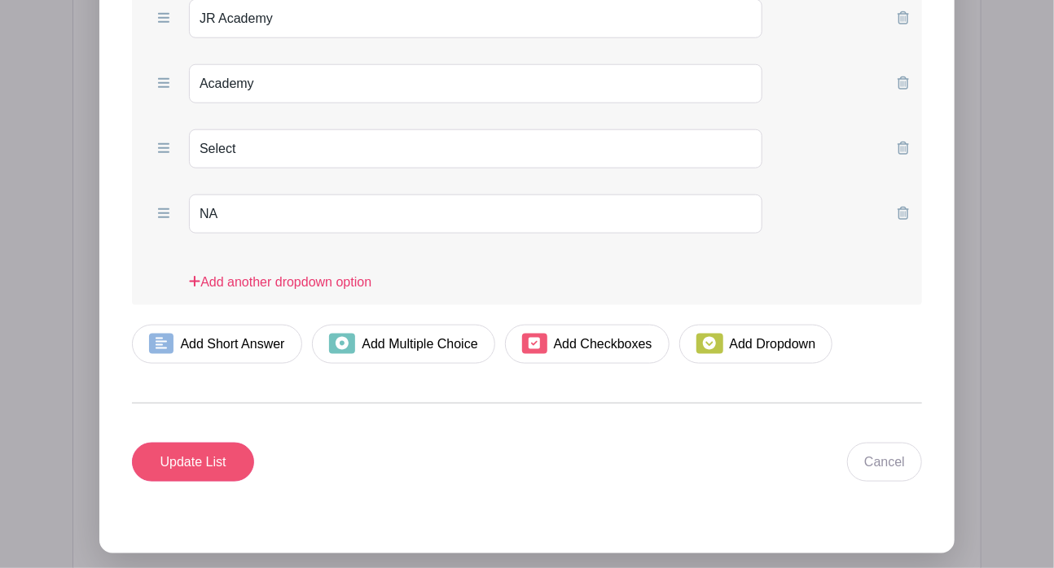
type input "What is the name of the organization if different than Pflugerville FC?"
click at [169, 443] on input "Update List" at bounding box center [193, 462] width 122 height 39
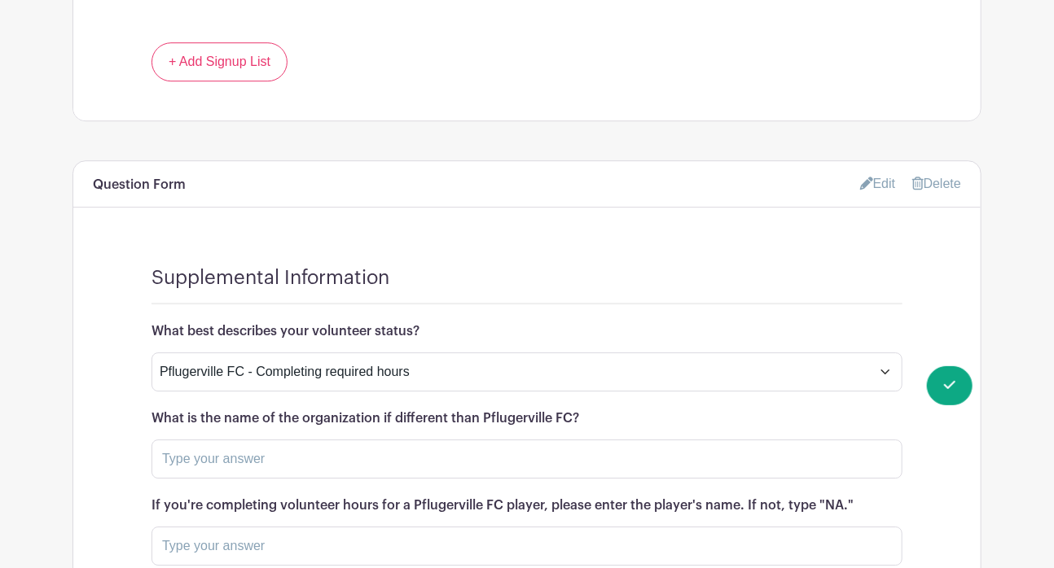
scroll to position [1972, 0]
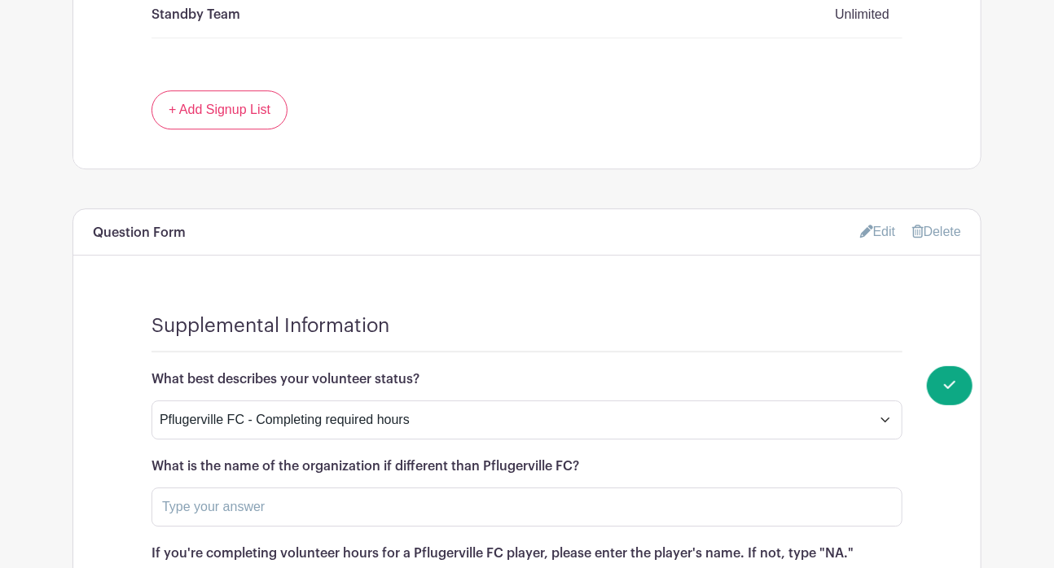
click at [877, 218] on link "Edit" at bounding box center [878, 231] width 36 height 27
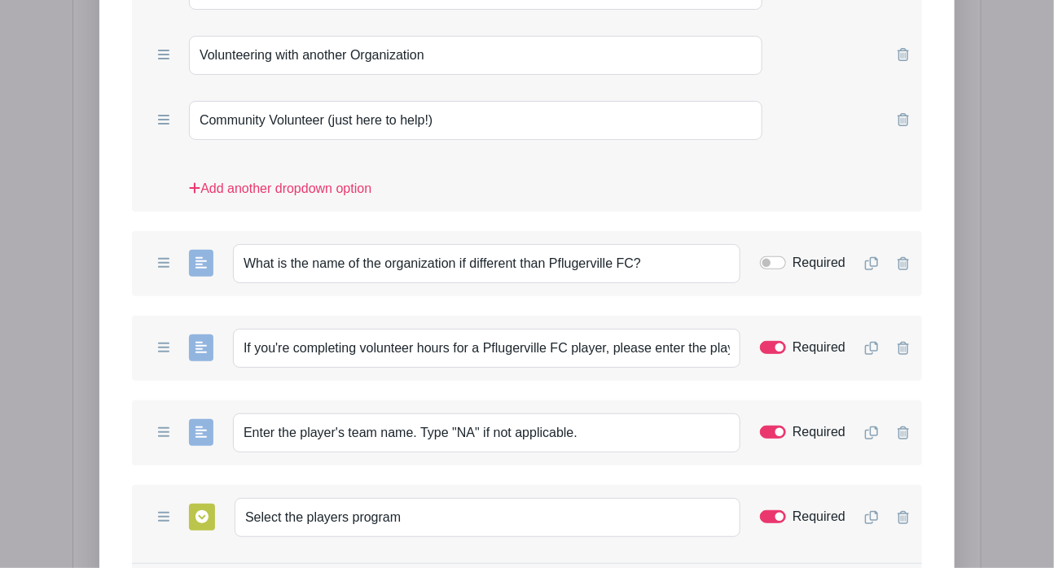
scroll to position [2741, 0]
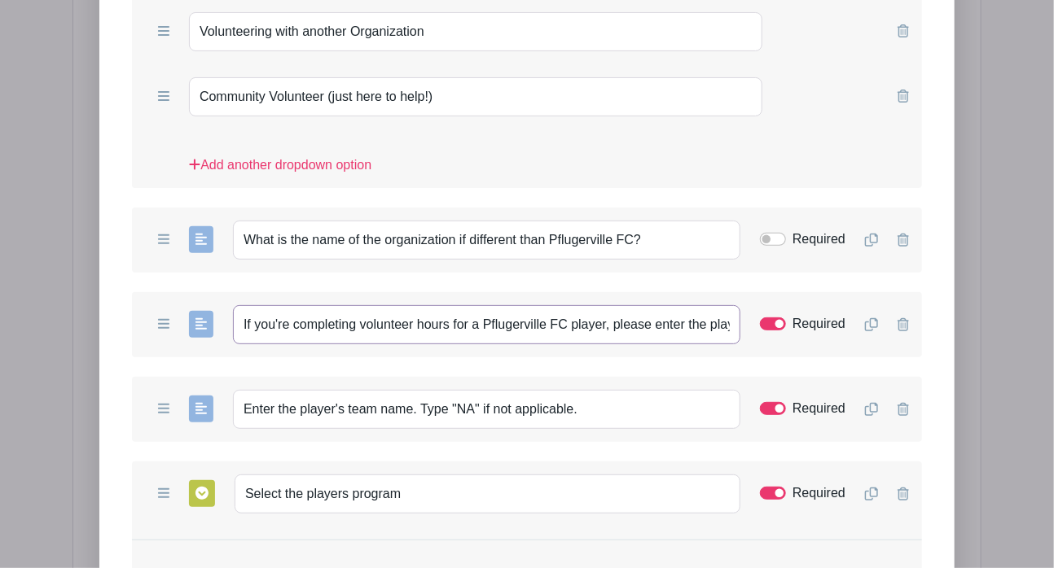
click at [691, 305] on input "If you're completing volunteer hours for a Pflugerville FC player, please enter…" at bounding box center [486, 324] width 507 height 39
click at [696, 305] on input "If you're completing volunteer hours for a Pflugerville FC player, please enter…" at bounding box center [486, 324] width 507 height 39
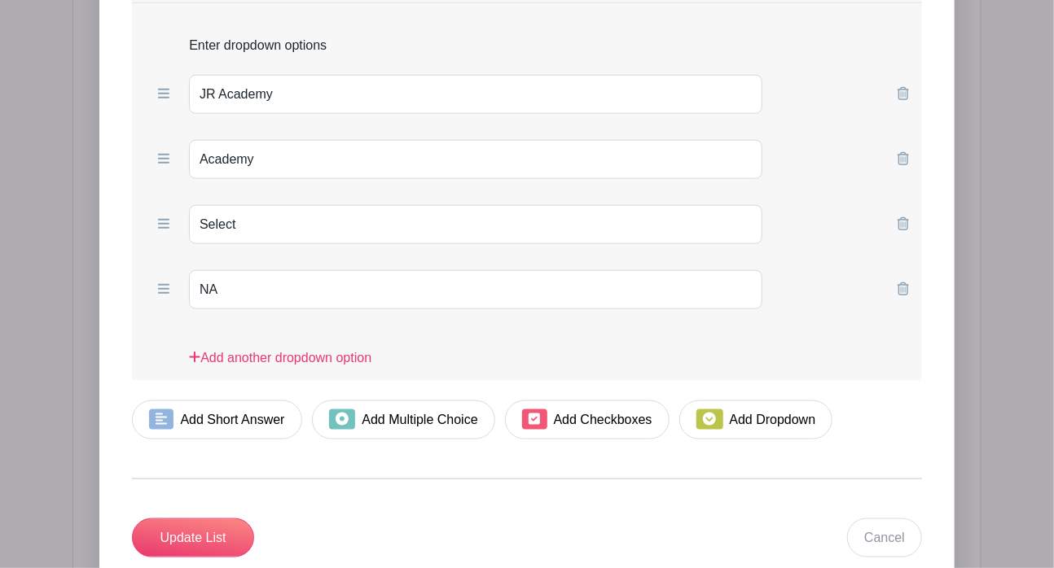
scroll to position [3297, 0]
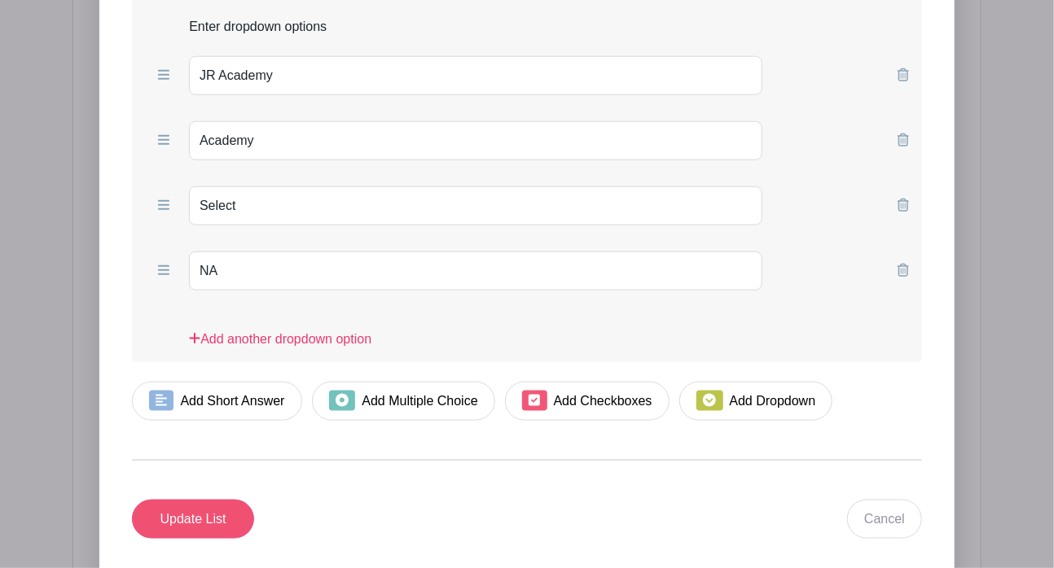
type input "If you're completing volunteer hours for a Pflugerville FC player, please enter…"
click at [183, 500] on input "Update List" at bounding box center [193, 519] width 122 height 39
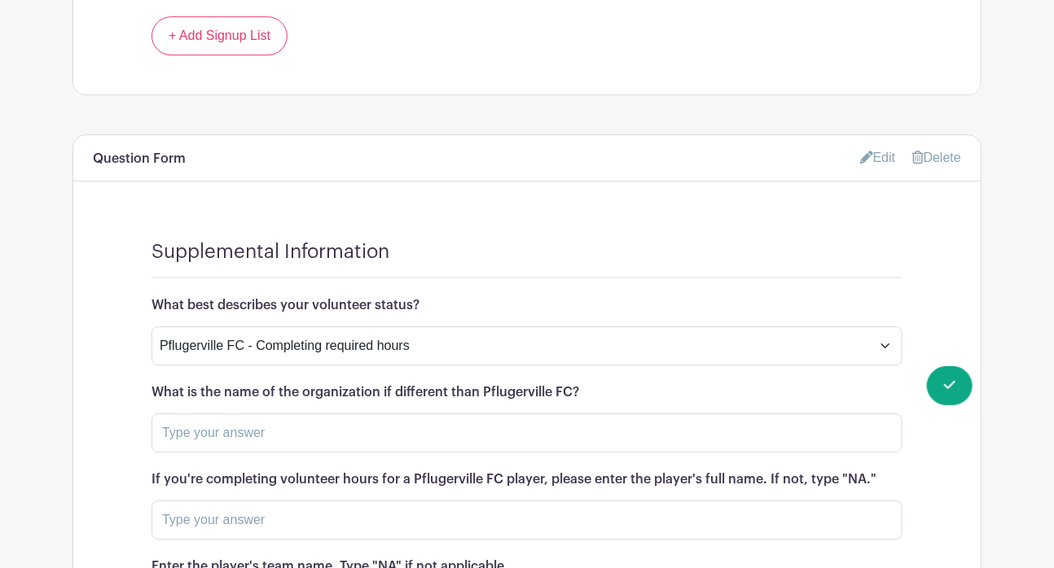
scroll to position [2241, 0]
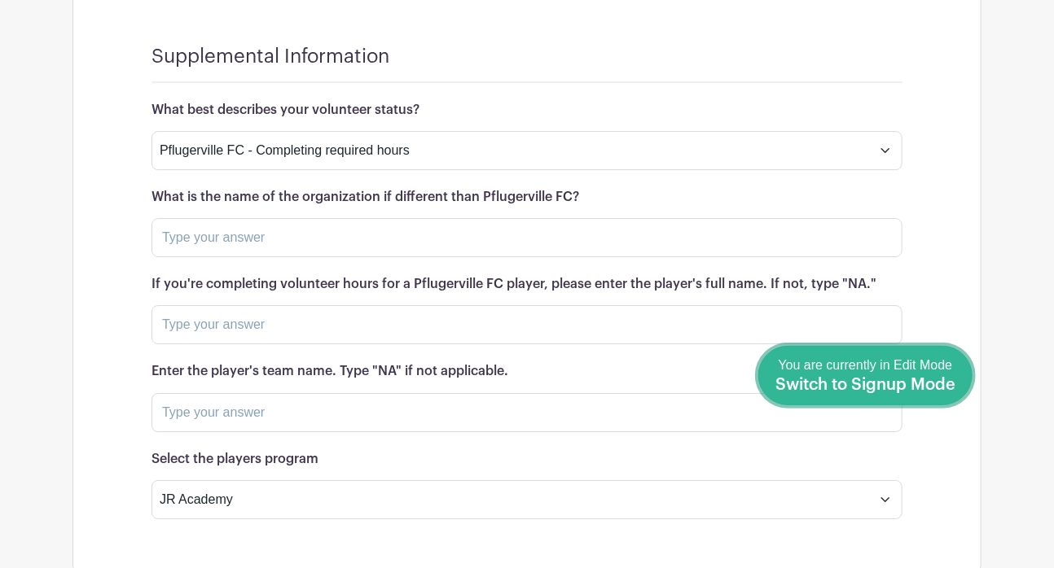
click at [938, 379] on span "Switch to Signup Mode" at bounding box center [865, 385] width 180 height 16
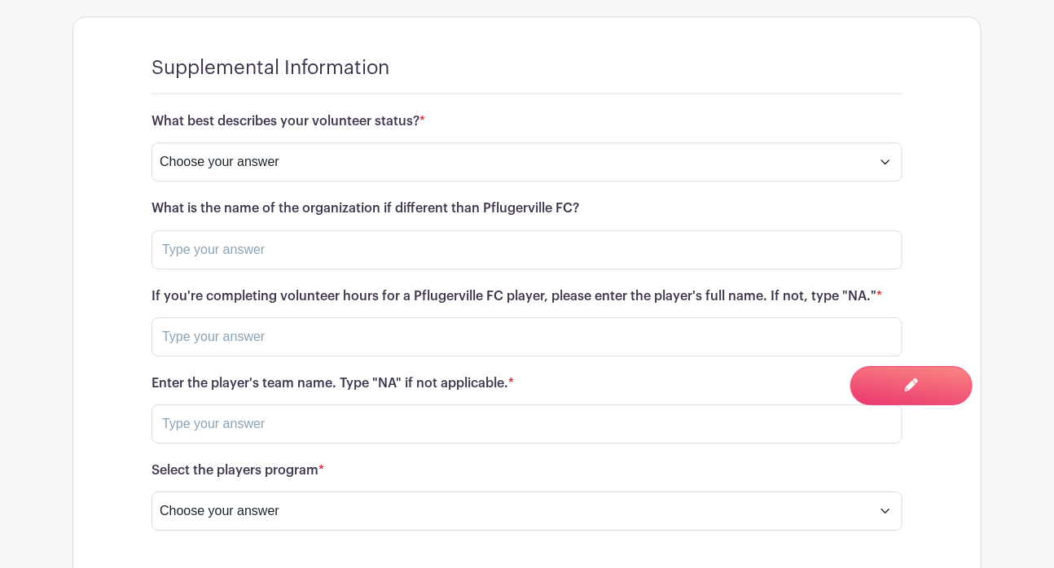
scroll to position [2016, 0]
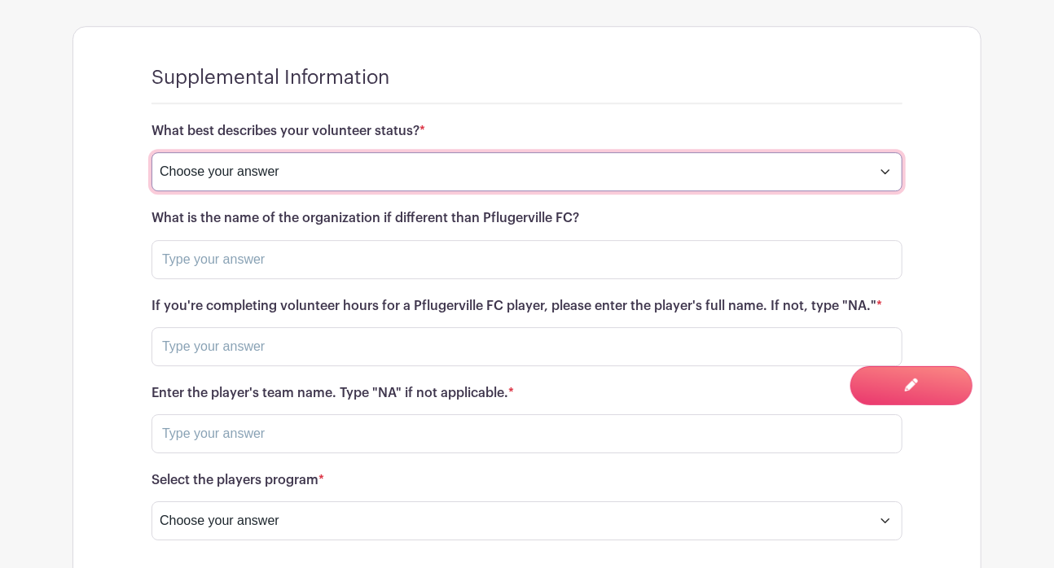
click at [883, 152] on select "Choose your answer Pflugerville FC - Completing required hours Volunteering wit…" at bounding box center [526, 171] width 751 height 39
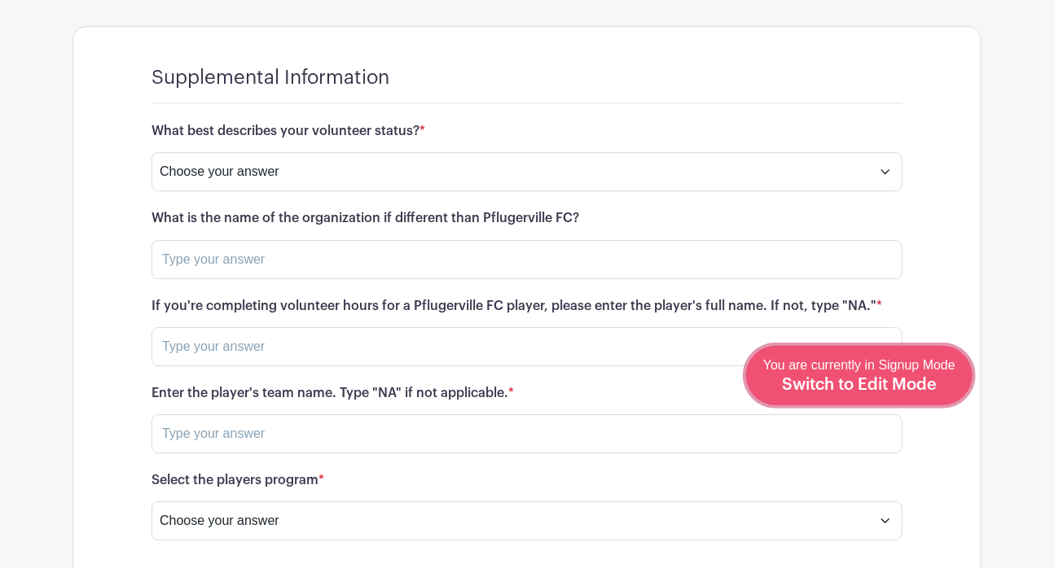
click at [906, 387] on span "Switch to Edit Mode" at bounding box center [859, 385] width 155 height 16
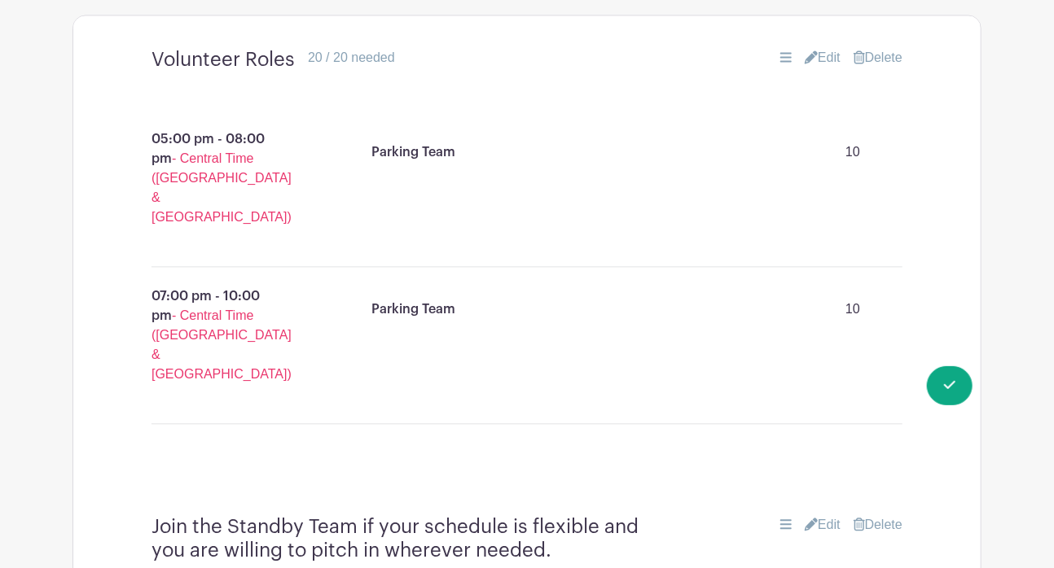
scroll to position [1380, 0]
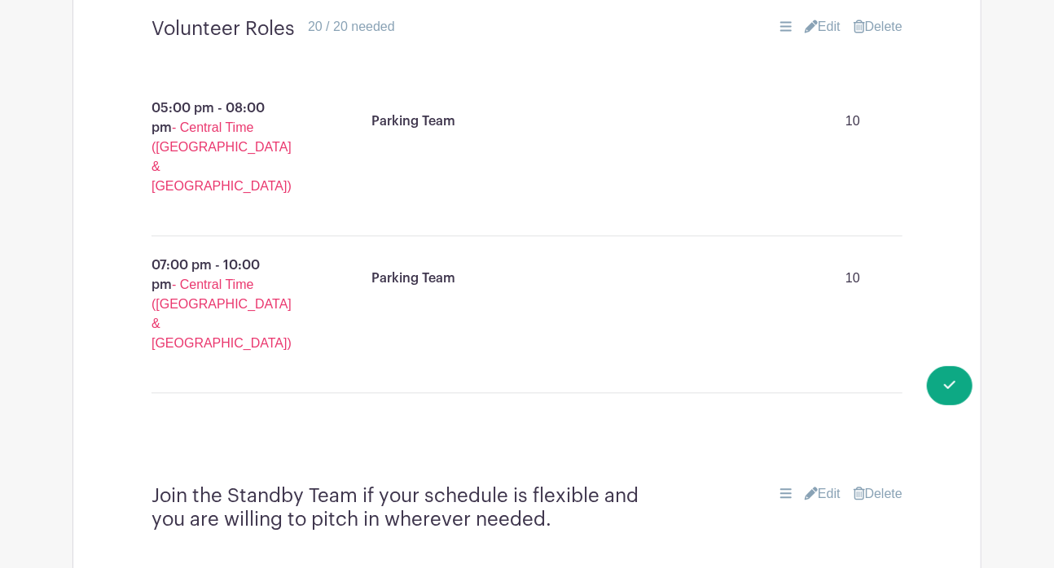
click at [819, 485] on link "Edit" at bounding box center [823, 495] width 36 height 20
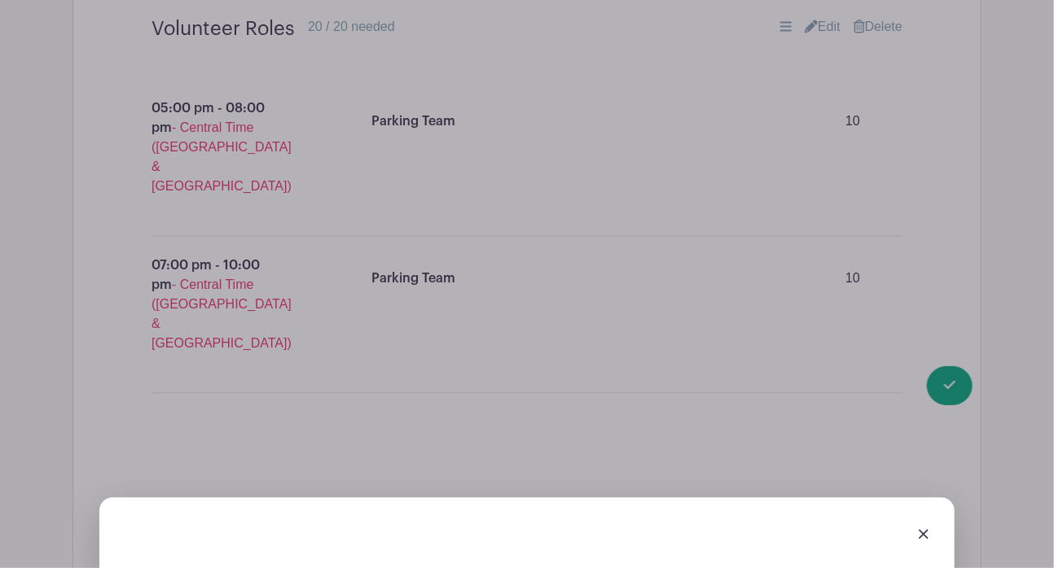
click at [929, 511] on div at bounding box center [526, 534] width 829 height 46
click at [916, 511] on div at bounding box center [526, 534] width 829 height 46
click at [924, 525] on img at bounding box center [924, 534] width 10 height 10
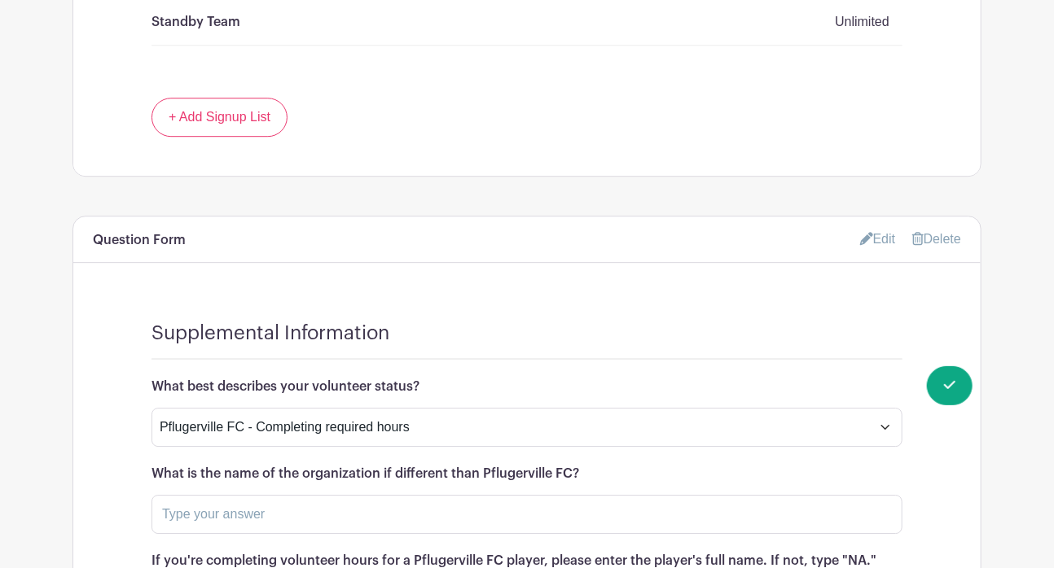
scroll to position [2006, 0]
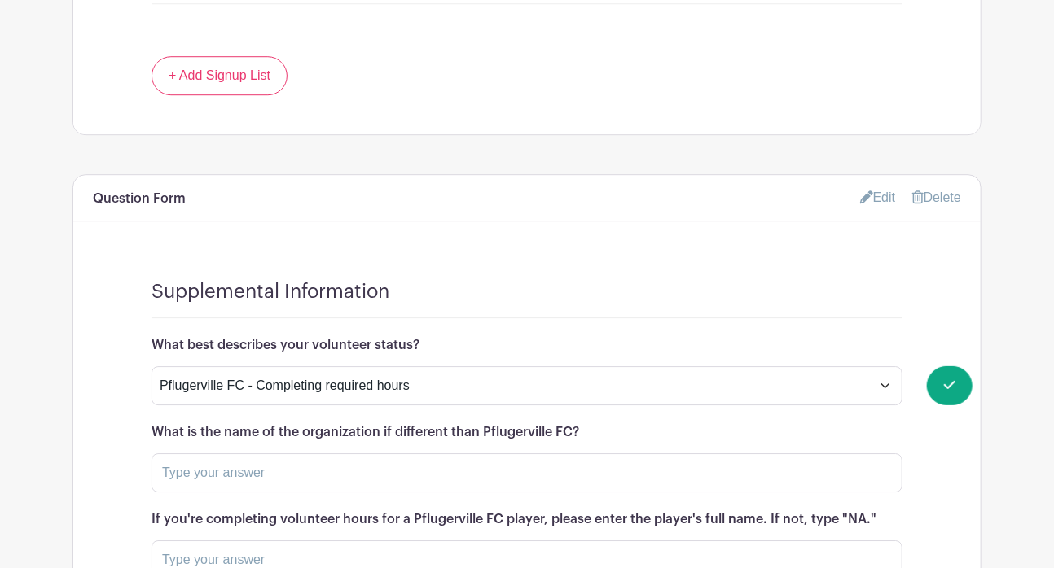
click at [876, 184] on link "Edit" at bounding box center [878, 197] width 36 height 27
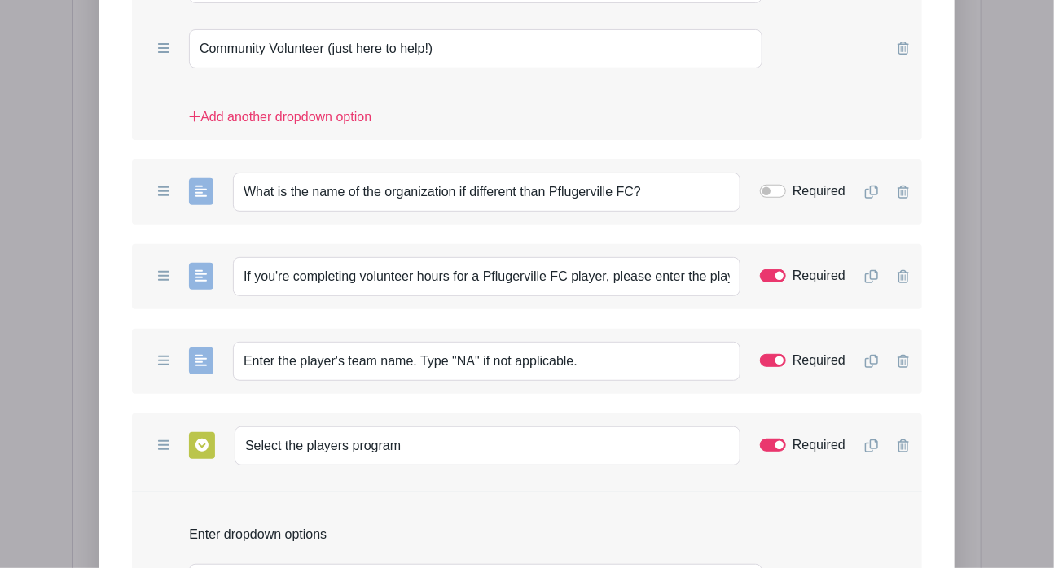
scroll to position [2799, 0]
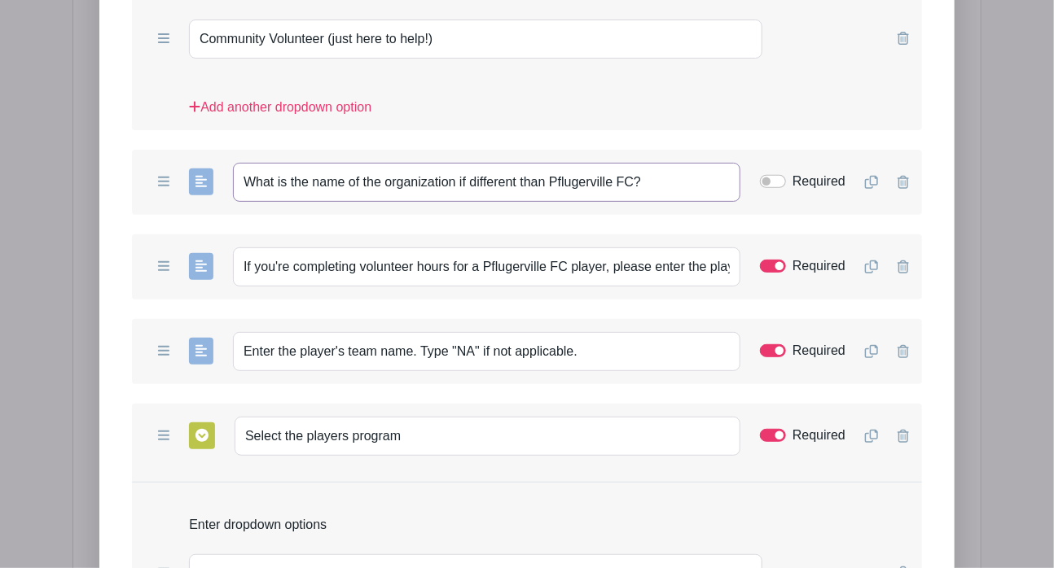
click at [454, 163] on input "What is the name of the organization if different than Pflugerville FC?" at bounding box center [486, 182] width 507 height 39
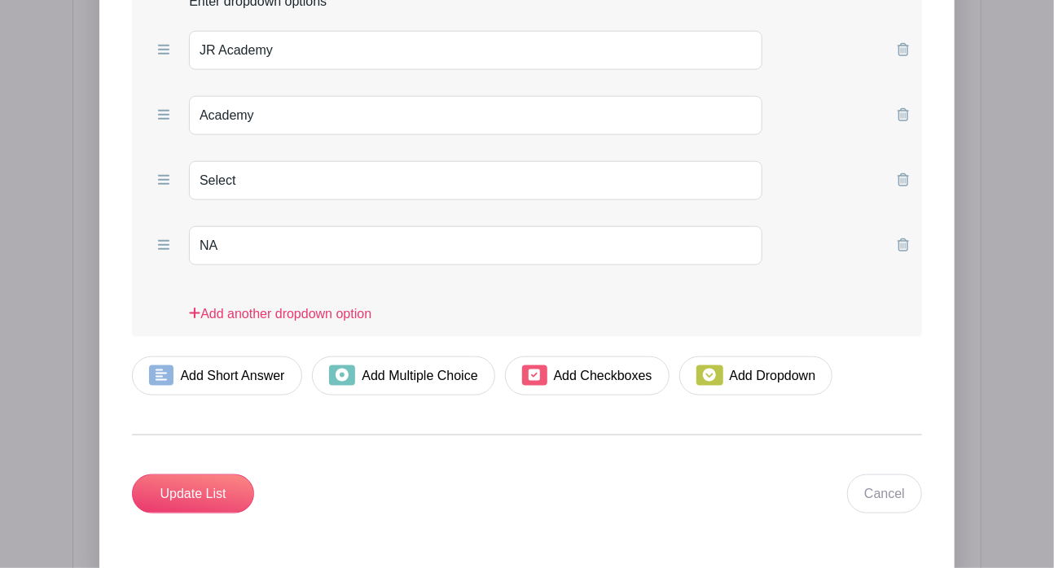
scroll to position [3331, 0]
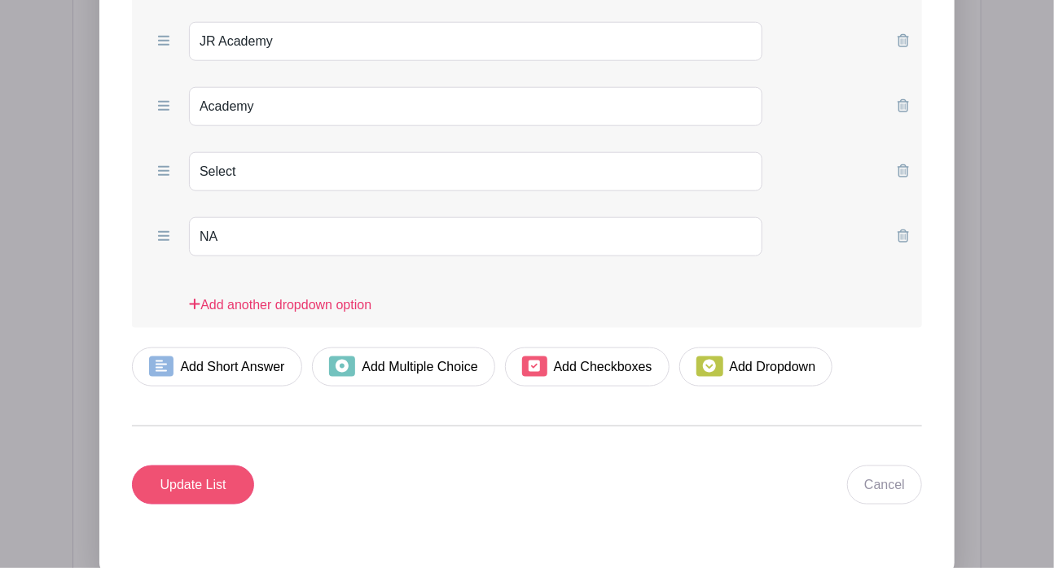
type input "What is the name of the organization, if different than Pflugerville FC?"
click at [198, 466] on input "Update List" at bounding box center [193, 485] width 122 height 39
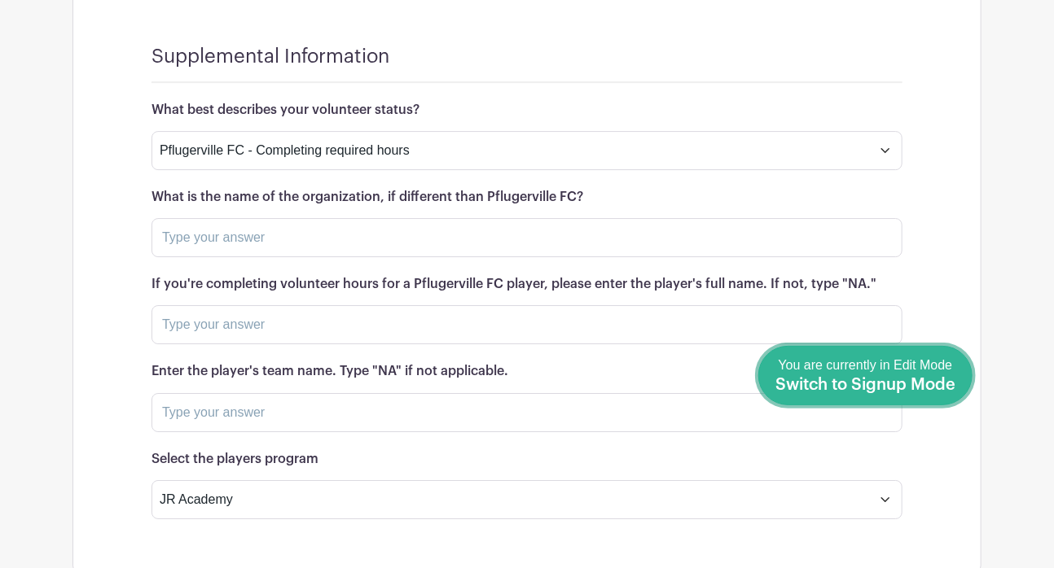
click at [930, 367] on span "You are currently in Edit Mode Switch to Signup Mode" at bounding box center [865, 375] width 180 height 34
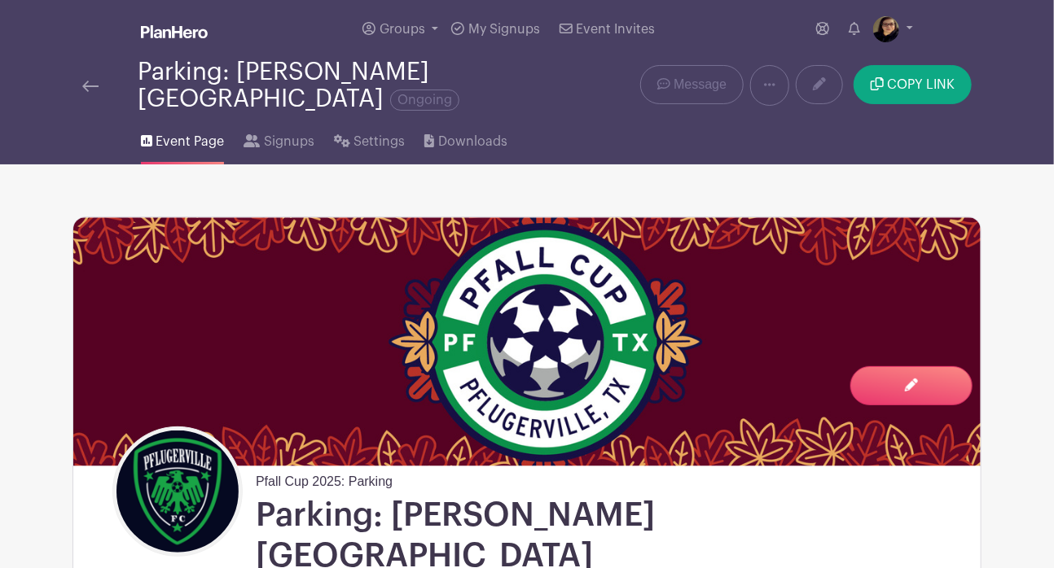
click at [86, 81] on img at bounding box center [90, 86] width 16 height 11
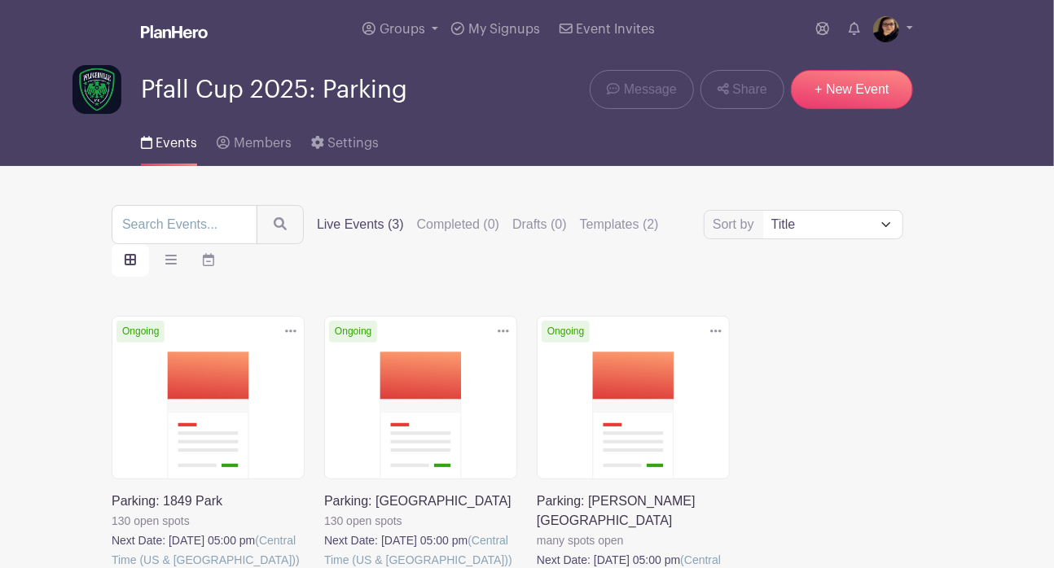
click at [324, 525] on link at bounding box center [324, 570] width 0 height 0
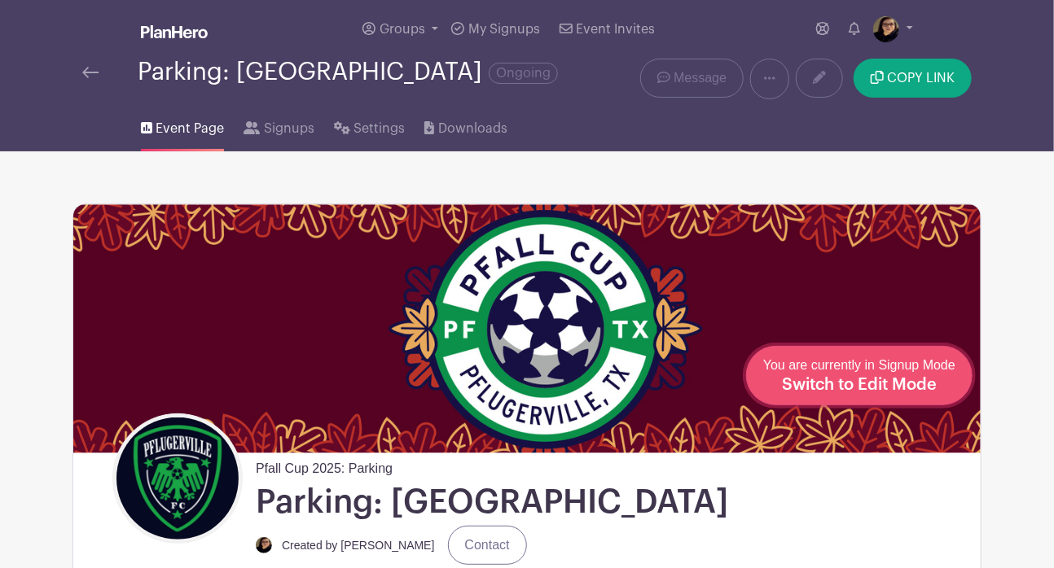
click at [918, 374] on div "You are currently in Signup Mode Switch to Edit Mode" at bounding box center [859, 376] width 192 height 40
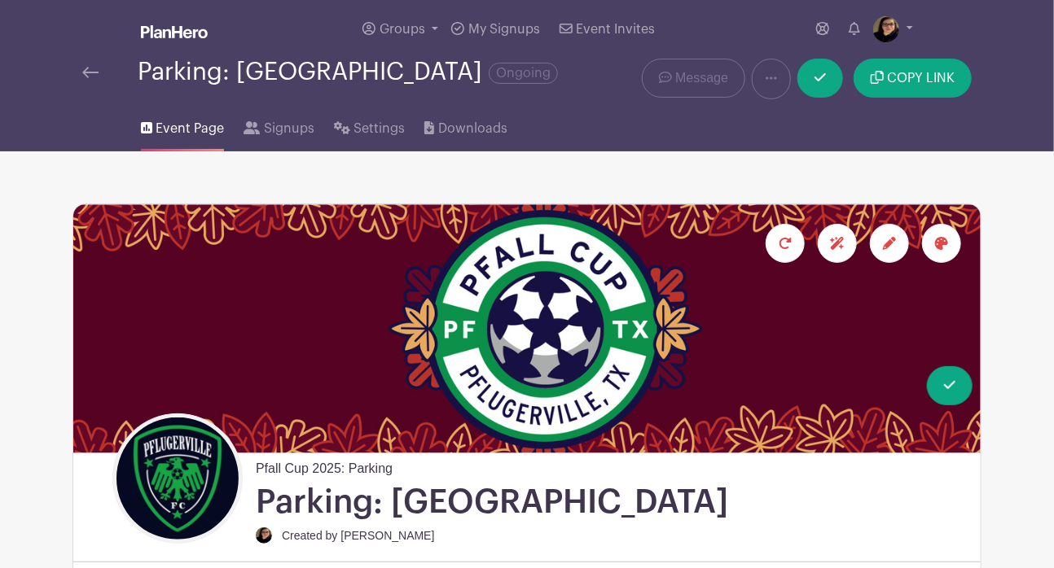
click at [886, 239] on icon at bounding box center [889, 243] width 13 height 13
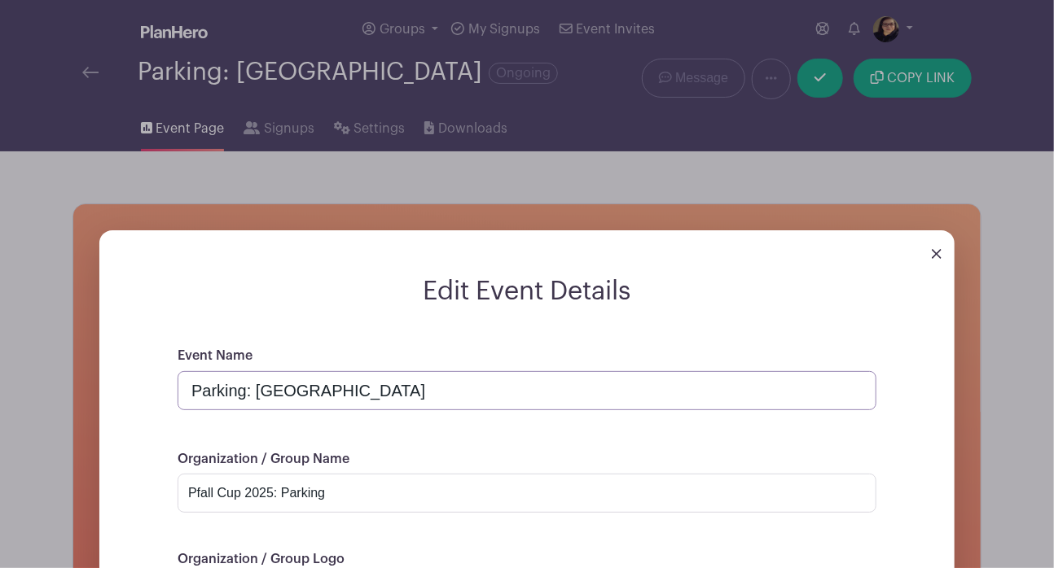
click at [281, 396] on input "Parking: [GEOGRAPHIC_DATA]" at bounding box center [527, 390] width 699 height 39
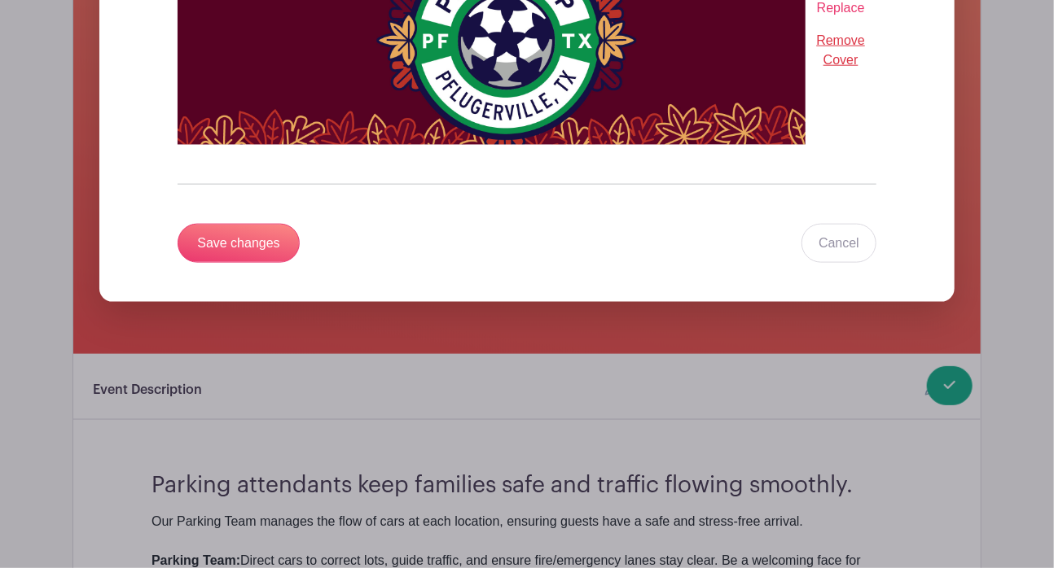
scroll to position [797, 0]
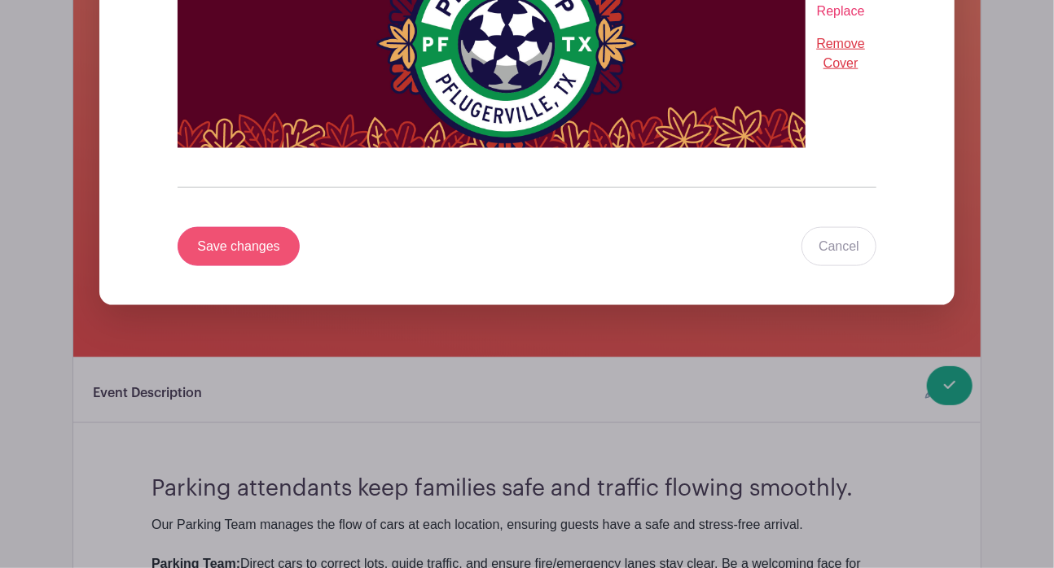
type input "Parking: [GEOGRAPHIC_DATA]"
click at [248, 236] on input "Save changes" at bounding box center [239, 246] width 122 height 39
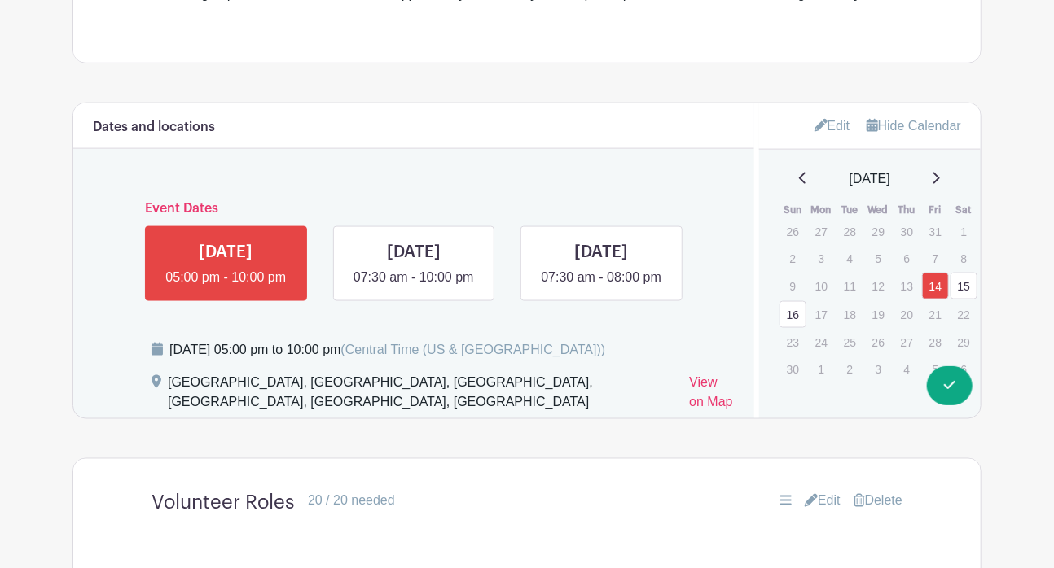
scroll to position [841, 0]
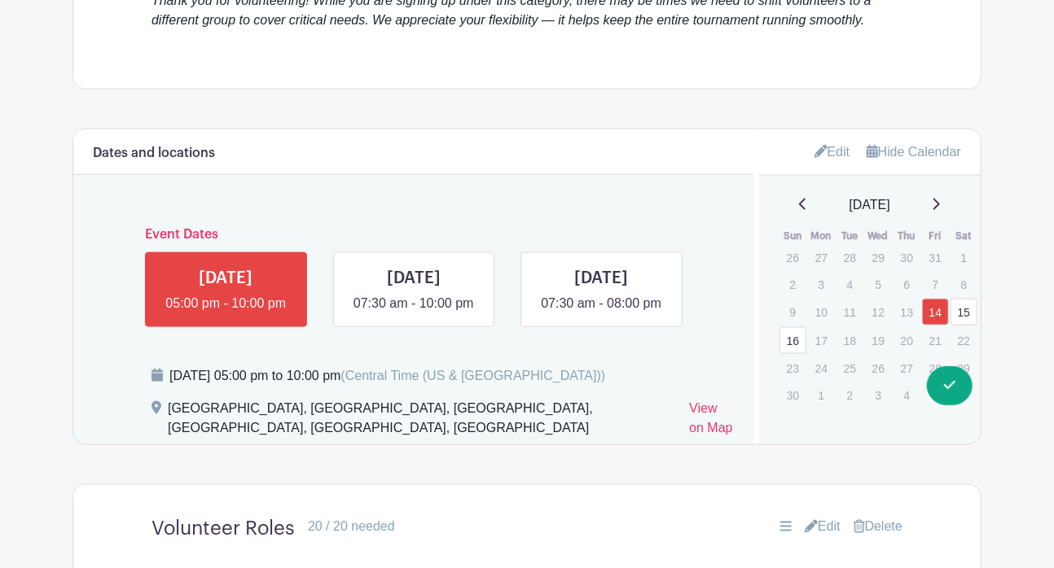
click at [830, 152] on link "Edit" at bounding box center [832, 151] width 36 height 27
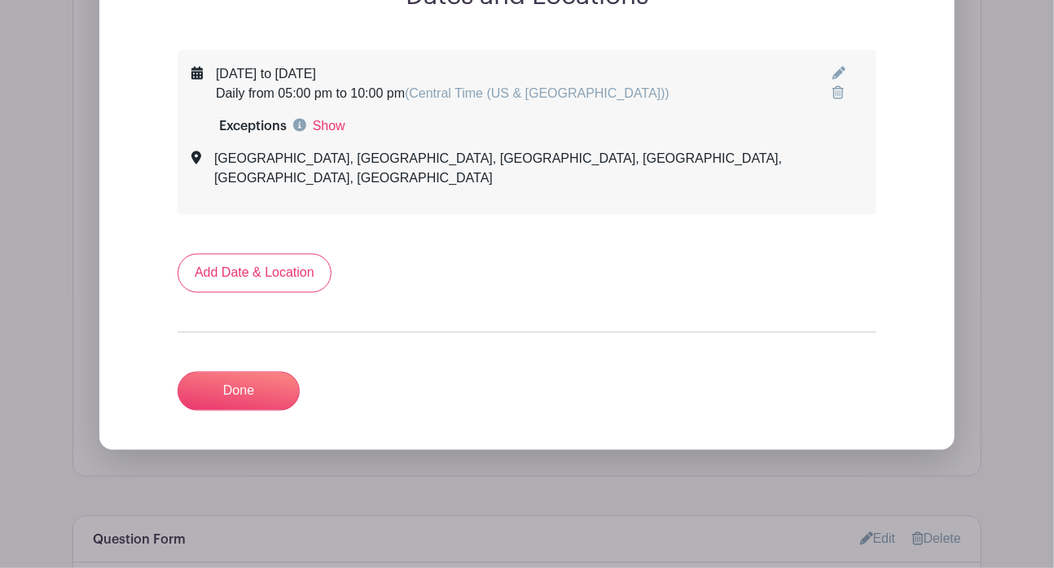
scroll to position [1075, 0]
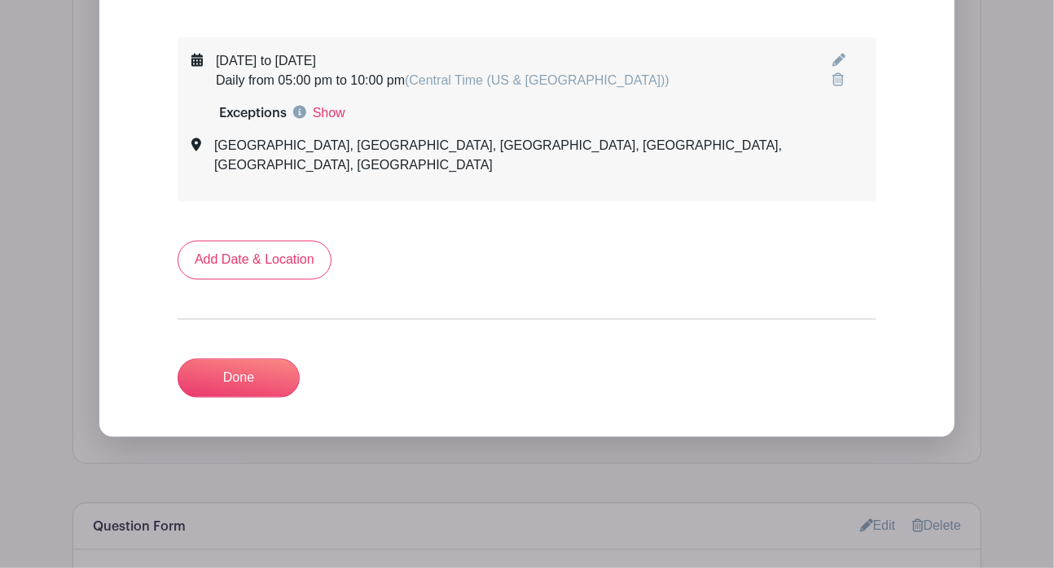
click at [832, 56] on icon at bounding box center [838, 60] width 13 height 13
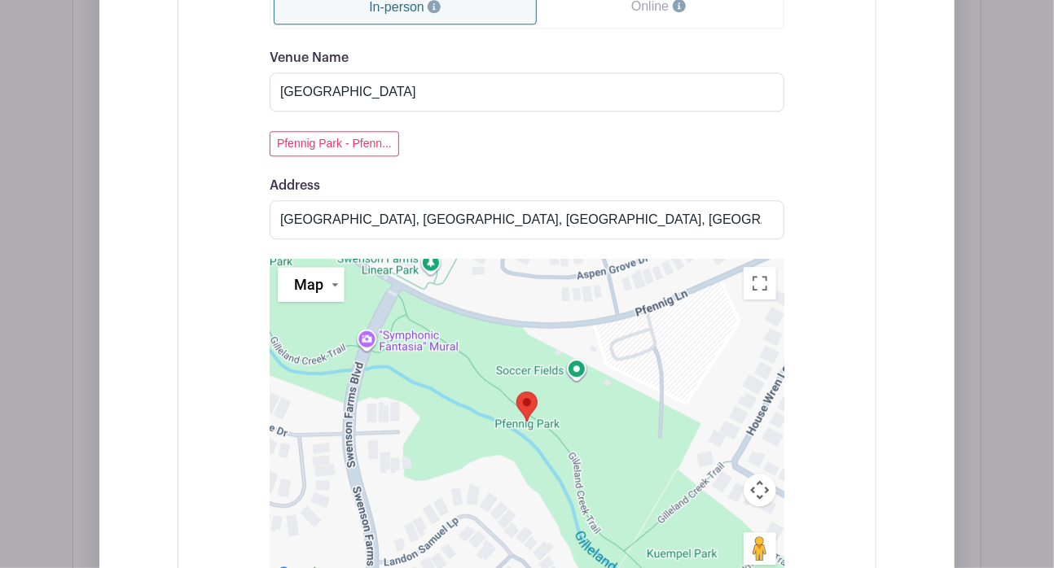
scroll to position [1645, 0]
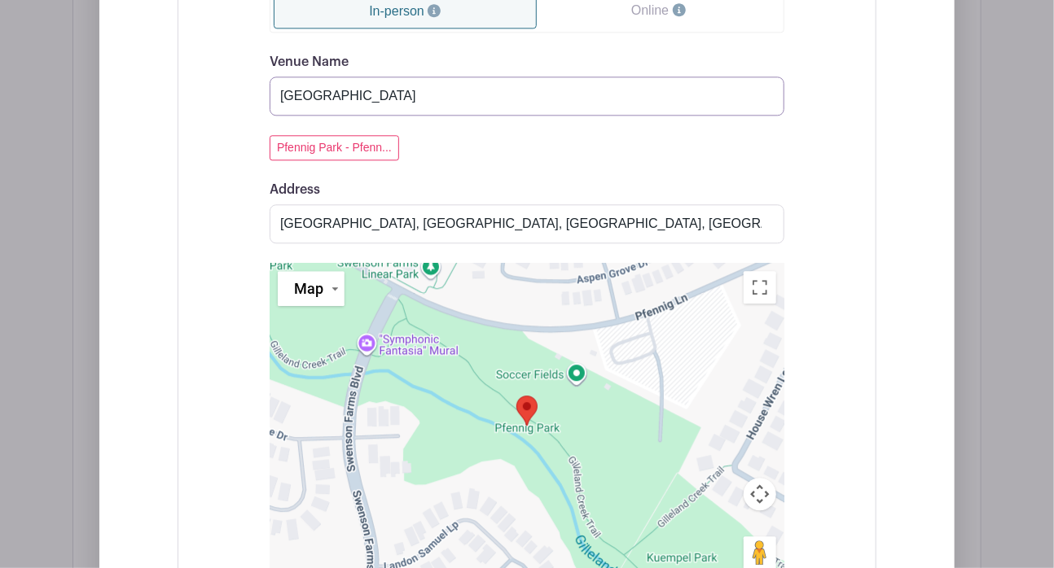
click at [308, 94] on input "[GEOGRAPHIC_DATA]" at bounding box center [527, 96] width 515 height 39
type input "Old Settler's Park"
drag, startPoint x: 344, startPoint y: 145, endPoint x: 222, endPoint y: 136, distance: 121.7
click at [222, 136] on div "Event Date Start Date [DATE] Repeats Does not repeat Daily Weekly Monthly on da…" at bounding box center [527, 113] width 699 height 1292
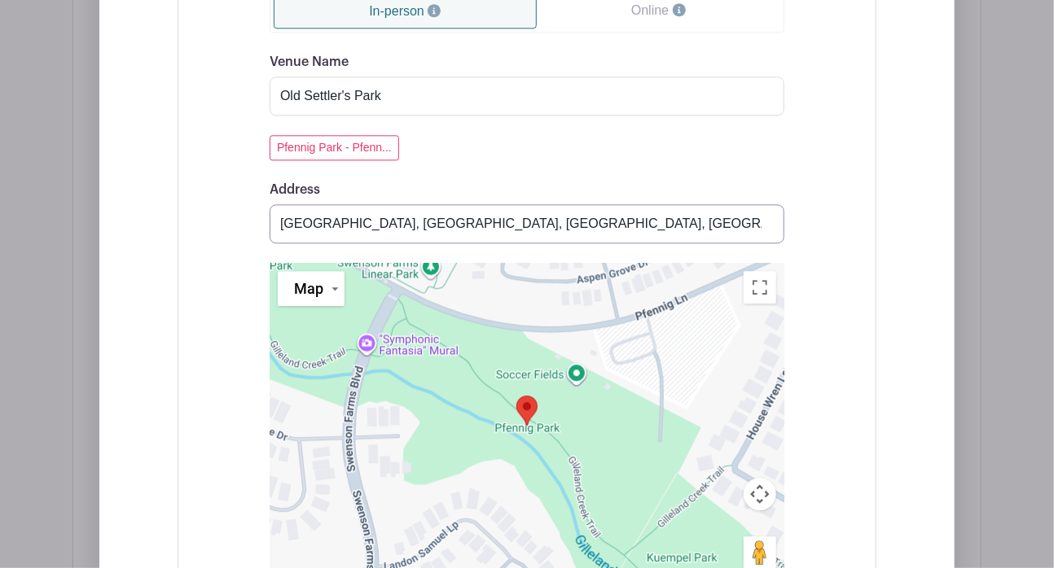
click at [593, 216] on input "[GEOGRAPHIC_DATA], [GEOGRAPHIC_DATA], [GEOGRAPHIC_DATA], [GEOGRAPHIC_DATA], [GE…" at bounding box center [527, 223] width 515 height 39
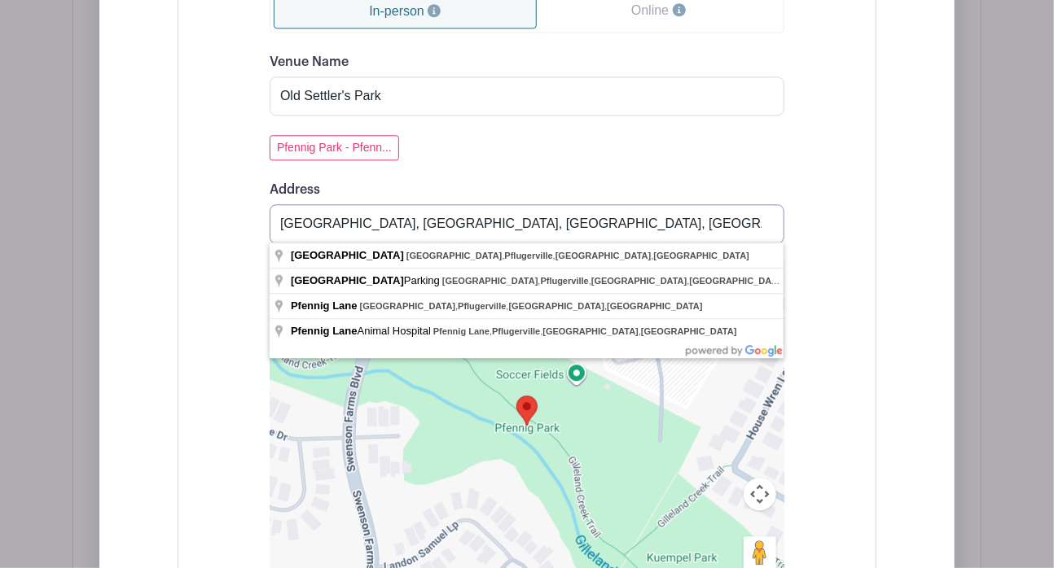
click at [765, 224] on input "[GEOGRAPHIC_DATA], [GEOGRAPHIC_DATA], [GEOGRAPHIC_DATA], [GEOGRAPHIC_DATA], [GE…" at bounding box center [527, 223] width 515 height 39
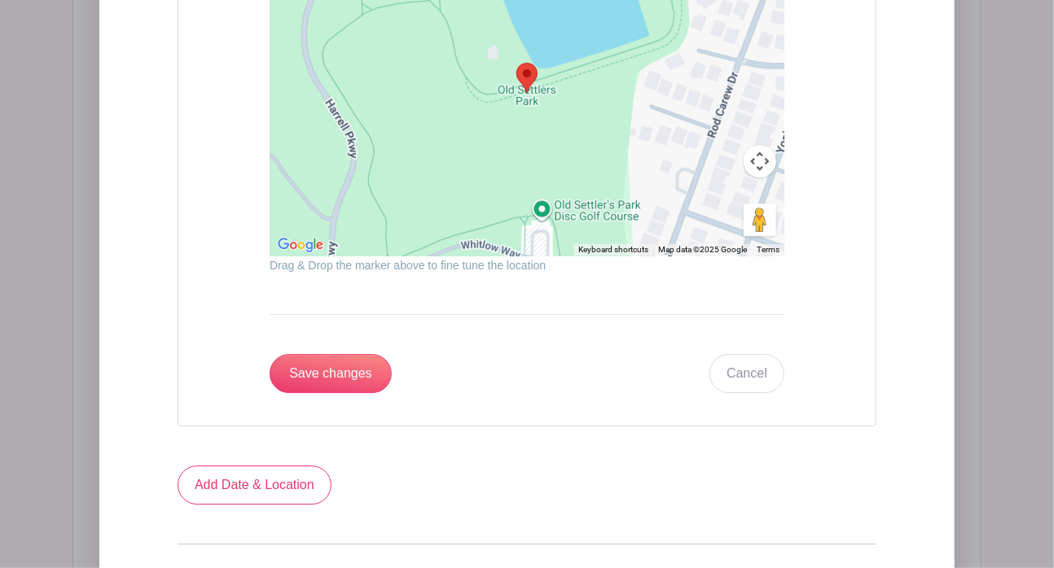
scroll to position [1951, 0]
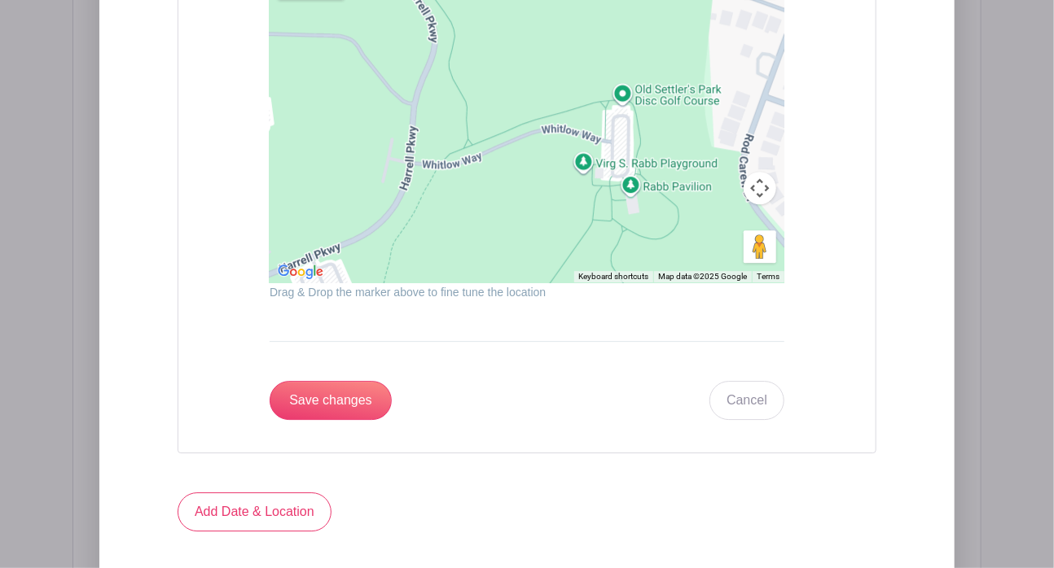
drag, startPoint x: 505, startPoint y: 183, endPoint x: 590, endPoint y: 20, distance: 184.3
click at [590, 20] on div at bounding box center [527, 120] width 515 height 326
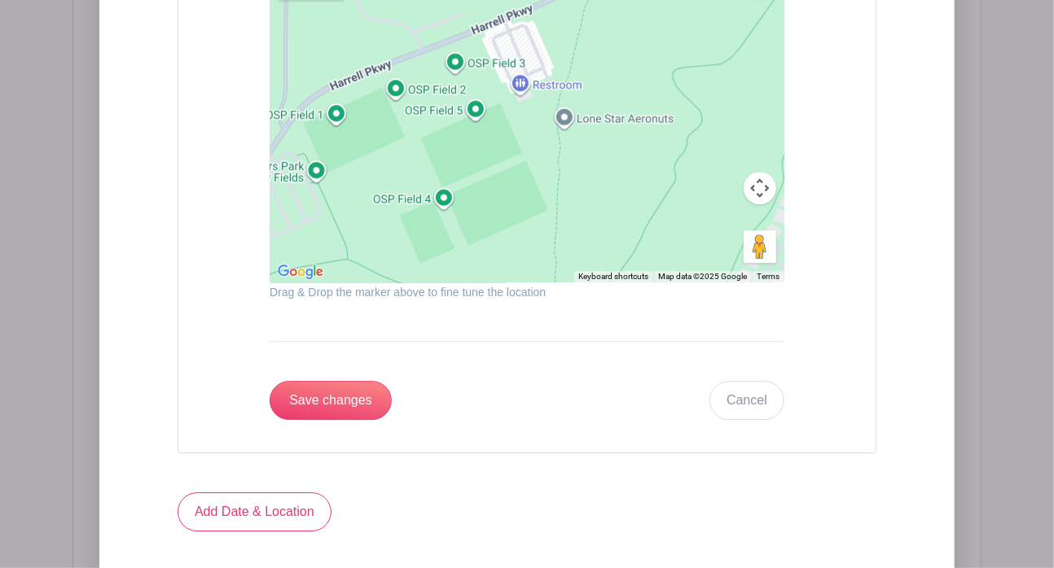
drag, startPoint x: 418, startPoint y: 252, endPoint x: 612, endPoint y: 24, distance: 299.8
click at [612, 24] on div at bounding box center [527, 120] width 515 height 326
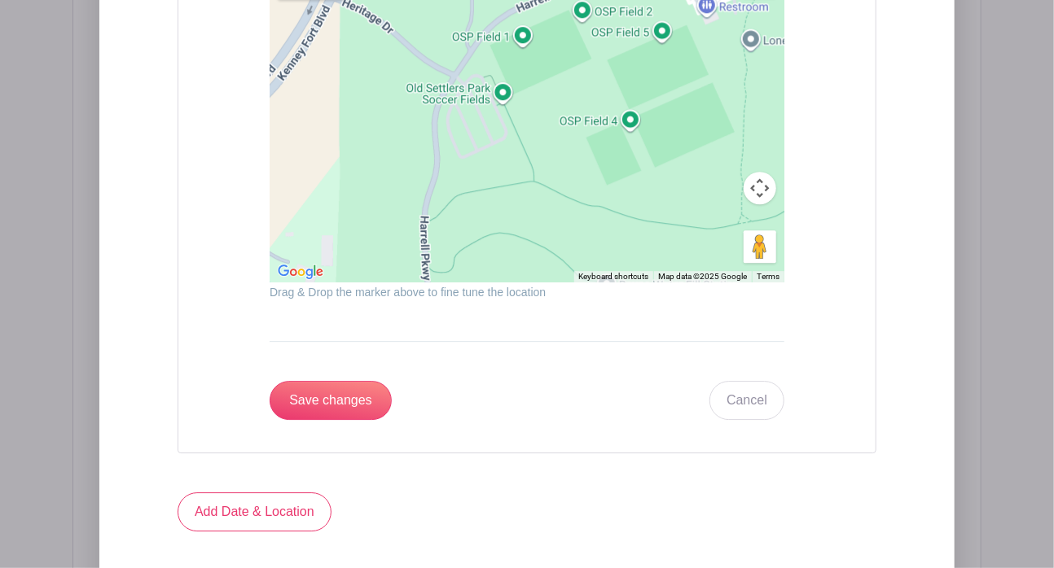
drag, startPoint x: 368, startPoint y: 174, endPoint x: 565, endPoint y: 94, distance: 212.9
click at [565, 94] on div at bounding box center [527, 120] width 515 height 326
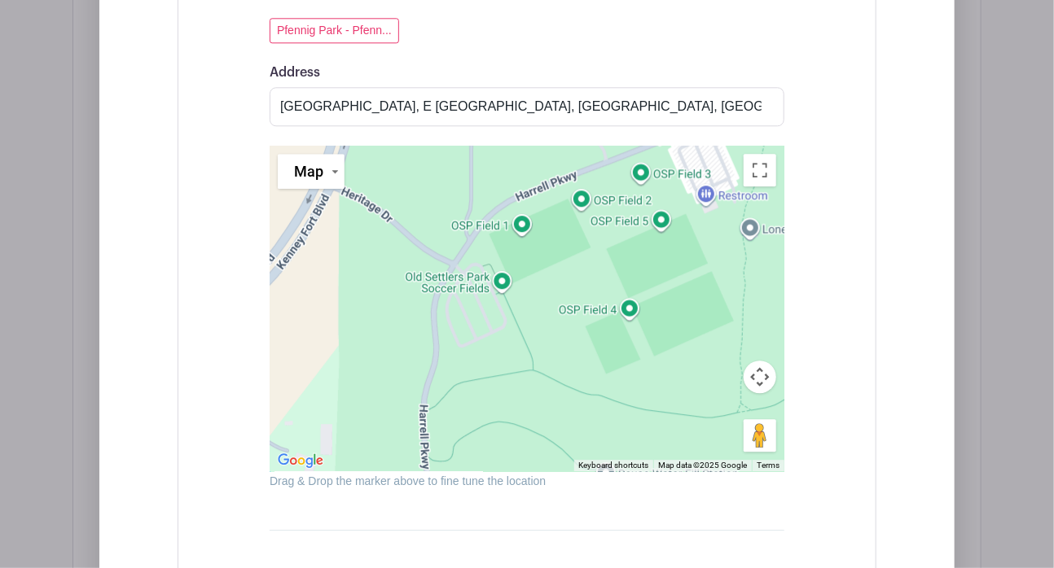
scroll to position [1675, 0]
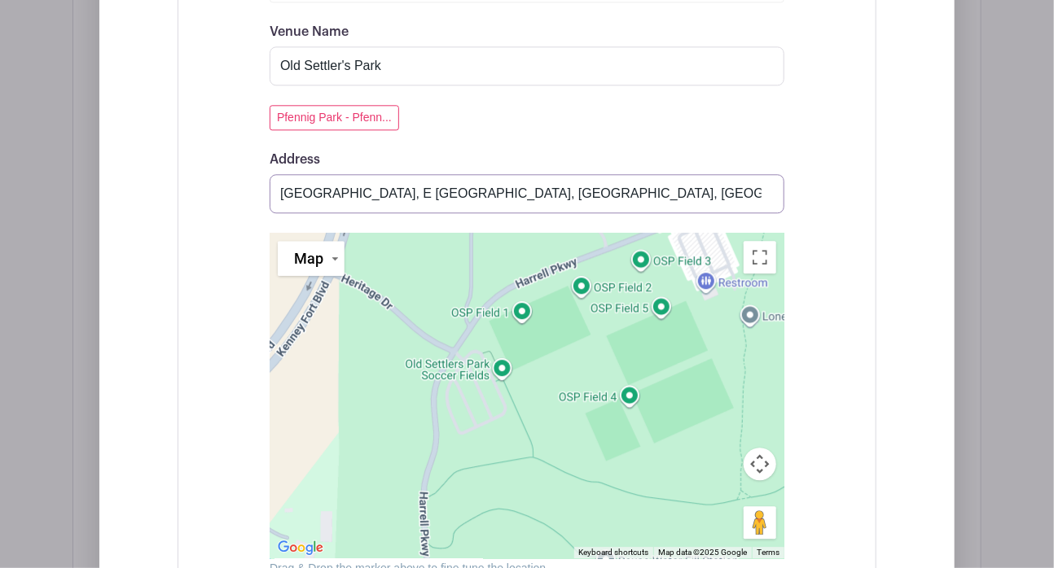
drag, startPoint x: 637, startPoint y: 188, endPoint x: 85, endPoint y: 217, distance: 552.9
click at [85, 217] on div "Dates and Locations Event Date Start Date [DATE] Repeats Does not repeat Daily …" at bounding box center [526, 144] width 909 height 1698
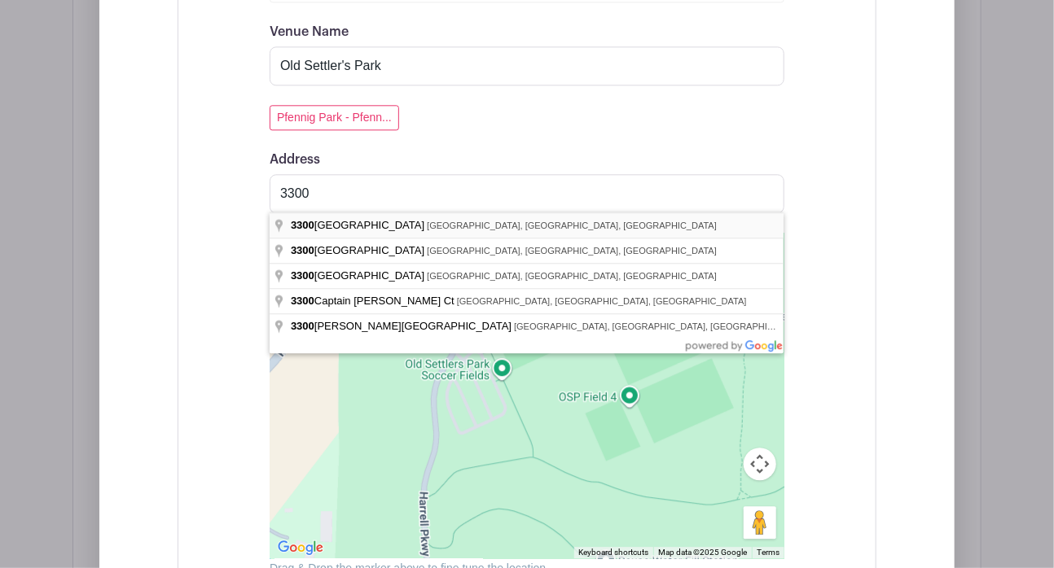
type input "[STREET_ADDRESS]"
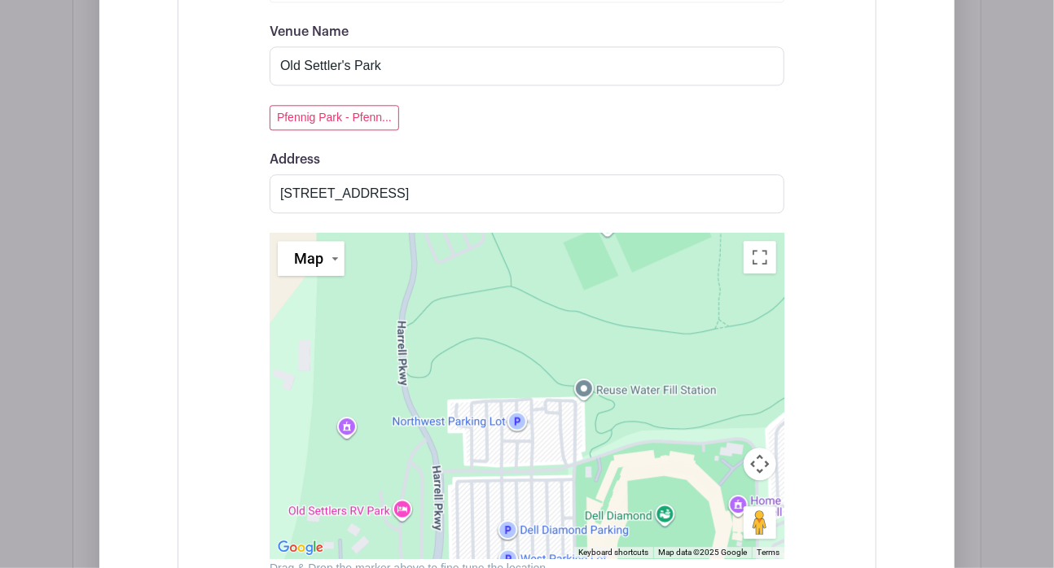
drag, startPoint x: 638, startPoint y: 342, endPoint x: 412, endPoint y: 587, distance: 333.1
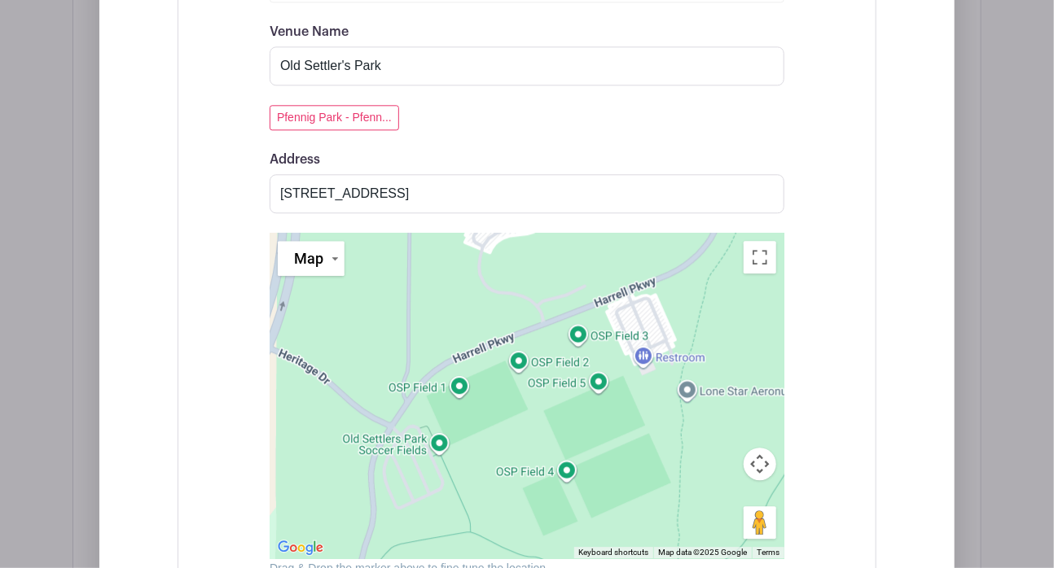
drag, startPoint x: 448, startPoint y: 370, endPoint x: 418, endPoint y: 582, distance: 214.7
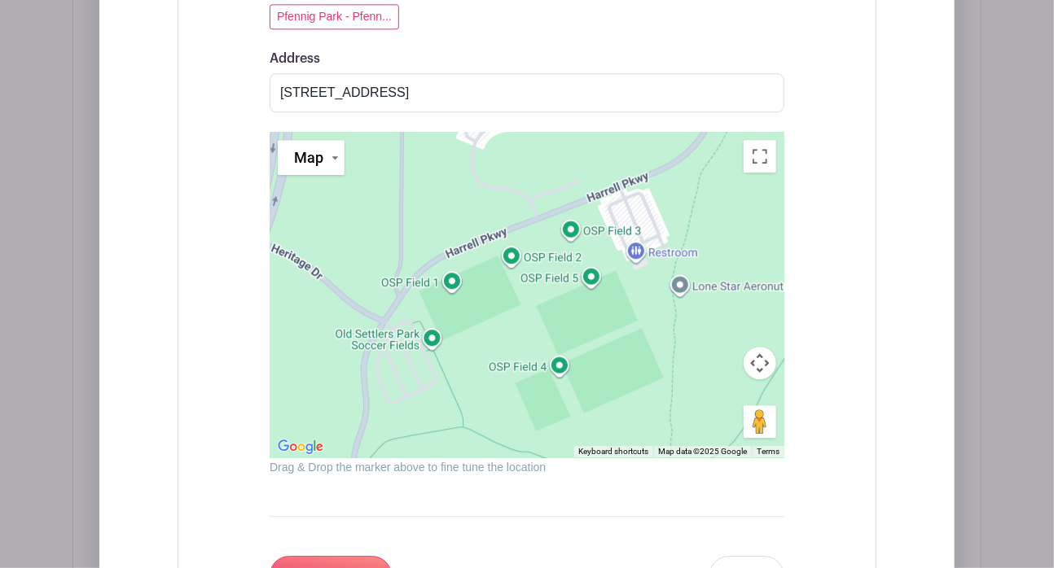
scroll to position [1792, 0]
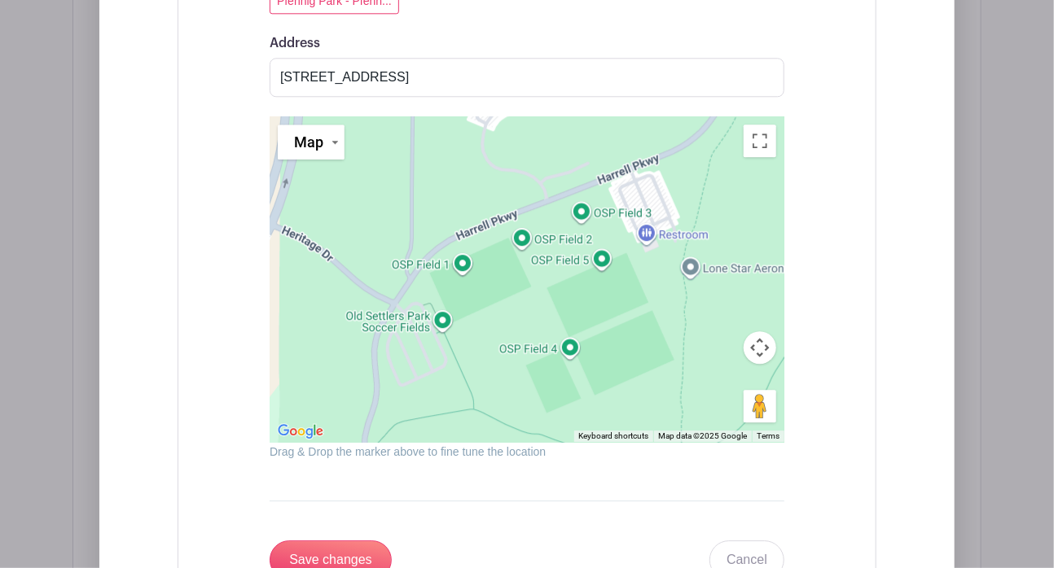
drag, startPoint x: 474, startPoint y: 318, endPoint x: 489, endPoint y: 315, distance: 15.7
click at [489, 315] on div at bounding box center [527, 279] width 515 height 326
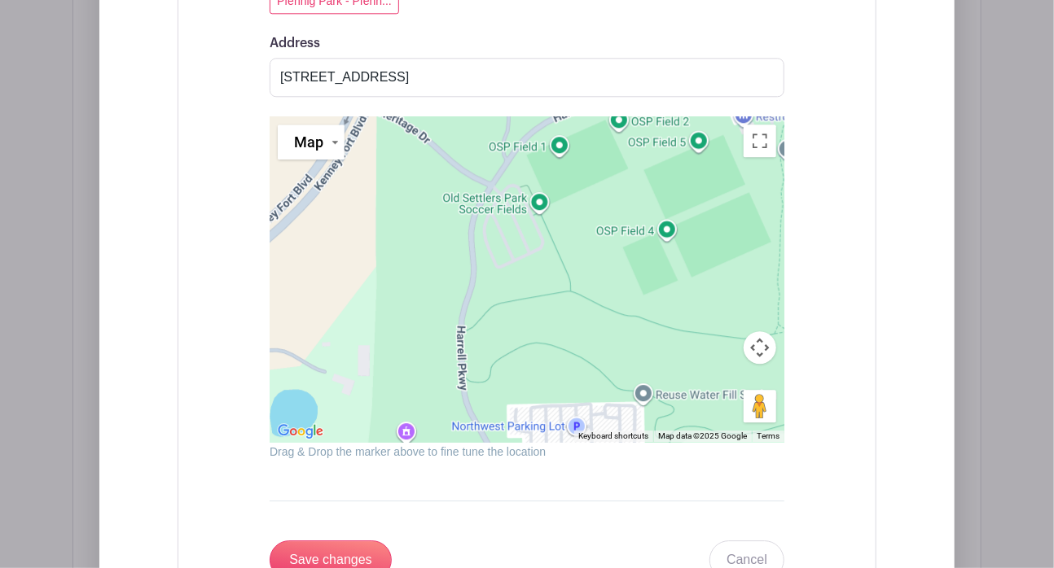
drag, startPoint x: 437, startPoint y: 345, endPoint x: 556, endPoint y: 214, distance: 177.0
click at [556, 214] on div at bounding box center [527, 279] width 515 height 326
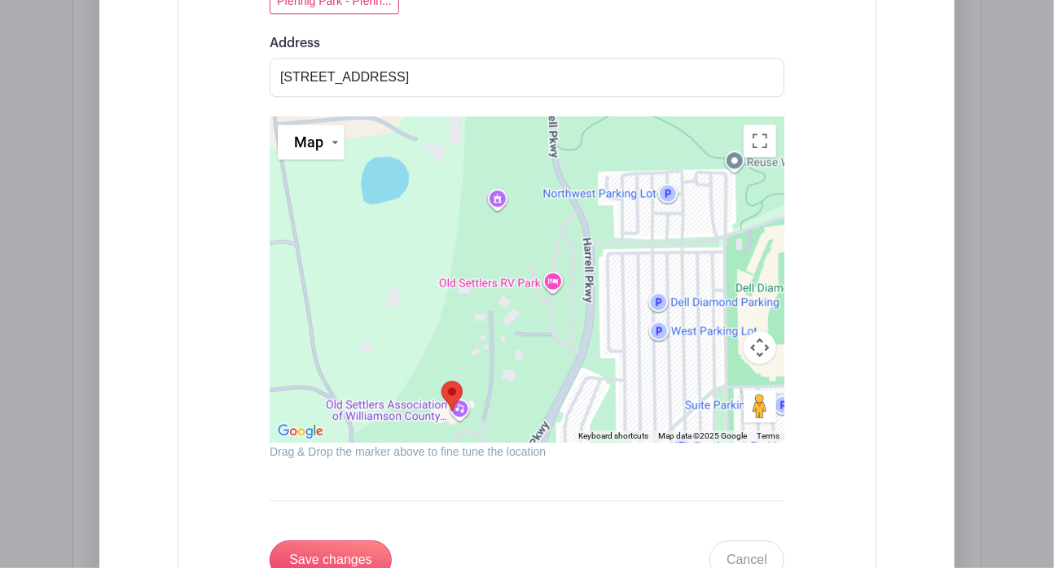
drag, startPoint x: 456, startPoint y: 405, endPoint x: 517, endPoint y: 188, distance: 225.1
click at [517, 188] on div at bounding box center [527, 279] width 515 height 326
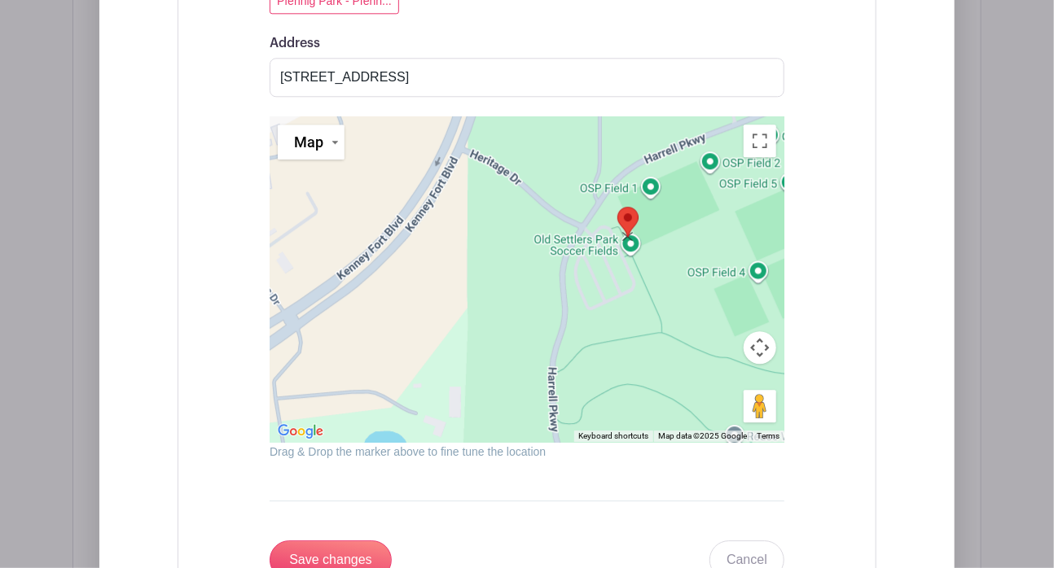
drag, startPoint x: 449, startPoint y: 392, endPoint x: 625, endPoint y: 210, distance: 252.8
click at [625, 210] on img at bounding box center [628, 221] width 34 height 43
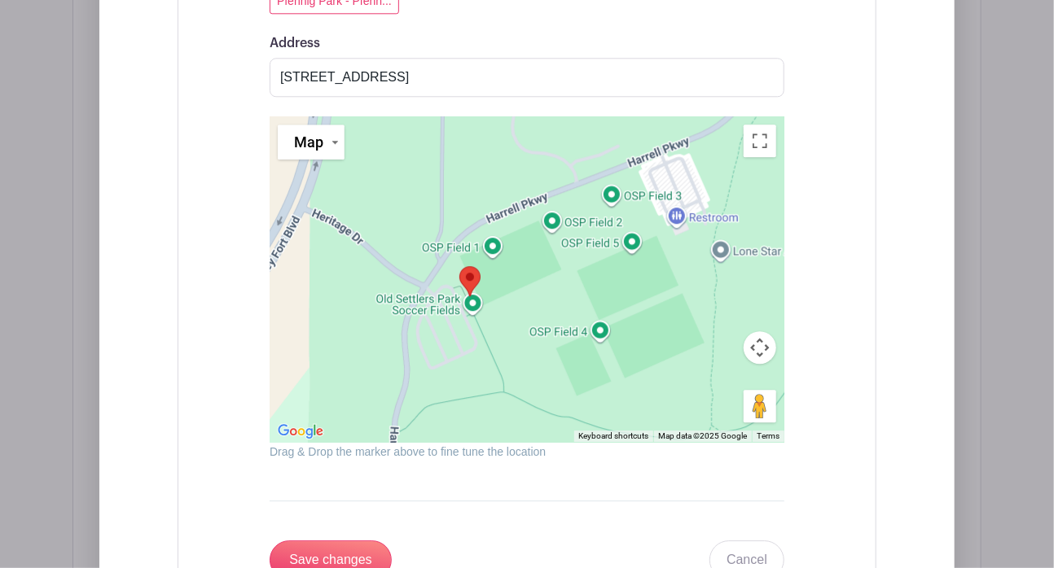
drag, startPoint x: 631, startPoint y: 342, endPoint x: 572, endPoint y: 360, distance: 61.3
click at [572, 360] on div at bounding box center [527, 279] width 515 height 326
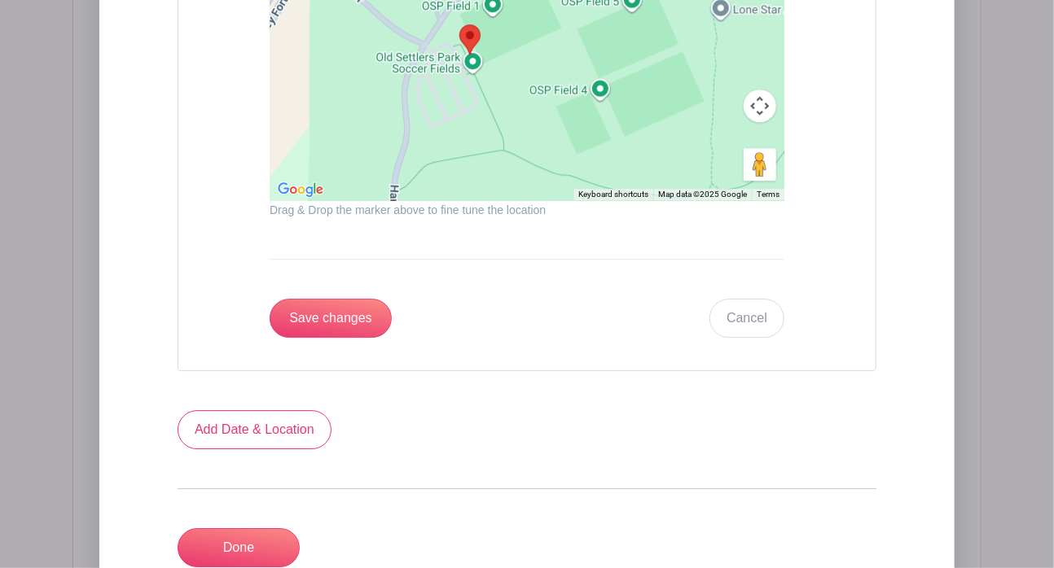
scroll to position [2037, 0]
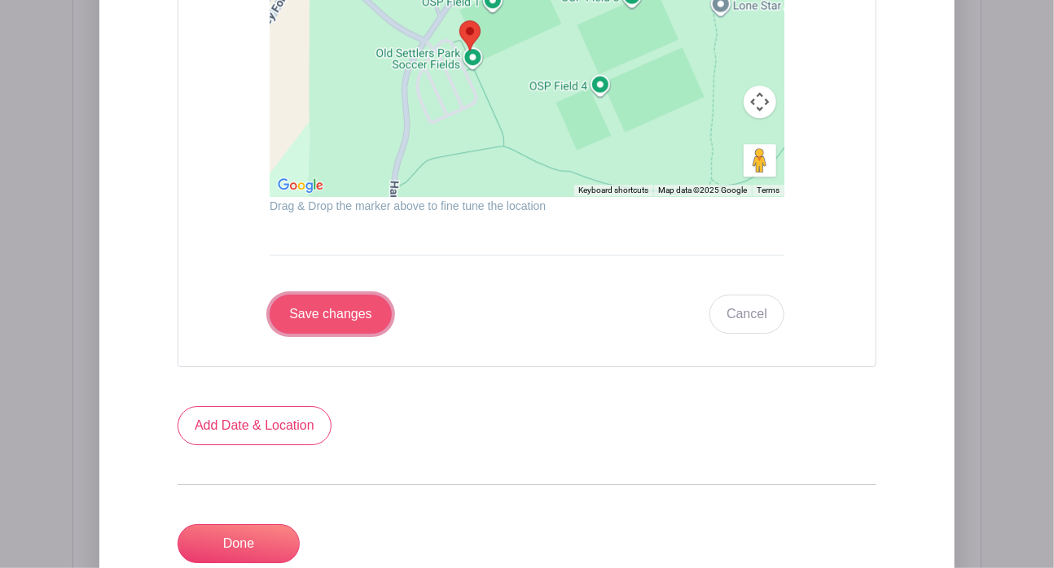
click at [326, 313] on input "Save changes" at bounding box center [331, 314] width 122 height 39
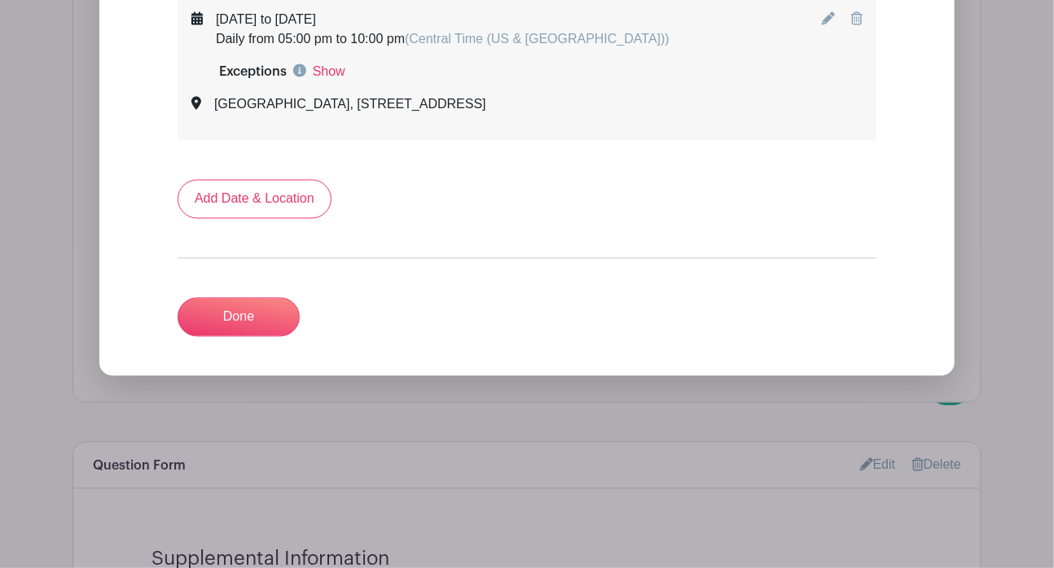
scroll to position [1096, 0]
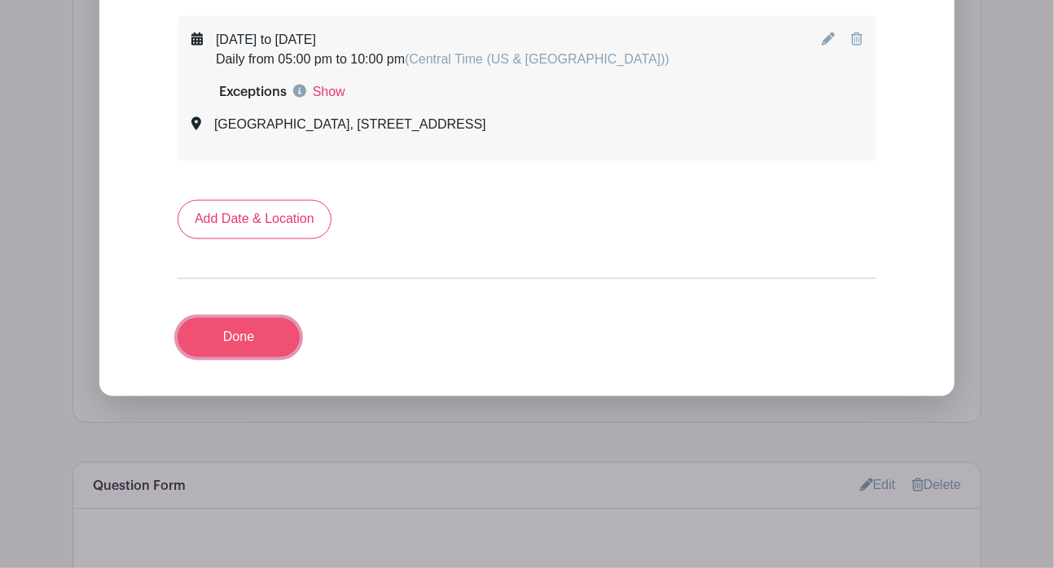
click at [253, 338] on link "Done" at bounding box center [239, 337] width 122 height 39
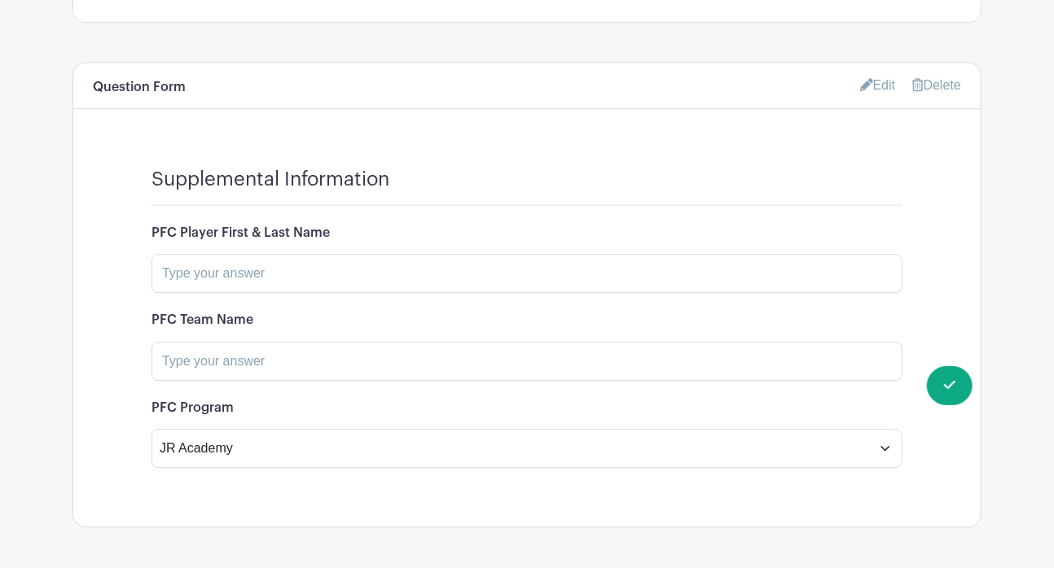
scroll to position [1857, 0]
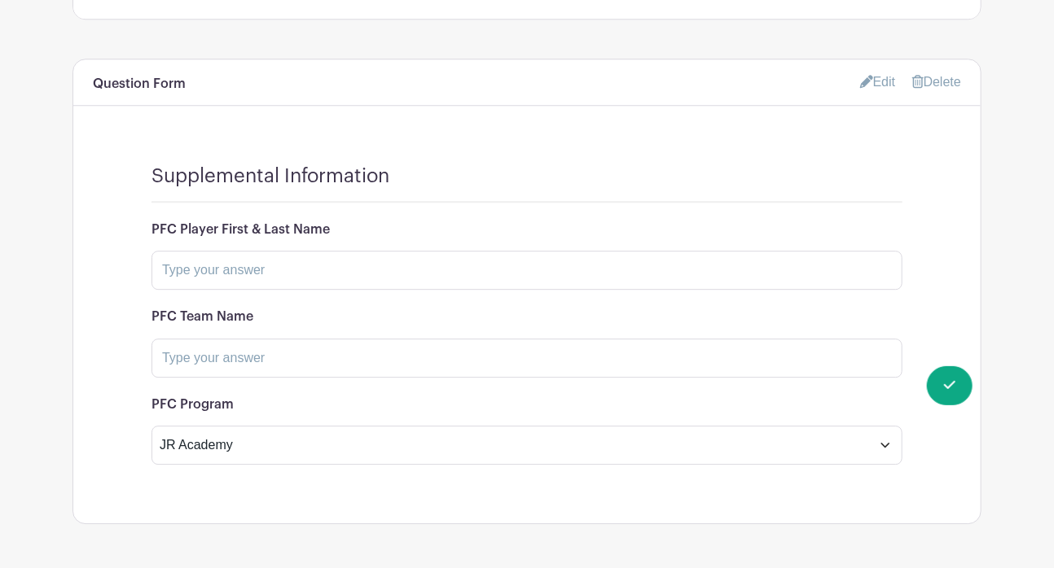
click at [860, 75] on icon at bounding box center [866, 81] width 13 height 13
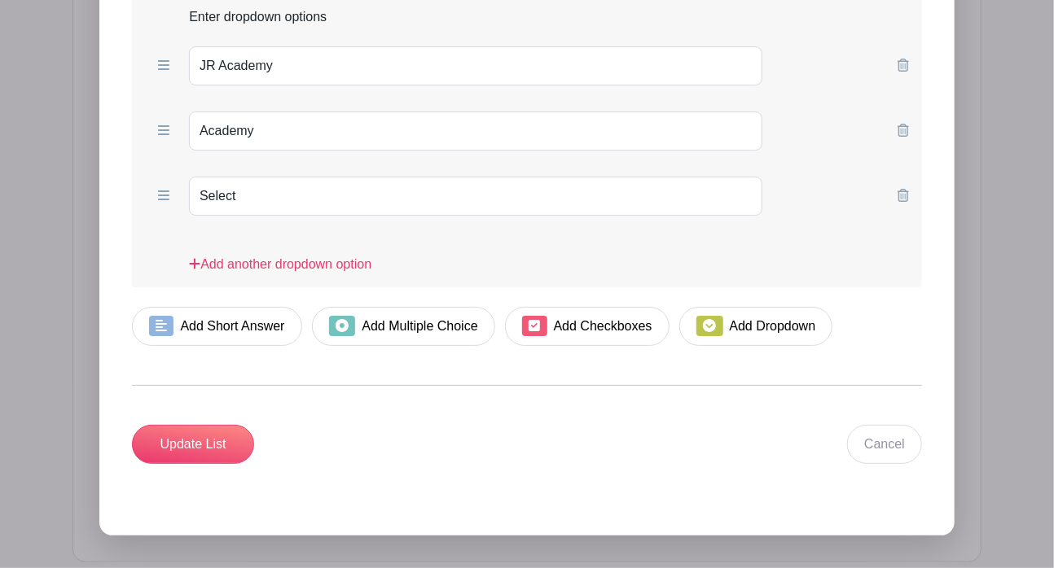
scroll to position [2544, 0]
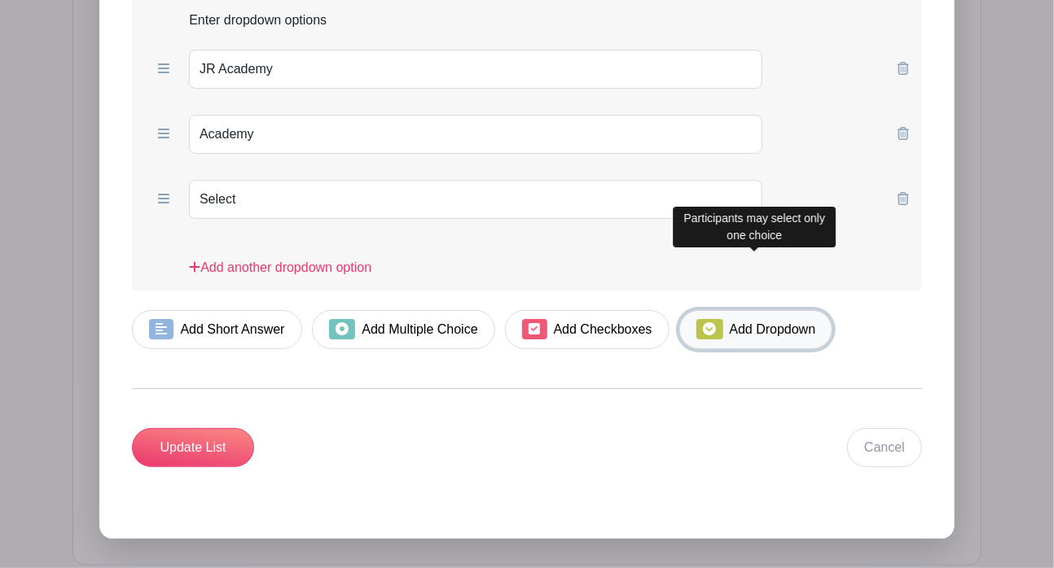
click at [746, 310] on link "Add Dropdown" at bounding box center [755, 329] width 153 height 39
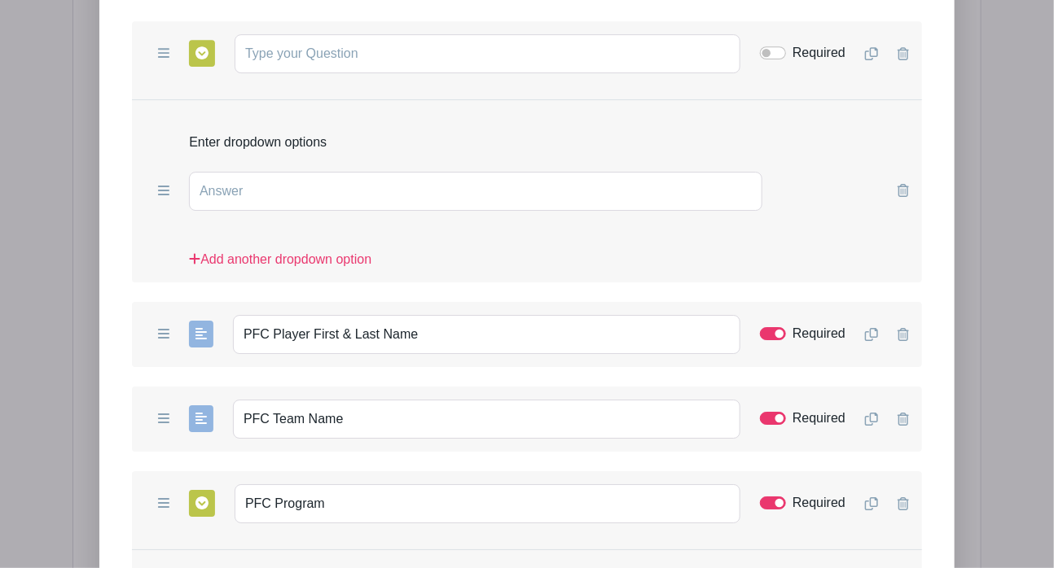
scroll to position [2233, 0]
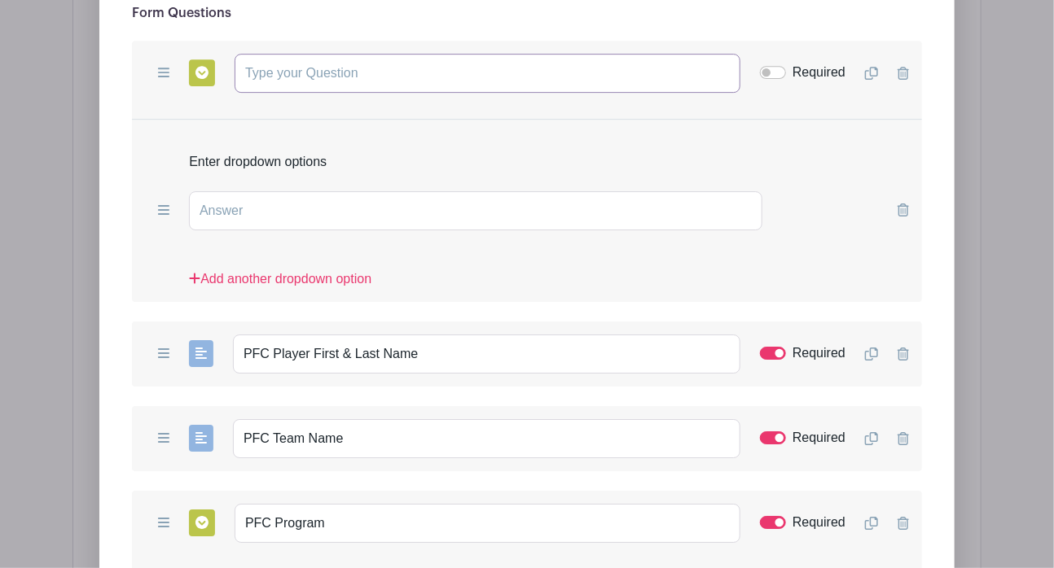
click at [326, 54] on input "text" at bounding box center [488, 73] width 506 height 39
type input "What best describes your volunteer status?"
click at [318, 191] on input "text" at bounding box center [475, 210] width 573 height 39
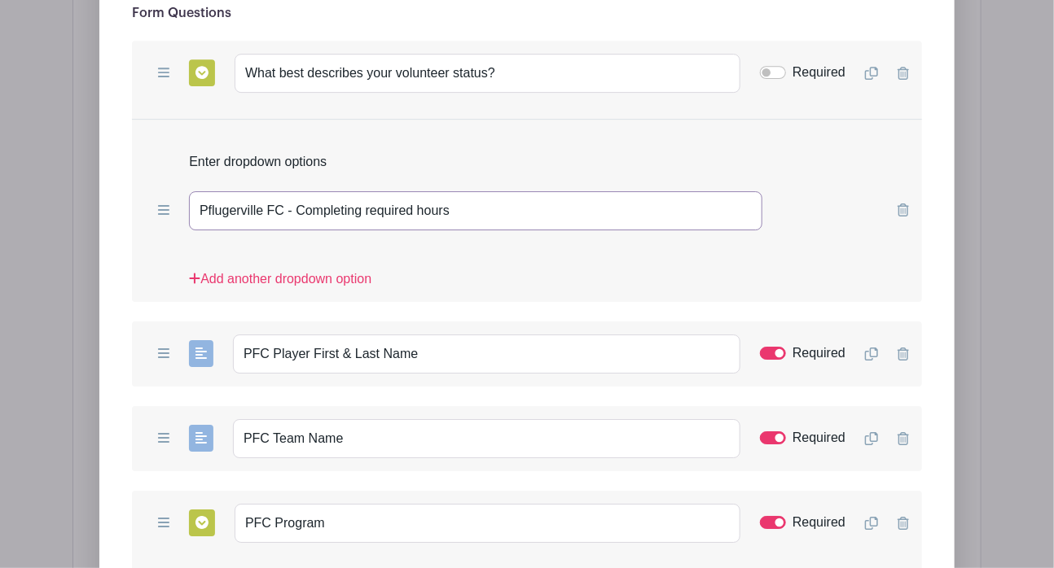
type input "Pflugerville FC - Completing required hours"
drag, startPoint x: 292, startPoint y: 211, endPoint x: 292, endPoint y: 221, distance: 9.8
click at [292, 257] on div "Add another dropdown option" at bounding box center [527, 280] width 790 height 46
click at [292, 270] on link "Add another dropdown option" at bounding box center [280, 286] width 182 height 33
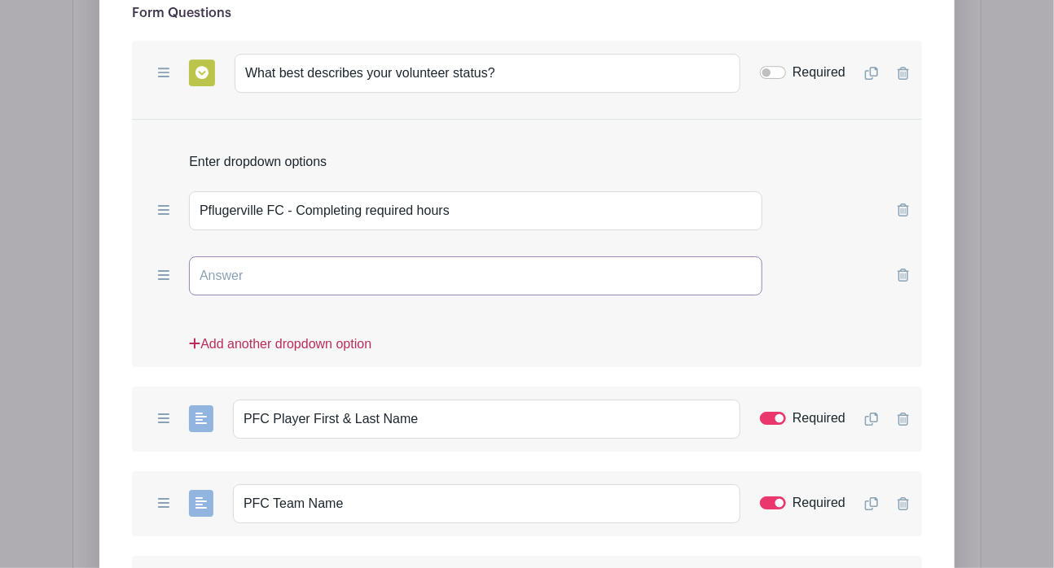
click at [292, 257] on input "text" at bounding box center [475, 276] width 573 height 39
type input "A"
type input "Volunteering with another organization"
click at [292, 335] on link "Add another dropdown option" at bounding box center [280, 351] width 182 height 33
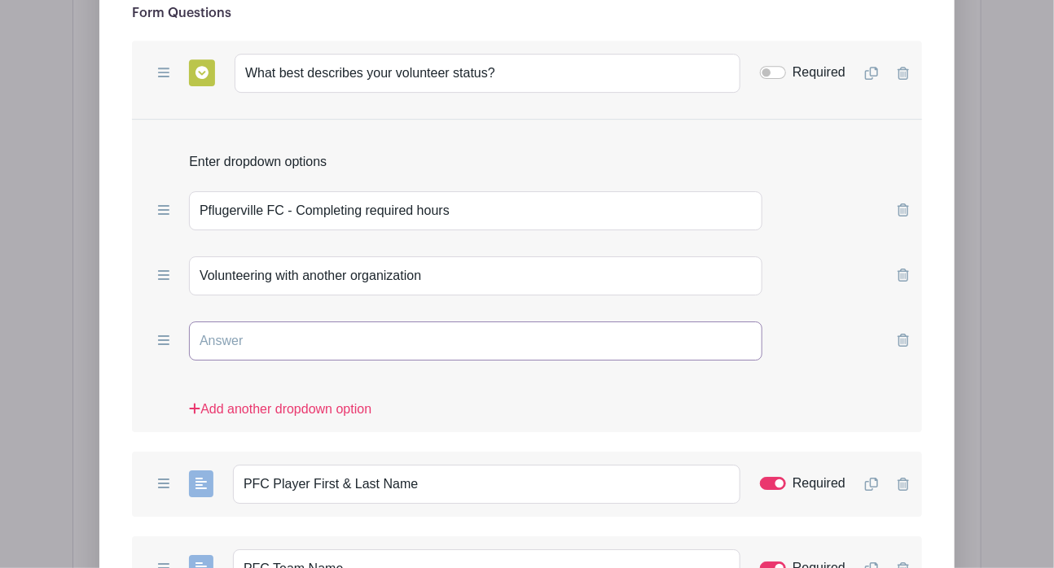
click at [292, 322] on input "text" at bounding box center [475, 341] width 573 height 39
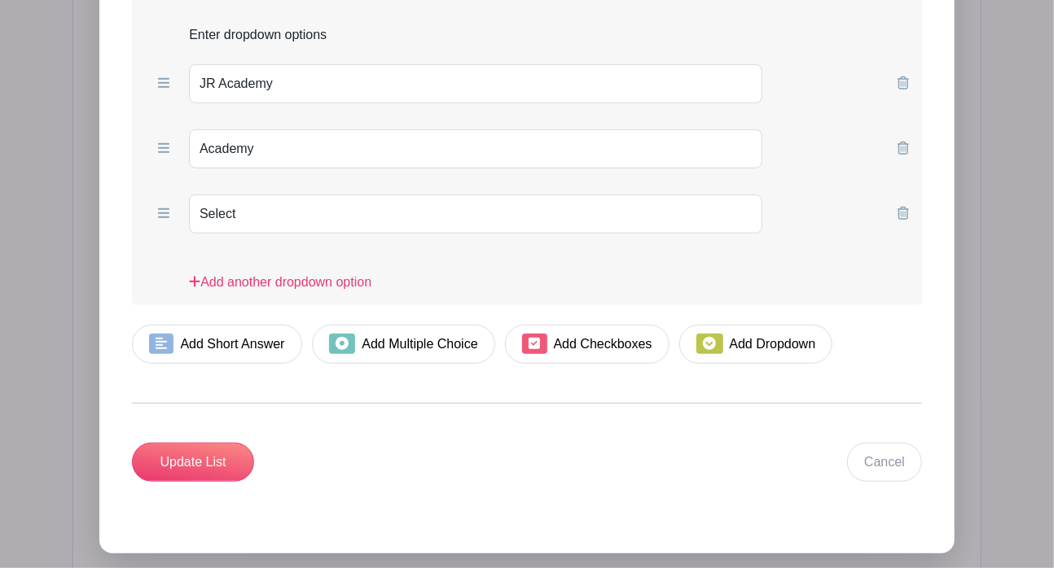
scroll to position [2937, 0]
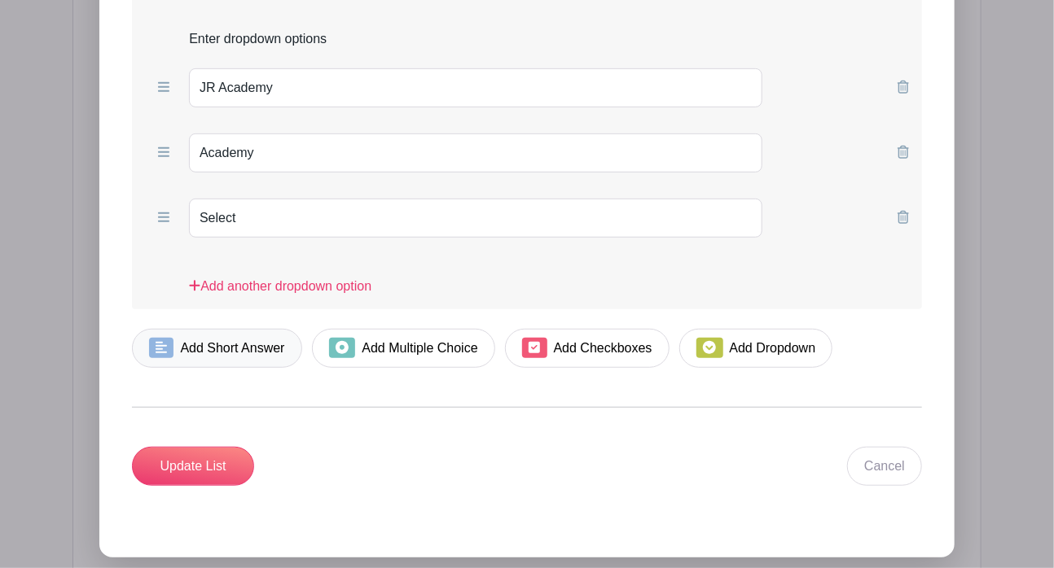
type input "Community Volunteer (just here to help!)"
click at [243, 329] on link "Add Short Answer" at bounding box center [217, 348] width 170 height 39
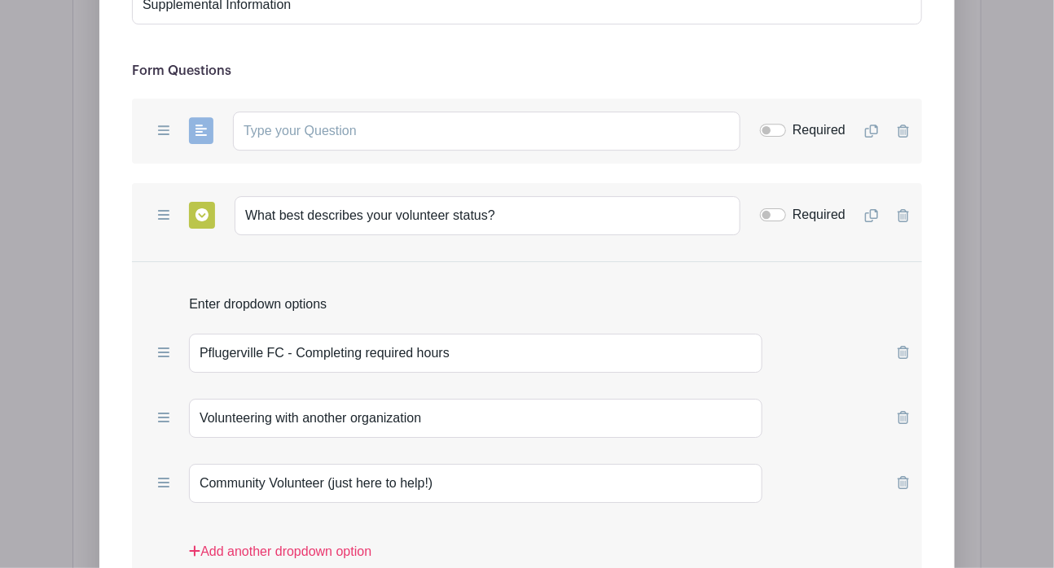
scroll to position [2150, 0]
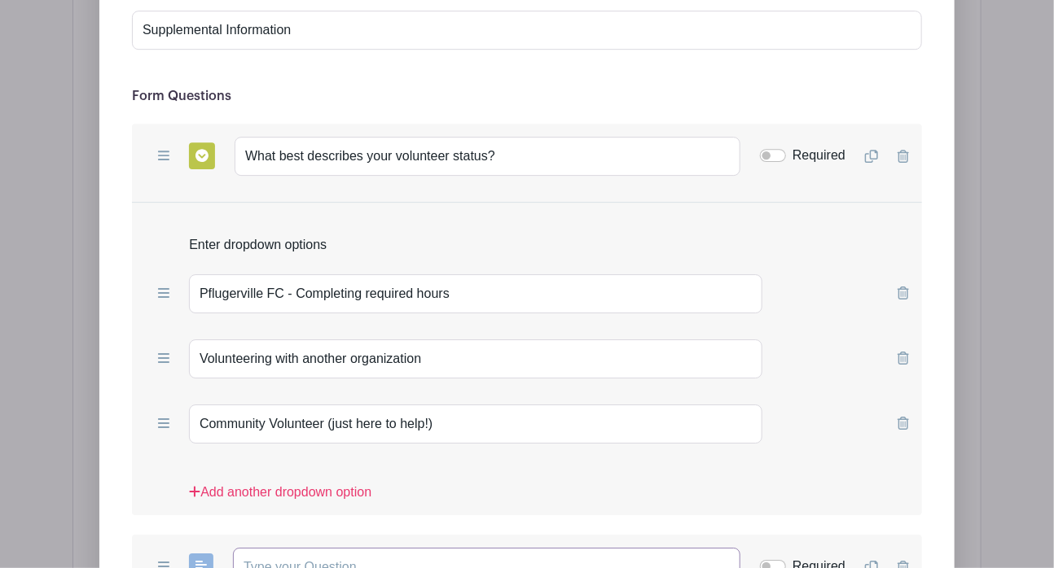
click at [318, 525] on input "text" at bounding box center [486, 567] width 507 height 39
click at [332, 525] on input "text" at bounding box center [486, 567] width 507 height 39
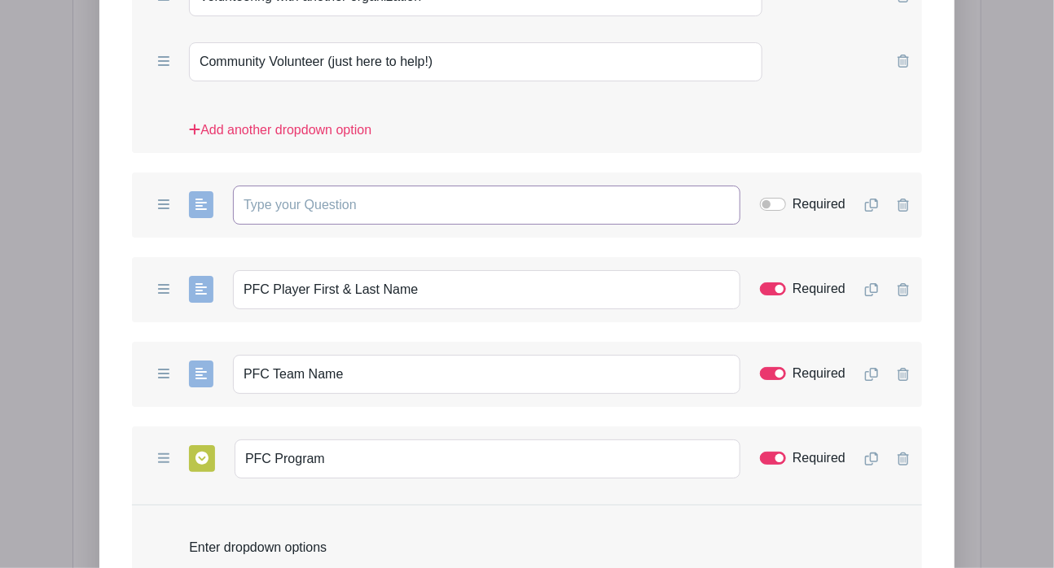
scroll to position [2521, 0]
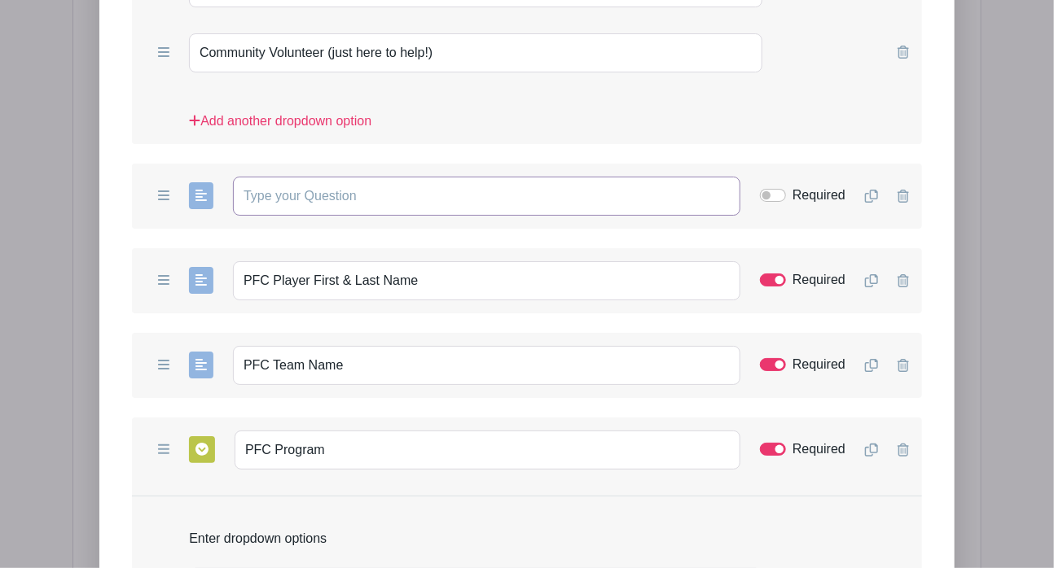
click at [443, 177] on input "text" at bounding box center [486, 196] width 507 height 39
type input "What is that name of the organization if not Pflugerville FC?"
click at [425, 261] on input "PFC Player First & Last Name" at bounding box center [486, 280] width 507 height 39
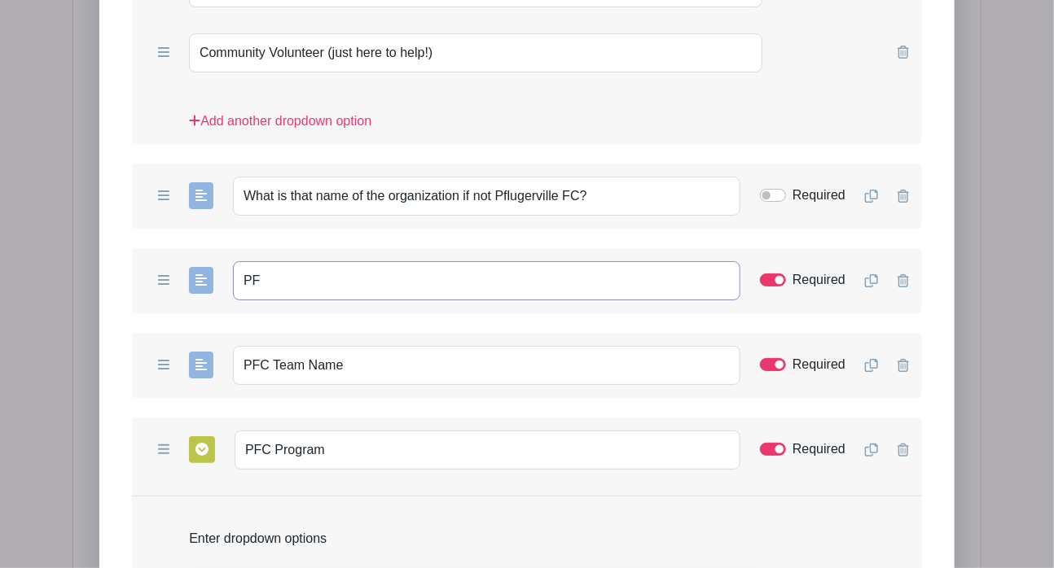
type input "P"
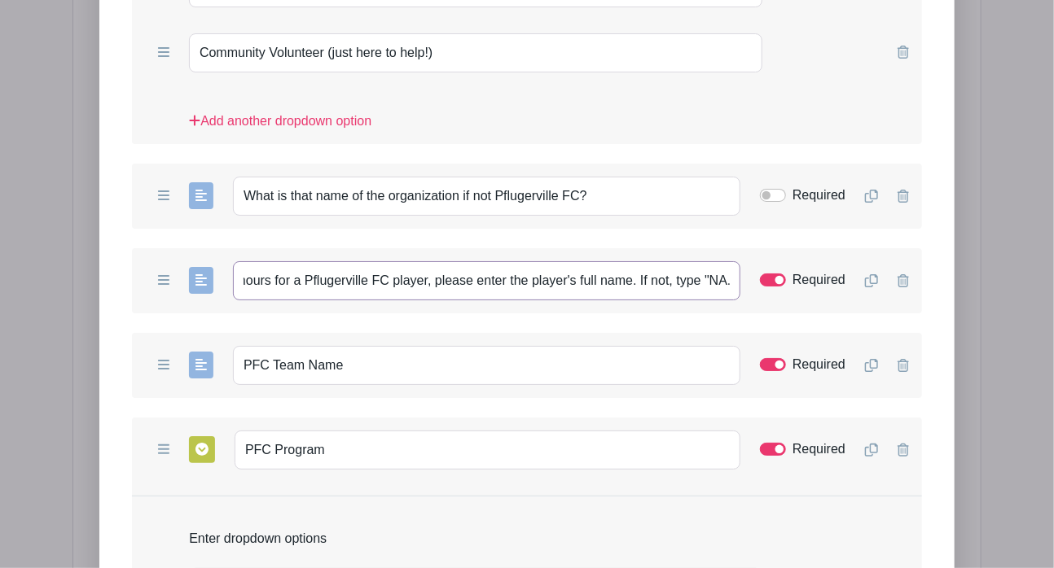
scroll to position [0, 182]
type input "If you're completing volunteer hours for a Pflugerville FC player, please enter…"
drag, startPoint x: 372, startPoint y: 298, endPoint x: -24, endPoint y: 277, distance: 397.2
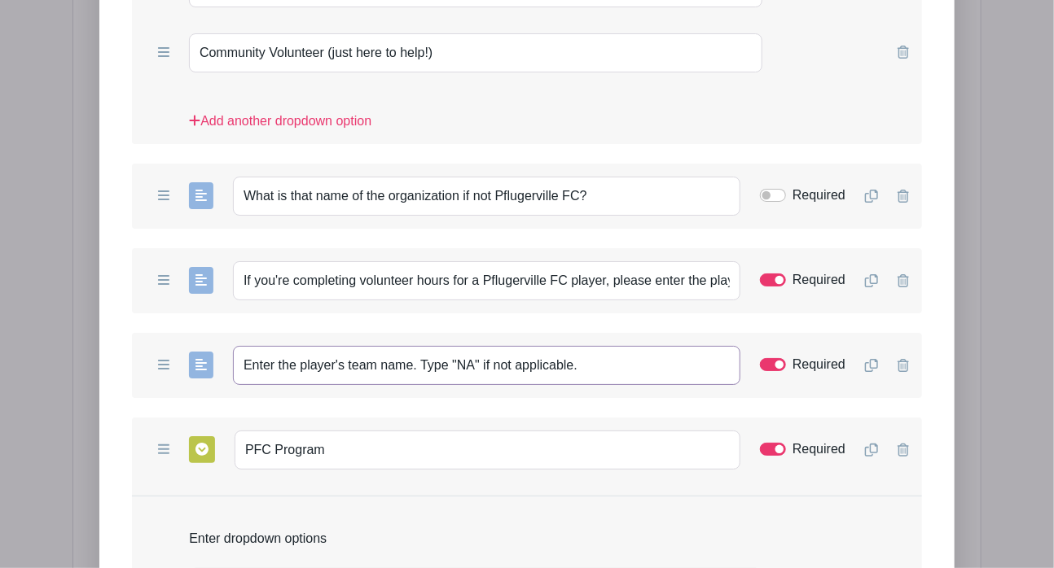
type input "Enter the player's team name. Type "NA" if not applicable."
drag, startPoint x: 326, startPoint y: 386, endPoint x: 137, endPoint y: 386, distance: 188.9
click at [137, 418] on div "Add Short Answer Add Multiple Choice Add Checkboxes Add Dropdown PFC Program Re…" at bounding box center [527, 450] width 790 height 65
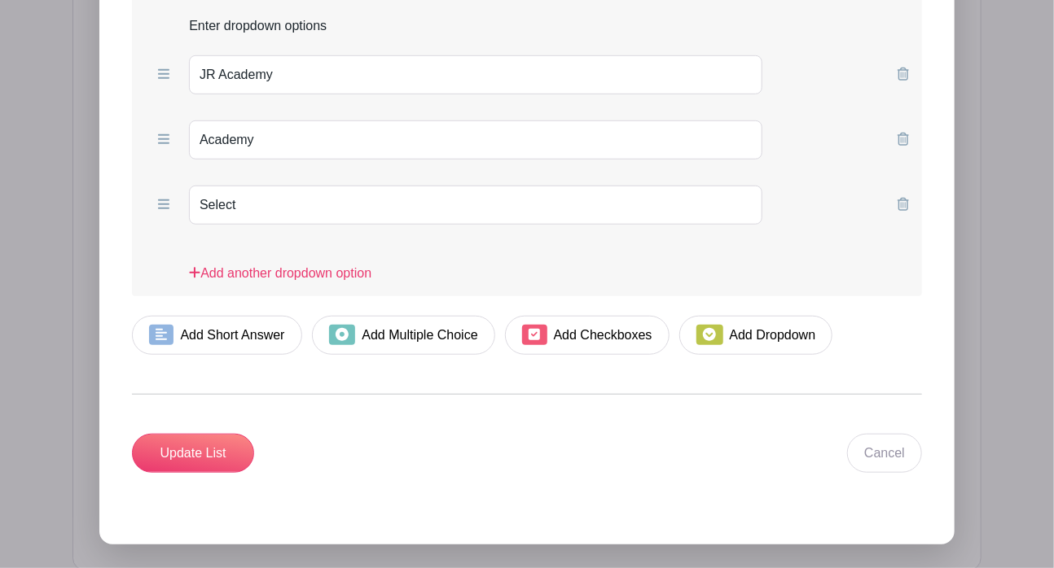
scroll to position [3020, 0]
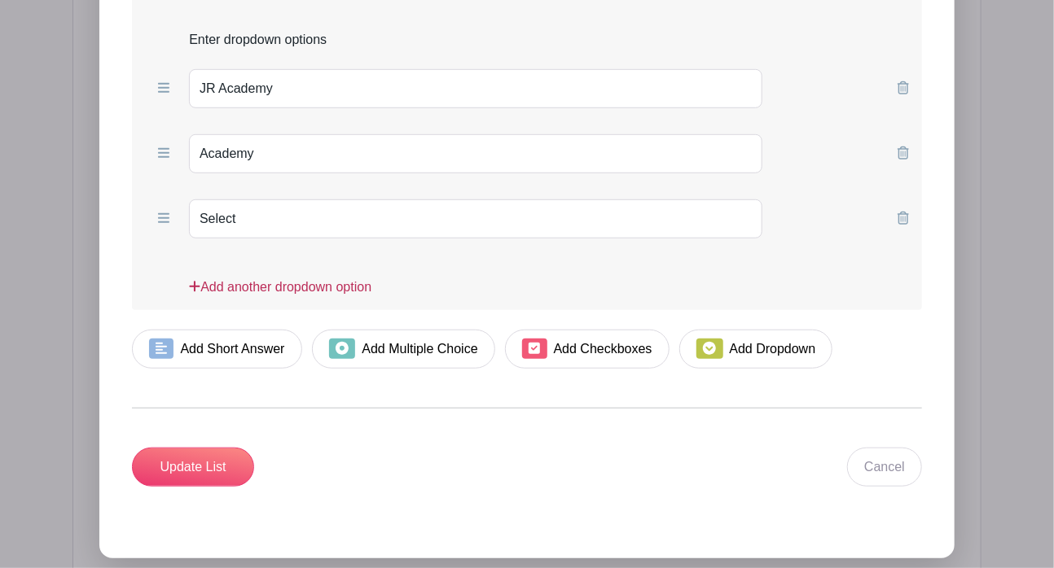
type input "Select the player's program."
click at [329, 278] on link "Add another dropdown option" at bounding box center [280, 294] width 182 height 33
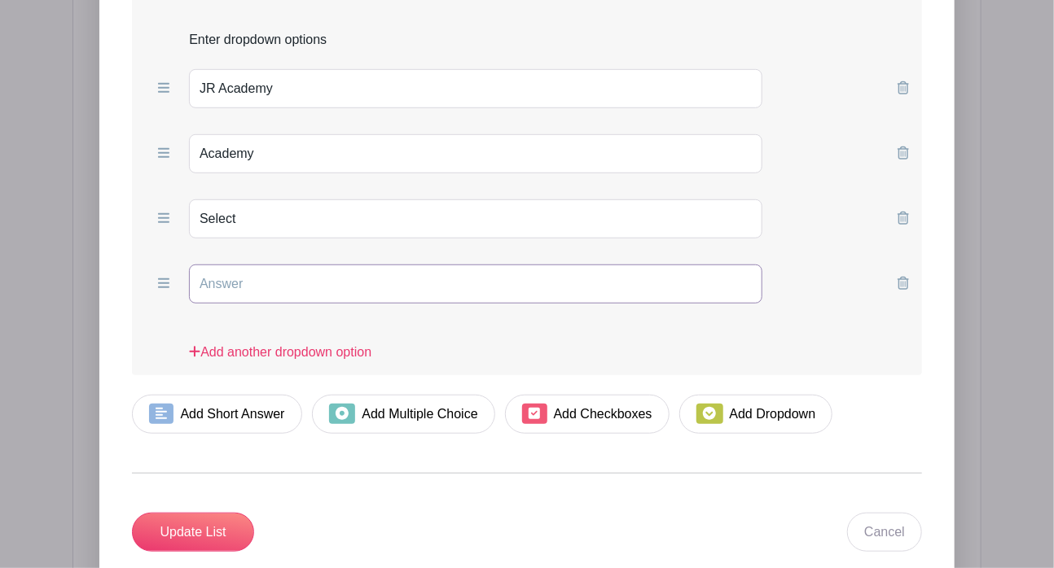
click at [262, 265] on input "text" at bounding box center [475, 284] width 573 height 39
type input "NA"
click at [220, 513] on input "Update List" at bounding box center [193, 532] width 122 height 39
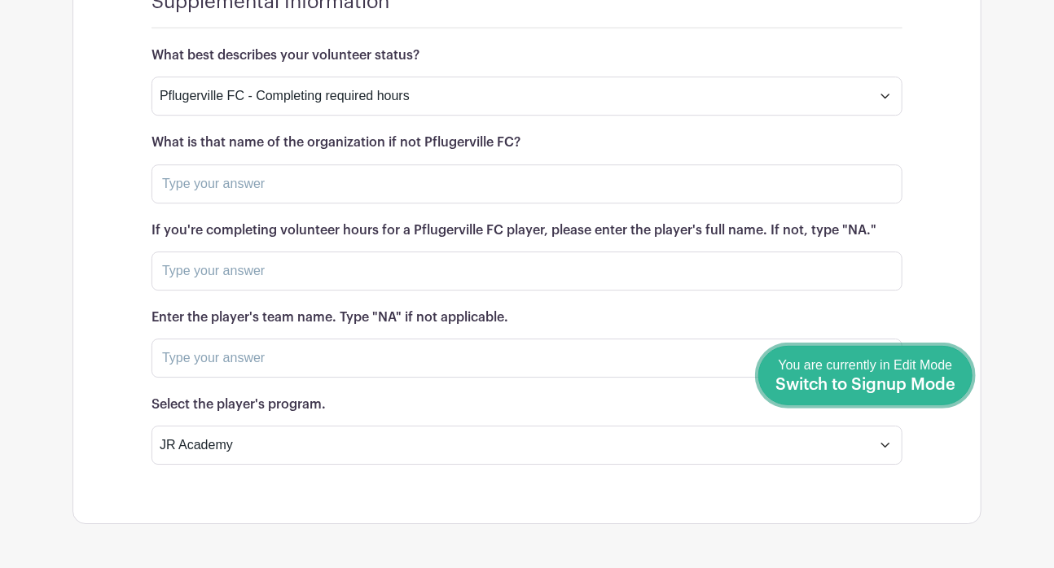
click at [948, 386] on span "Switch to Signup Mode" at bounding box center [865, 385] width 180 height 16
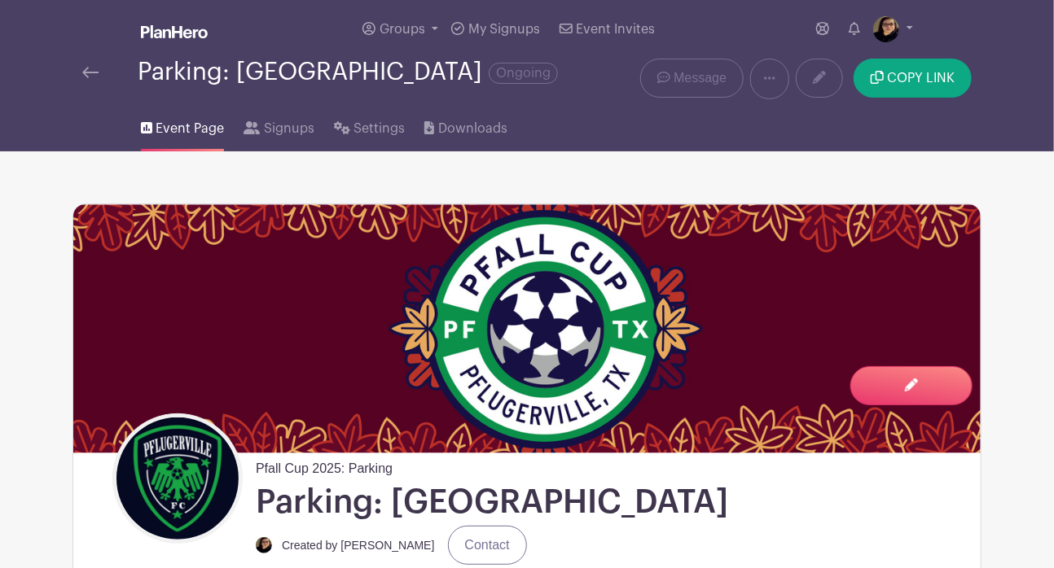
click at [99, 73] on div at bounding box center [109, 73] width 55 height 20
click at [84, 73] on img at bounding box center [90, 72] width 16 height 11
